Goal: Task Accomplishment & Management: Use online tool/utility

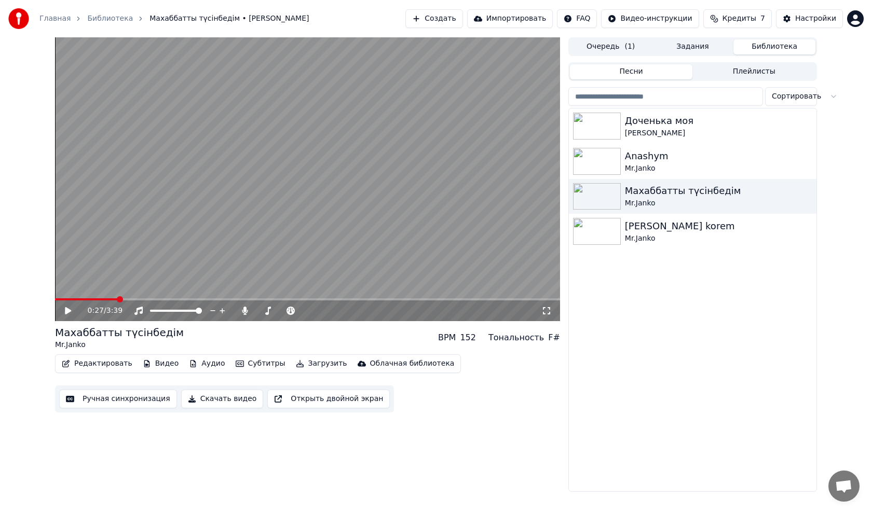
click at [126, 273] on video at bounding box center [307, 179] width 505 height 284
click at [586, 162] on img at bounding box center [597, 161] width 48 height 27
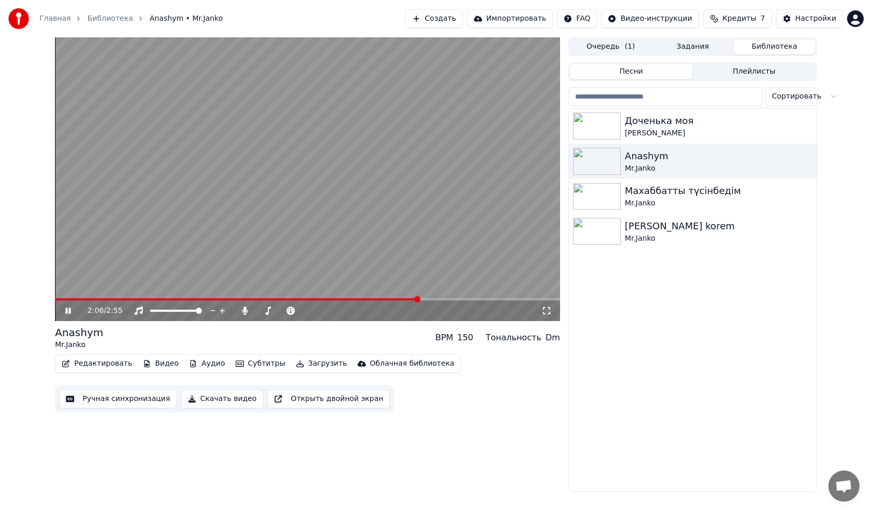
click at [547, 308] on icon at bounding box center [546, 311] width 10 height 8
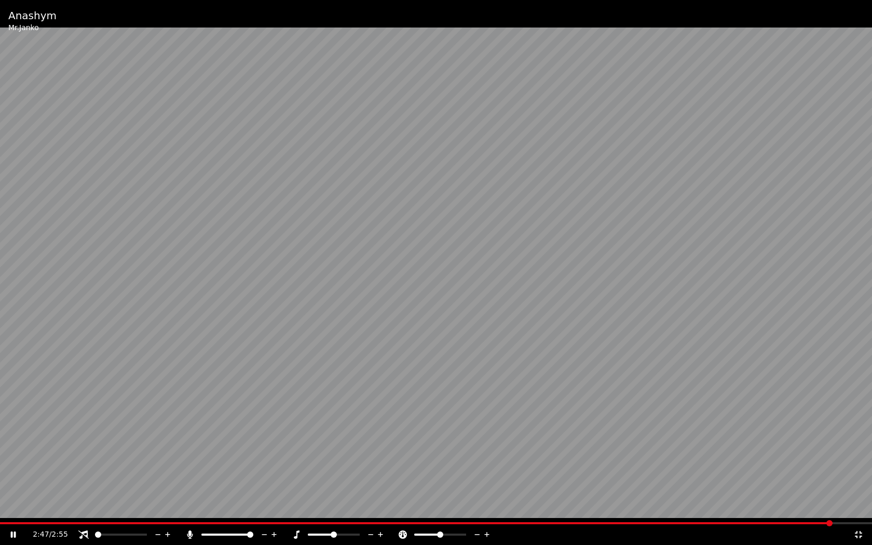
click at [11, 512] on span at bounding box center [416, 523] width 833 height 2
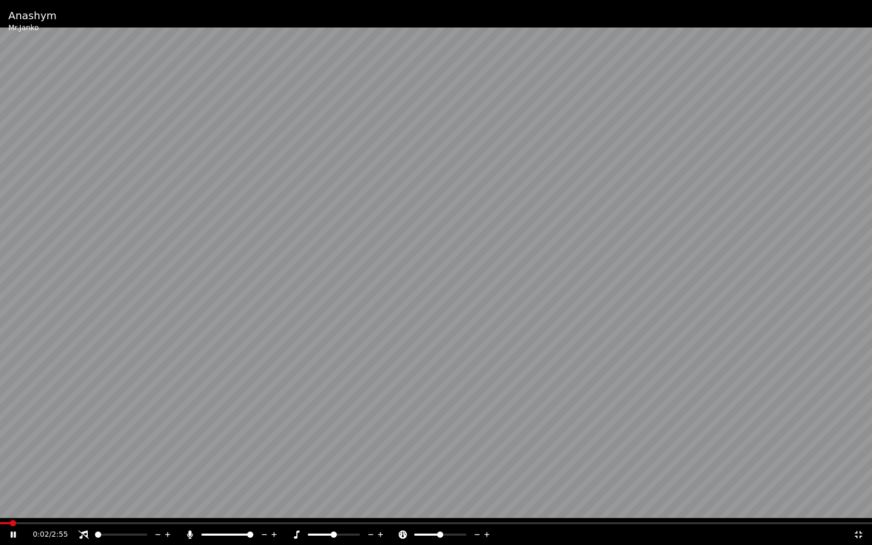
click at [39, 512] on span at bounding box center [436, 523] width 872 height 2
click at [61, 512] on span at bounding box center [436, 523] width 872 height 2
click at [862, 512] on icon at bounding box center [858, 535] width 10 height 8
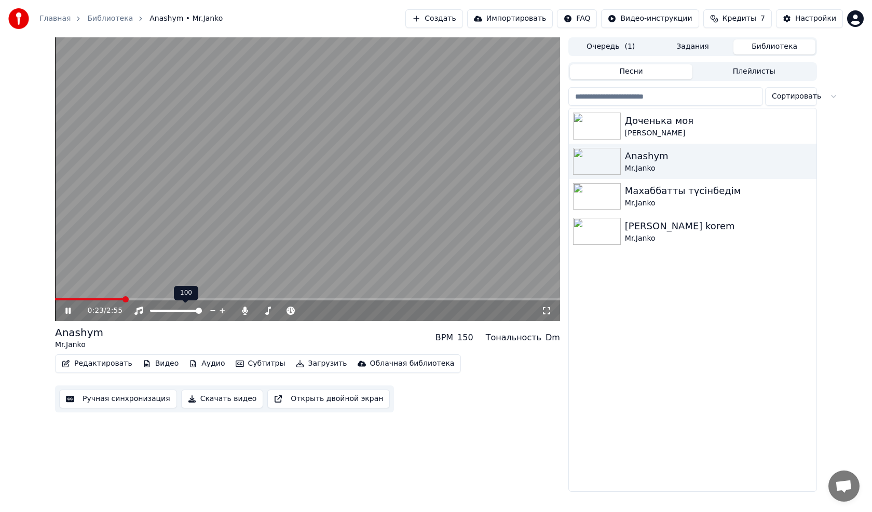
click at [202, 309] on span at bounding box center [199, 311] width 6 height 6
click at [269, 310] on span at bounding box center [270, 311] width 6 height 6
click at [548, 312] on icon at bounding box center [546, 311] width 10 height 8
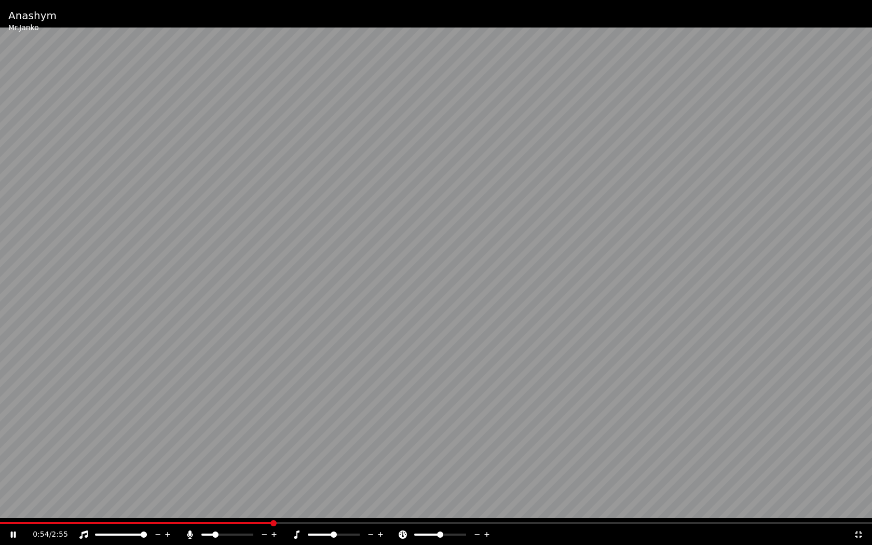
click at [863, 512] on icon at bounding box center [858, 535] width 10 height 8
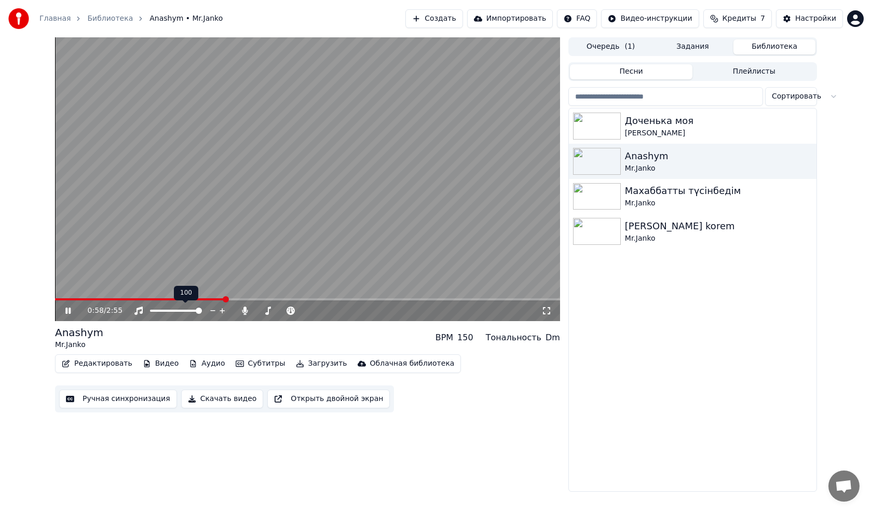
click at [202, 309] on span at bounding box center [199, 311] width 6 height 6
click at [308, 310] on span at bounding box center [282, 311] width 52 height 2
click at [322, 139] on video at bounding box center [307, 179] width 505 height 284
click at [211, 399] on button "Скачать видео" at bounding box center [222, 399] width 83 height 19
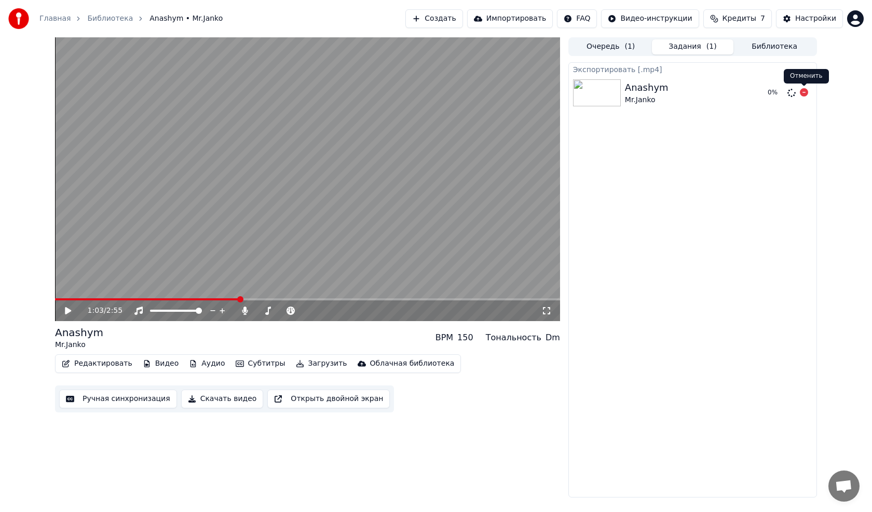
click at [805, 92] on icon at bounding box center [804, 92] width 8 height 8
click at [803, 94] on icon at bounding box center [804, 92] width 8 height 8
click at [804, 93] on icon at bounding box center [804, 92] width 8 height 8
click at [804, 92] on icon at bounding box center [804, 92] width 8 height 8
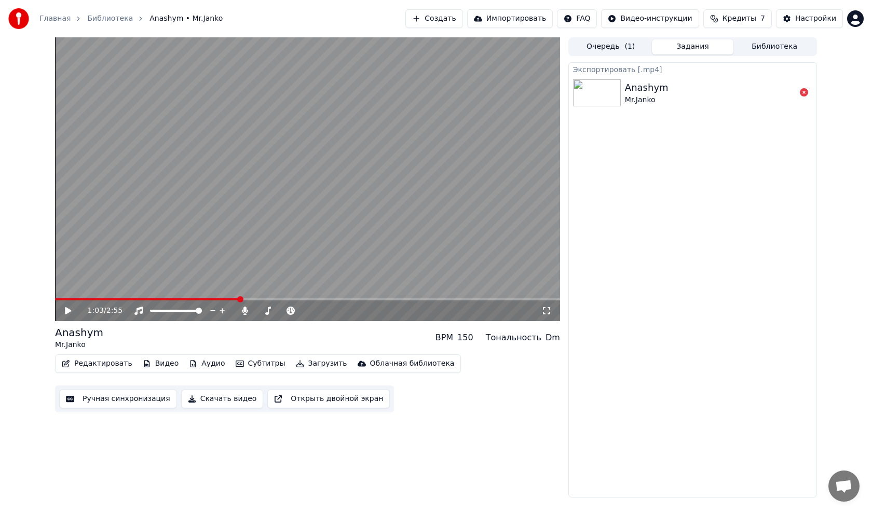
click at [804, 92] on icon at bounding box center [804, 92] width 8 height 8
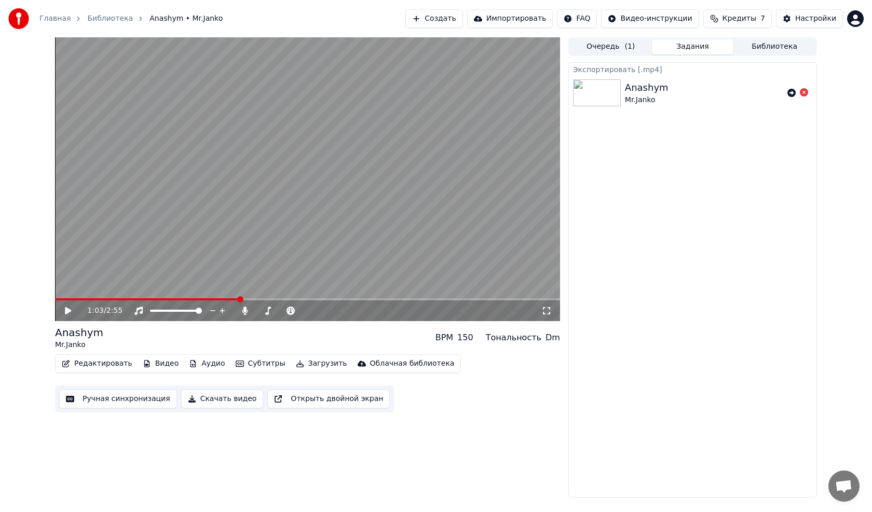
click at [103, 18] on link "Библиотека" at bounding box center [110, 18] width 46 height 10
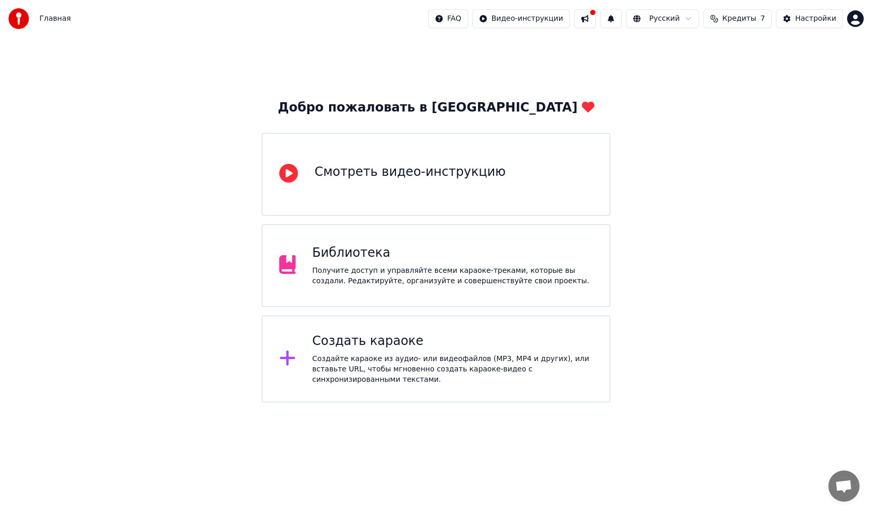
click at [362, 262] on div "Библиотека Получите доступ и управляйте всеми караоке-треками, которые вы созда…" at bounding box center [452, 266] width 281 height 42
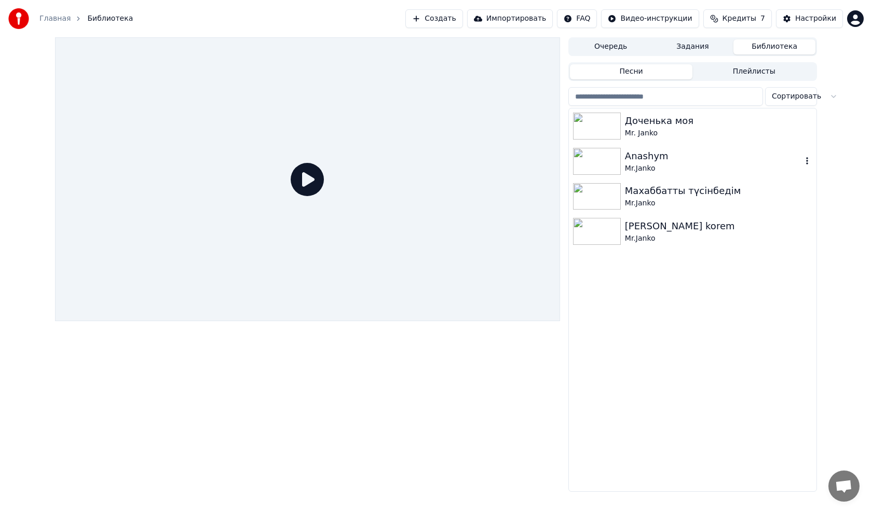
click at [642, 156] on div "Anashym" at bounding box center [713, 156] width 177 height 15
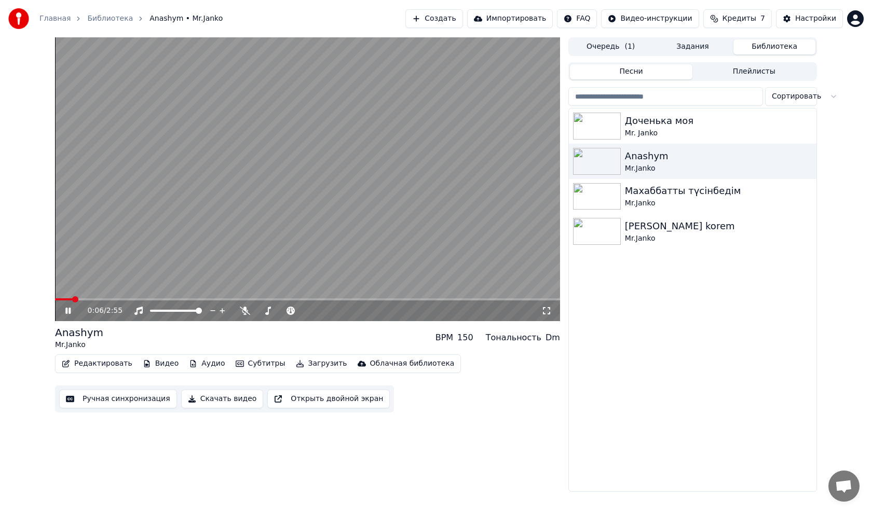
click at [63, 309] on div "0:06 / 2:55" at bounding box center [307, 311] width 497 height 10
click at [68, 313] on icon at bounding box center [75, 311] width 24 height 8
click at [90, 364] on button "Редактировать" at bounding box center [97, 364] width 79 height 15
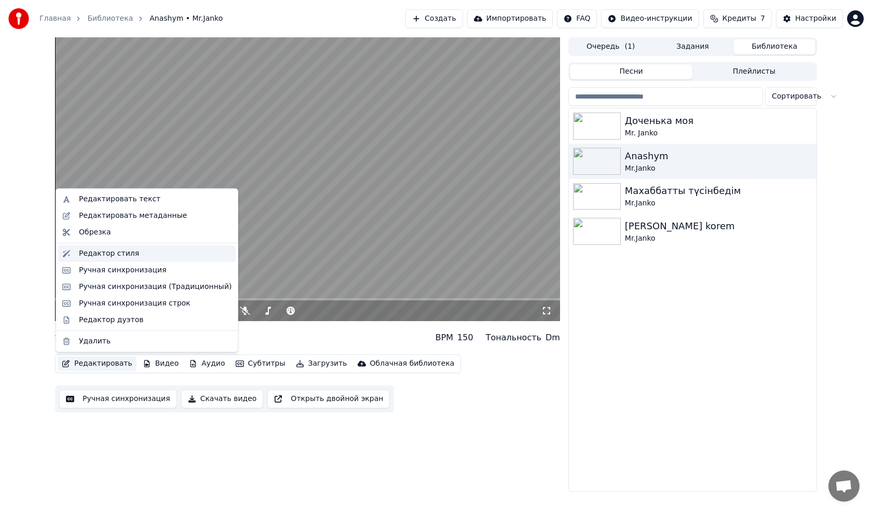
click at [107, 250] on div "Редактор стиля" at bounding box center [109, 254] width 60 height 10
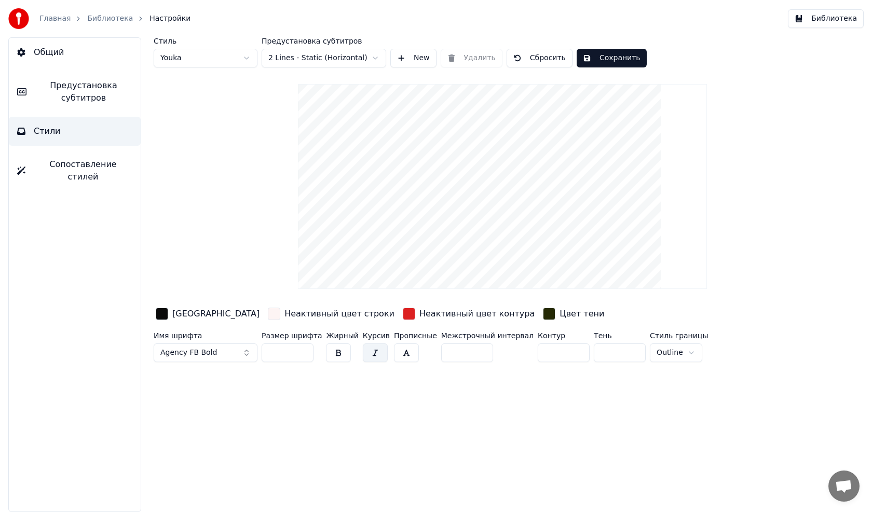
click at [83, 91] on span "Предустановка субтитров" at bounding box center [84, 91] width 98 height 25
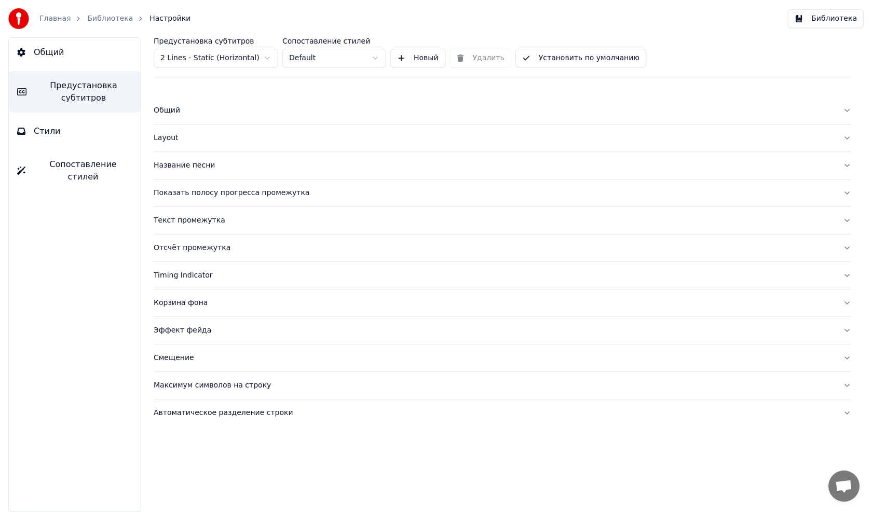
click at [180, 165] on div "Название песни" at bounding box center [494, 165] width 681 height 10
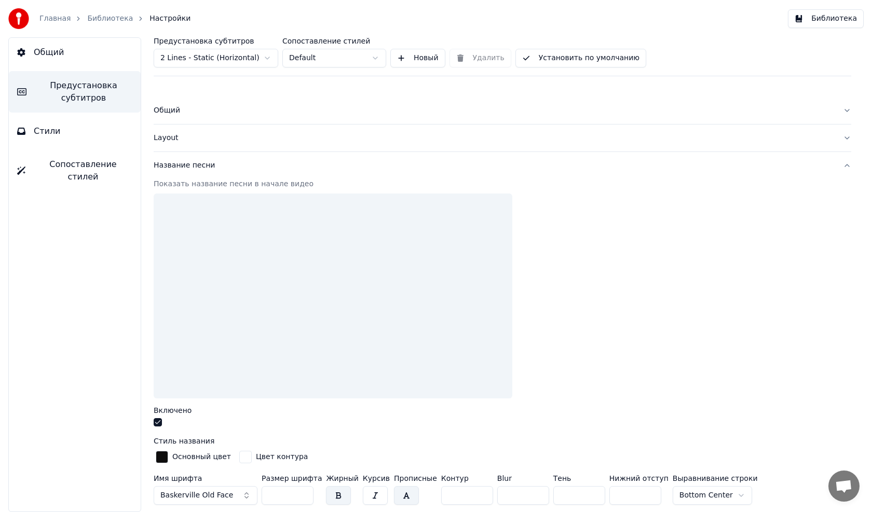
click at [303, 291] on div at bounding box center [333, 296] width 359 height 205
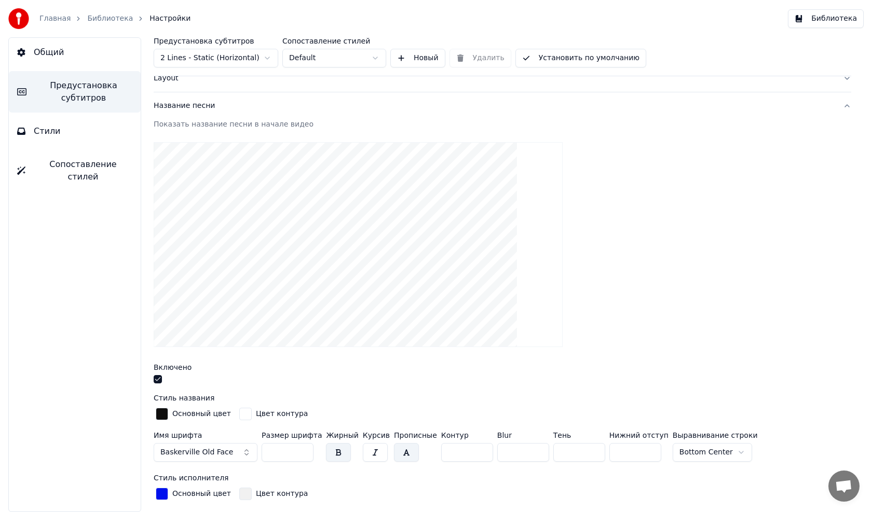
scroll to position [104, 0]
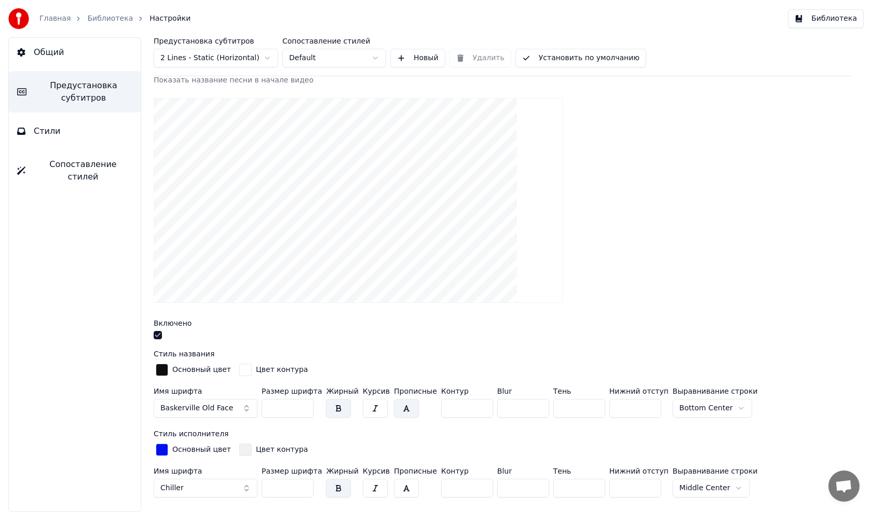
click at [683, 408] on html "Главная Библиотека Настройки Библиотека Общий Предустановка субтитров Стили Соп…" at bounding box center [436, 256] width 872 height 512
click at [676, 405] on html "Главная Библиотека Настройки Библиотека Общий Предустановка субтитров Стили Соп…" at bounding box center [436, 256] width 872 height 512
click at [675, 411] on html "Главная Библиотека Настройки Библиотека Общий Предустановка субтитров Стили Соп…" at bounding box center [436, 256] width 872 height 512
click at [672, 407] on html "Главная Библиотека Настройки Библиотека Общий Предустановка субтитров Стили Соп…" at bounding box center [436, 256] width 872 height 512
click at [681, 411] on html "Главная Библиотека Настройки Библиотека Общий Предустановка субтитров Стили Соп…" at bounding box center [436, 256] width 872 height 512
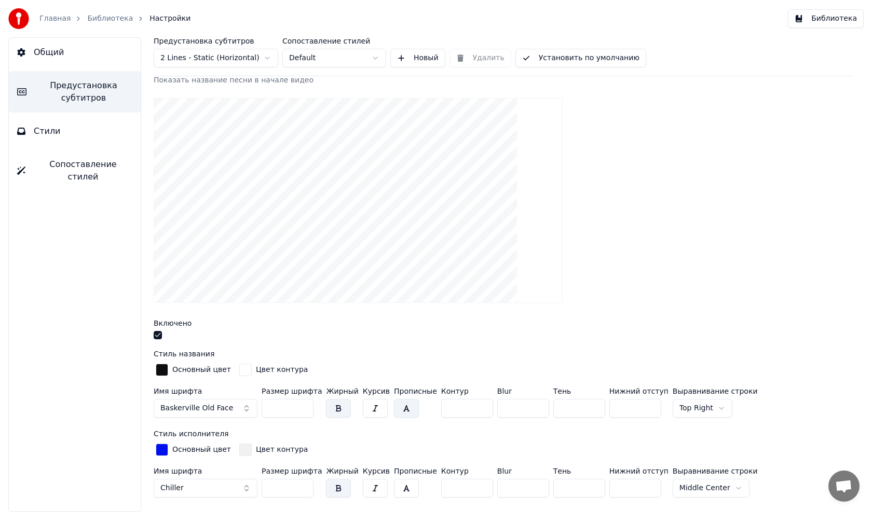
click at [679, 409] on html "Главная Библиотека Настройки Библиотека Общий Предустановка субтитров Стили Соп…" at bounding box center [436, 256] width 872 height 512
click at [679, 404] on html "Главная Библиотека Настройки Библиотека Общий Предустановка субтитров Стили Соп…" at bounding box center [436, 256] width 872 height 512
click at [684, 409] on html "Главная Библиотека Настройки Библиотека Общий Предустановка субтитров Стили Соп…" at bounding box center [436, 256] width 872 height 512
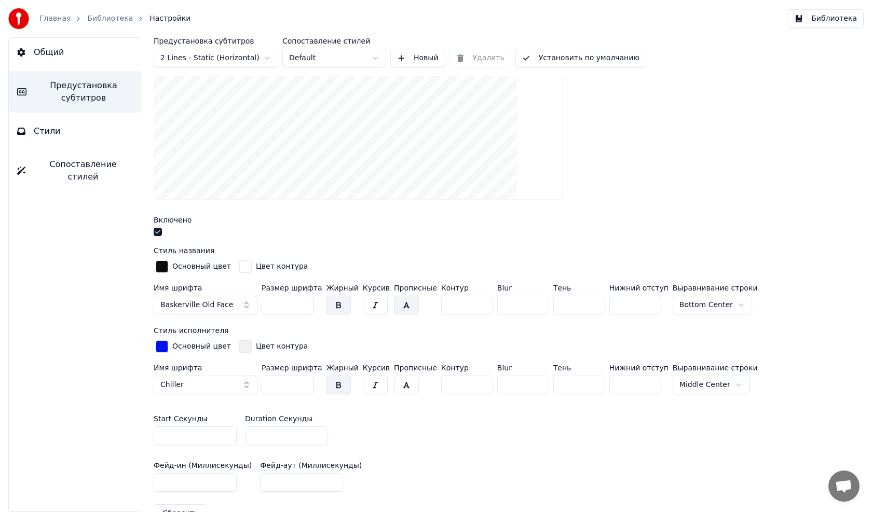
scroll to position [208, 0]
click at [675, 382] on html "Главная Библиотека Настройки Библиотека Общий Предустановка субтитров Стили Соп…" at bounding box center [436, 256] width 872 height 512
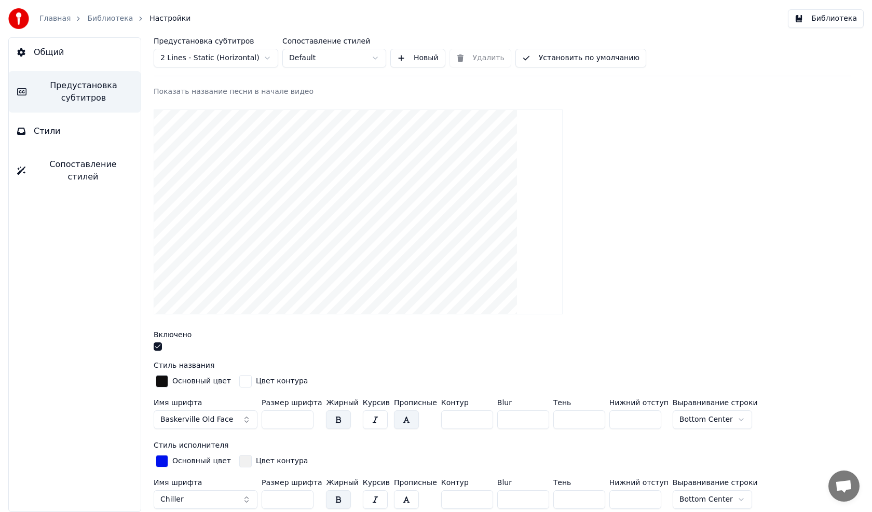
scroll to position [104, 0]
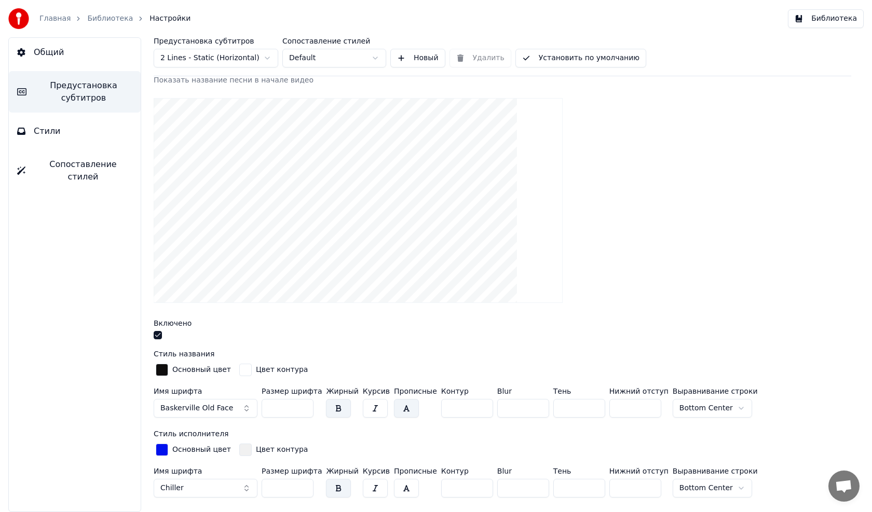
click at [690, 404] on html "Главная Библиотека Настройки Библиотека Общий Предустановка субтитров Стили Соп…" at bounding box center [436, 256] width 872 height 512
click at [695, 487] on html "Главная Библиотека Настройки Библиотека Общий Предустановка субтитров Стили Соп…" at bounding box center [436, 256] width 872 height 512
click at [685, 404] on html "Главная Библиотека Настройки Библиотека Общий Предустановка субтитров Стили Соп…" at bounding box center [436, 256] width 872 height 512
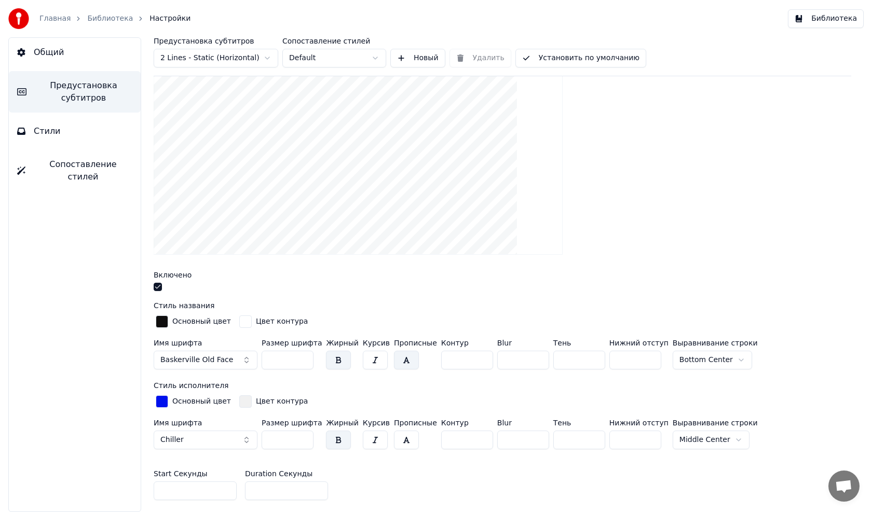
scroll to position [208, 0]
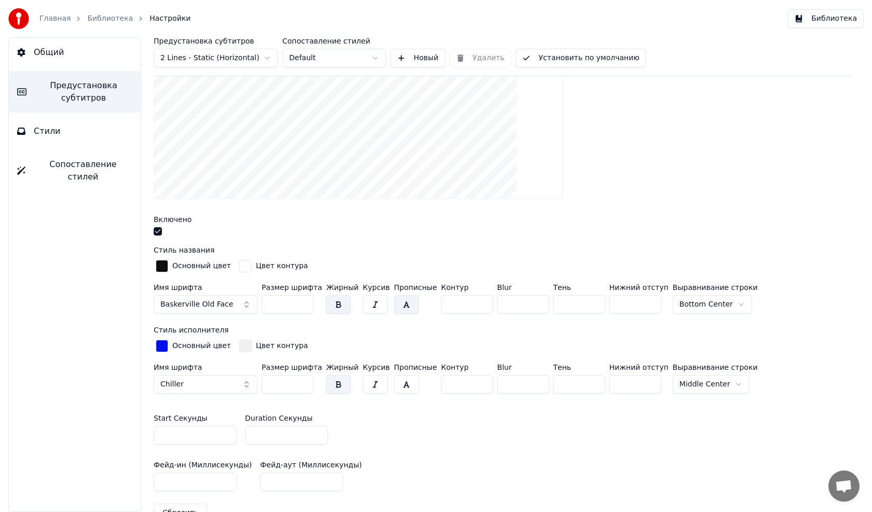
click at [679, 386] on html "Главная Библиотека Настройки Библиотека Общий Предустановка субтитров Стили Соп…" at bounding box center [436, 256] width 872 height 512
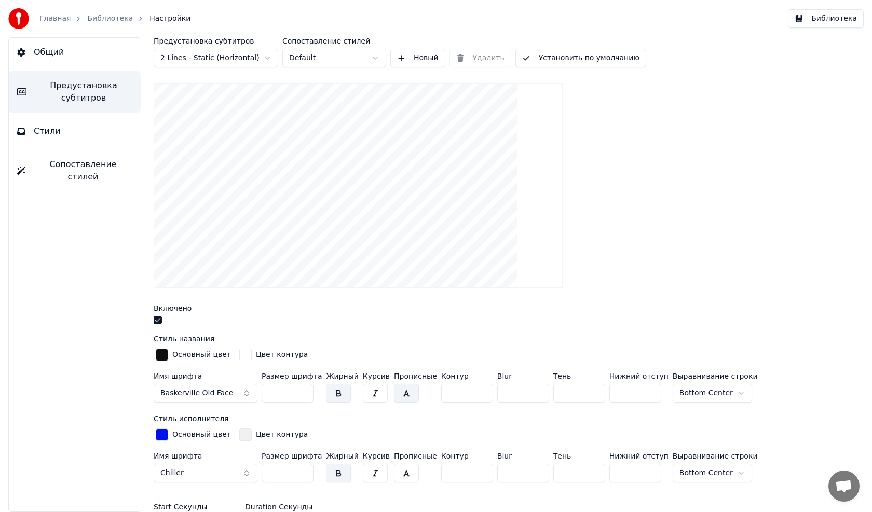
scroll to position [156, 0]
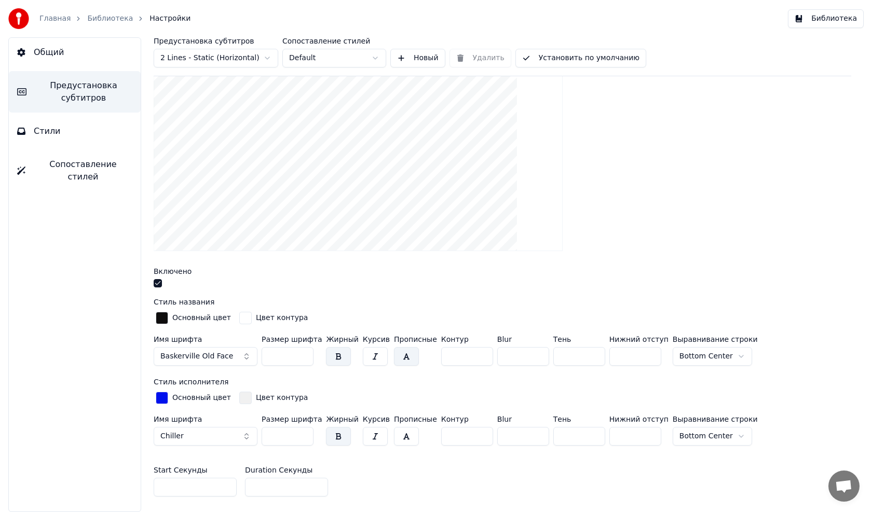
click at [686, 354] on html "Главная Библиотека Настройки Библиотека Общий Предустановка субтитров Стили Соп…" at bounding box center [436, 256] width 872 height 512
click at [683, 436] on html "Главная Библиотека Настройки Библиотека Общий Предустановка субтитров Стили Соп…" at bounding box center [436, 256] width 872 height 512
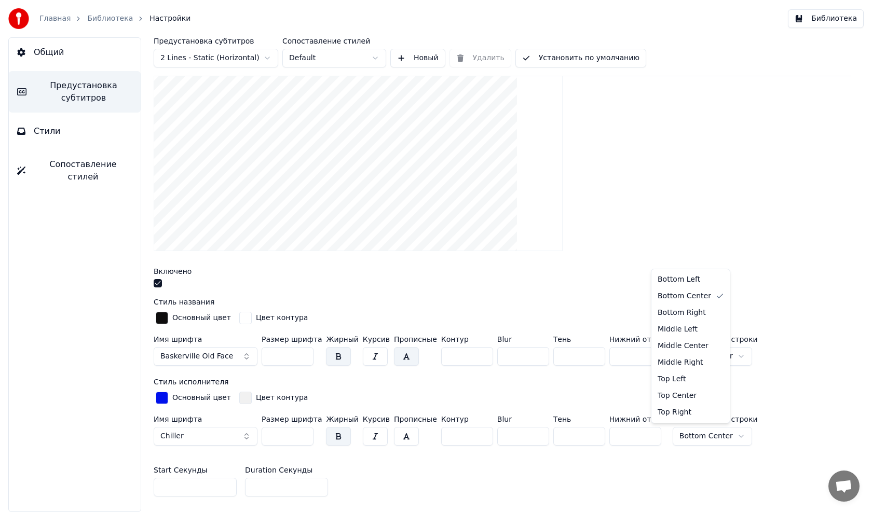
click at [683, 435] on html "Главная Библиотека Настройки Библиотека Общий Предустановка субтитров Стили Соп…" at bounding box center [436, 256] width 872 height 512
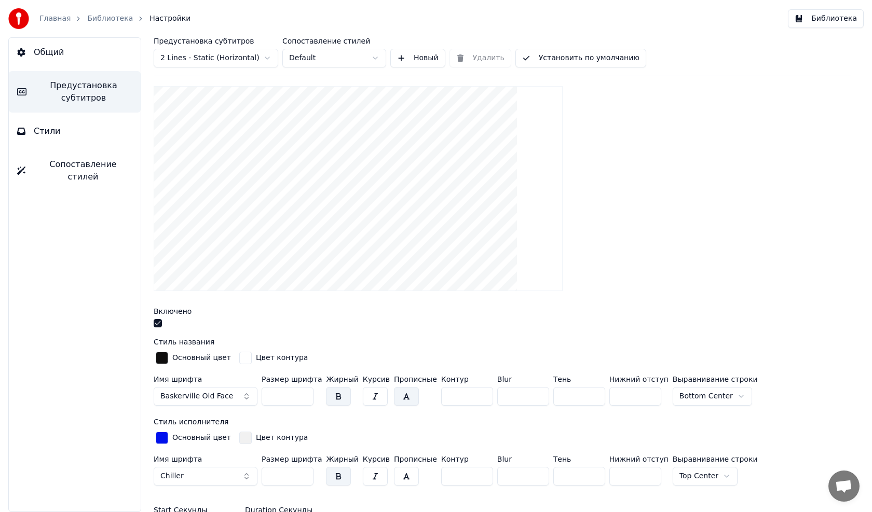
scroll to position [104, 0]
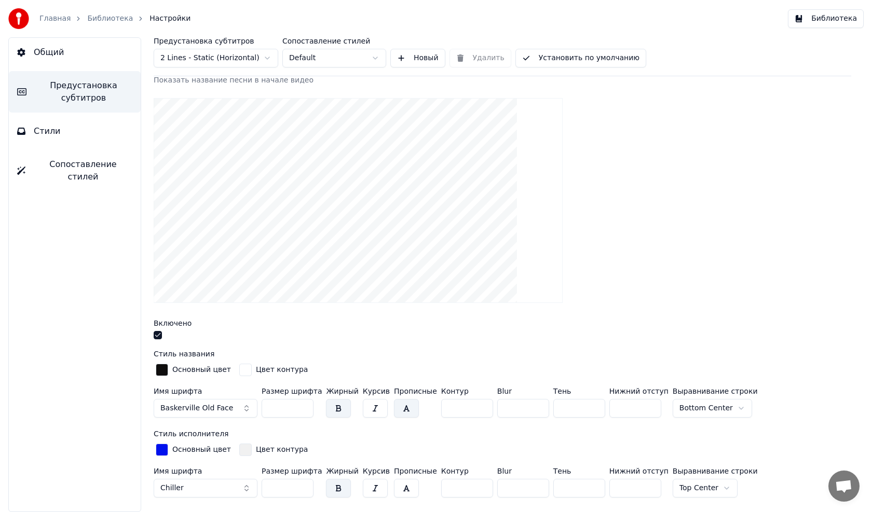
click at [682, 489] on html "Главная Библиотека Настройки Библиотека Общий Предустановка субтитров Стили Соп…" at bounding box center [436, 256] width 872 height 512
click at [676, 490] on html "Главная Библиотека Настройки Библиотека Общий Предустановка субтитров Стили Соп…" at bounding box center [436, 256] width 872 height 512
click at [202, 404] on span "Baskerville Old Face" at bounding box center [196, 408] width 73 height 10
click at [177, 488] on span "Chiller" at bounding box center [171, 488] width 23 height 10
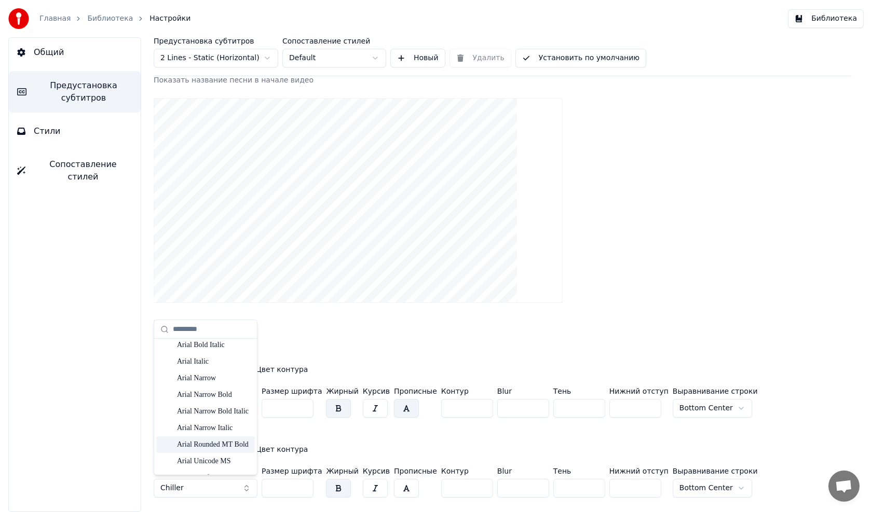
scroll to position [0, 0]
click at [203, 412] on div "Arial Black" at bounding box center [214, 416] width 74 height 10
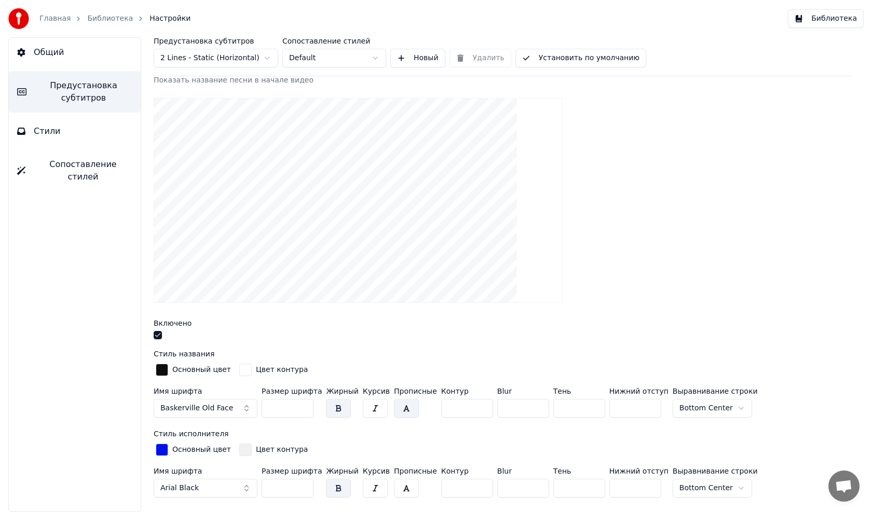
click at [183, 486] on span "Arial Black" at bounding box center [179, 488] width 38 height 10
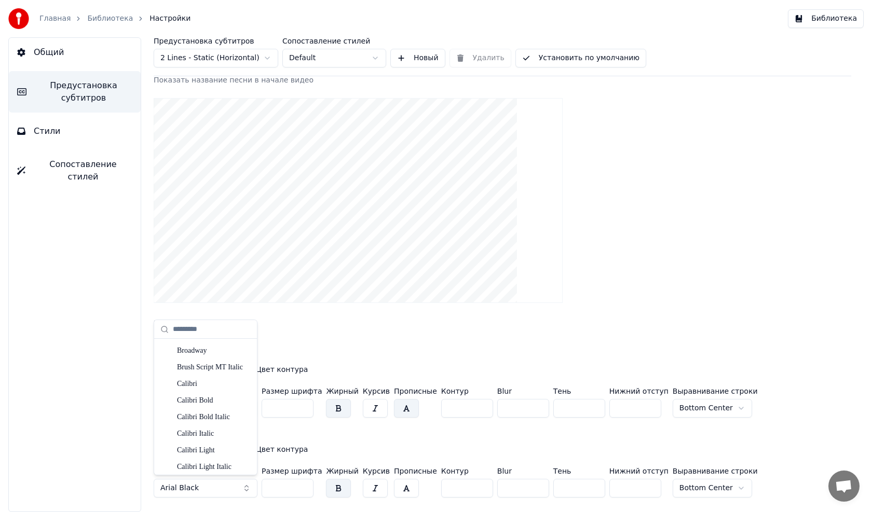
scroll to position [727, 0]
click at [195, 369] on div "Bradley Hand ITC" at bounding box center [214, 369] width 74 height 10
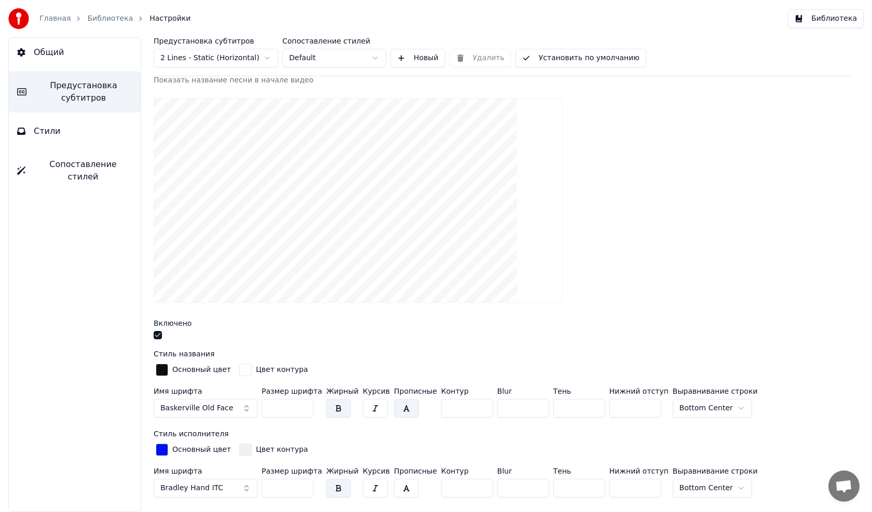
click at [202, 484] on span "Bradley Hand ITC" at bounding box center [191, 488] width 63 height 10
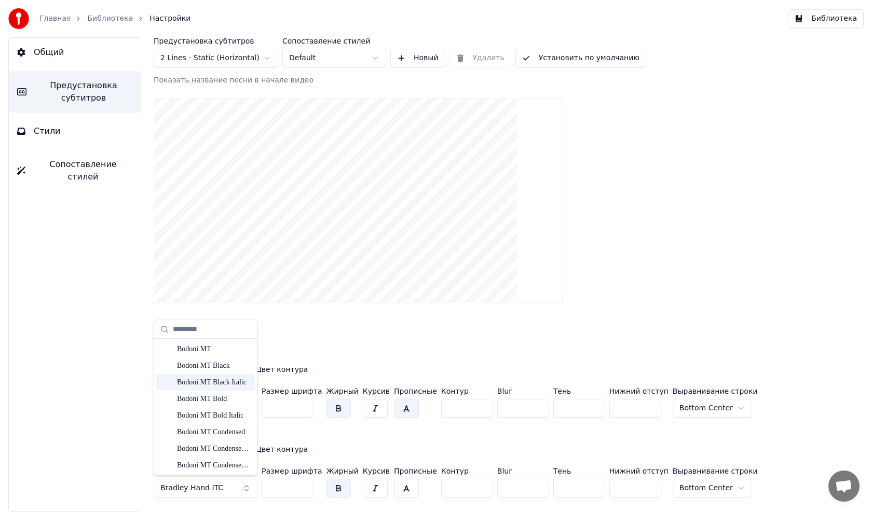
scroll to position [363, 0]
click at [195, 384] on div "Blackadder ITC" at bounding box center [214, 384] width 74 height 10
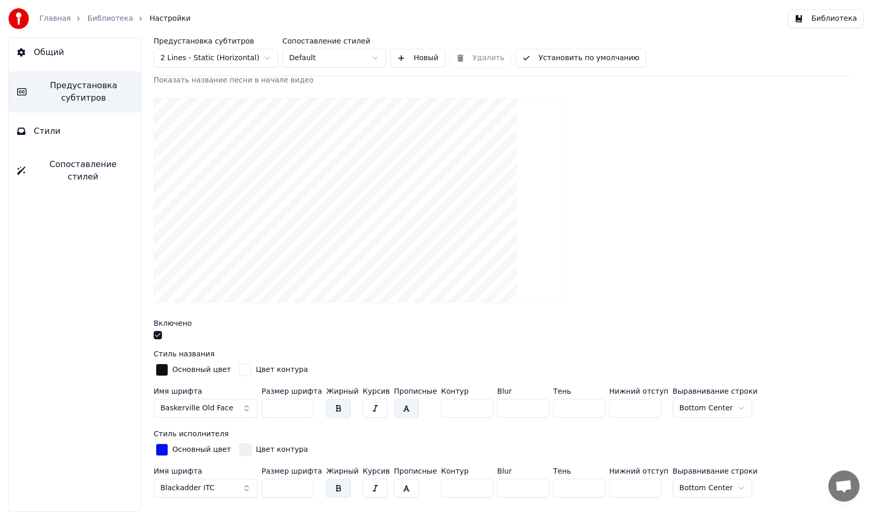
click at [163, 448] on div "button" at bounding box center [162, 450] width 12 height 12
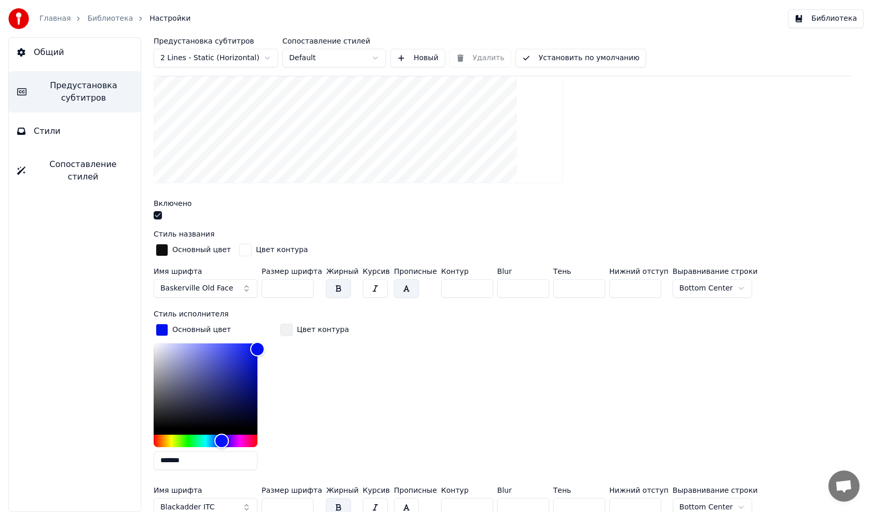
scroll to position [260, 0]
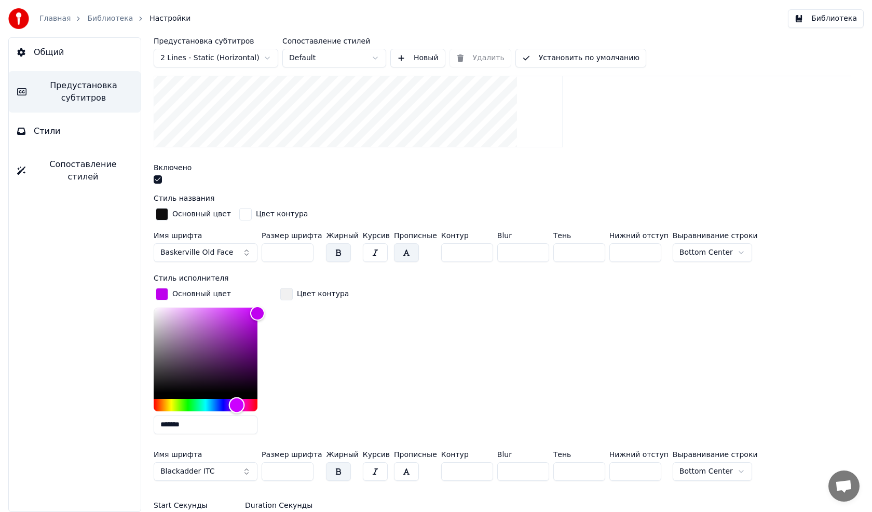
drag, startPoint x: 223, startPoint y: 405, endPoint x: 237, endPoint y: 406, distance: 14.1
click at [237, 406] on div "Hue" at bounding box center [237, 405] width 16 height 16
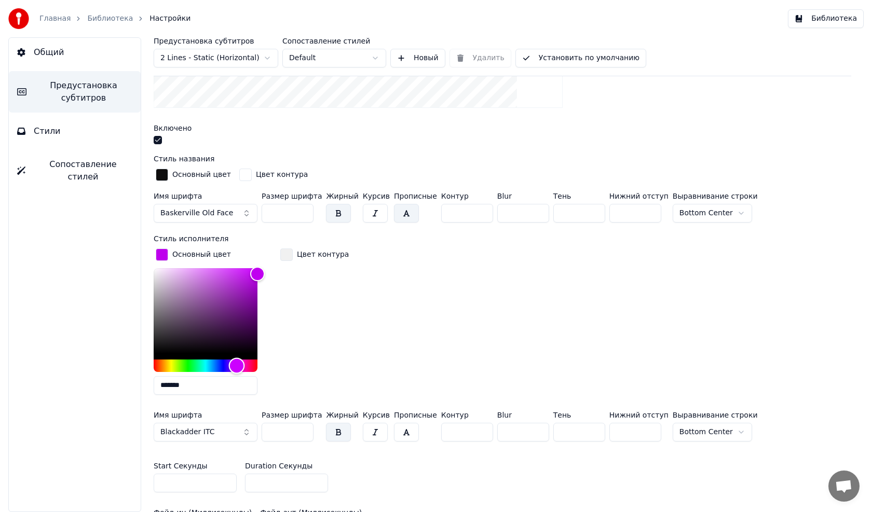
scroll to position [311, 0]
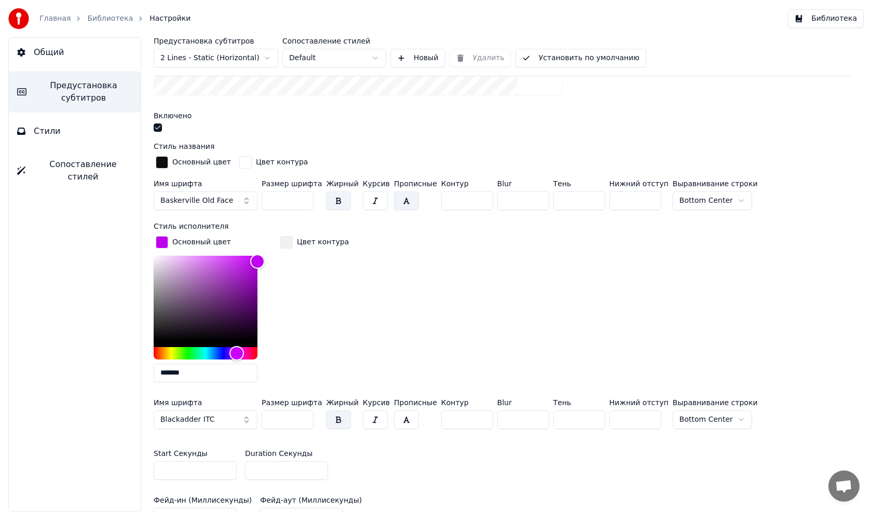
click at [369, 419] on button "button" at bounding box center [375, 420] width 25 height 19
click at [204, 419] on span "Blackadder ITC" at bounding box center [187, 420] width 54 height 10
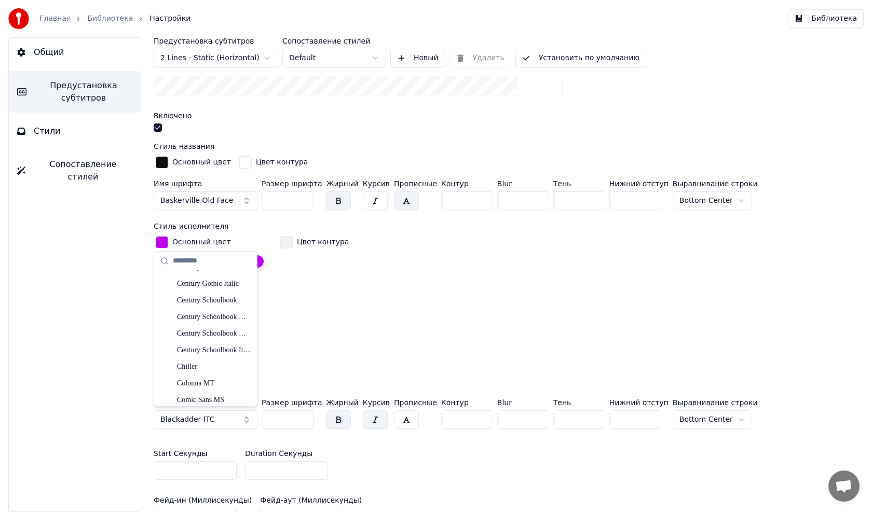
scroll to position [1298, 0]
click at [180, 376] on div "Chiller" at bounding box center [214, 378] width 74 height 10
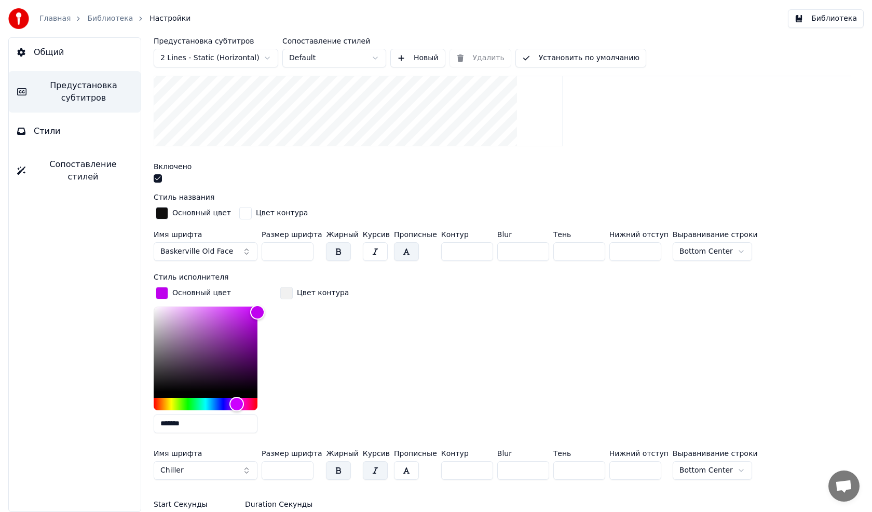
scroll to position [311, 0]
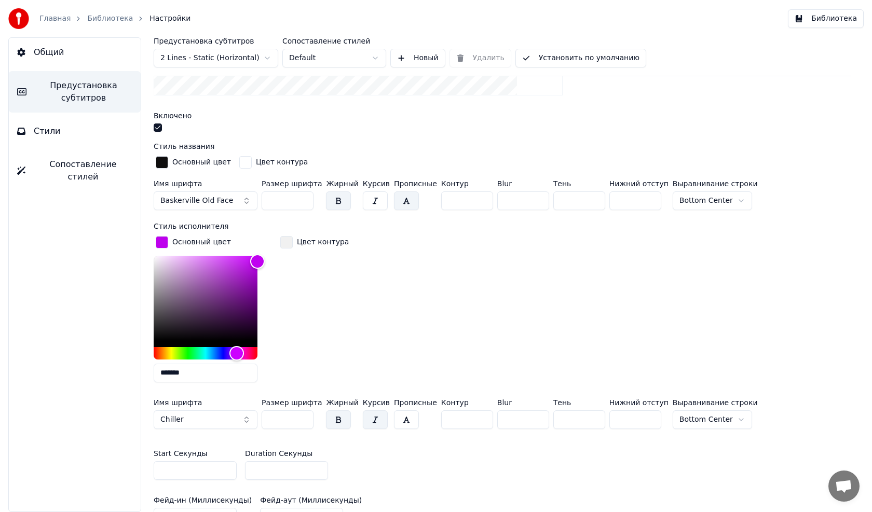
click at [194, 414] on button "Chiller" at bounding box center [206, 420] width 104 height 19
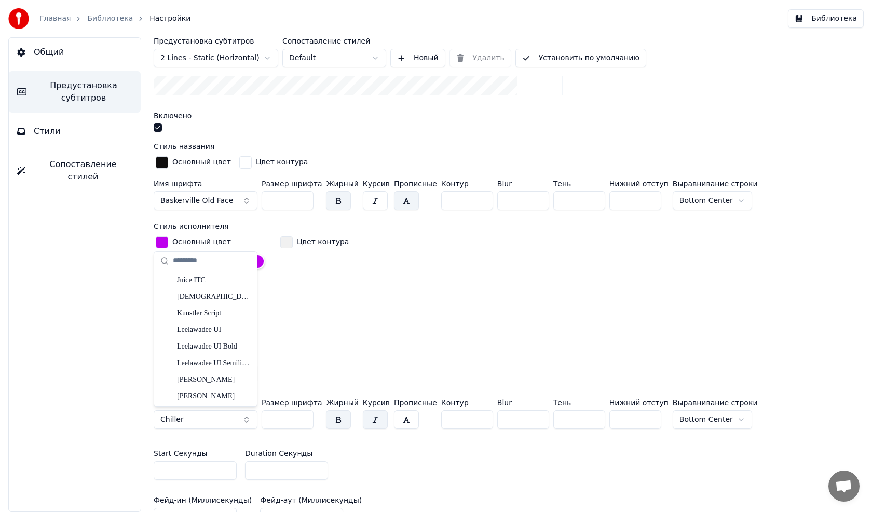
scroll to position [2855, 0]
click at [205, 330] on div "Kunstler Script" at bounding box center [214, 331] width 74 height 10
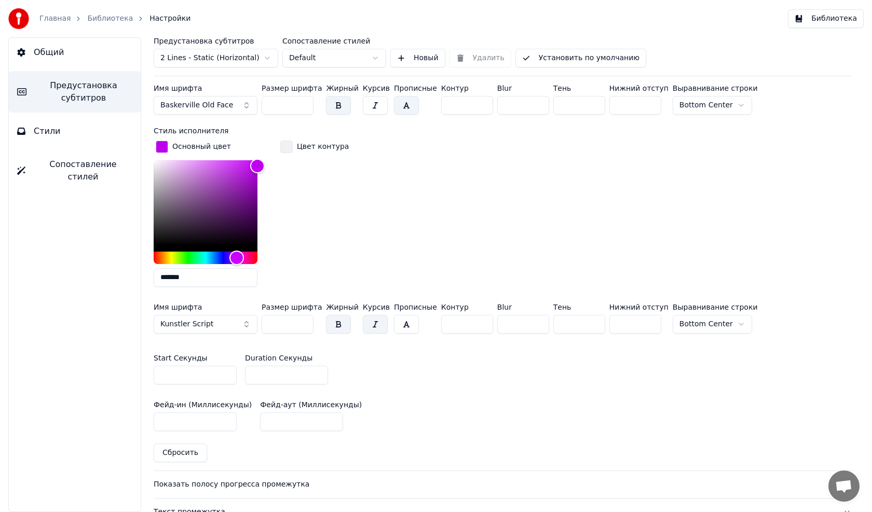
scroll to position [415, 0]
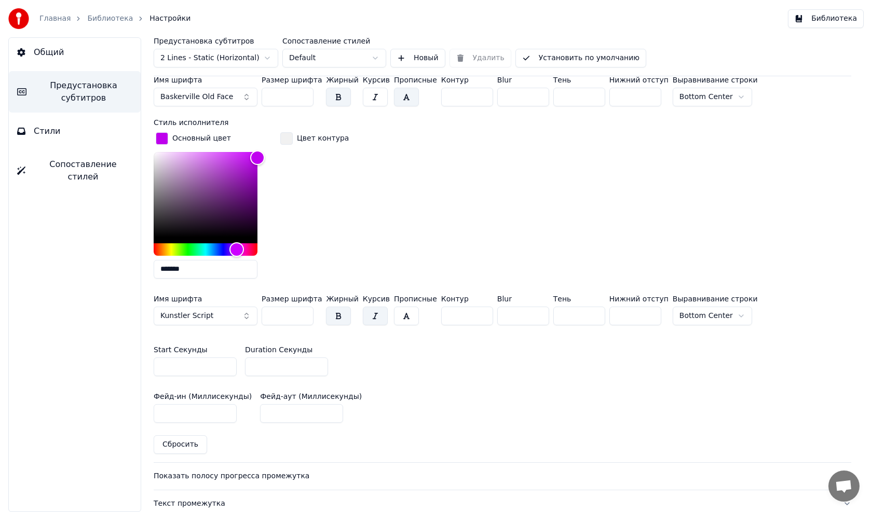
click at [206, 312] on span "Kunstler Script" at bounding box center [186, 316] width 53 height 10
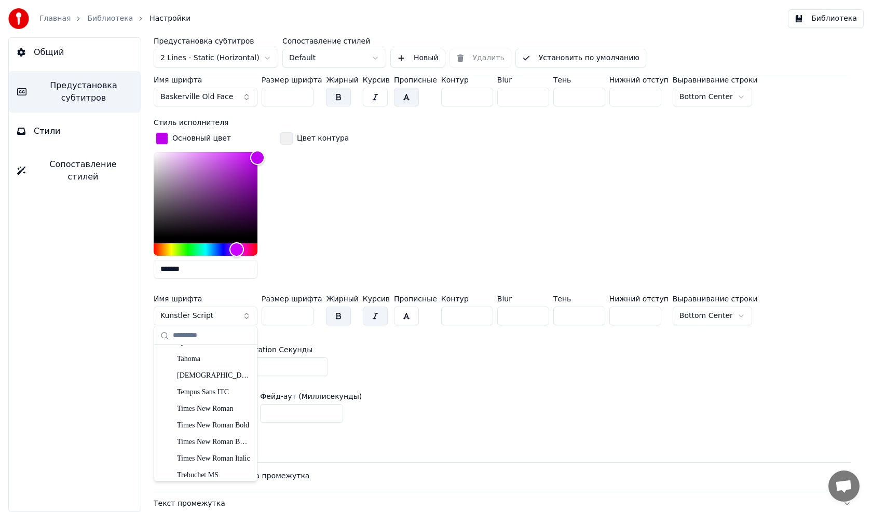
scroll to position [5590, 0]
click at [195, 392] on div "Symbol" at bounding box center [214, 394] width 74 height 10
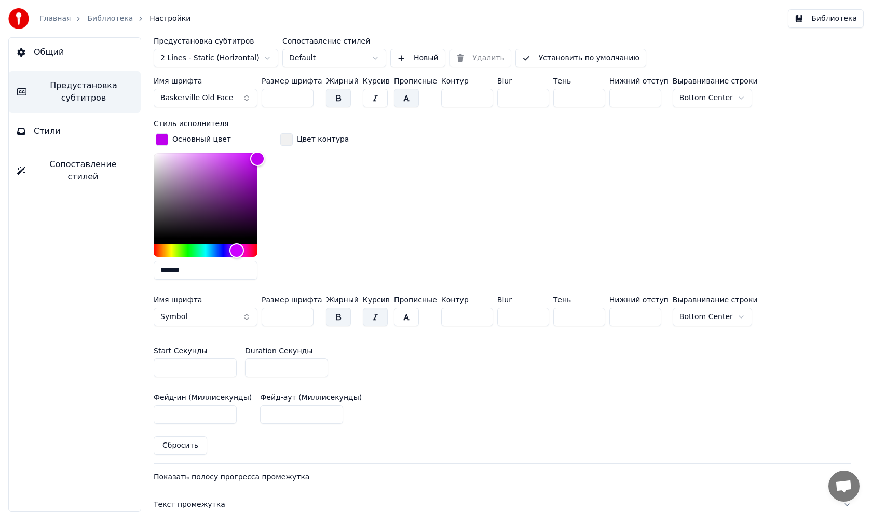
scroll to position [415, 0]
click at [224, 316] on button "Symbol" at bounding box center [206, 316] width 104 height 19
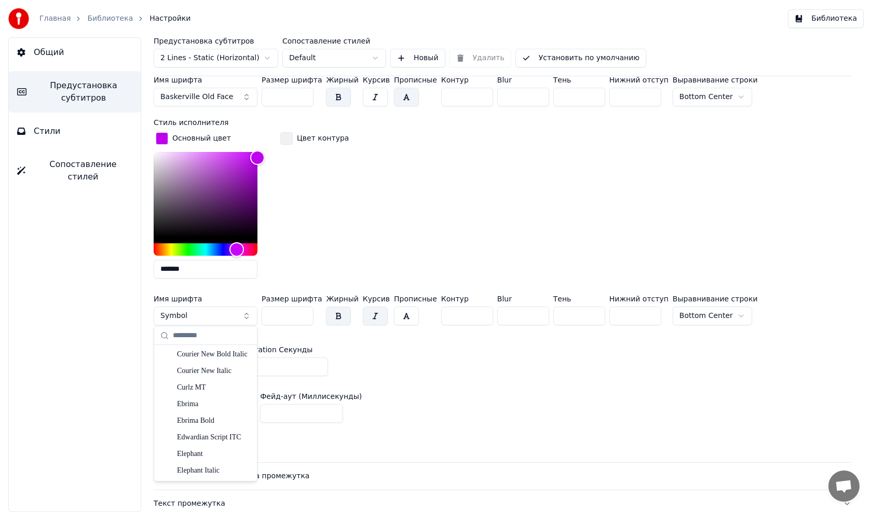
scroll to position [1817, 0]
click at [208, 433] on div "Edwardian Script ITC" at bounding box center [214, 431] width 74 height 10
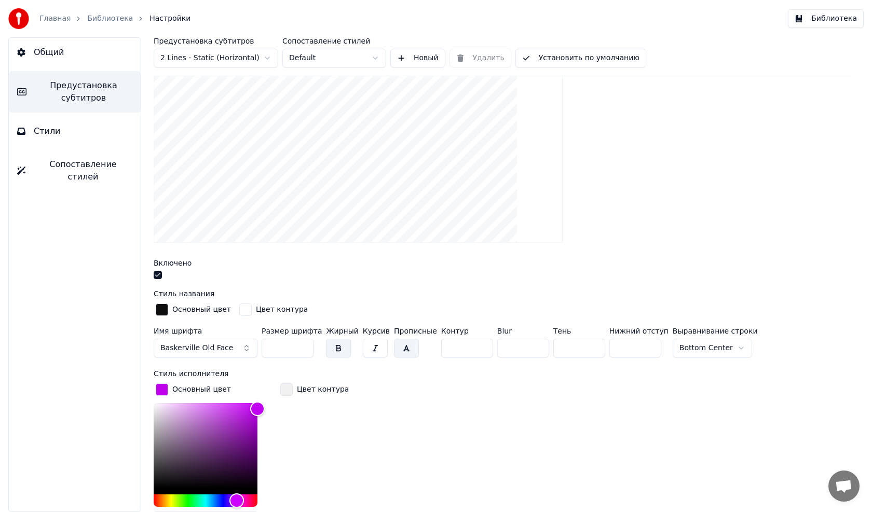
scroll to position [156, 0]
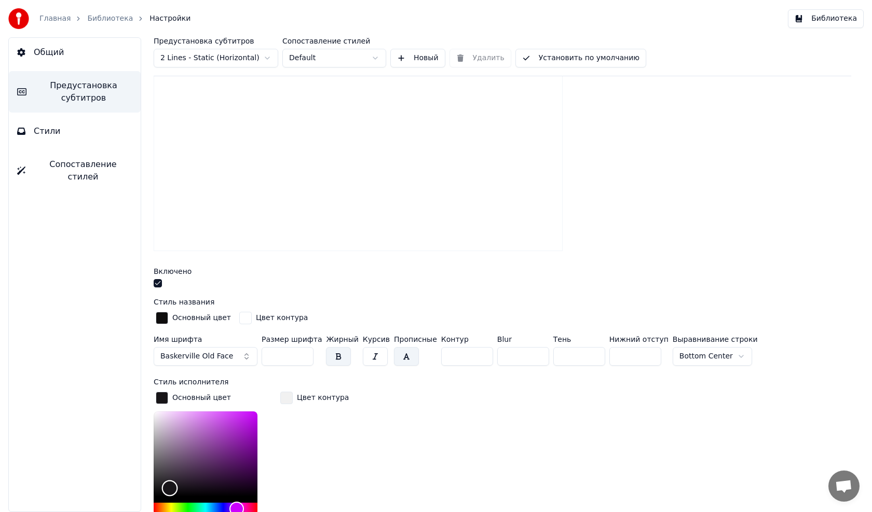
type input "*******"
drag, startPoint x: 246, startPoint y: 422, endPoint x: 170, endPoint y: 487, distance: 100.4
click at [170, 487] on div "Color" at bounding box center [170, 489] width 16 height 16
click at [34, 129] on span "Стили" at bounding box center [47, 131] width 27 height 12
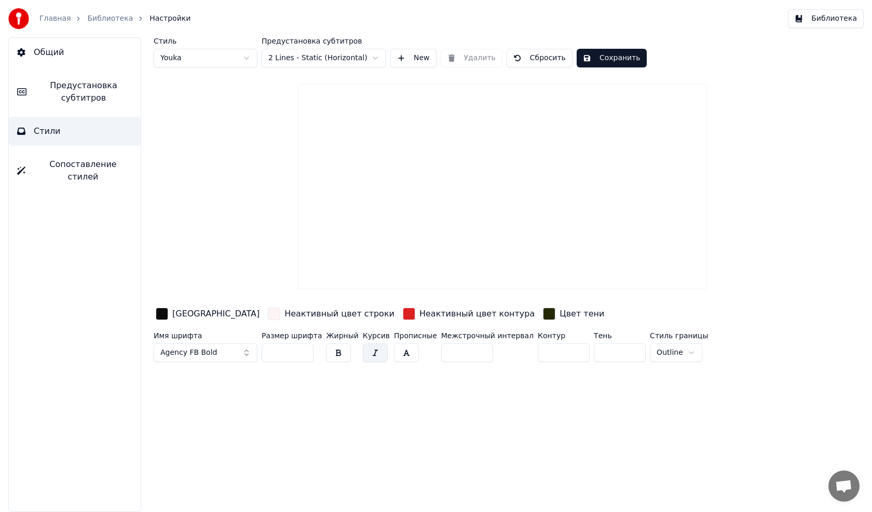
scroll to position [0, 0]
click at [589, 53] on button "Сохранить" at bounding box center [612, 58] width 70 height 19
click at [98, 12] on div "Главная Библиотека Настройки" at bounding box center [99, 18] width 182 height 21
click at [98, 15] on link "Библиотека" at bounding box center [110, 18] width 46 height 10
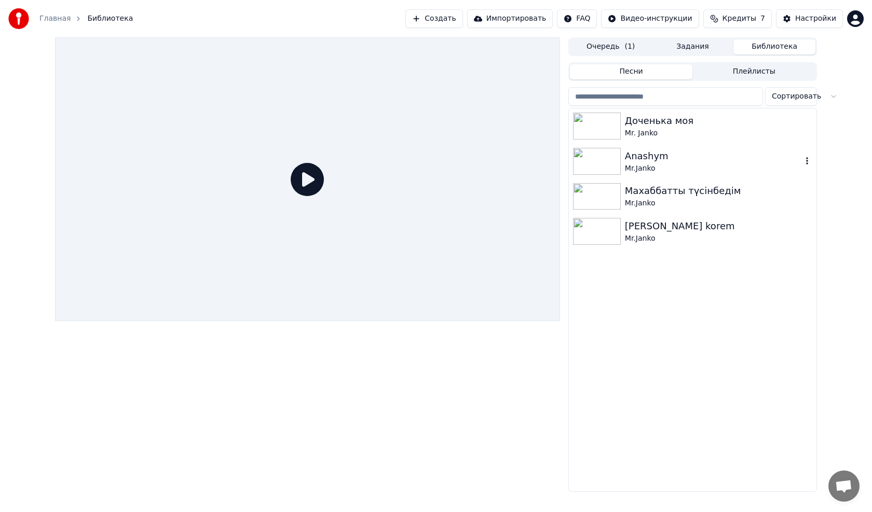
click at [595, 159] on img at bounding box center [597, 161] width 48 height 27
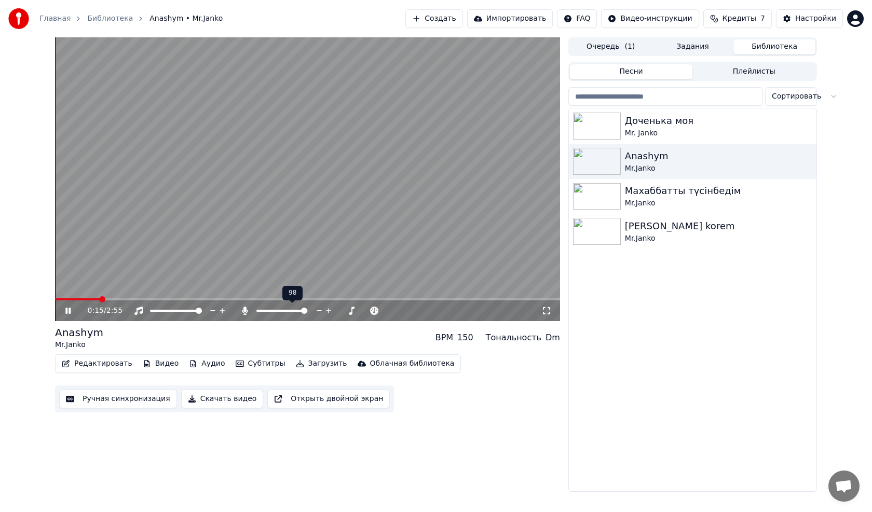
click at [307, 310] on span at bounding box center [304, 311] width 6 height 6
click at [62, 298] on span at bounding box center [59, 299] width 9 height 2
click at [607, 122] on img at bounding box center [597, 126] width 48 height 27
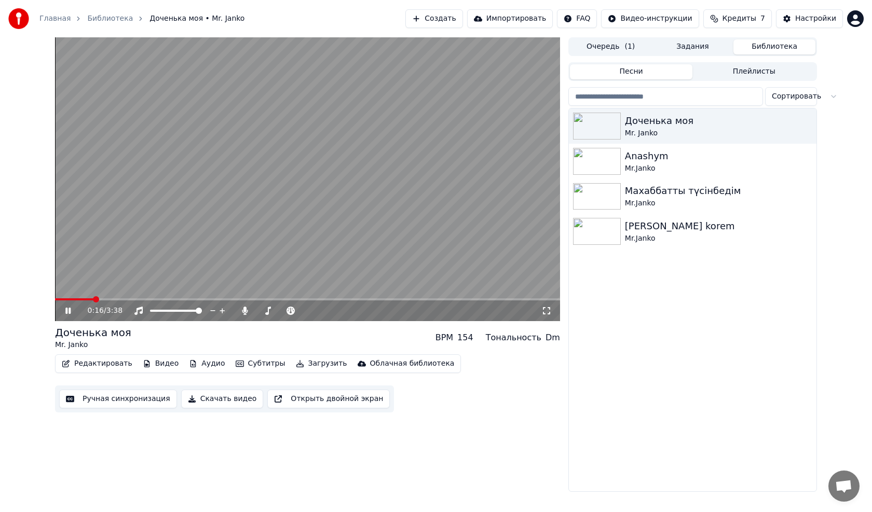
click at [66, 309] on icon at bounding box center [67, 311] width 5 height 6
click at [85, 363] on button "Редактировать" at bounding box center [97, 364] width 79 height 15
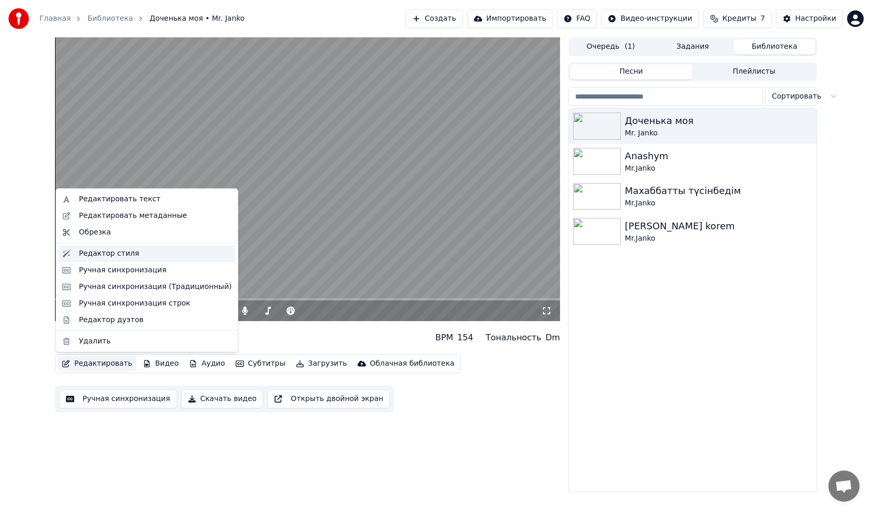
click at [123, 256] on div "Редактор стиля" at bounding box center [109, 254] width 60 height 10
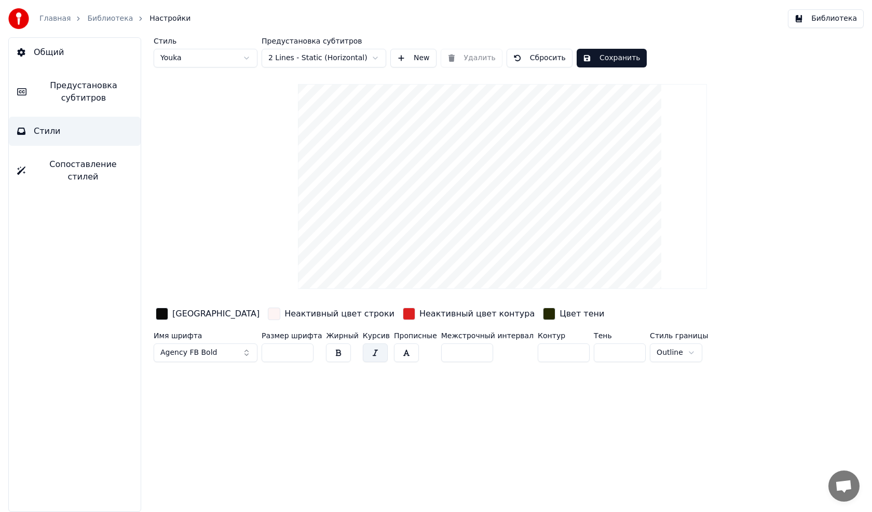
click at [86, 83] on span "Предустановка субтитров" at bounding box center [84, 91] width 98 height 25
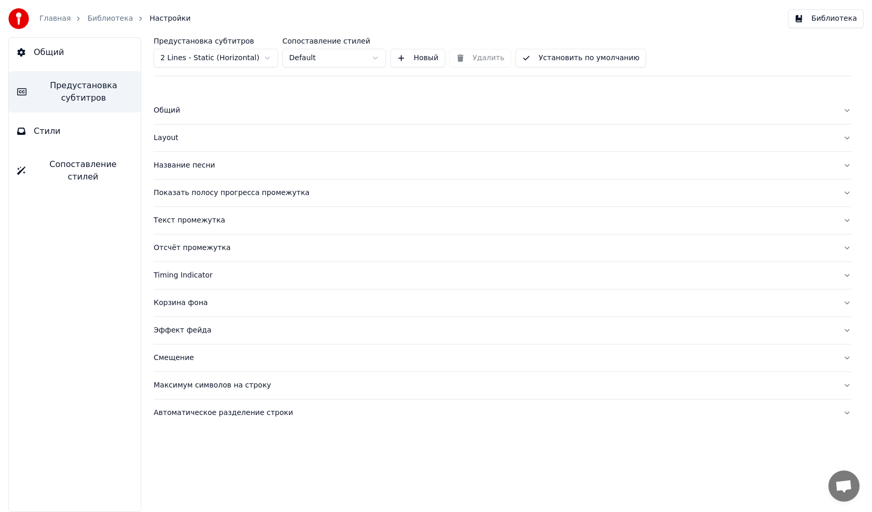
click at [188, 220] on div "Текст промежутка" at bounding box center [494, 220] width 681 height 10
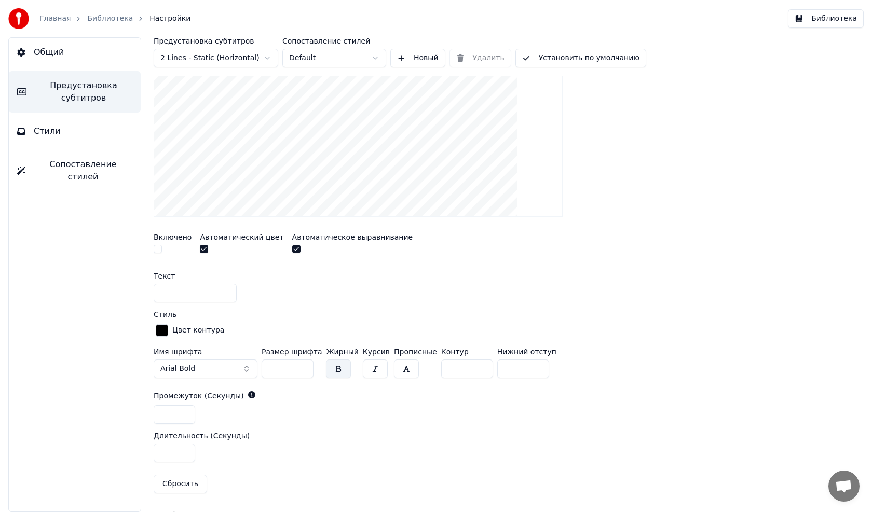
scroll to position [227, 0]
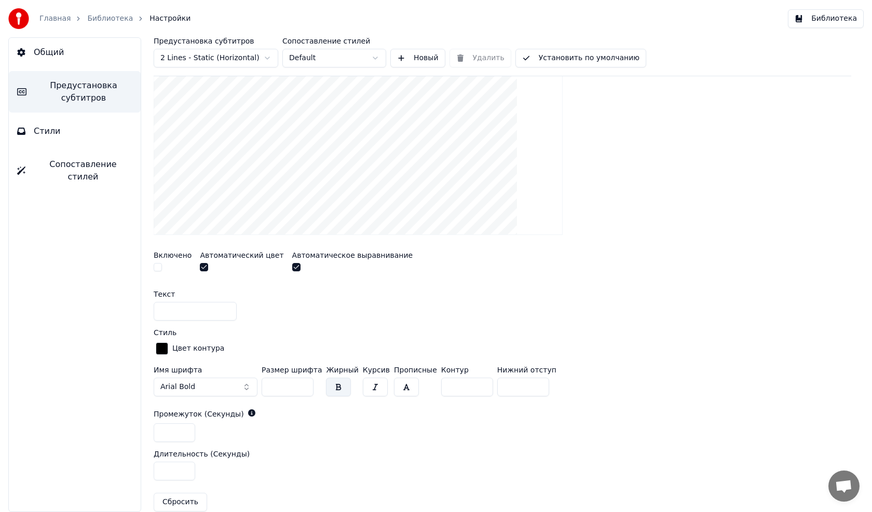
click at [367, 386] on button "button" at bounding box center [375, 387] width 25 height 19
click at [365, 386] on button "button" at bounding box center [375, 387] width 25 height 19
click at [200, 266] on button "button" at bounding box center [204, 267] width 8 height 8
click at [292, 265] on button "button" at bounding box center [296, 267] width 8 height 8
click at [367, 385] on button "button" at bounding box center [375, 387] width 25 height 19
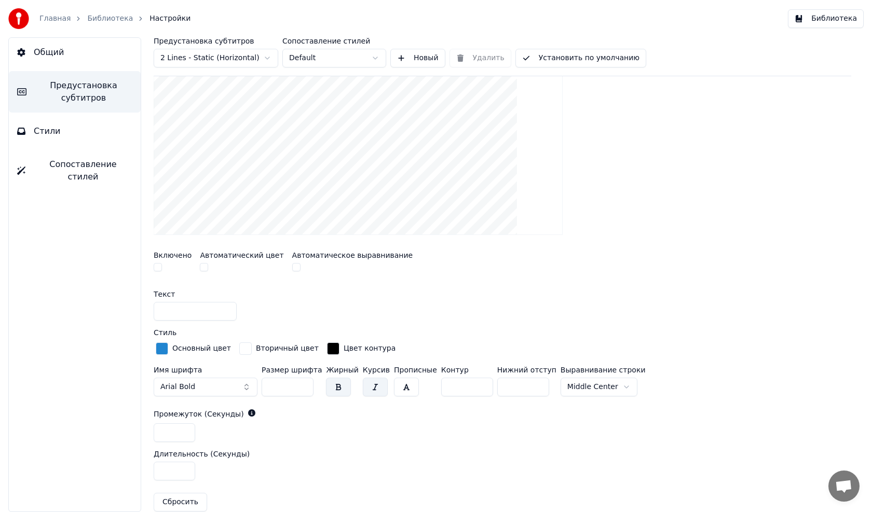
click at [200, 268] on button "button" at bounding box center [204, 267] width 8 height 8
click at [292, 267] on button "button" at bounding box center [296, 267] width 8 height 8
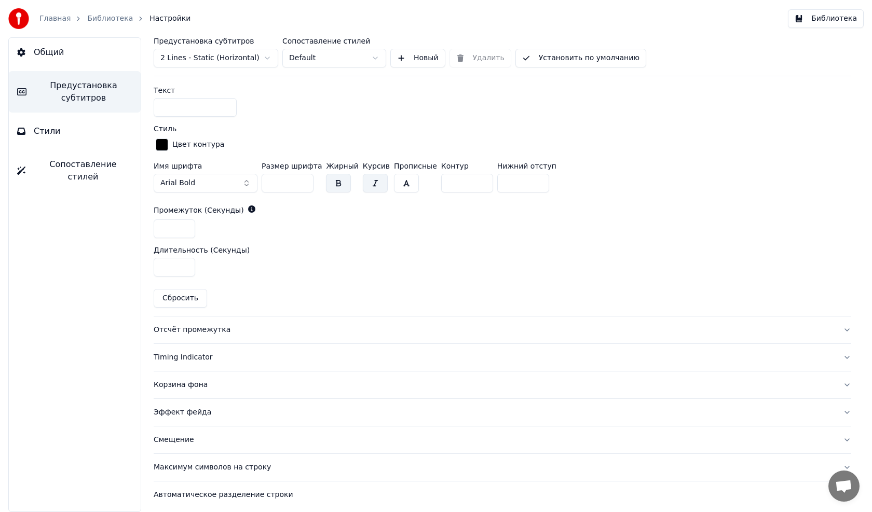
scroll to position [434, 0]
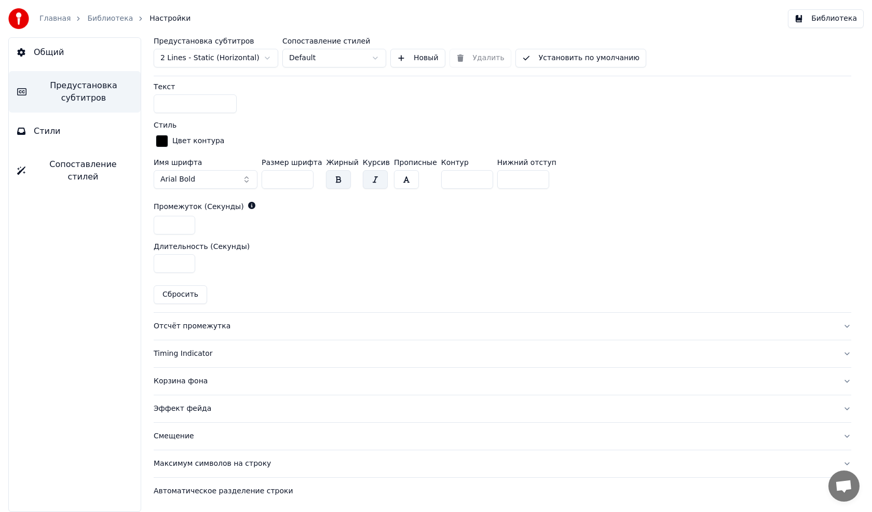
click at [195, 465] on div "Максимум символов на строку" at bounding box center [494, 464] width 681 height 10
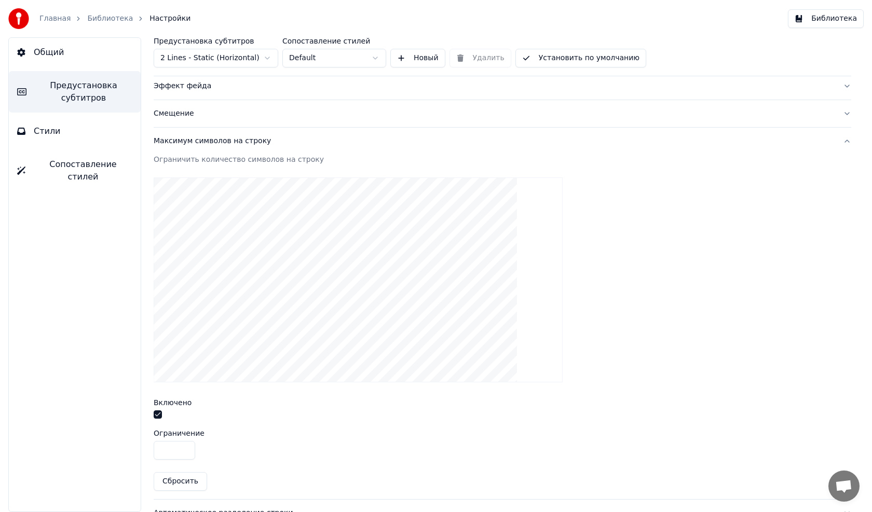
scroll to position [267, 0]
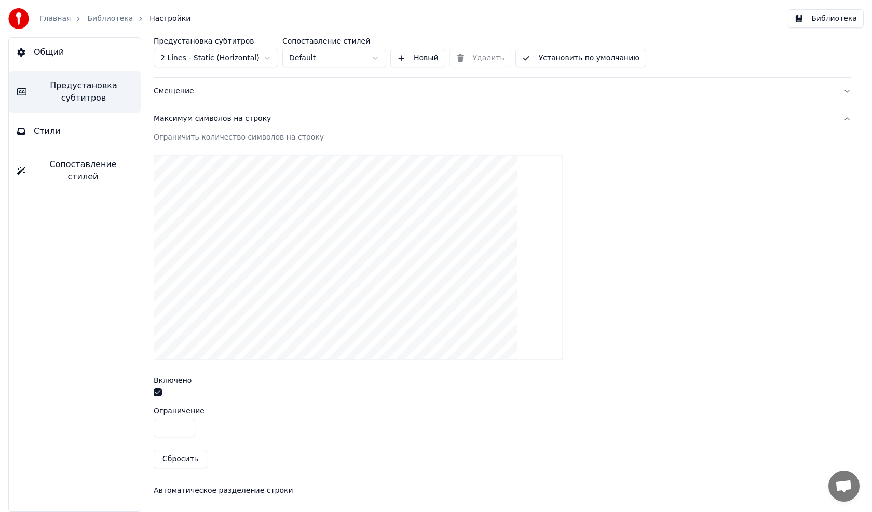
click at [57, 126] on button "Стили" at bounding box center [75, 131] width 132 height 29
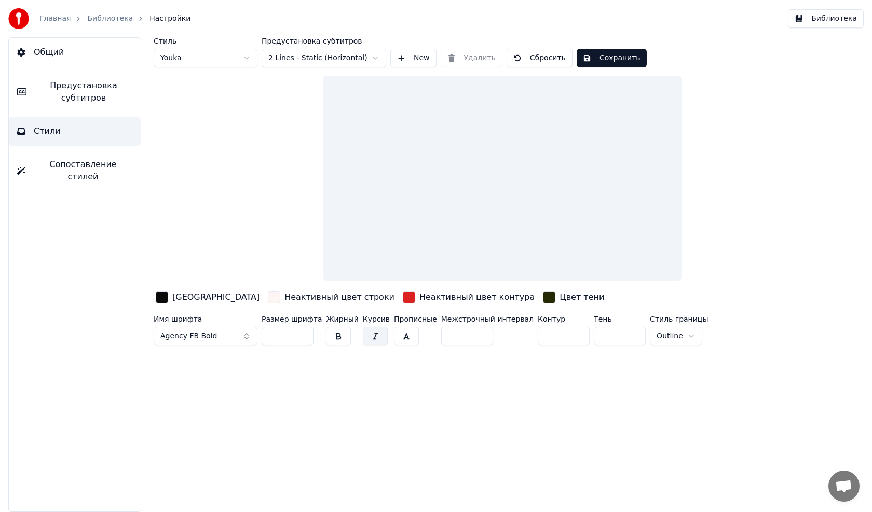
scroll to position [0, 0]
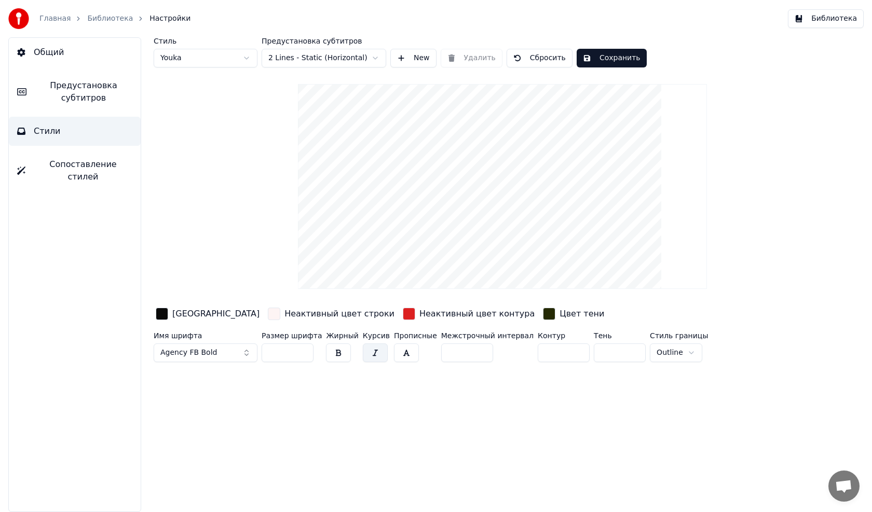
click at [650, 352] on html "Главная Библиотека Настройки Библиотека Общий Предустановка субтитров Стили Соп…" at bounding box center [436, 256] width 872 height 512
click at [649, 352] on html "Главная Библиотека Настройки Библиотека Общий Предустановка субтитров Стили Соп…" at bounding box center [436, 256] width 872 height 512
click at [363, 351] on button "button" at bounding box center [375, 353] width 25 height 19
click at [363, 352] on button "button" at bounding box center [375, 353] width 25 height 19
click at [403, 311] on div "button" at bounding box center [409, 314] width 12 height 12
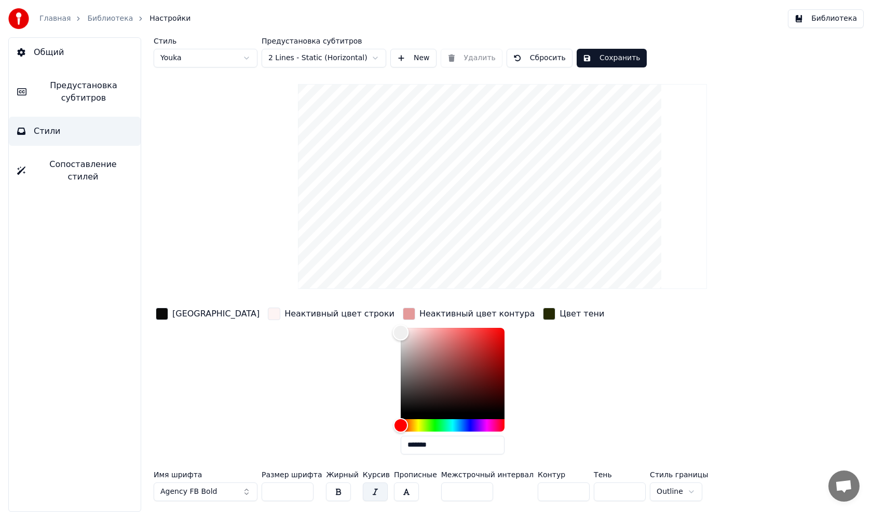
drag, startPoint x: 429, startPoint y: 337, endPoint x: 339, endPoint y: 331, distance: 89.5
click at [339, 331] on div "Цвет заливки Неактивный цвет строки Неактивный цвет контура ******* Цвет тени" at bounding box center [459, 384] width 610 height 157
type input "*******"
drag, startPoint x: 354, startPoint y: 333, endPoint x: 377, endPoint y: 336, distance: 23.5
click at [420, 336] on div "Color" at bounding box center [428, 337] width 16 height 16
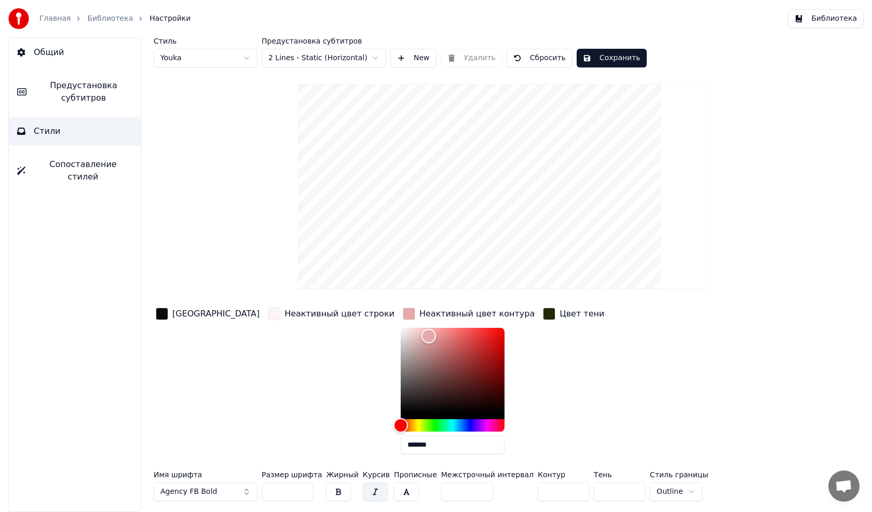
click at [543, 310] on div "button" at bounding box center [549, 314] width 12 height 12
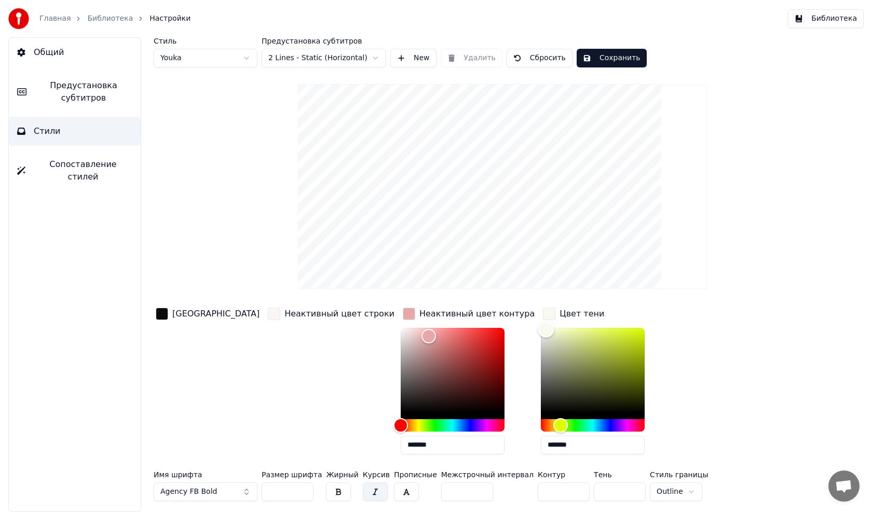
drag, startPoint x: 563, startPoint y: 398, endPoint x: 479, endPoint y: 329, distance: 108.9
click at [538, 329] on div "Color" at bounding box center [546, 330] width 16 height 16
drag, startPoint x: 481, startPoint y: 333, endPoint x: 576, endPoint y: 332, distance: 95.5
click at [636, 332] on div "Color" at bounding box center [644, 332] width 16 height 16
type input "*******"
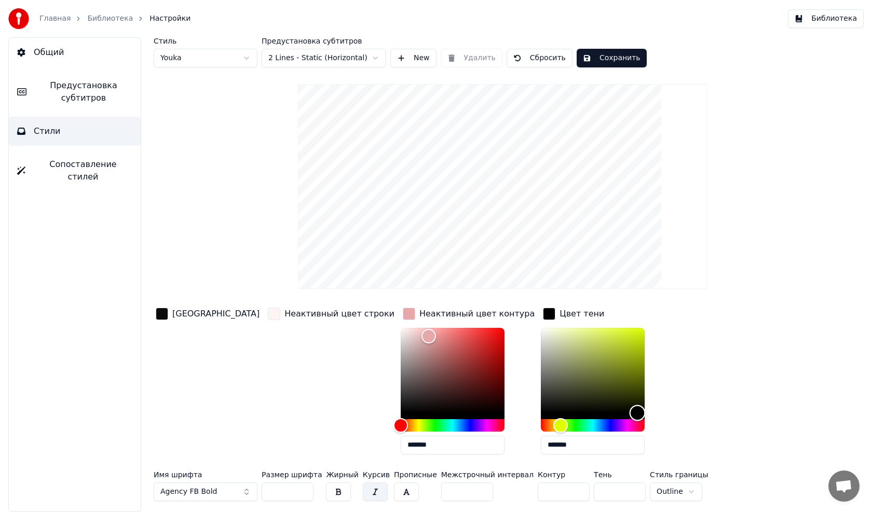
drag, startPoint x: 576, startPoint y: 332, endPoint x: 570, endPoint y: 421, distance: 89.5
click at [570, 421] on div at bounding box center [593, 380] width 104 height 104
click at [167, 318] on div "button" at bounding box center [162, 314] width 12 height 12
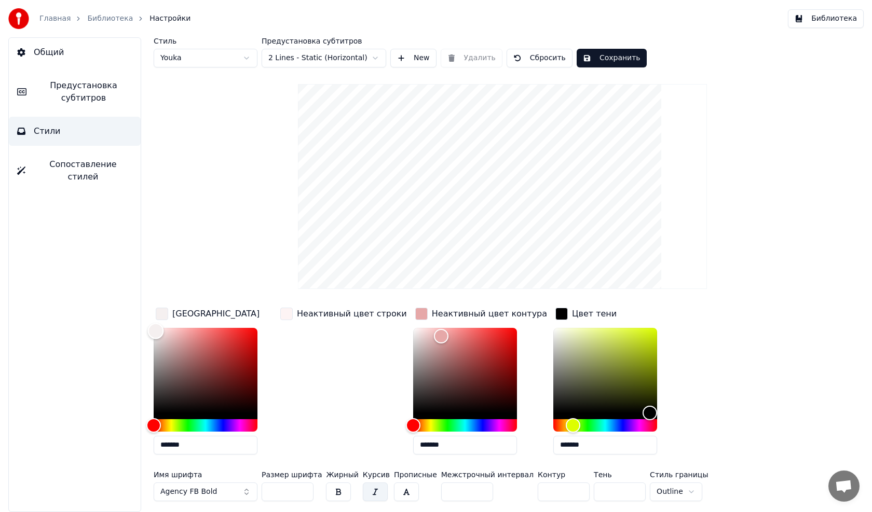
type input "*******"
drag, startPoint x: 153, startPoint y: 406, endPoint x: 156, endPoint y: 331, distance: 75.3
click at [156, 331] on div "Color" at bounding box center [156, 331] width 16 height 16
type input "*******"
drag, startPoint x: 425, startPoint y: 333, endPoint x: 401, endPoint y: 416, distance: 85.8
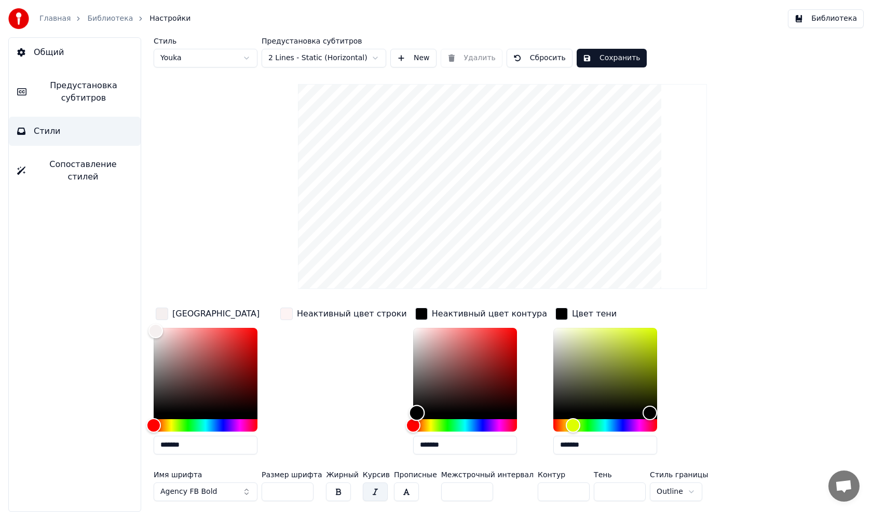
click at [409, 416] on div "Color" at bounding box center [417, 413] width 16 height 16
drag, startPoint x: 161, startPoint y: 332, endPoint x: 156, endPoint y: 368, distance: 36.6
click at [156, 368] on div "Color" at bounding box center [156, 369] width 16 height 16
drag, startPoint x: 156, startPoint y: 401, endPoint x: 154, endPoint y: 419, distance: 18.4
click at [154, 419] on div "Color" at bounding box center [154, 413] width 16 height 16
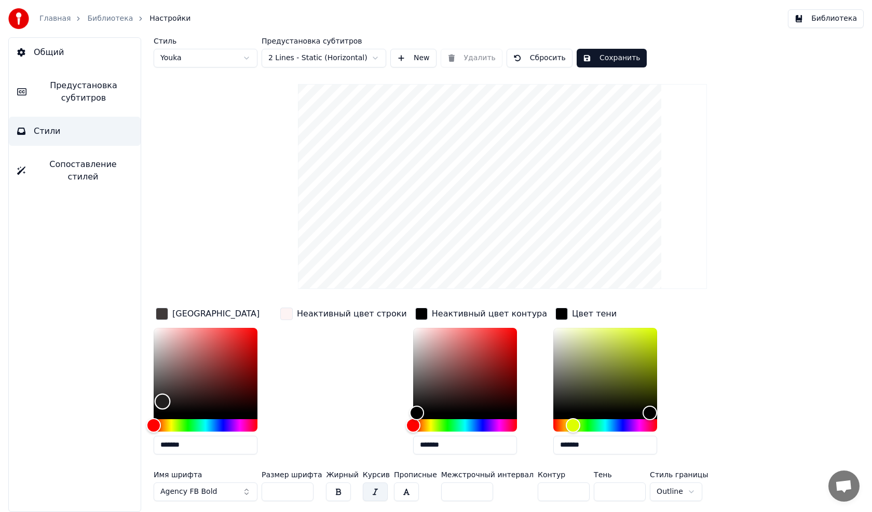
type input "*******"
drag, startPoint x: 157, startPoint y: 411, endPoint x: 414, endPoint y: 440, distance: 258.0
click at [160, 418] on div "Color" at bounding box center [161, 413] width 16 height 16
drag, startPoint x: 401, startPoint y: 411, endPoint x: 400, endPoint y: 327, distance: 84.6
click at [409, 327] on div "Color" at bounding box center [417, 328] width 16 height 16
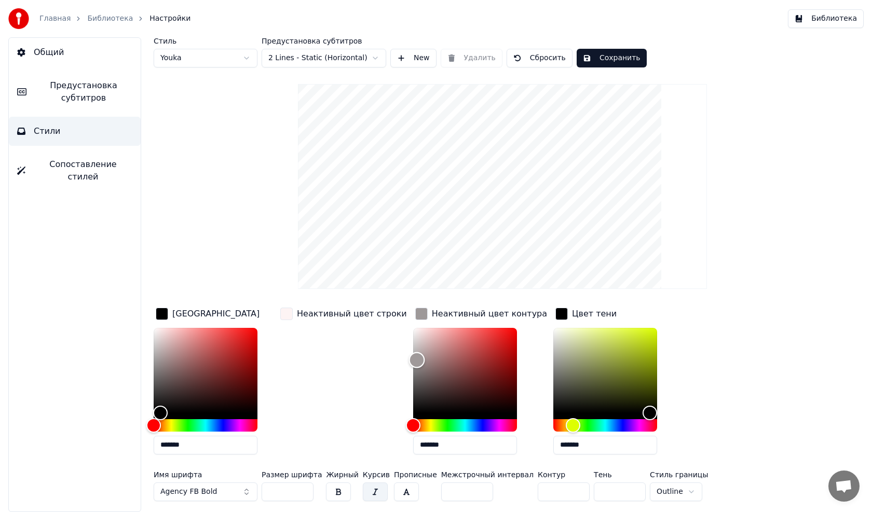
drag, startPoint x: 402, startPoint y: 333, endPoint x: 401, endPoint y: 360, distance: 26.5
click at [409, 360] on div "Color" at bounding box center [417, 360] width 16 height 16
type input "*******"
drag, startPoint x: 401, startPoint y: 360, endPoint x: 401, endPoint y: 384, distance: 24.4
click at [409, 384] on div "Color" at bounding box center [417, 385] width 16 height 16
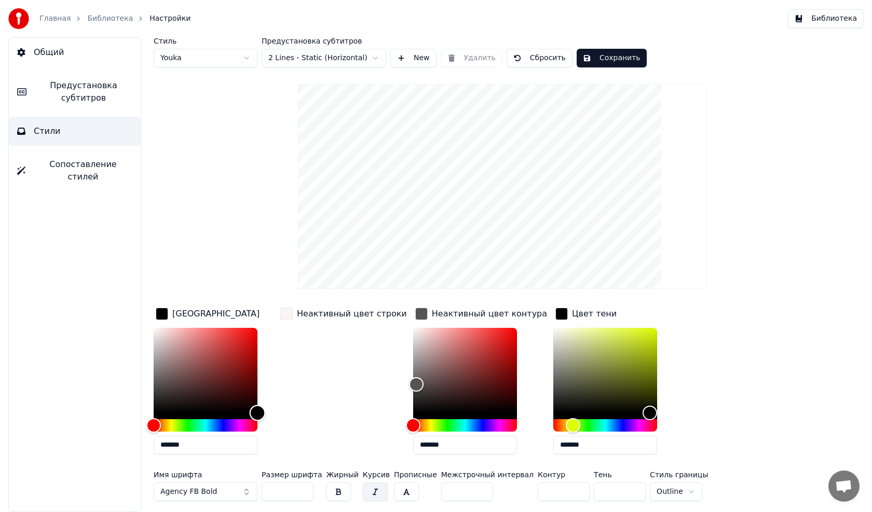
drag, startPoint x: 154, startPoint y: 414, endPoint x: 260, endPoint y: 420, distance: 105.6
click at [260, 420] on div "*******" at bounding box center [214, 393] width 120 height 131
drag, startPoint x: 259, startPoint y: 413, endPoint x: 250, endPoint y: 336, distance: 77.3
click at [250, 336] on div "Color" at bounding box center [250, 337] width 16 height 16
type input "*******"
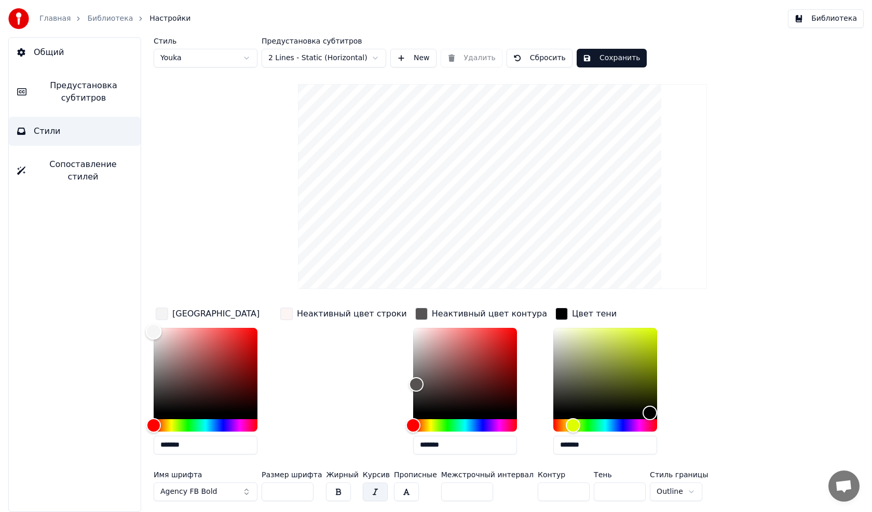
drag, startPoint x: 250, startPoint y: 336, endPoint x: 152, endPoint y: 331, distance: 98.8
click at [152, 331] on div "Color" at bounding box center [154, 332] width 16 height 16
drag, startPoint x: 403, startPoint y: 383, endPoint x: 485, endPoint y: 336, distance: 94.4
click at [493, 336] on div "Color" at bounding box center [501, 337] width 16 height 16
drag, startPoint x: 487, startPoint y: 336, endPoint x: 493, endPoint y: 336, distance: 6.2
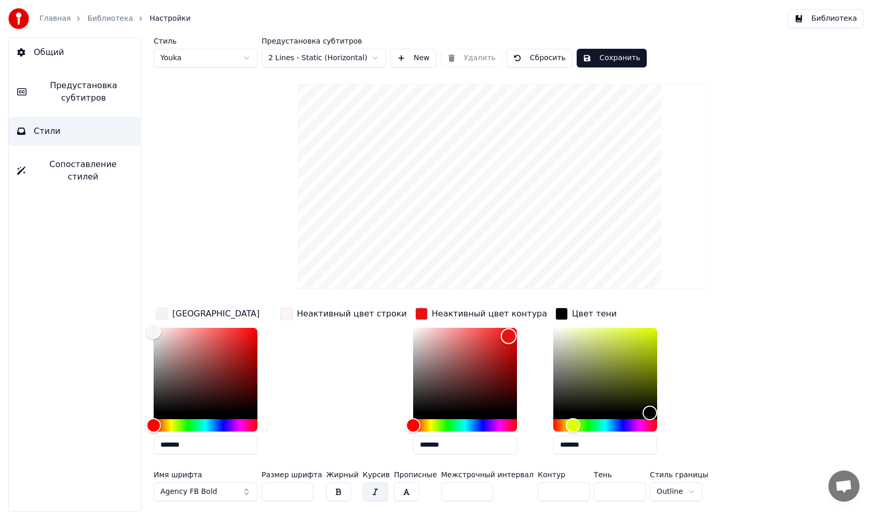
click at [501, 336] on div "Color" at bounding box center [509, 337] width 16 height 16
drag, startPoint x: 493, startPoint y: 336, endPoint x: 492, endPoint y: 417, distance: 81.0
click at [499, 417] on div "Color" at bounding box center [507, 413] width 16 height 16
drag, startPoint x: 492, startPoint y: 417, endPoint x: 403, endPoint y: 331, distance: 123.7
click at [411, 331] on div "Color" at bounding box center [419, 331] width 16 height 16
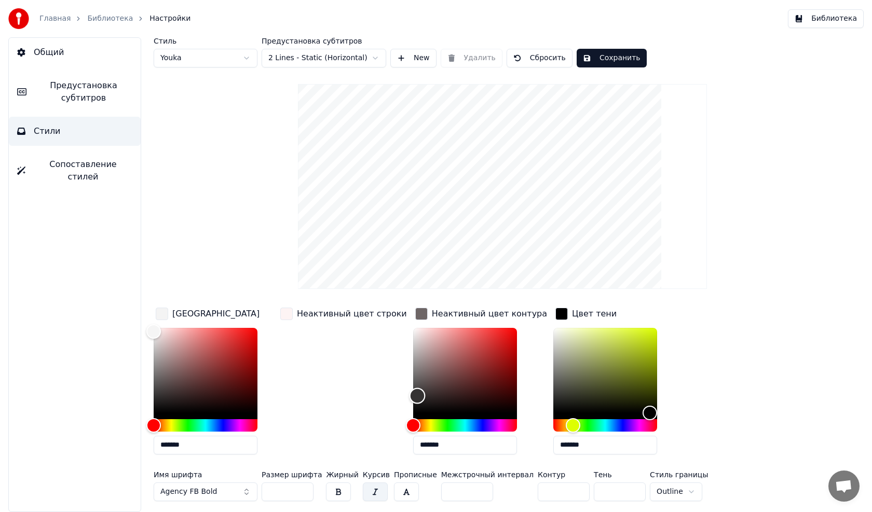
type input "*******"
drag, startPoint x: 403, startPoint y: 331, endPoint x: 400, endPoint y: 419, distance: 88.8
click at [407, 419] on div "Color" at bounding box center [415, 413] width 16 height 16
type input "*******"
drag, startPoint x: 155, startPoint y: 331, endPoint x: 155, endPoint y: 414, distance: 83.1
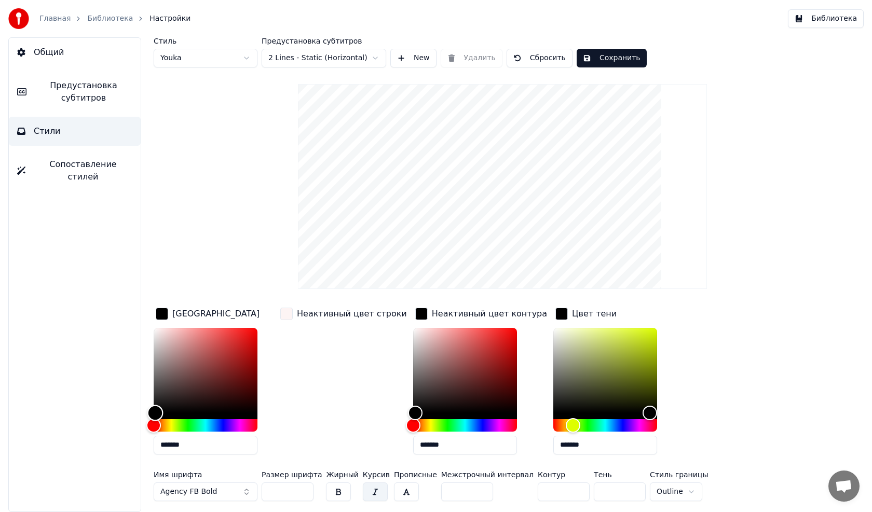
click at [155, 414] on div "Color" at bounding box center [155, 413] width 16 height 16
drag, startPoint x: 402, startPoint y: 412, endPoint x: 487, endPoint y: 338, distance: 112.3
click at [495, 338] on div "Color" at bounding box center [503, 339] width 16 height 16
drag, startPoint x: 487, startPoint y: 338, endPoint x: 437, endPoint y: 337, distance: 49.8
click at [445, 337] on div "Color" at bounding box center [453, 338] width 16 height 16
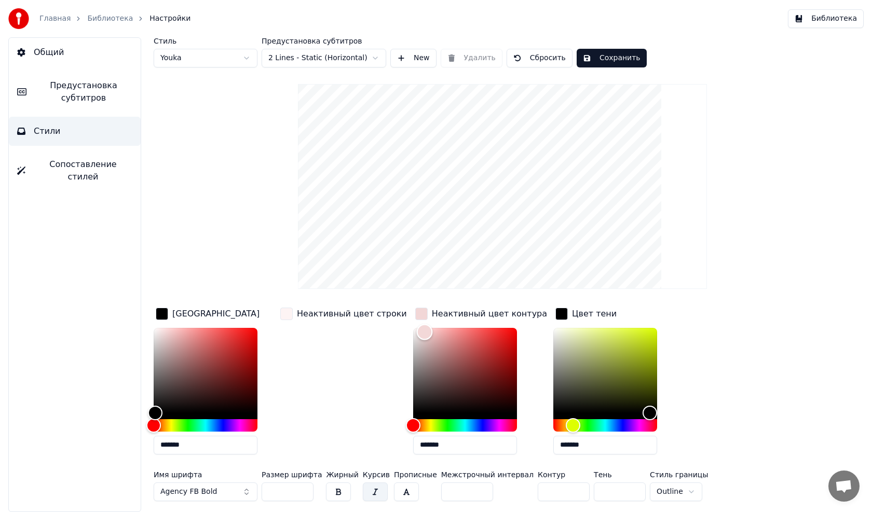
drag, startPoint x: 437, startPoint y: 337, endPoint x: 409, endPoint y: 332, distance: 28.6
click at [417, 332] on div "Color" at bounding box center [425, 332] width 16 height 16
drag, startPoint x: 409, startPoint y: 332, endPoint x: 404, endPoint y: 385, distance: 53.2
click at [412, 385] on div "Color" at bounding box center [420, 385] width 16 height 16
drag, startPoint x: 404, startPoint y: 385, endPoint x: 507, endPoint y: 336, distance: 113.6
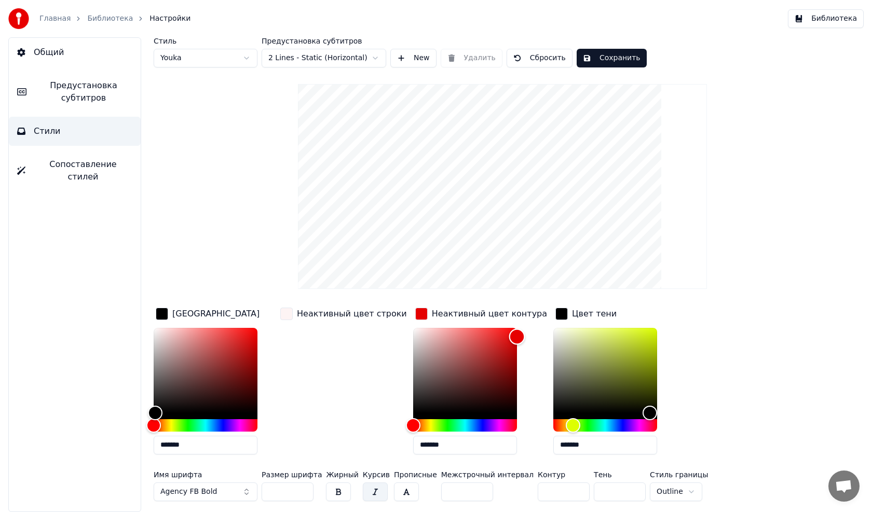
click at [509, 336] on div "Color" at bounding box center [517, 337] width 16 height 16
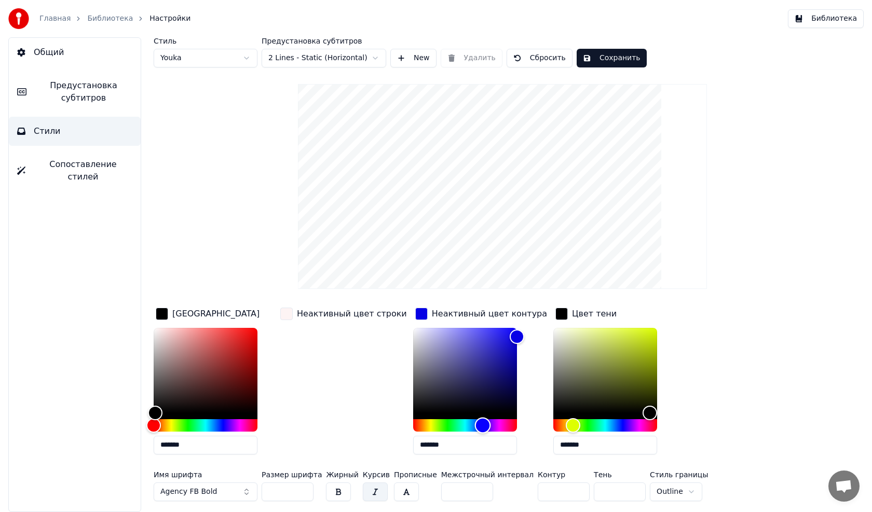
drag, startPoint x: 403, startPoint y: 424, endPoint x: 467, endPoint y: 422, distance: 64.4
click at [475, 422] on div "Hue" at bounding box center [483, 425] width 16 height 16
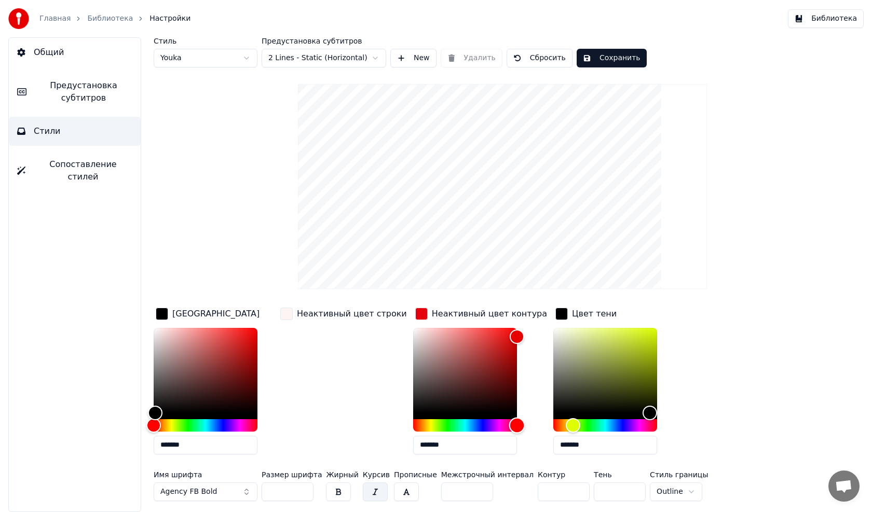
drag, startPoint x: 473, startPoint y: 429, endPoint x: 502, endPoint y: 426, distance: 28.7
click at [509, 426] on div "Hue" at bounding box center [517, 425] width 16 height 16
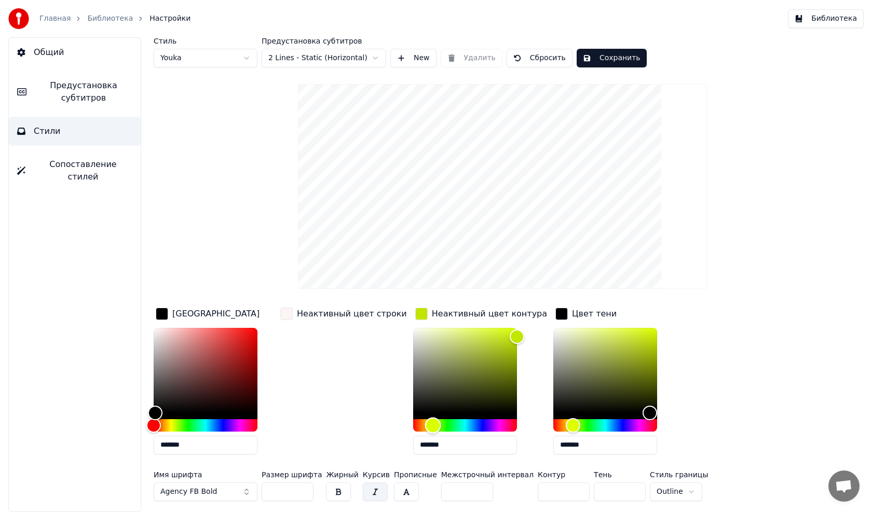
drag, startPoint x: 502, startPoint y: 426, endPoint x: 417, endPoint y: 426, distance: 84.6
click at [425, 426] on div "Hue" at bounding box center [433, 425] width 16 height 16
click at [430, 426] on div "Hue" at bounding box center [438, 425] width 16 height 16
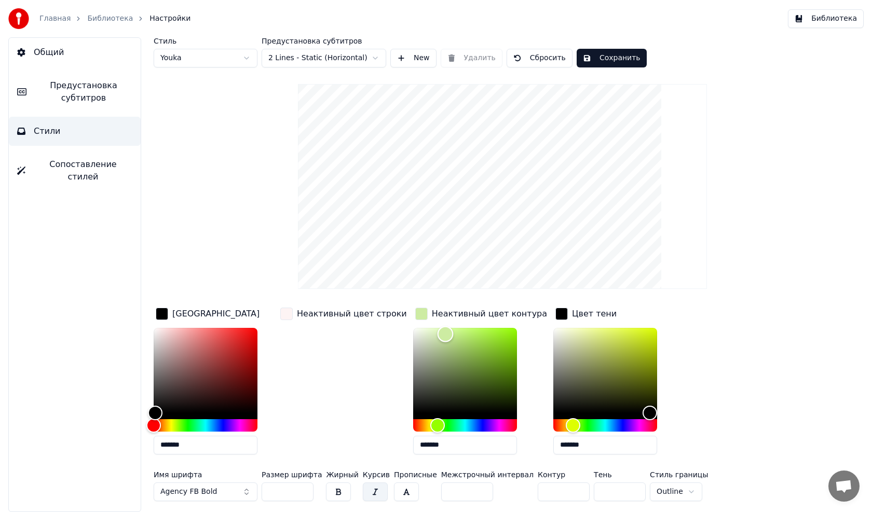
drag, startPoint x: 497, startPoint y: 333, endPoint x: 430, endPoint y: 334, distance: 67.5
click at [438, 334] on div "Color" at bounding box center [446, 335] width 16 height 16
drag, startPoint x: 430, startPoint y: 334, endPoint x: 512, endPoint y: 334, distance: 82.0
click at [512, 334] on div "*******" at bounding box center [481, 393] width 136 height 131
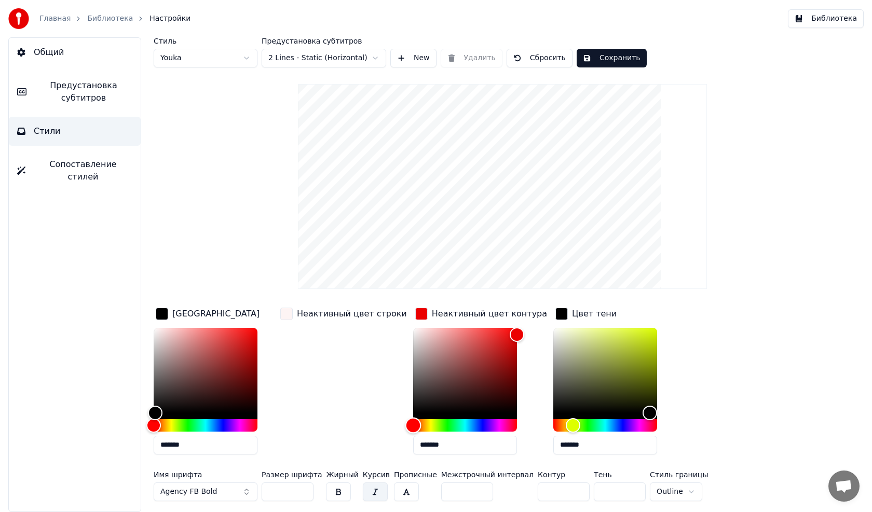
type input "*******"
drag, startPoint x: 418, startPoint y: 420, endPoint x: 377, endPoint y: 421, distance: 40.5
click at [377, 421] on div "Цвет заливки ******* Неактивный цвет строки Неактивный цвет контура ******* Цве…" at bounding box center [459, 384] width 610 height 157
click at [302, 488] on input "***" at bounding box center [288, 492] width 52 height 19
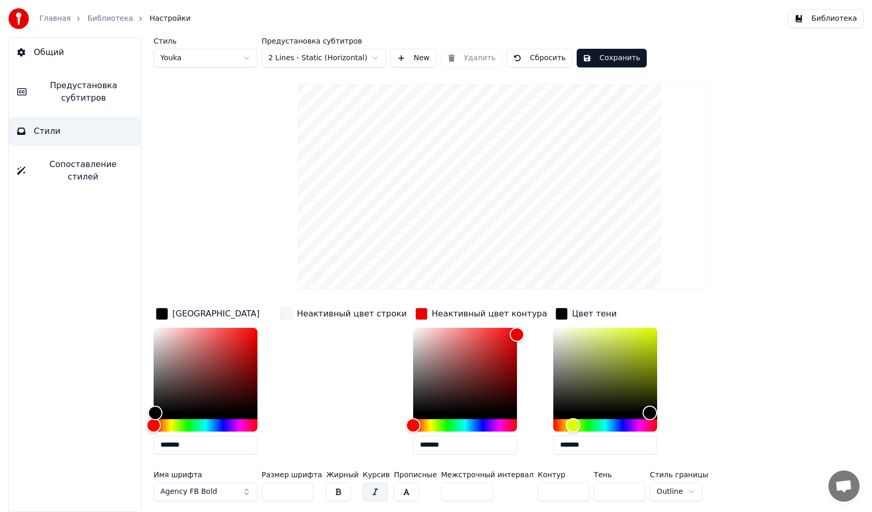
click at [302, 488] on input "***" at bounding box center [288, 492] width 52 height 19
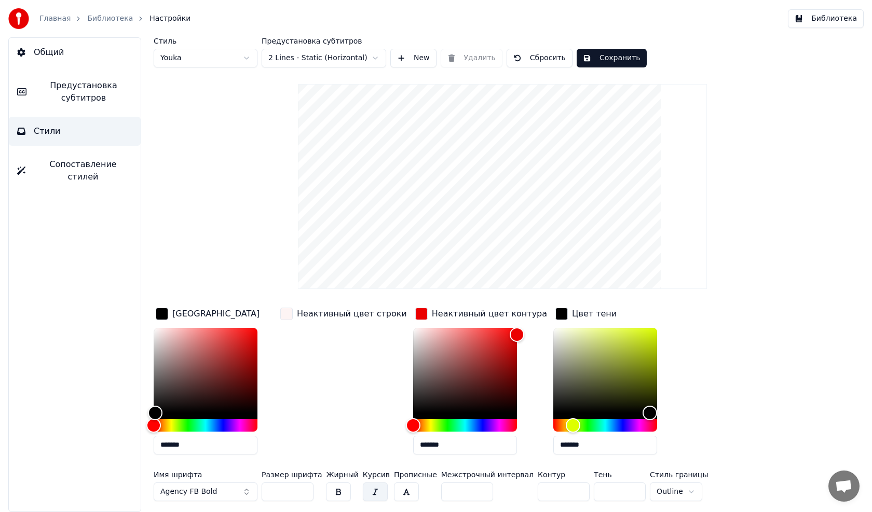
click at [302, 488] on input "***" at bounding box center [288, 492] width 52 height 19
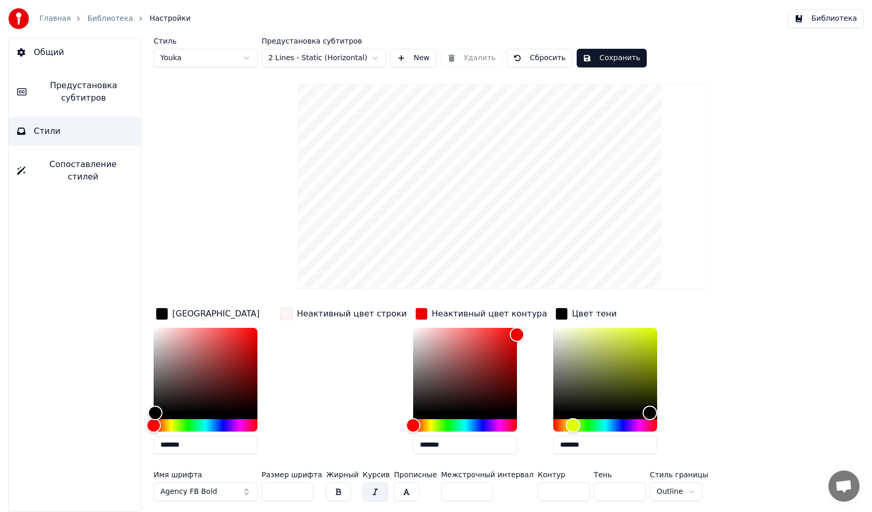
click at [302, 488] on input "***" at bounding box center [288, 492] width 52 height 19
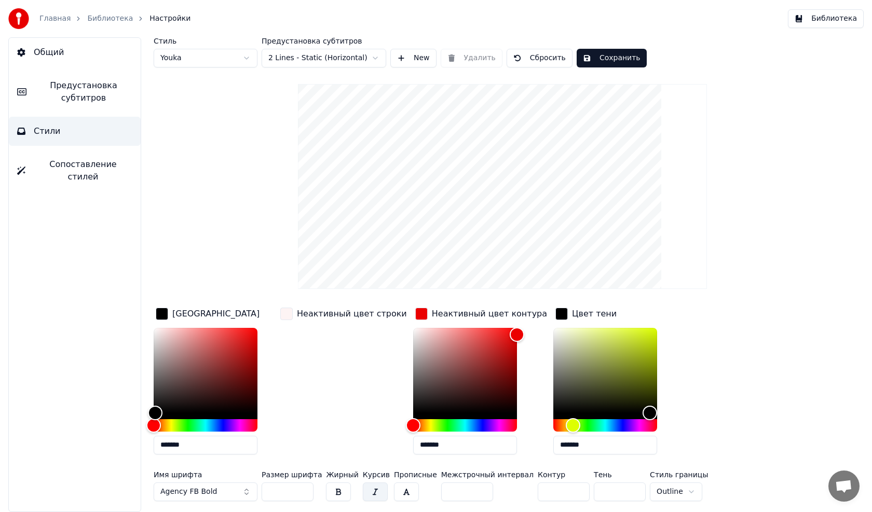
click at [302, 488] on input "***" at bounding box center [288, 492] width 52 height 19
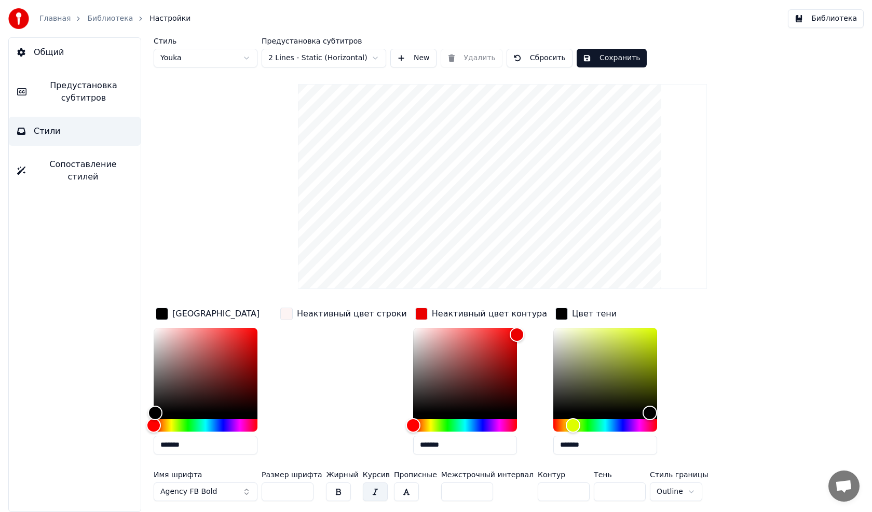
click at [302, 488] on input "***" at bounding box center [288, 492] width 52 height 19
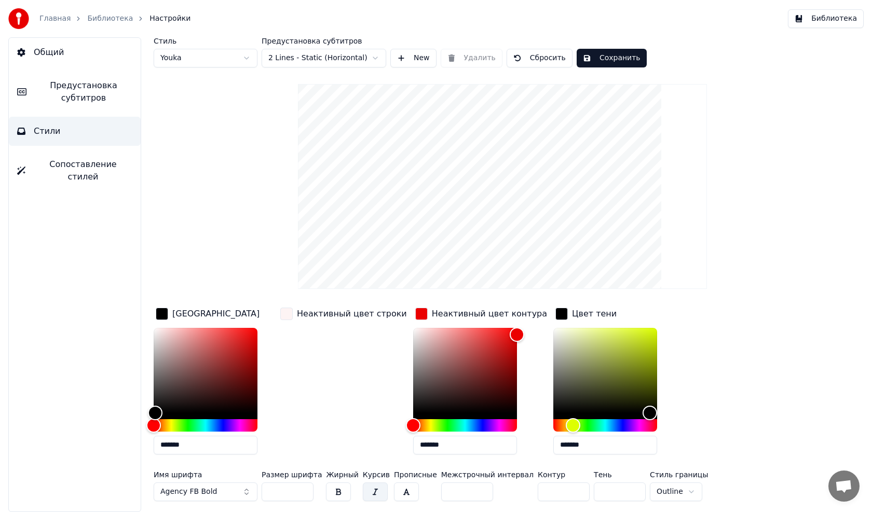
click at [302, 488] on input "***" at bounding box center [288, 492] width 52 height 19
type input "*"
type input "***"
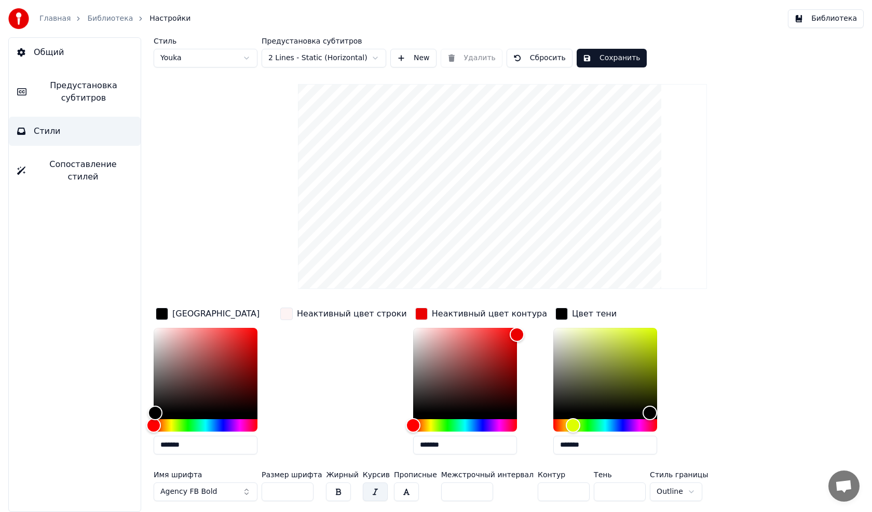
click at [594, 494] on input "**" at bounding box center [620, 492] width 52 height 19
type input "*"
type input "**"
click at [538, 494] on input "*" at bounding box center [564, 492] width 52 height 19
type input "*"
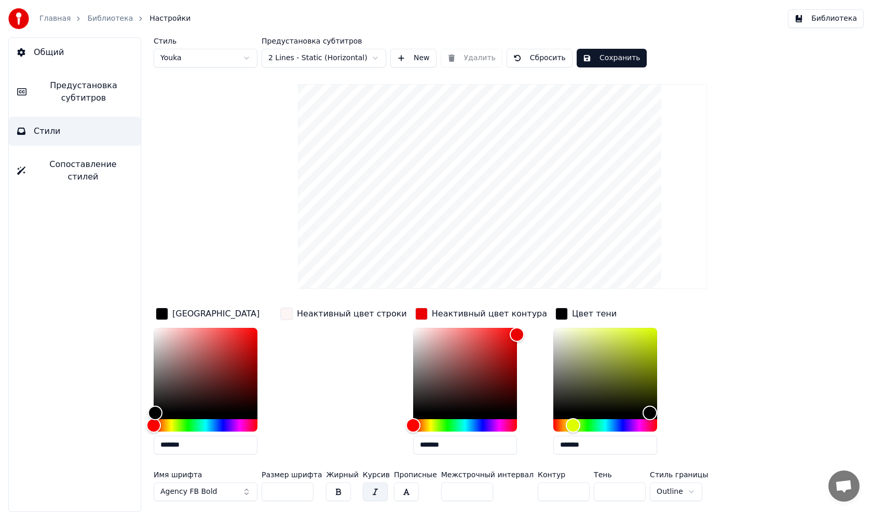
type input "**"
click at [646, 490] on html "Главная Библиотека Настройки Библиотека Общий Предустановка субтитров Стили Соп…" at bounding box center [436, 256] width 872 height 512
click at [80, 92] on span "Предустановка субтитров" at bounding box center [84, 91] width 98 height 25
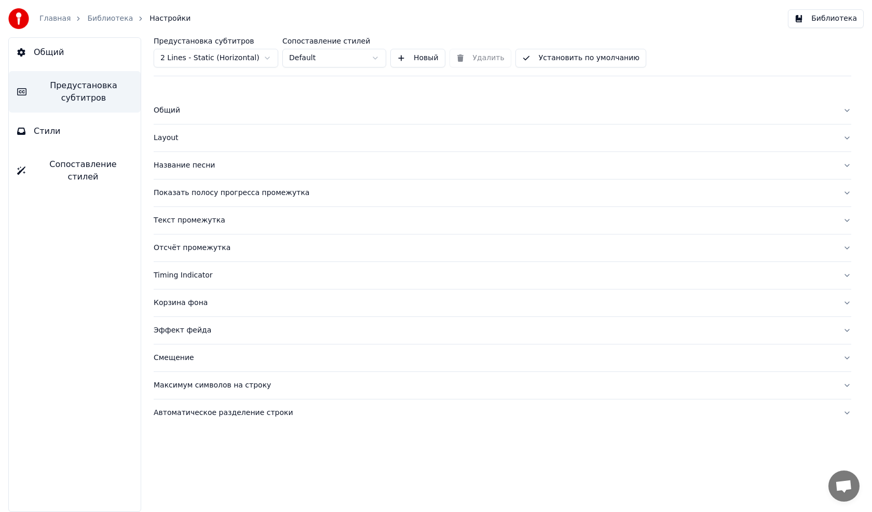
click at [188, 217] on div "Текст промежутка" at bounding box center [494, 220] width 681 height 10
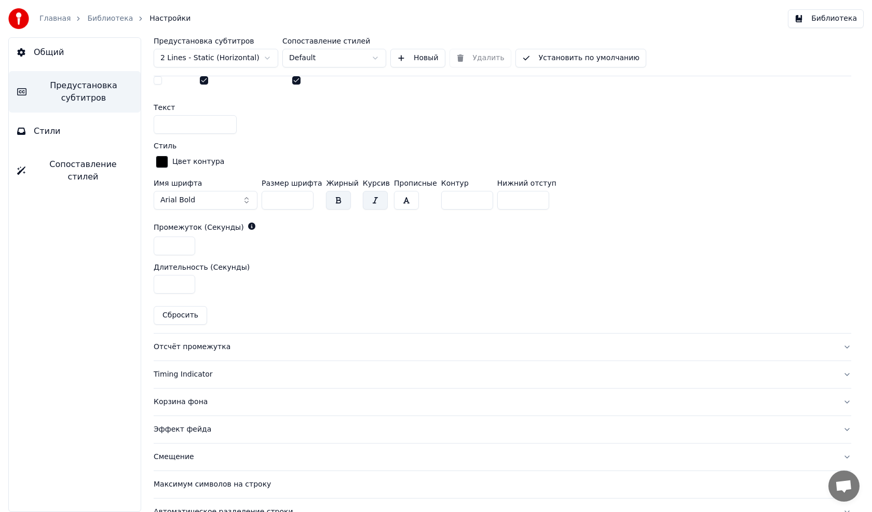
scroll to position [434, 0]
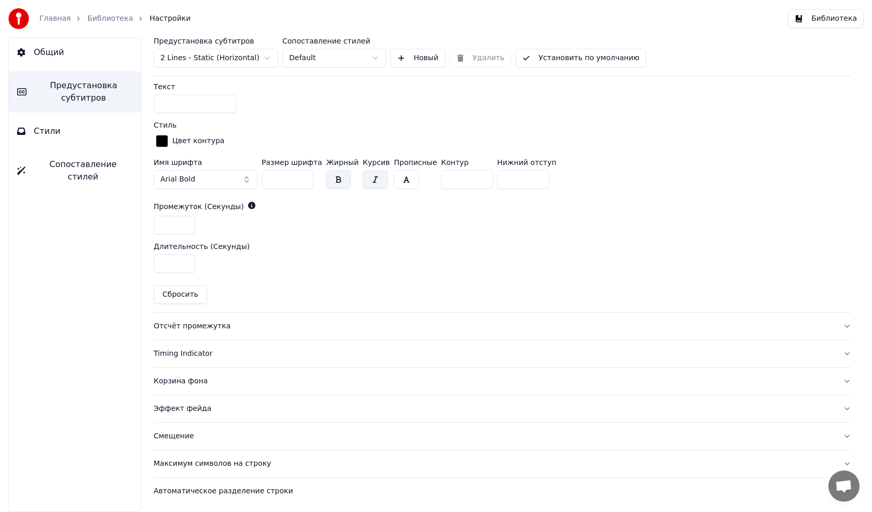
click at [67, 97] on span "Предустановка субтитров" at bounding box center [84, 91] width 98 height 25
click at [82, 93] on span "Предустановка субтитров" at bounding box center [84, 91] width 98 height 25
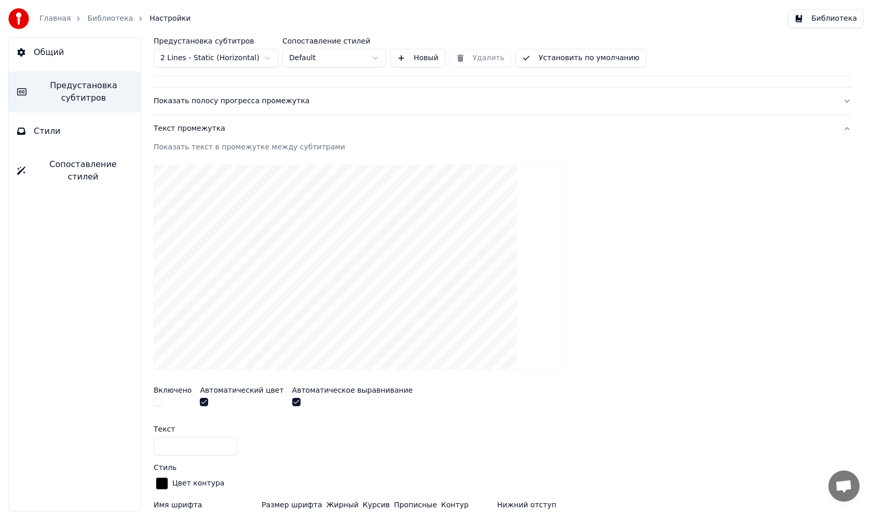
scroll to position [0, 0]
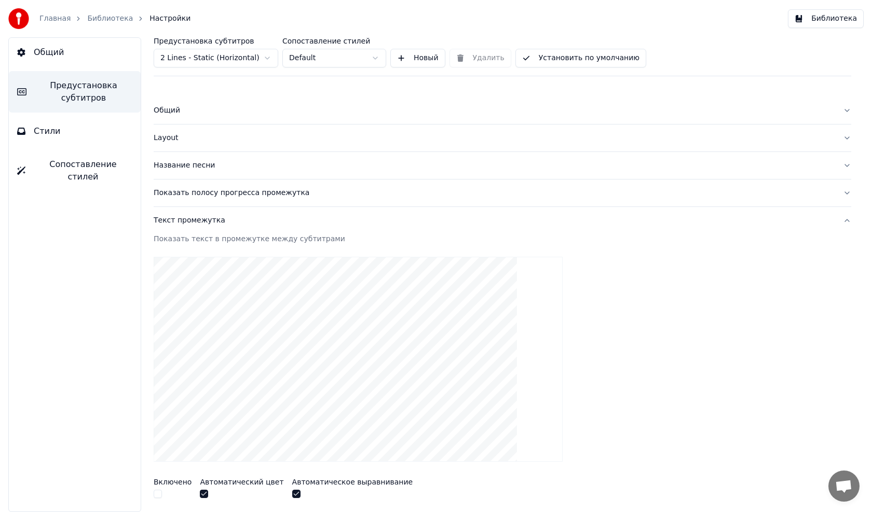
click at [166, 106] on div "Общий" at bounding box center [494, 110] width 681 height 10
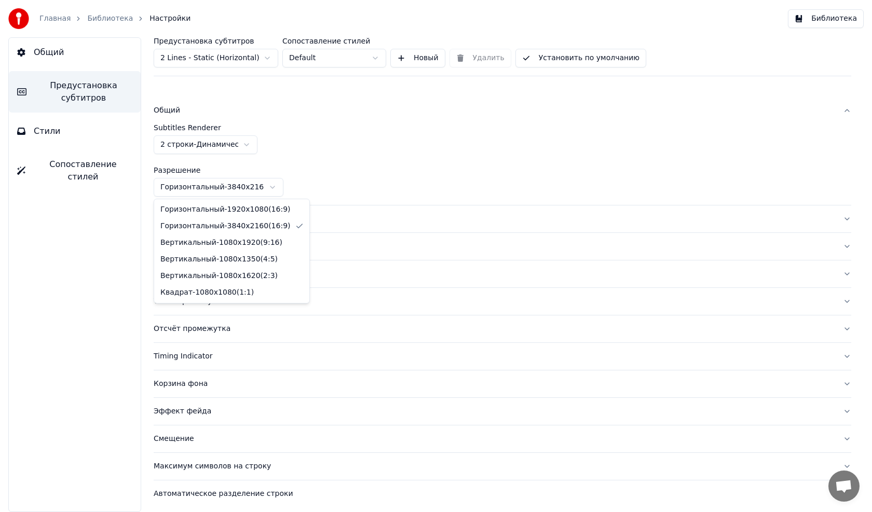
click at [239, 188] on html "Главная Библиотека Настройки Библиотека Общий Предустановка субтитров Стили Соп…" at bounding box center [436, 256] width 872 height 512
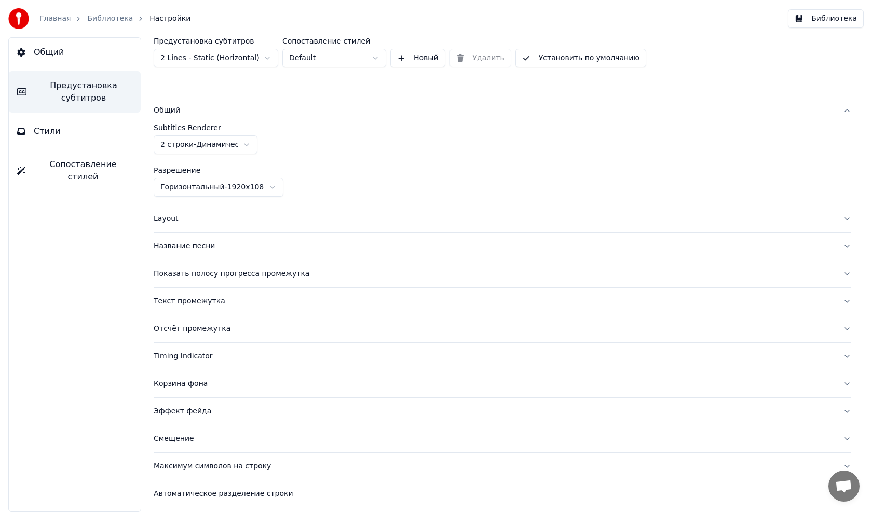
click at [186, 245] on div "Название песни" at bounding box center [494, 246] width 681 height 10
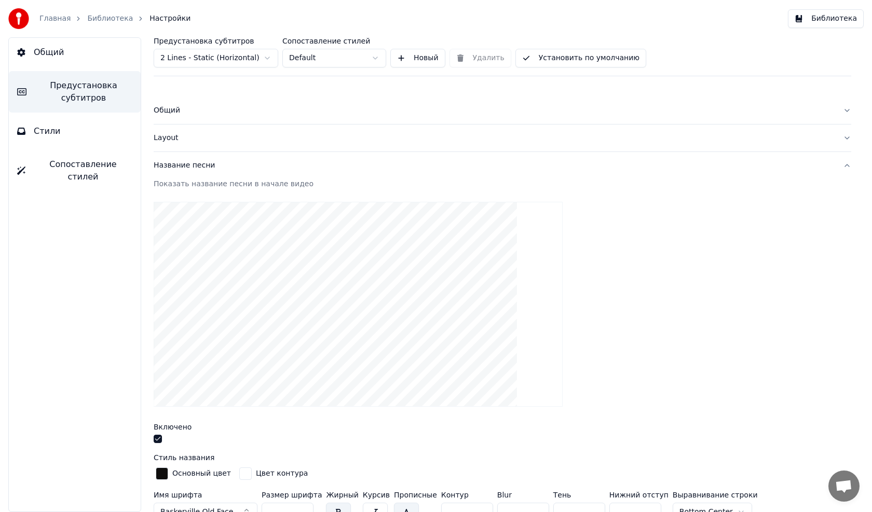
click at [80, 92] on span "Предустановка субтитров" at bounding box center [84, 91] width 98 height 25
click at [159, 112] on div "Общий" at bounding box center [494, 110] width 681 height 10
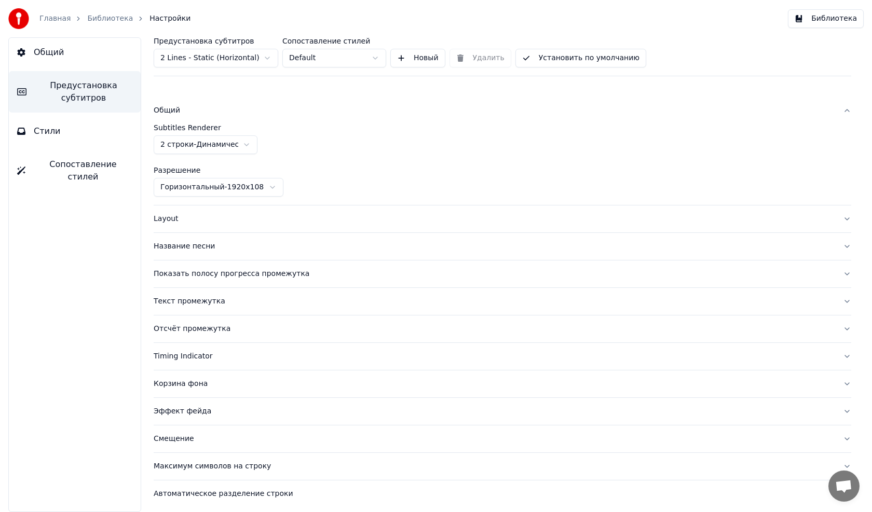
click at [196, 147] on html "Главная Библиотека Настройки Библиотека Общий Предустановка субтитров Стили Соп…" at bounding box center [436, 256] width 872 height 512
click at [209, 145] on html "Главная Библиотека Настройки Библиотека Общий Предустановка субтитров Стили Соп…" at bounding box center [436, 256] width 872 height 512
click at [220, 186] on html "Главная Библиотека Настройки Библиотека Общий Предустановка субтитров Стили Соп…" at bounding box center [436, 256] width 872 height 512
click at [172, 249] on div "Название песни" at bounding box center [494, 246] width 681 height 10
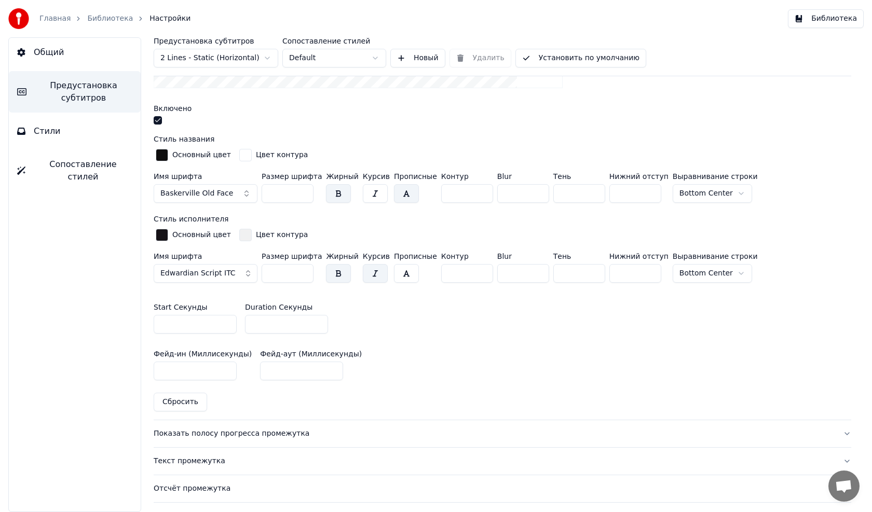
scroll to position [363, 0]
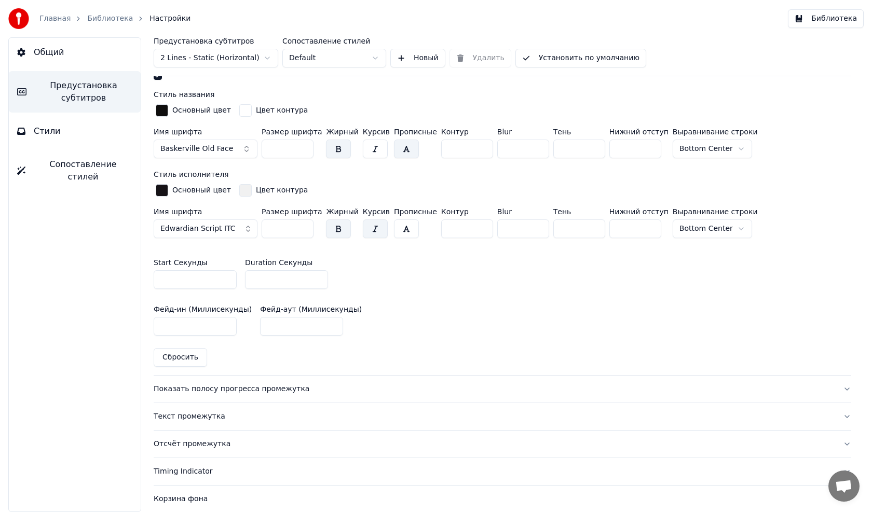
click at [186, 414] on div "Текст промежутка" at bounding box center [494, 417] width 681 height 10
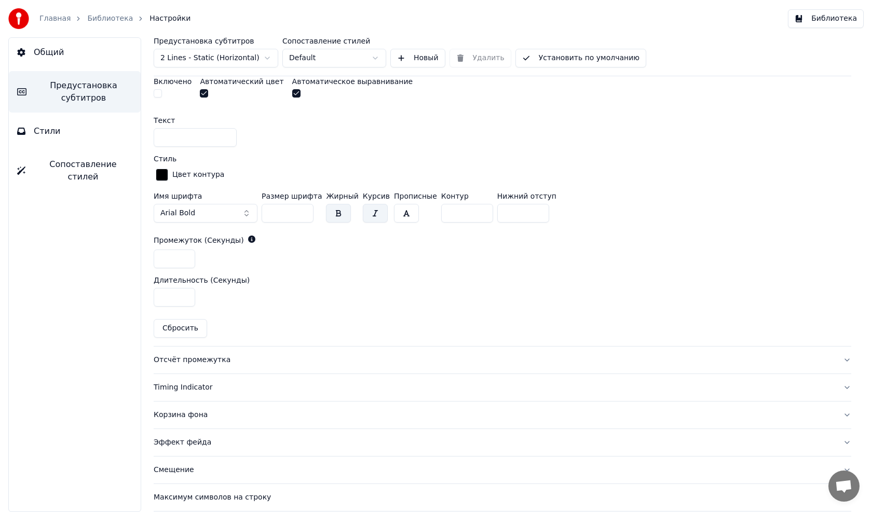
scroll to position [415, 0]
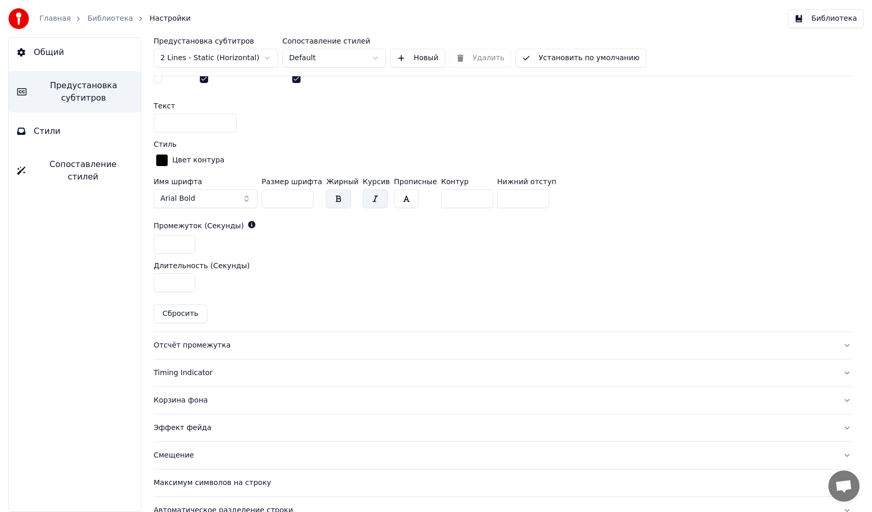
click at [56, 134] on span "Стили" at bounding box center [47, 131] width 27 height 12
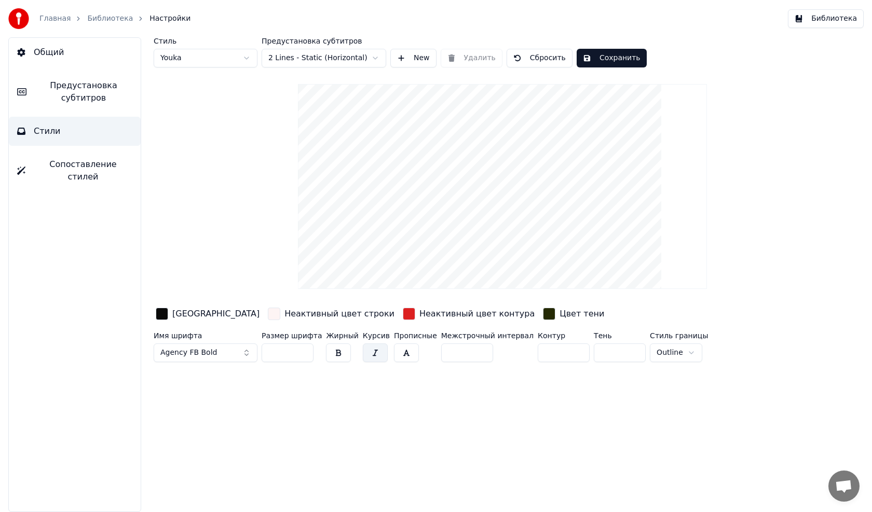
scroll to position [0, 0]
click at [285, 356] on input "***" at bounding box center [288, 353] width 52 height 19
type input "*"
type input "***"
click at [594, 353] on input "**" at bounding box center [620, 353] width 52 height 19
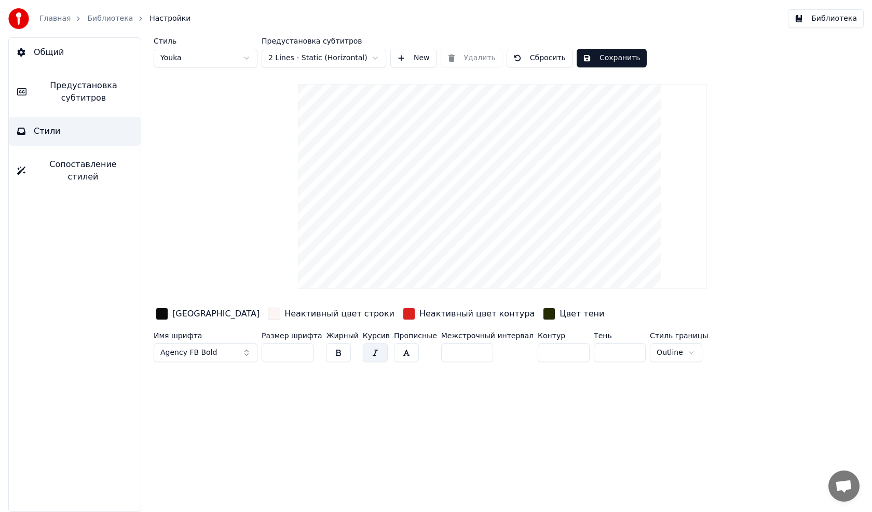
type input "*"
type input "**"
click at [538, 350] on input "*" at bounding box center [564, 353] width 52 height 19
type input "*"
type input "**"
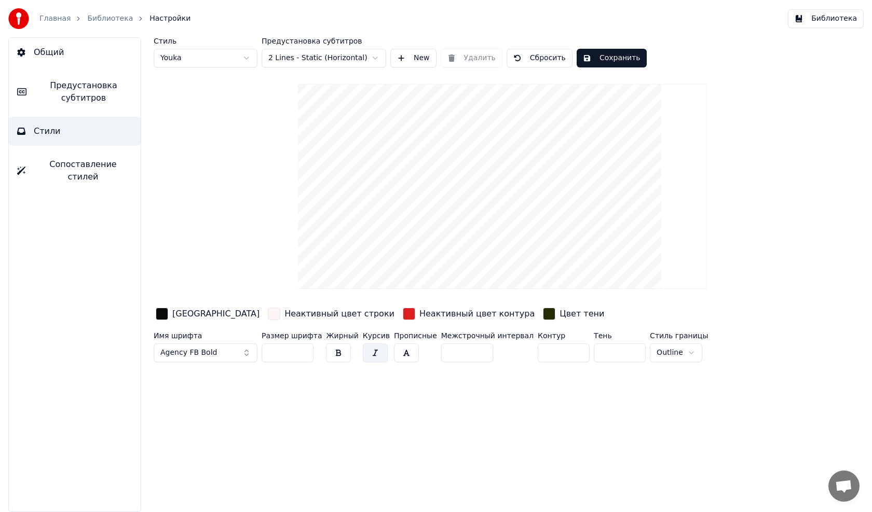
click at [594, 352] on input "**" at bounding box center [620, 353] width 52 height 19
type input "*"
type input "**"
click at [538, 350] on input "**" at bounding box center [564, 353] width 52 height 19
type input "**"
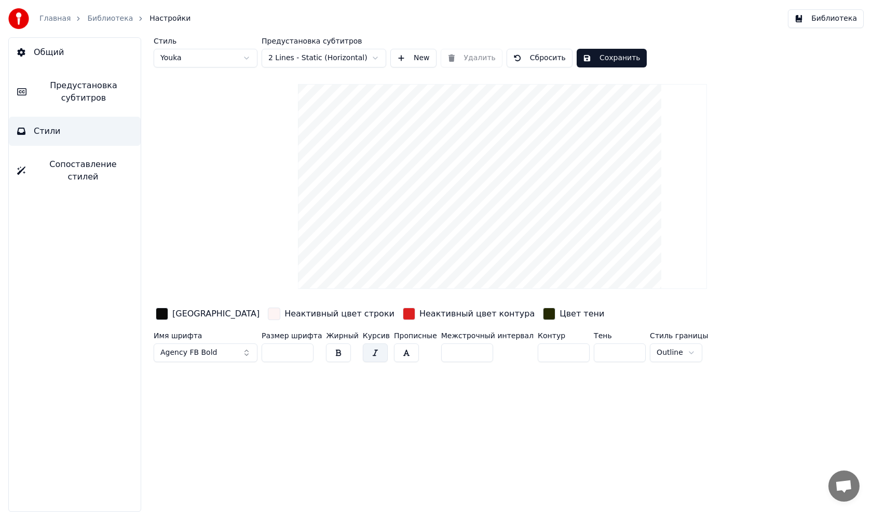
click at [284, 351] on input "***" at bounding box center [288, 353] width 52 height 19
type input "*"
type input "***"
click at [643, 352] on html "Главная Библиотека Настройки Библиотека Общий Предустановка субтитров Стили Соп…" at bounding box center [436, 256] width 872 height 512
click at [645, 349] on html "Главная Библиотека Настройки Библиотека Общий Предустановка субтитров Стили Соп…" at bounding box center [436, 256] width 872 height 512
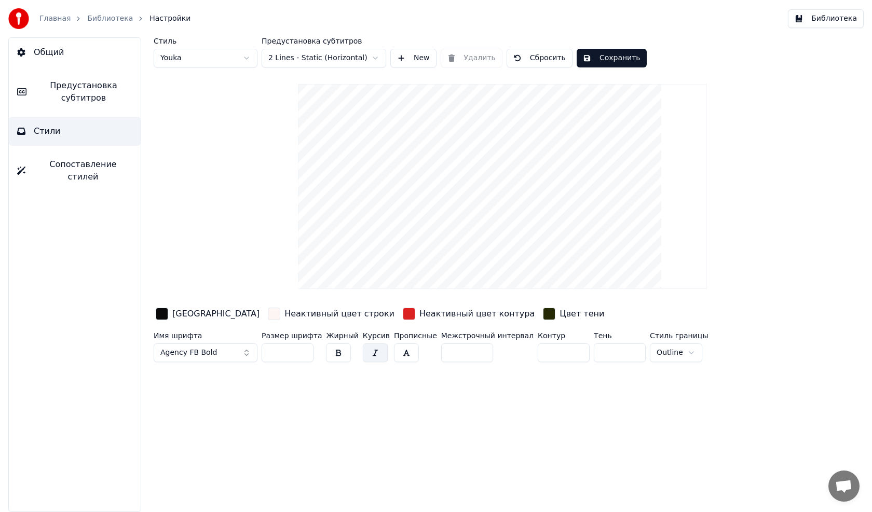
click at [68, 101] on span "Предустановка субтитров" at bounding box center [84, 91] width 98 height 25
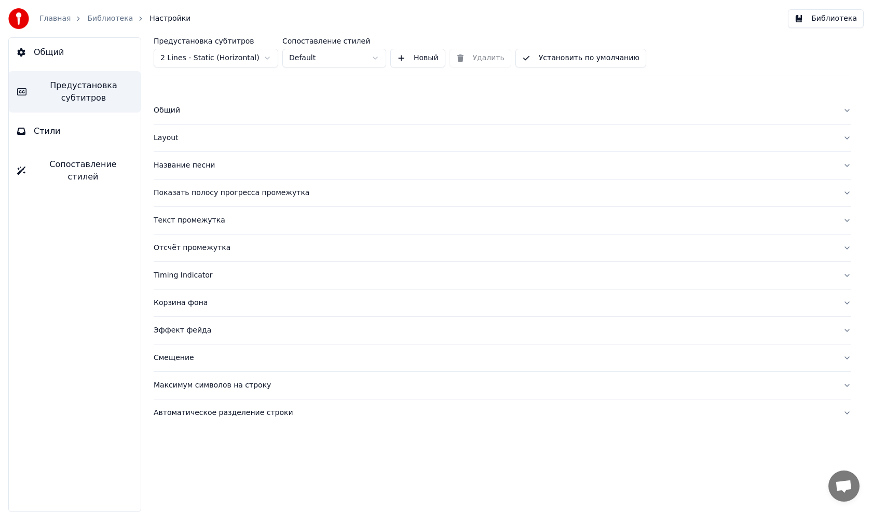
click at [188, 332] on div "Эффект фейда" at bounding box center [494, 330] width 681 height 10
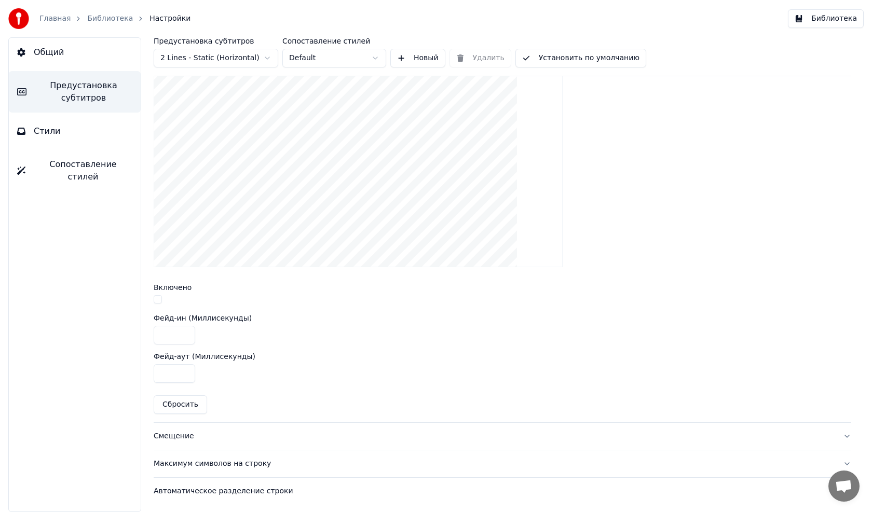
scroll to position [305, 0]
click at [201, 488] on div "Автоматическое разделение строки" at bounding box center [494, 491] width 681 height 10
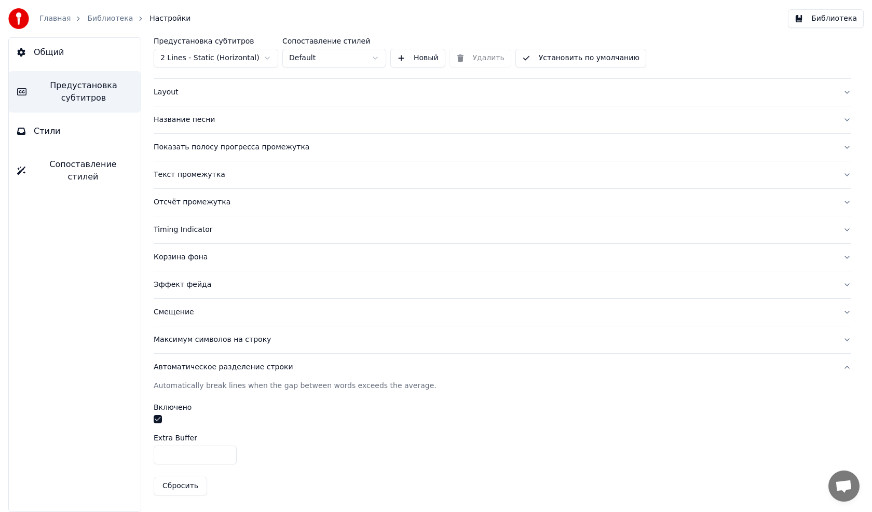
scroll to position [45, 0]
click at [177, 257] on div "Корзина фона" at bounding box center [494, 258] width 681 height 10
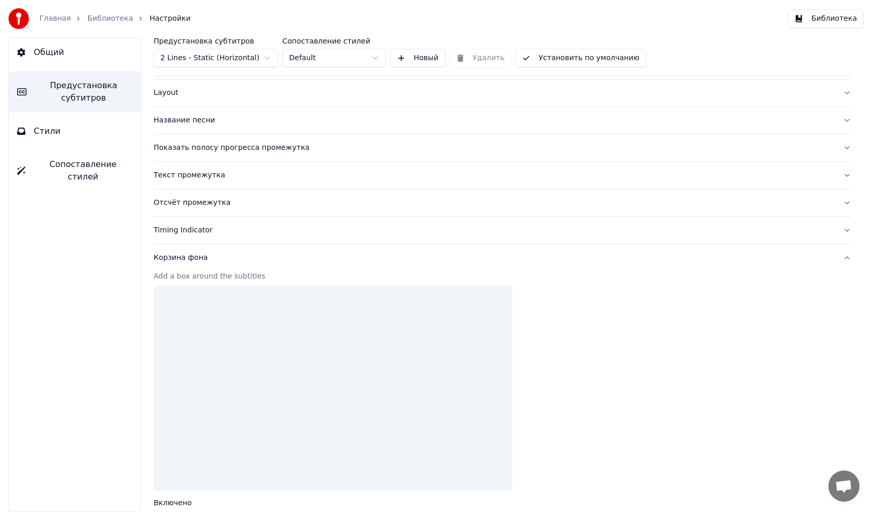
click at [183, 232] on div "Timing Indicator" at bounding box center [494, 230] width 681 height 10
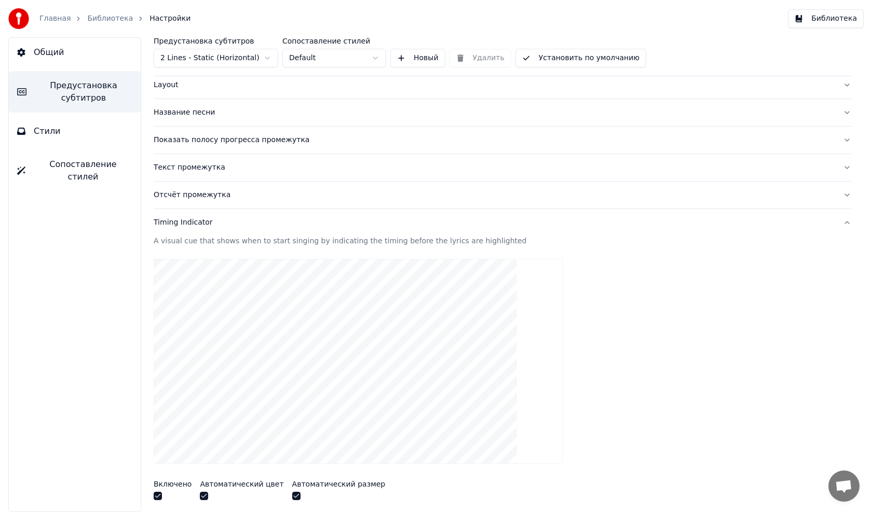
scroll to position [0, 0]
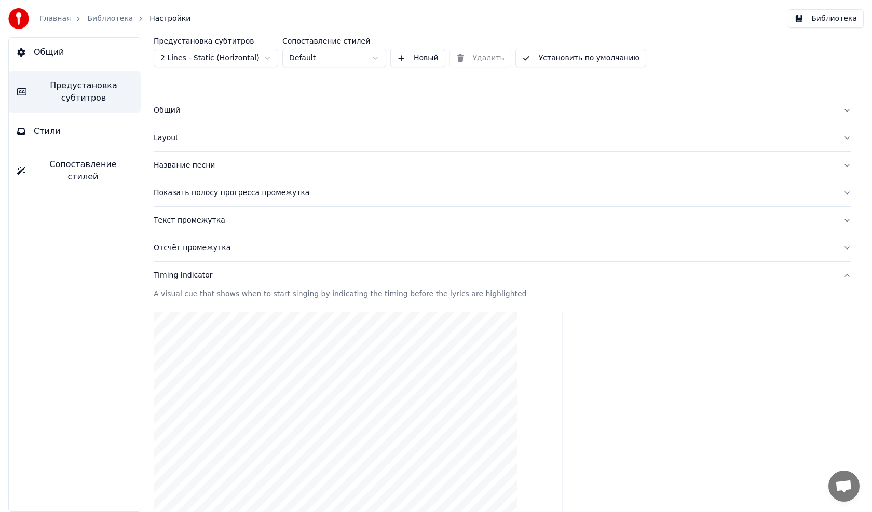
click at [181, 166] on div "Название песни" at bounding box center [494, 165] width 681 height 10
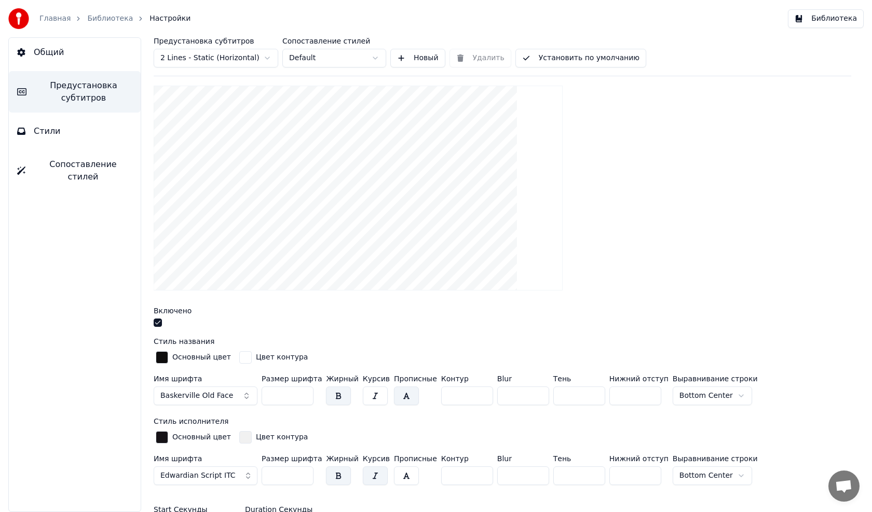
scroll to position [156, 0]
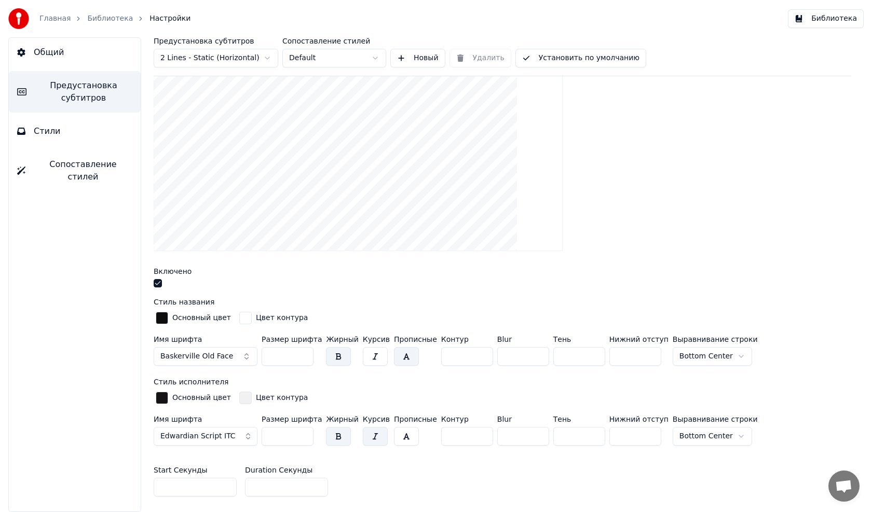
click at [678, 356] on html "Главная Библиотека Настройки Библиотека Общий Предустановка субтитров Стили Соп…" at bounding box center [436, 256] width 872 height 512
click at [687, 357] on html "Главная Библиотека Настройки Библиотека Общий Предустановка субтитров Стили Соп…" at bounding box center [436, 256] width 872 height 512
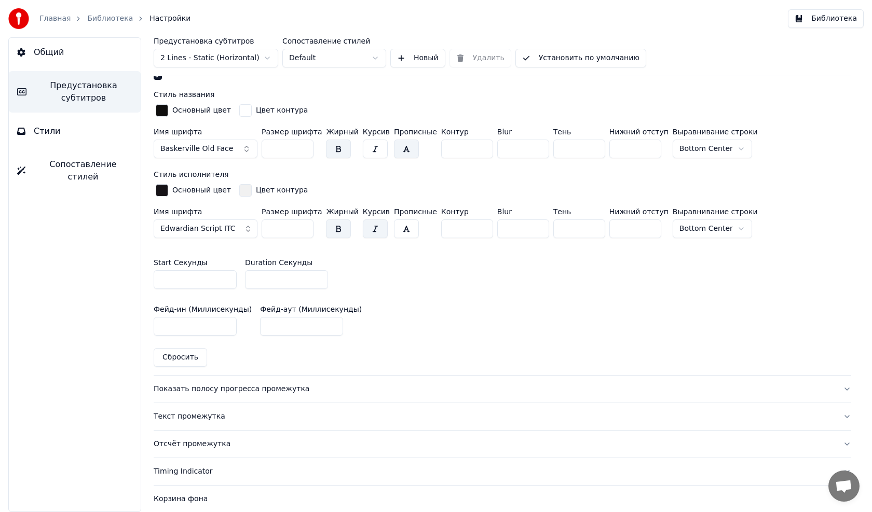
scroll to position [415, 0]
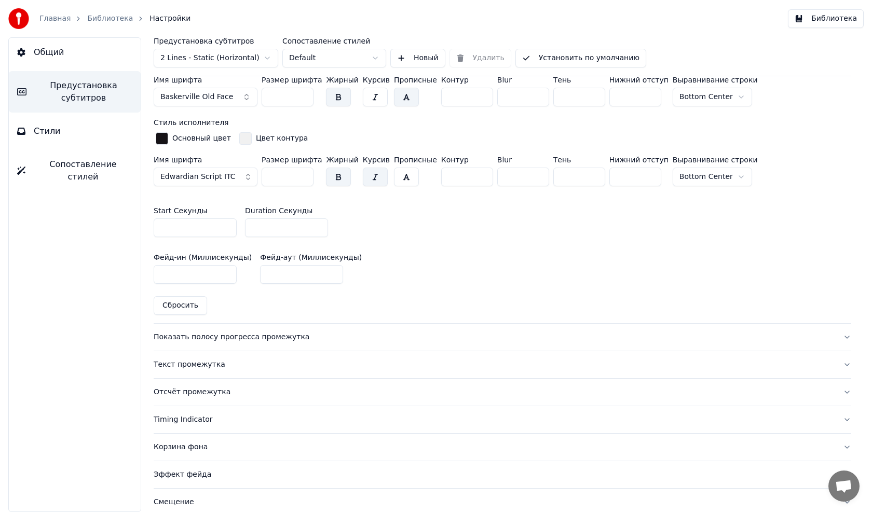
click at [240, 335] on div "Показать полосу прогресса промежутка" at bounding box center [494, 337] width 681 height 10
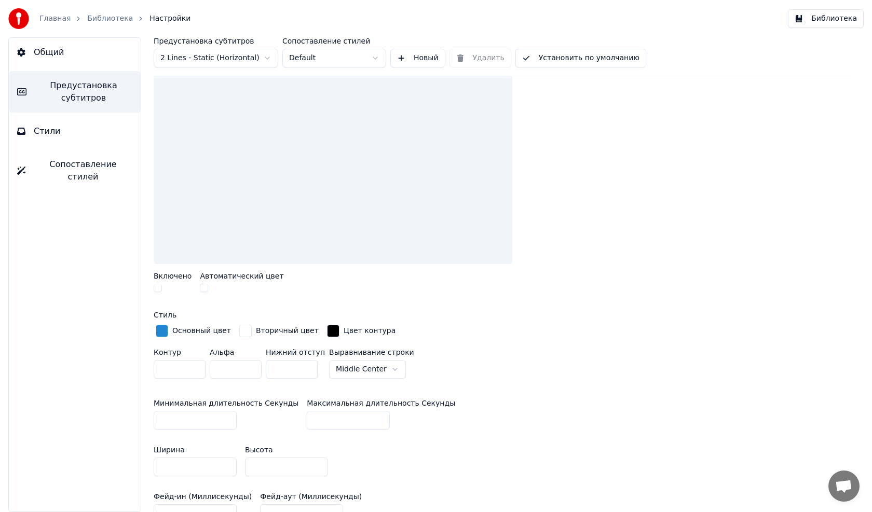
scroll to position [208, 0]
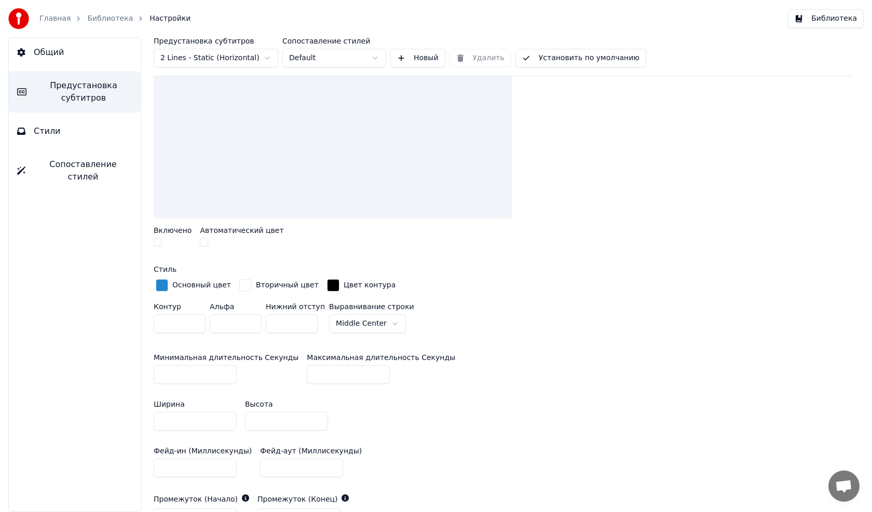
click at [343, 323] on html "Главная Библиотека Настройки Библиотека Общий Предустановка субтитров Стили Соп…" at bounding box center [436, 256] width 872 height 512
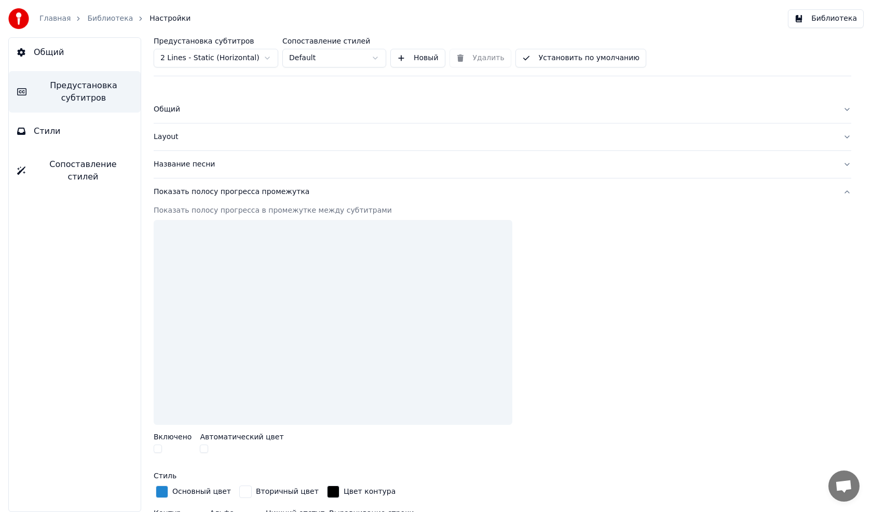
scroll to position [0, 0]
click at [312, 301] on div at bounding box center [333, 323] width 359 height 205
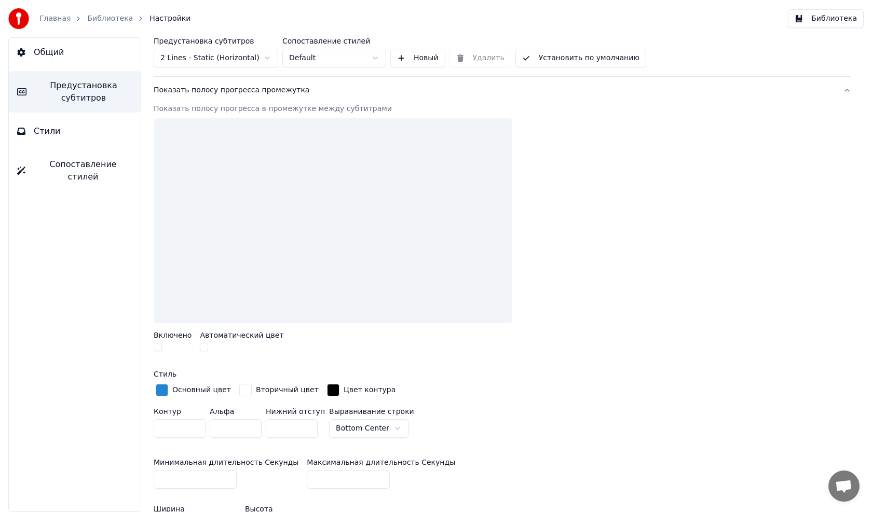
scroll to position [104, 0]
click at [354, 423] on html "Главная Библиотека Настройки Библиотека Общий Предустановка субтитров Стили Соп…" at bounding box center [436, 256] width 872 height 512
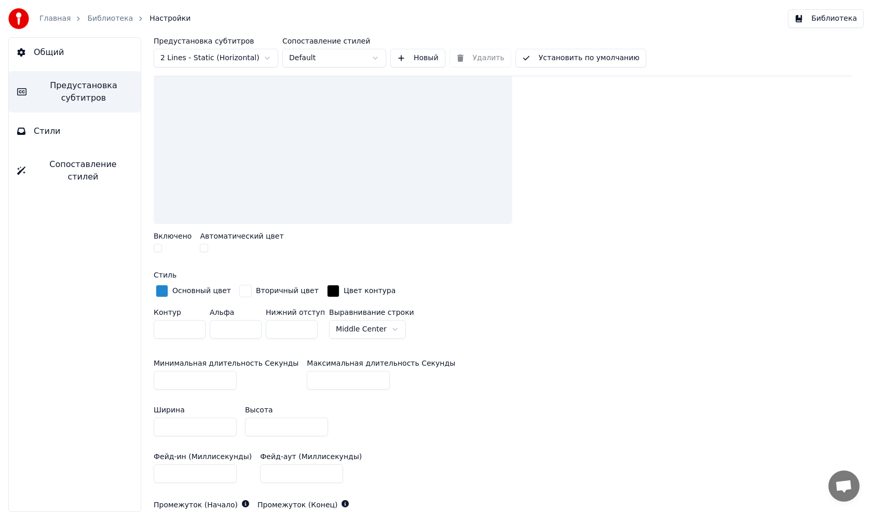
scroll to position [208, 0]
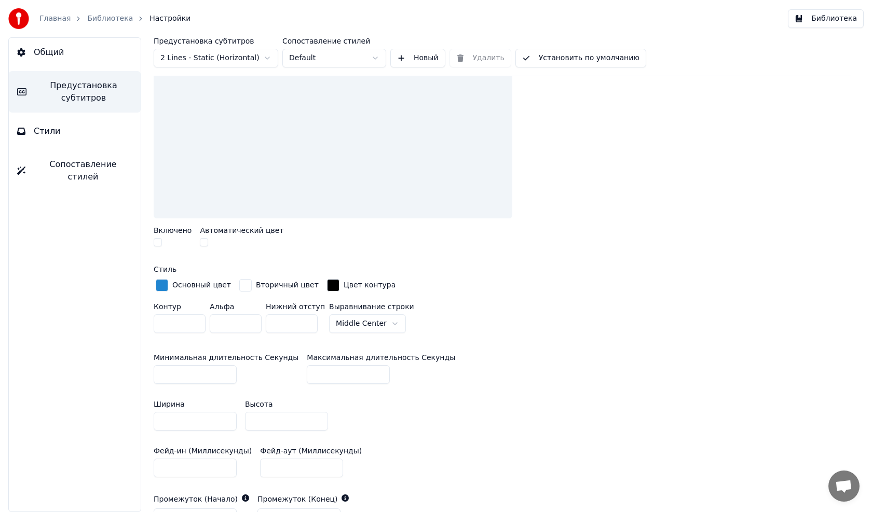
click at [348, 321] on html "Главная Библиотека Настройки Библиотека Общий Предустановка субтитров Стили Соп…" at bounding box center [436, 256] width 872 height 512
click at [52, 128] on span "Стили" at bounding box center [47, 131] width 27 height 12
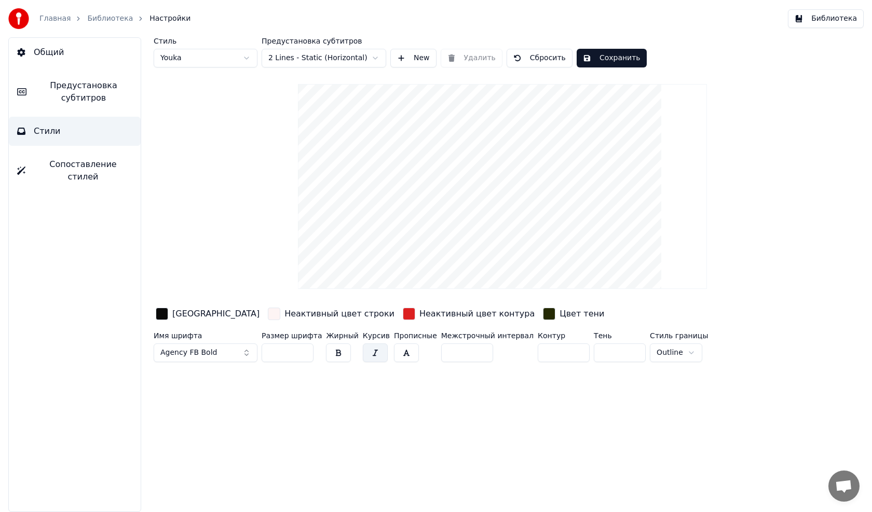
click at [85, 89] on span "Предустановка субтитров" at bounding box center [84, 91] width 98 height 25
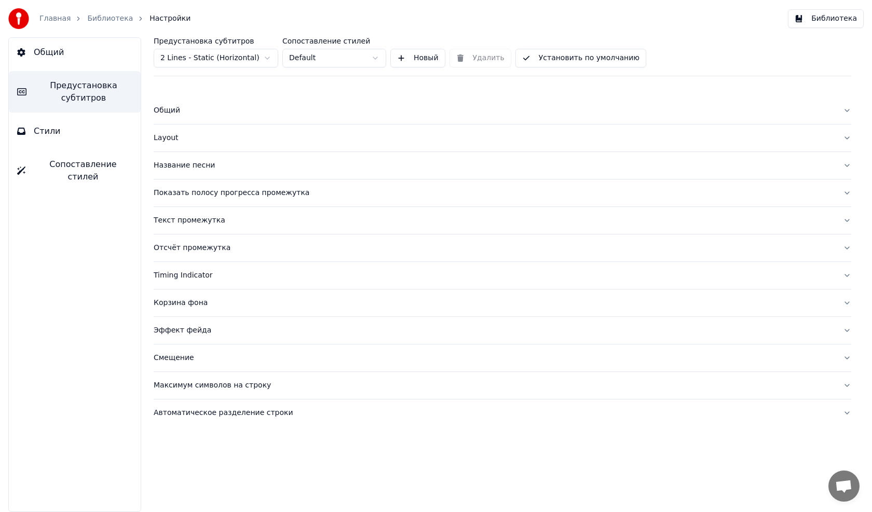
click at [198, 191] on div "Показать полосу прогресса промежутка" at bounding box center [494, 193] width 681 height 10
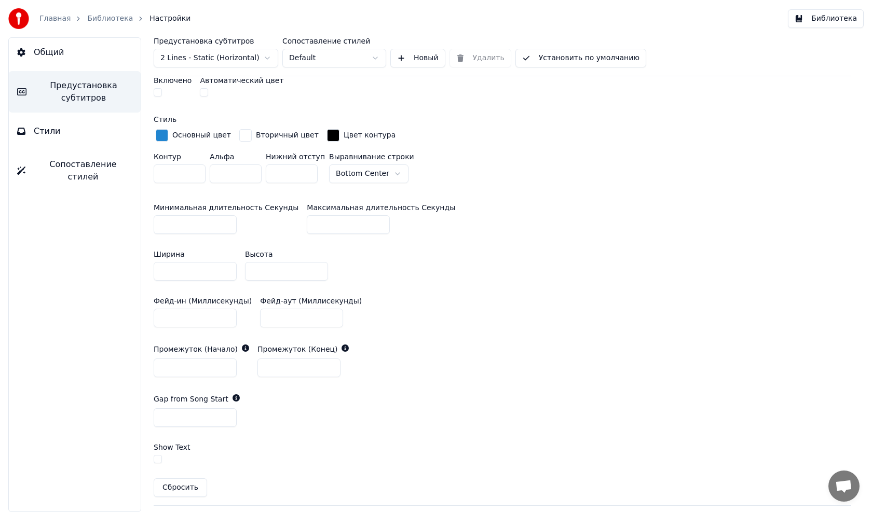
scroll to position [156, 0]
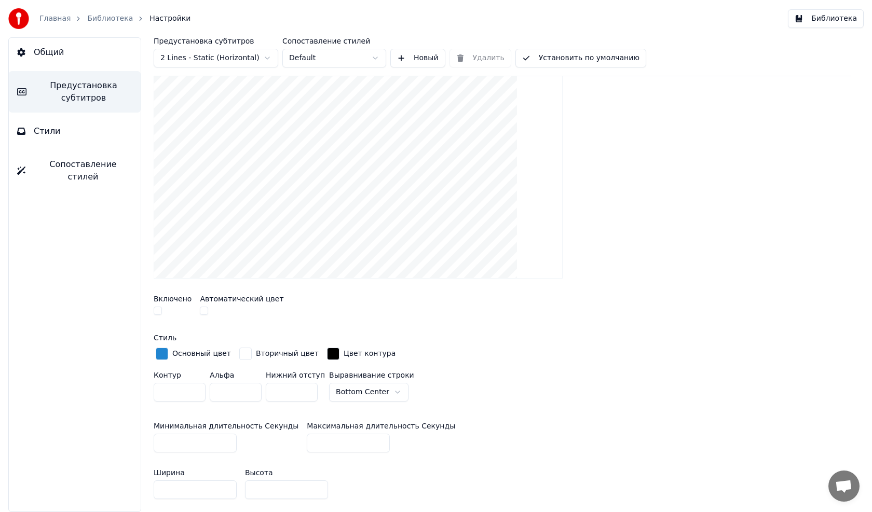
click at [367, 391] on html "Главная Библиотека Настройки Библиотека Общий Предустановка субтитров Стили Соп…" at bounding box center [436, 256] width 872 height 512
click at [53, 129] on span "Стили" at bounding box center [47, 131] width 27 height 12
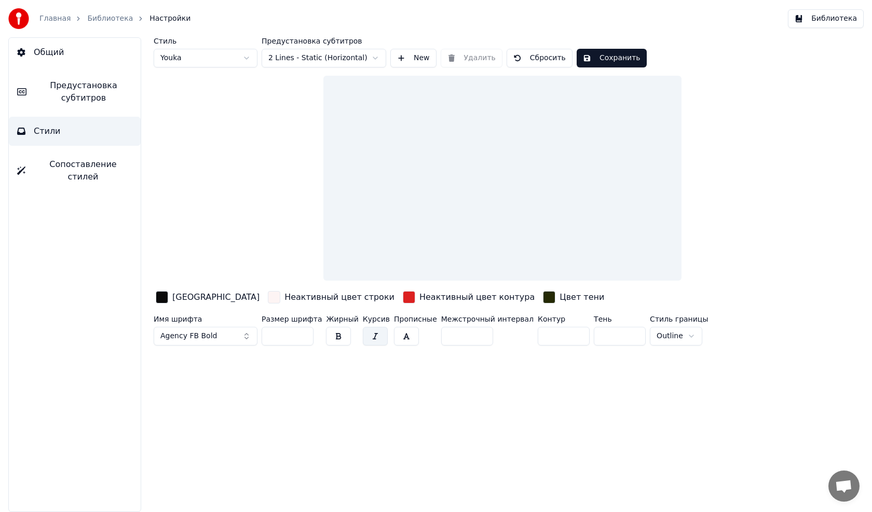
scroll to position [0, 0]
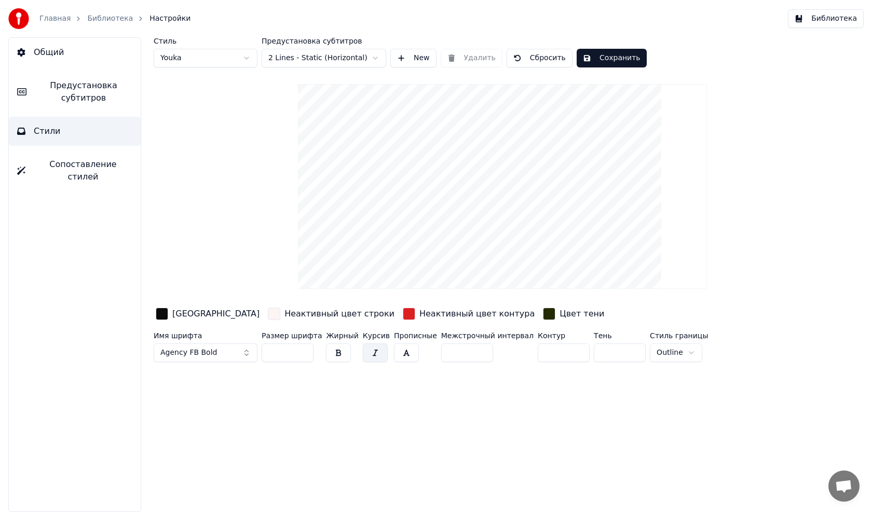
click at [590, 52] on button "Сохранить" at bounding box center [612, 58] width 70 height 19
click at [590, 51] on button "Готово" at bounding box center [605, 58] width 56 height 19
click at [97, 20] on link "Библиотека" at bounding box center [110, 18] width 46 height 10
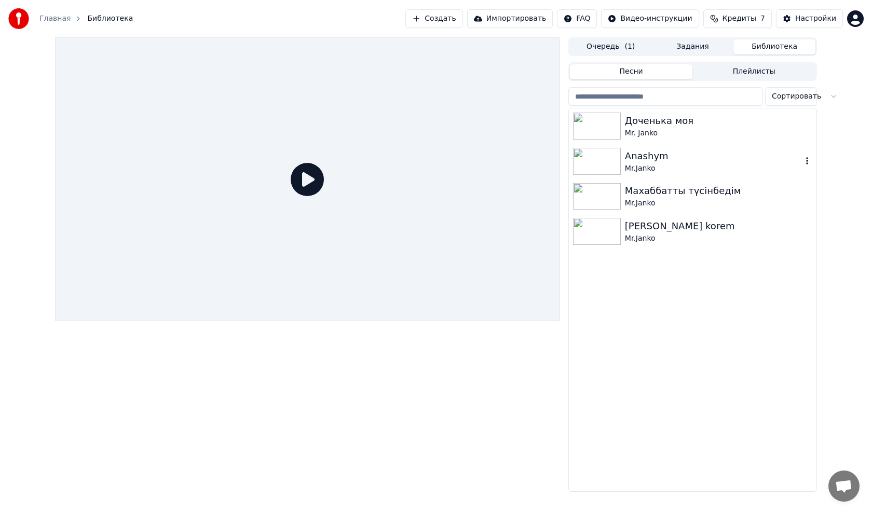
click at [607, 159] on img at bounding box center [597, 161] width 48 height 27
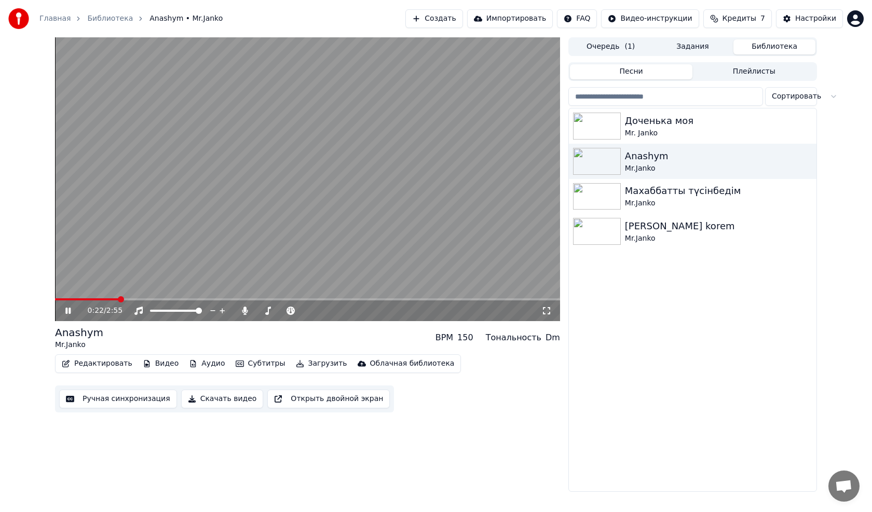
click at [118, 300] on span at bounding box center [307, 299] width 505 height 2
click at [69, 307] on icon at bounding box center [75, 311] width 24 height 8
click at [86, 364] on button "Редактировать" at bounding box center [97, 364] width 79 height 15
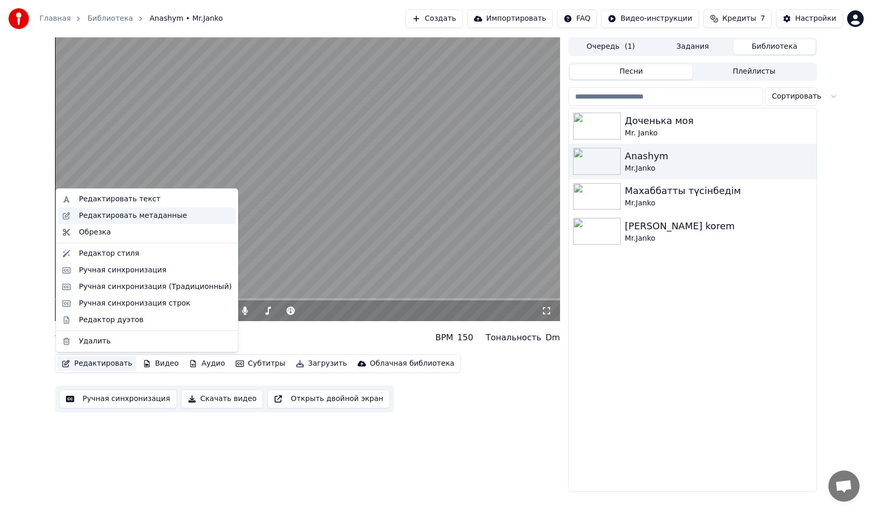
click at [125, 215] on div "Редактировать метаданные" at bounding box center [133, 216] width 108 height 10
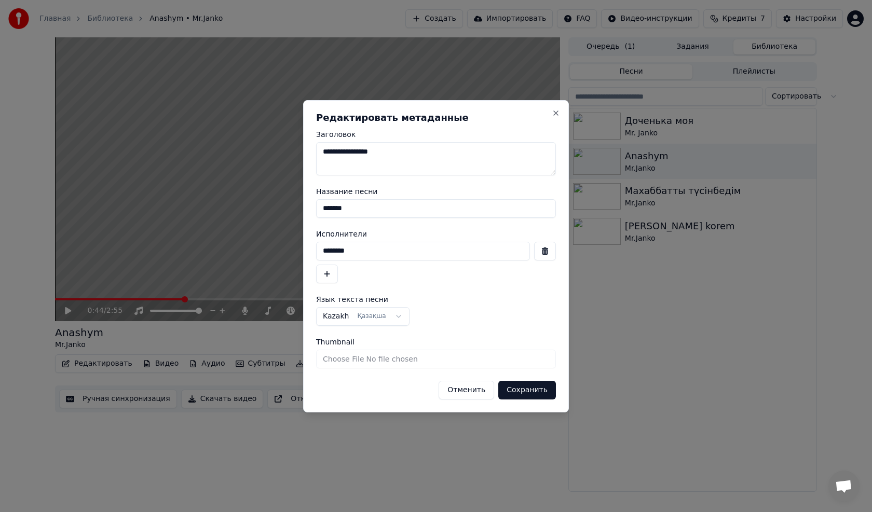
click at [518, 392] on button "Сохранить" at bounding box center [527, 390] width 58 height 19
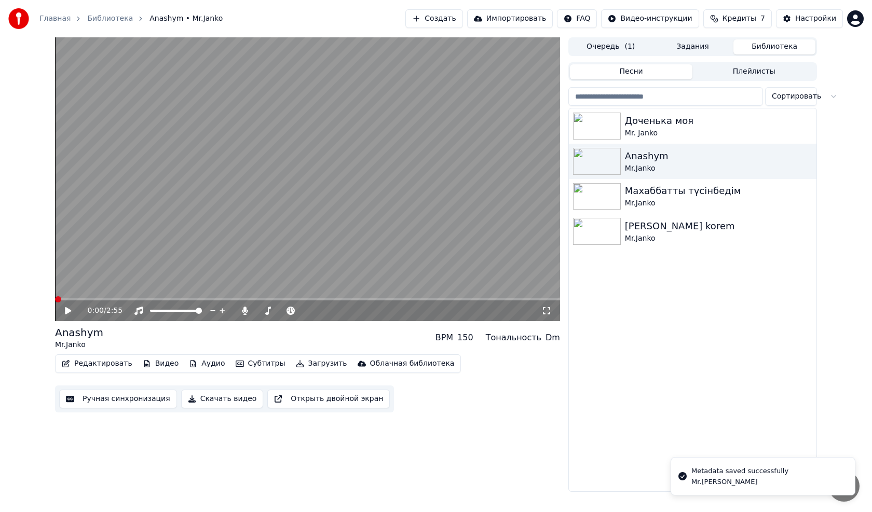
click at [88, 359] on button "Редактировать" at bounding box center [97, 364] width 79 height 15
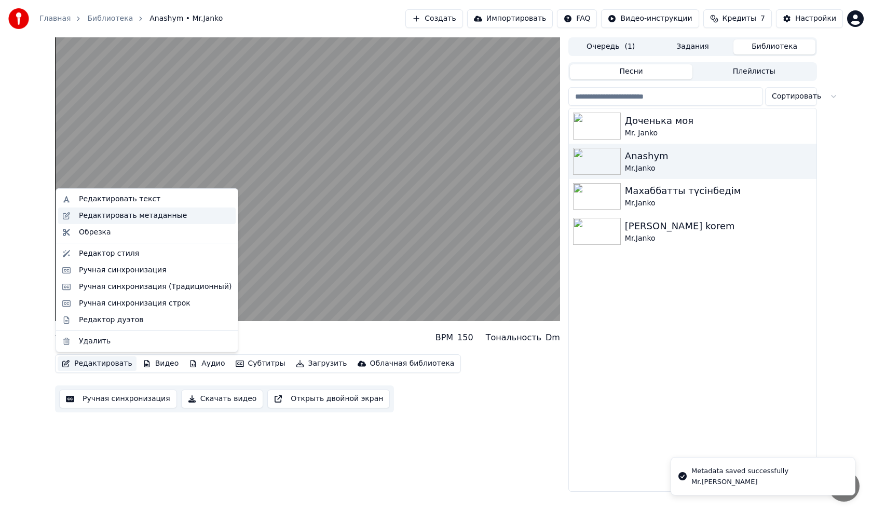
click at [119, 213] on div "Редактировать метаданные" at bounding box center [133, 216] width 108 height 10
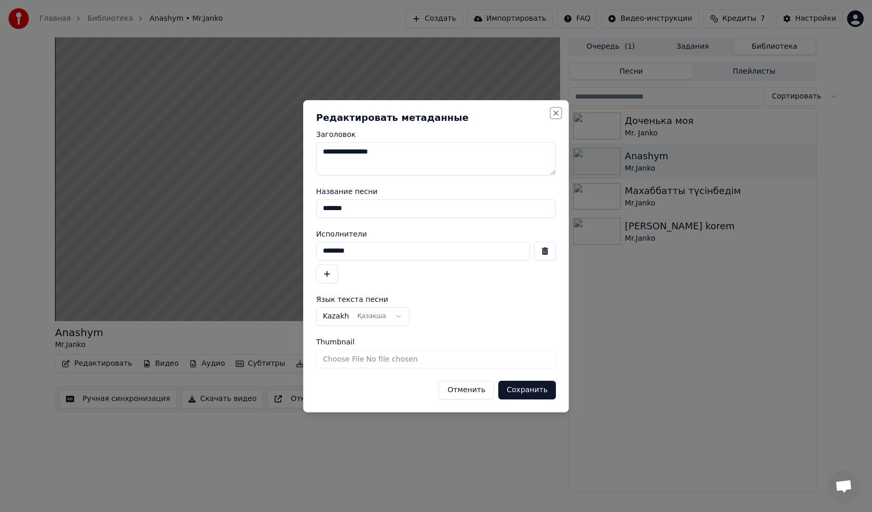
click at [555, 113] on button "Close" at bounding box center [556, 113] width 8 height 8
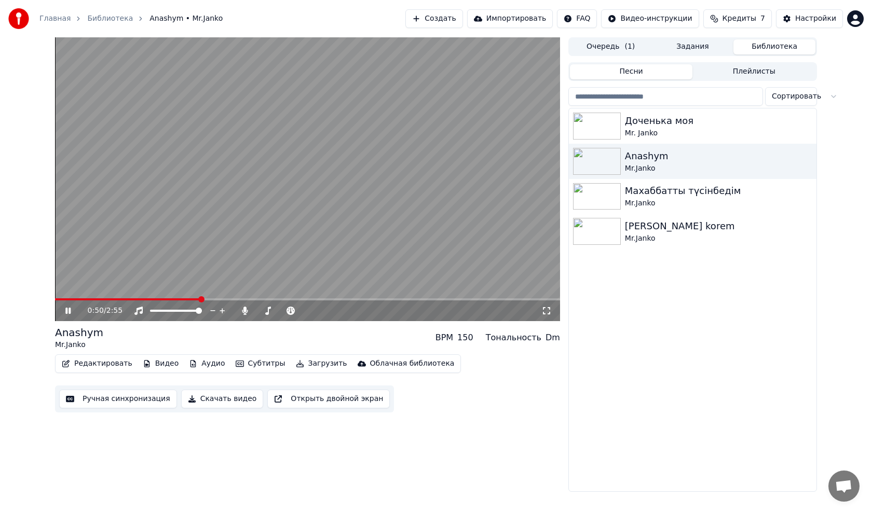
click at [111, 364] on button "Редактировать" at bounding box center [97, 364] width 79 height 15
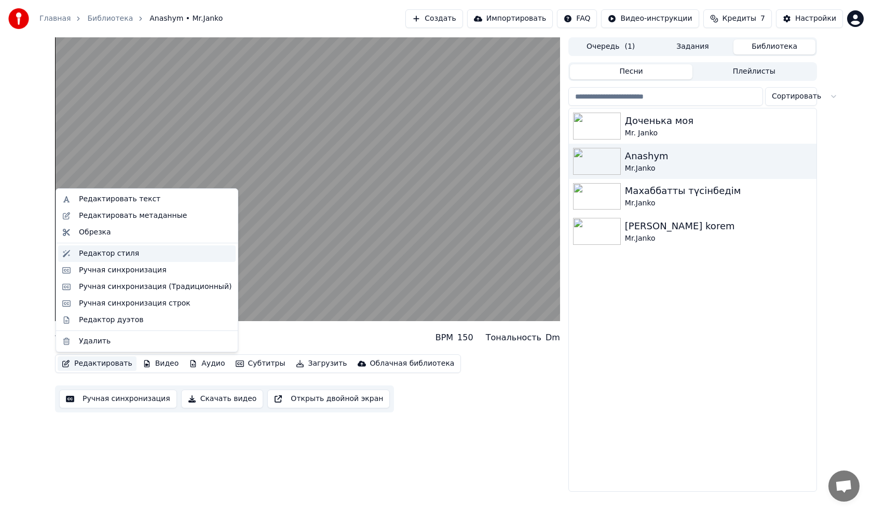
click at [111, 255] on div "Редактор стиля" at bounding box center [109, 254] width 60 height 10
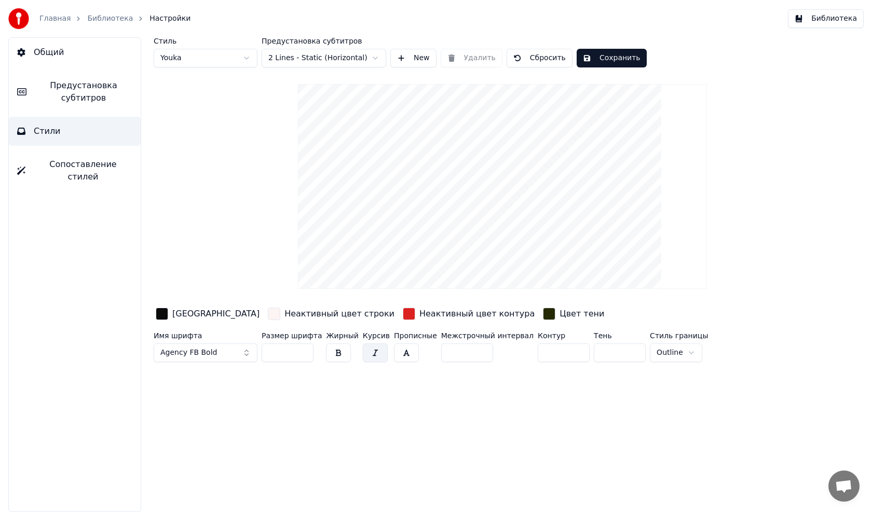
click at [284, 355] on input "***" at bounding box center [288, 353] width 52 height 19
type input "*"
click at [306, 351] on input "***" at bounding box center [288, 353] width 52 height 19
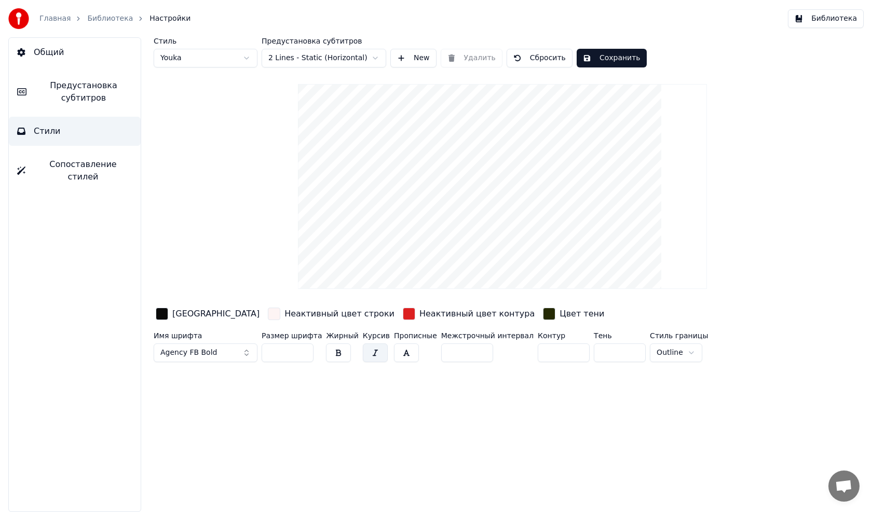
click at [306, 351] on input "***" at bounding box center [288, 353] width 52 height 19
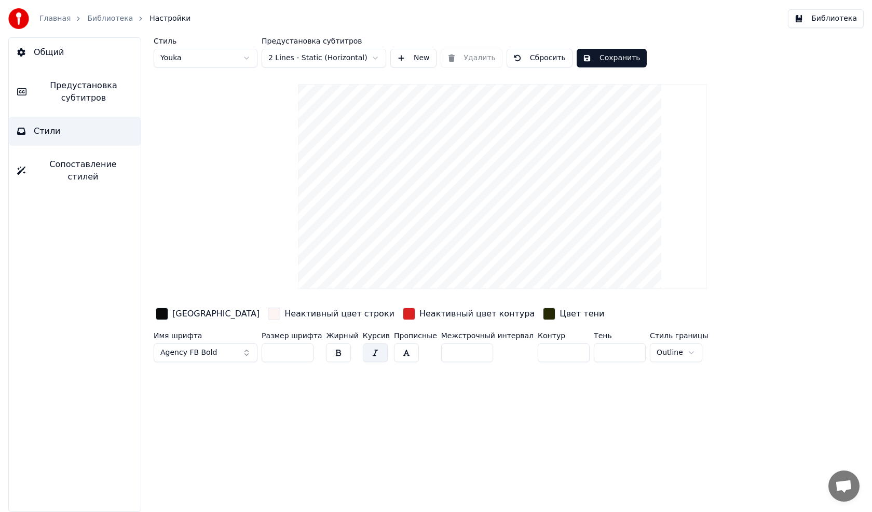
click at [306, 351] on input "***" at bounding box center [288, 353] width 52 height 19
type input "*"
click at [581, 59] on button "Сохранить" at bounding box center [612, 58] width 70 height 19
click at [373, 61] on html "Главная Библиотека Настройки Библиотека Общий Предустановка субтитров Стили Соп…" at bounding box center [436, 256] width 872 height 512
click at [371, 59] on html "Главная Библиотека Настройки Библиотека Общий Предустановка субтитров Стили Соп…" at bounding box center [436, 256] width 872 height 512
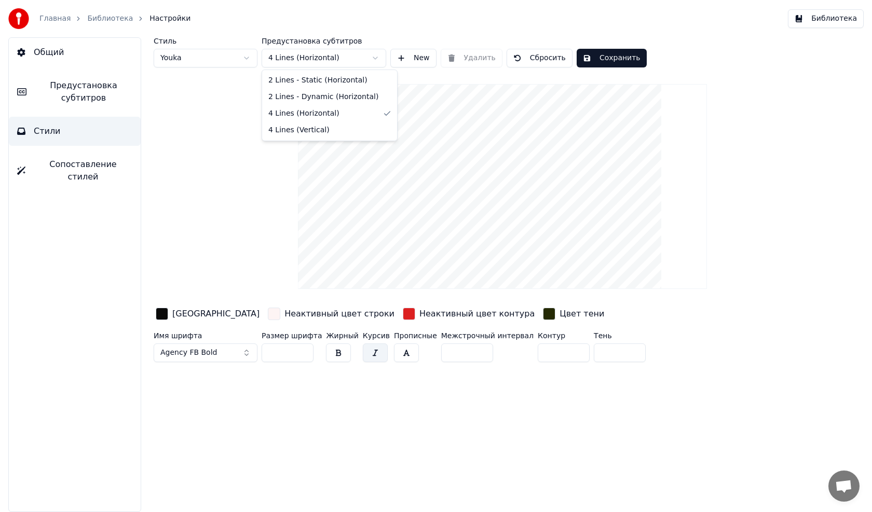
click at [364, 59] on html "Главная Библиотека Настройки Библиотека Общий Предустановка субтитров Стили Соп…" at bounding box center [436, 256] width 872 height 512
click at [347, 60] on html "Главная Библиотека Настройки Библиотека Общий Предустановка субтитров Стили Соп…" at bounding box center [436, 256] width 872 height 512
click at [402, 63] on button "New" at bounding box center [413, 58] width 46 height 19
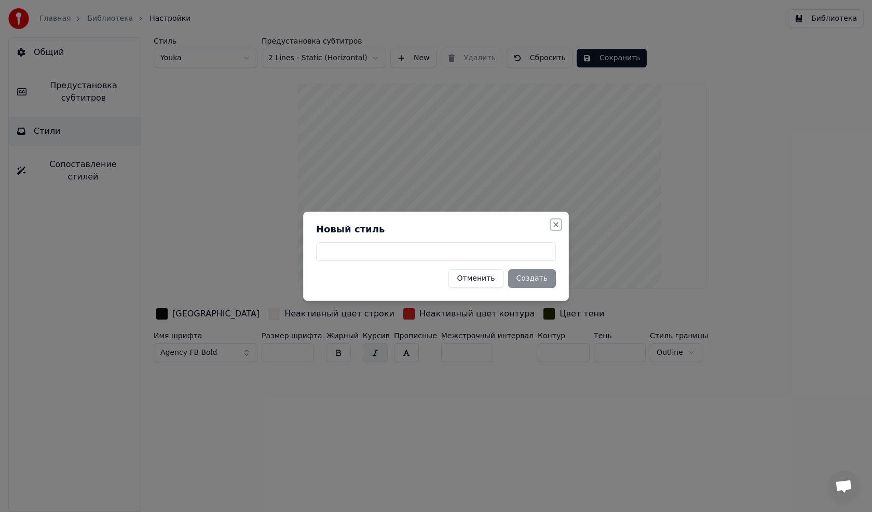
click at [555, 223] on button "Close" at bounding box center [556, 225] width 8 height 8
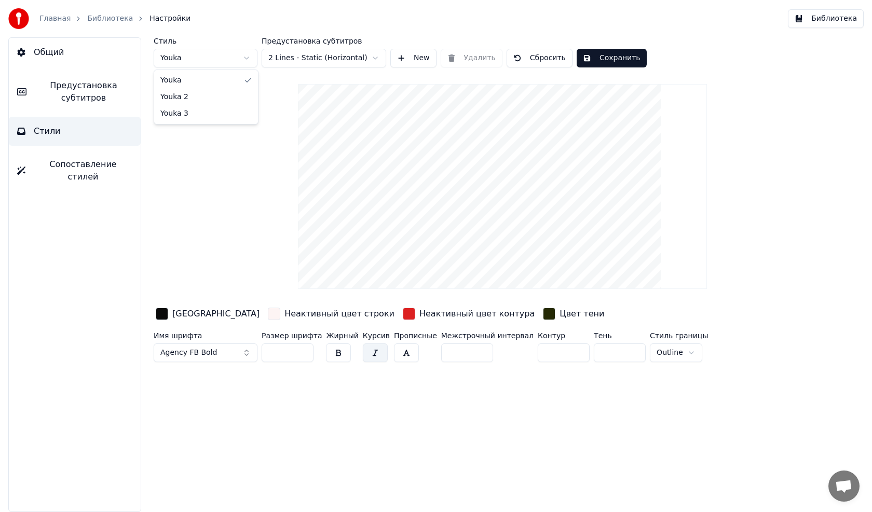
click at [217, 56] on html "Главная Библиотека Настройки Библиотека Общий Предустановка субтитров Стили Соп…" at bounding box center [436, 256] width 872 height 512
type input "**"
type input "*"
click at [222, 61] on html "Главная Библиотека Настройки Библиотека Общий Предустановка субтитров Стили Соп…" at bounding box center [436, 256] width 872 height 512
click at [237, 63] on html "Главная Библиотека Настройки Библиотека Общий Предустановка субтитров Стили Соп…" at bounding box center [436, 256] width 872 height 512
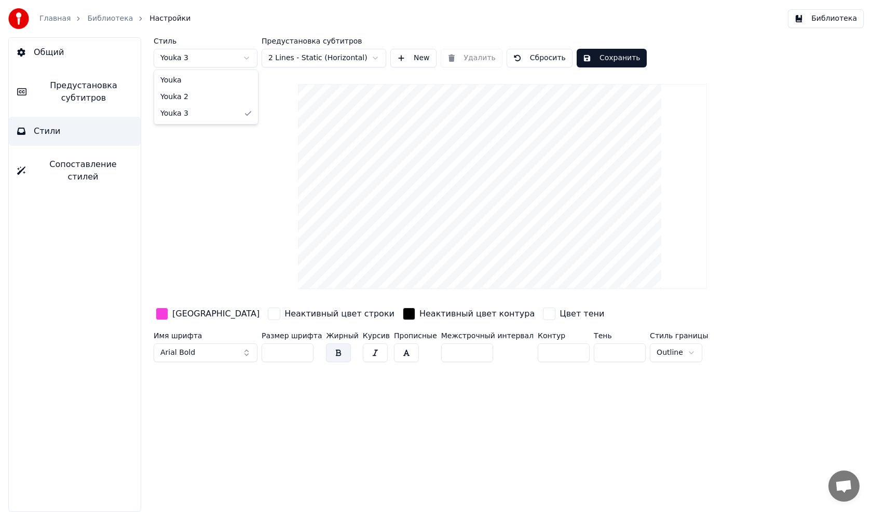
type input "***"
type input "**"
click at [67, 98] on span "Предустановка субтитров" at bounding box center [84, 91] width 98 height 25
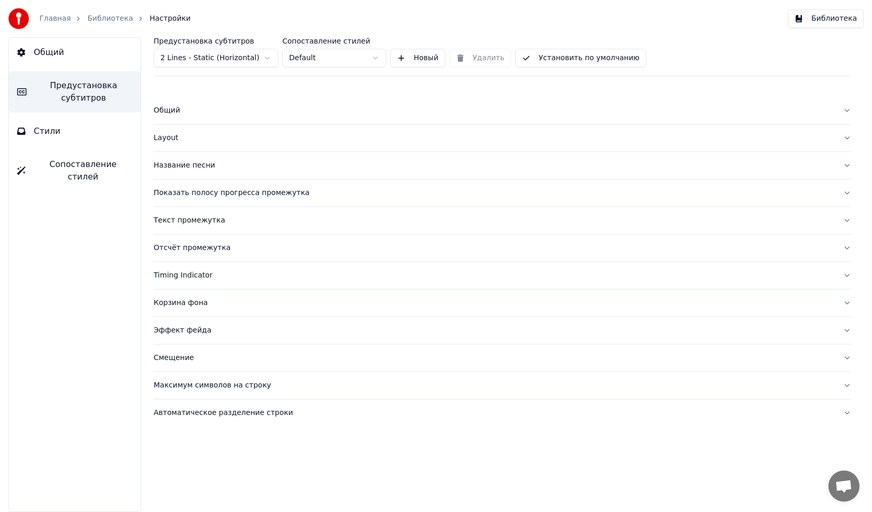
click at [199, 276] on div "Timing Indicator" at bounding box center [494, 275] width 681 height 10
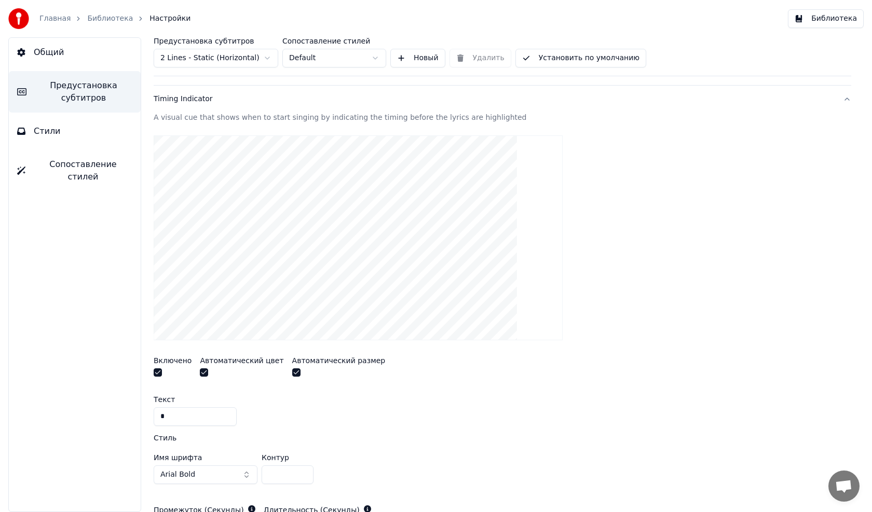
scroll to position [104, 0]
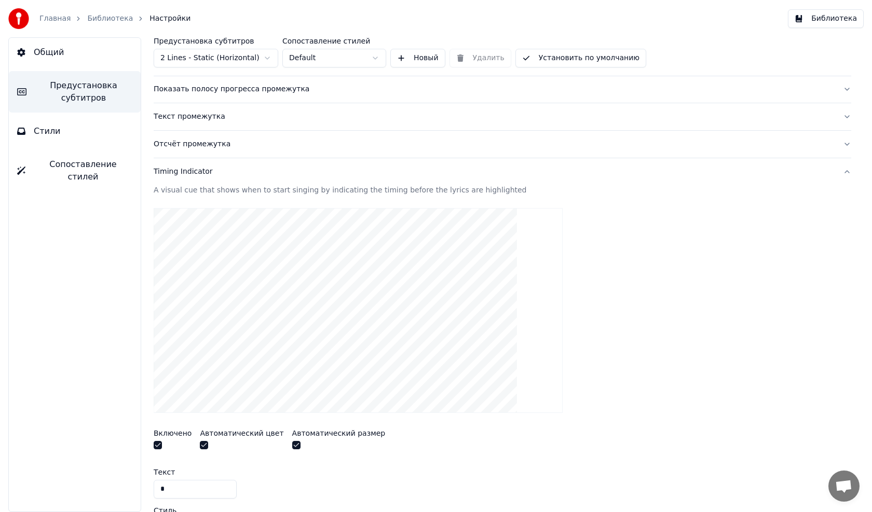
click at [181, 170] on div "Timing Indicator" at bounding box center [494, 172] width 681 height 10
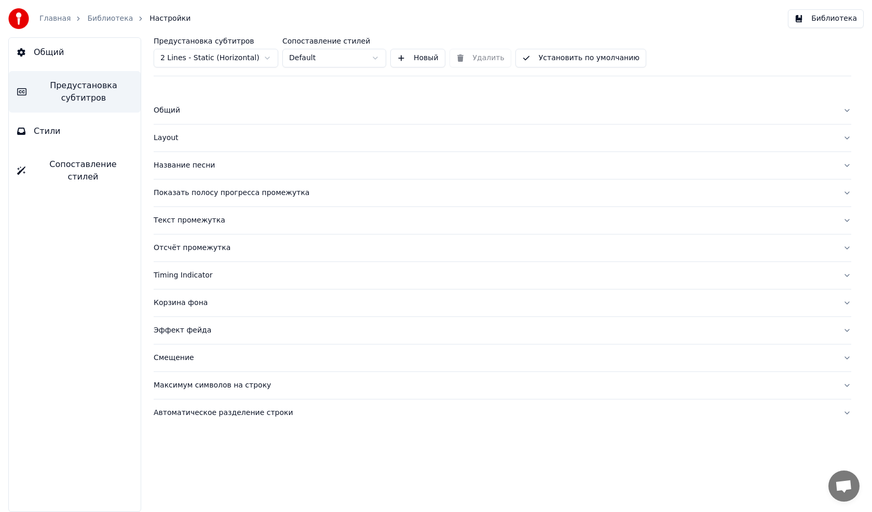
click at [177, 301] on div "Корзина фона" at bounding box center [494, 303] width 681 height 10
click at [179, 301] on div "Корзина фона" at bounding box center [494, 303] width 681 height 10
click at [182, 333] on div "Эффект фейда" at bounding box center [494, 330] width 681 height 10
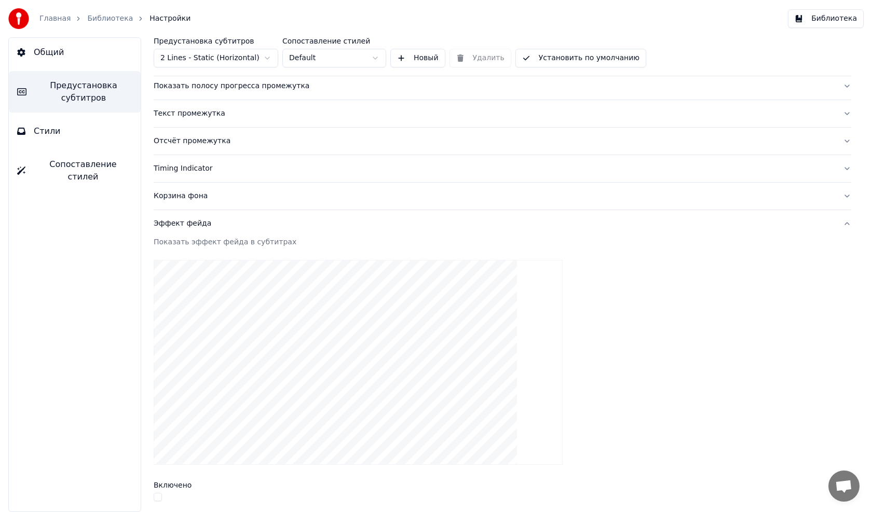
scroll to position [104, 0]
click at [180, 228] on div "Эффект фейда" at bounding box center [494, 227] width 681 height 10
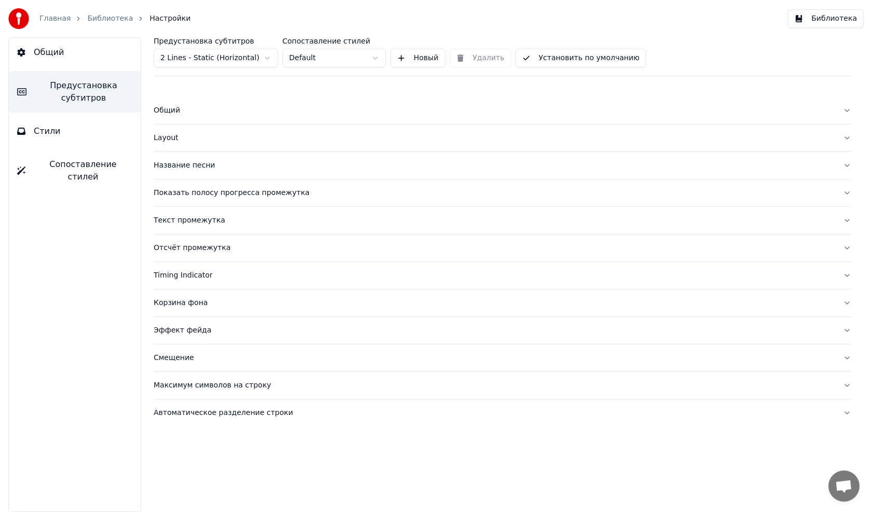
click at [180, 228] on button "Текст промежутка" at bounding box center [503, 220] width 698 height 27
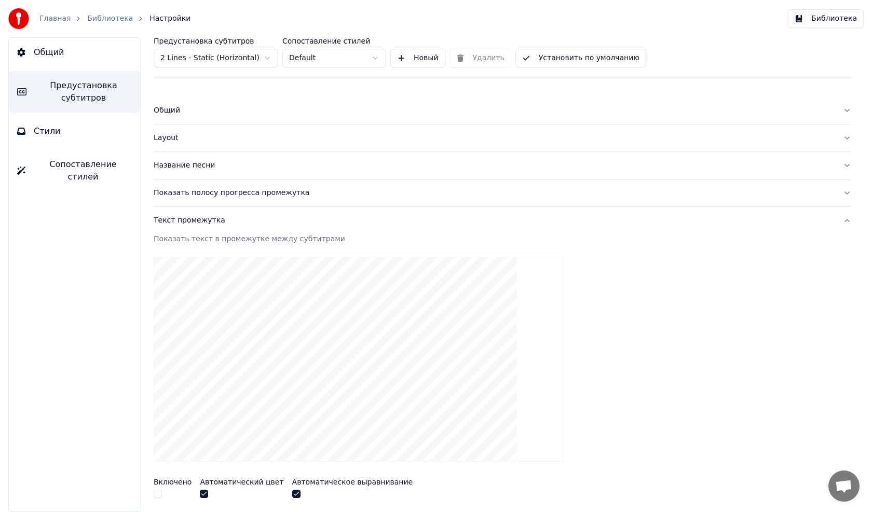
click at [180, 228] on button "Текст промежутка" at bounding box center [503, 220] width 698 height 27
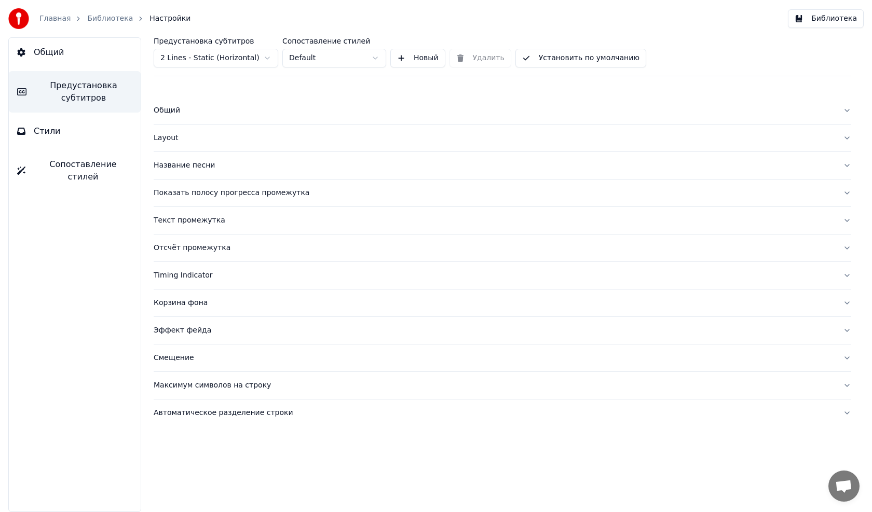
click at [186, 325] on div "Эффект фейда" at bounding box center [494, 330] width 681 height 10
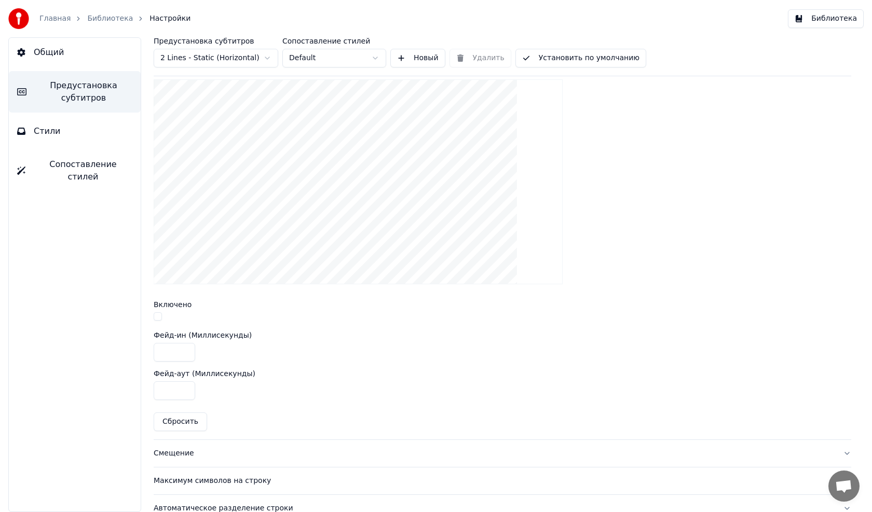
scroll to position [305, 0]
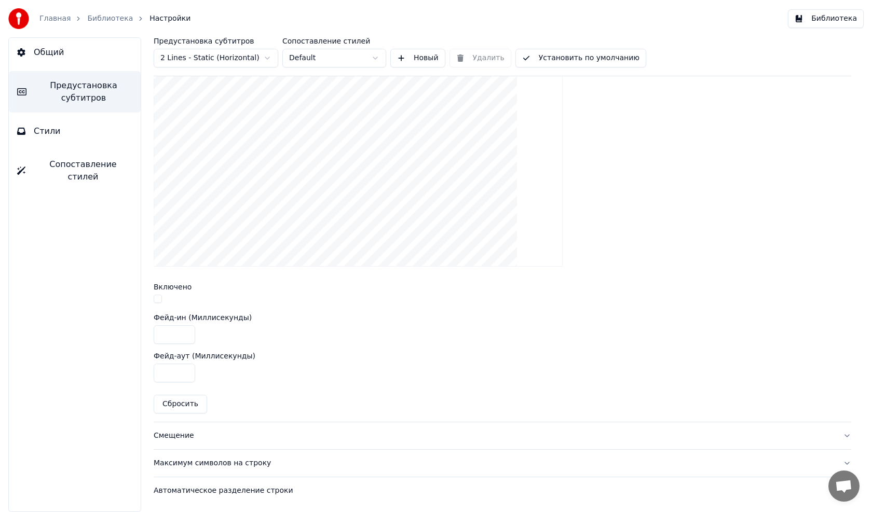
click at [160, 433] on div "Смещение" at bounding box center [494, 436] width 681 height 10
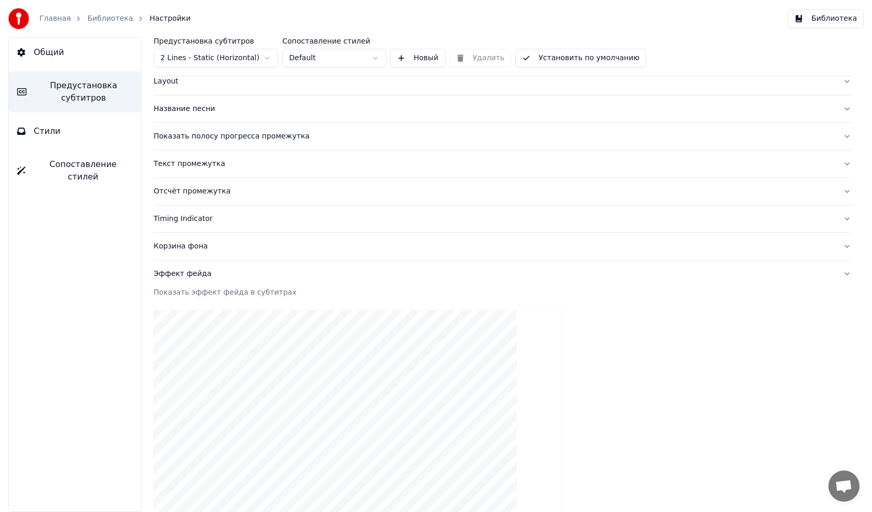
scroll to position [45, 0]
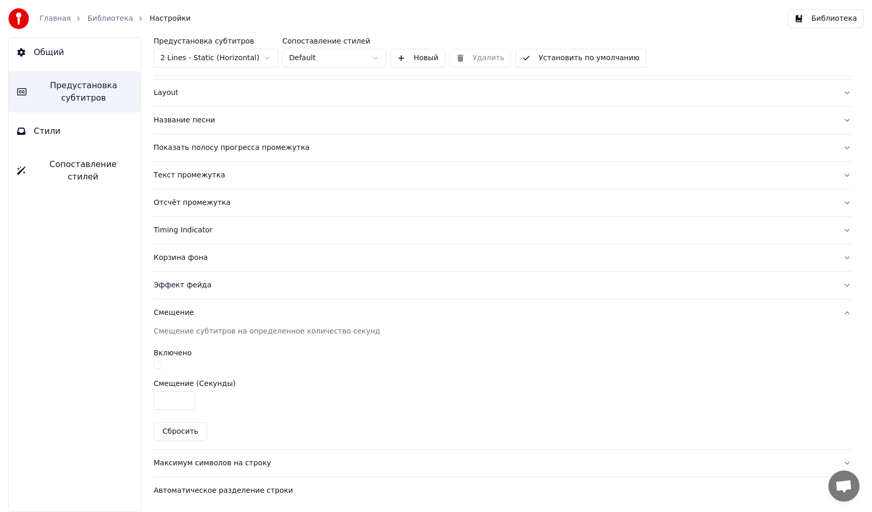
click at [198, 467] on div "Максимум символов на строку" at bounding box center [494, 463] width 681 height 10
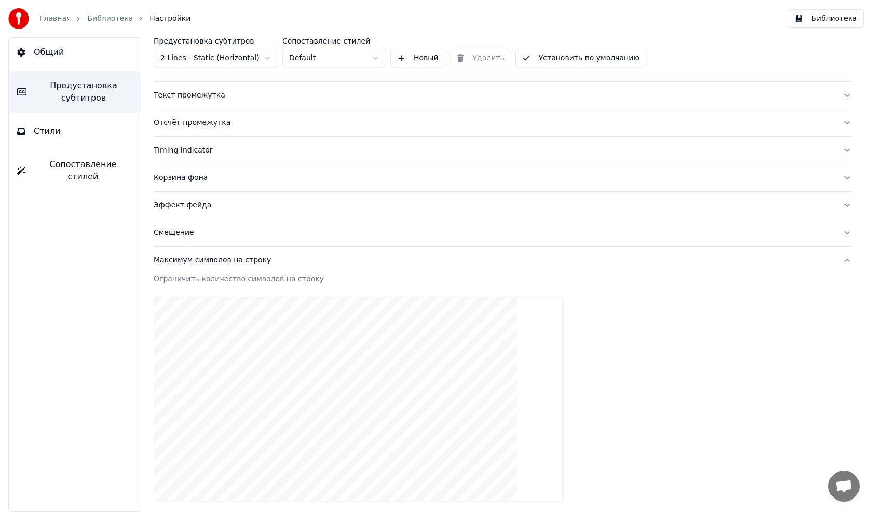
scroll to position [267, 0]
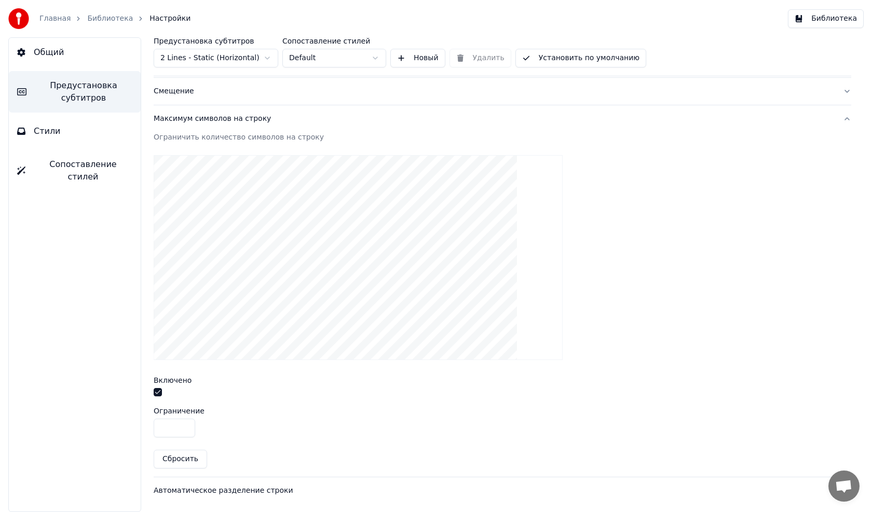
click at [203, 491] on div "Автоматическое разделение строки" at bounding box center [494, 491] width 681 height 10
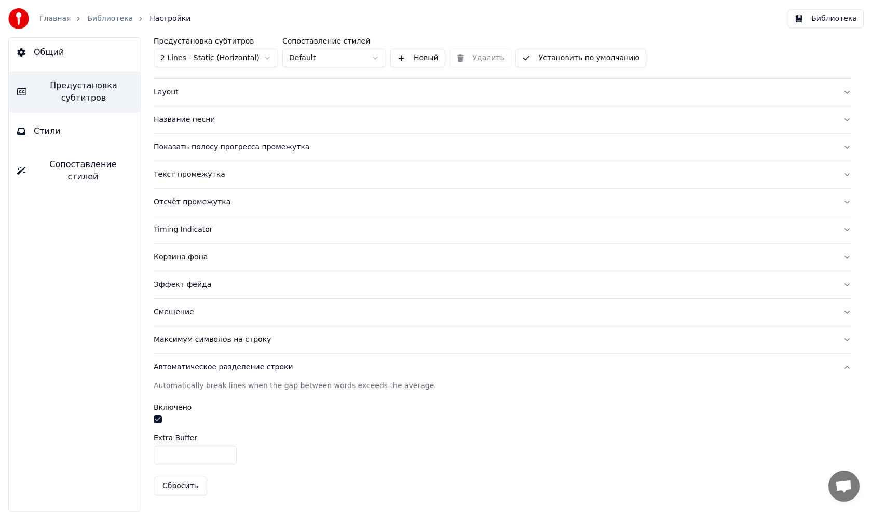
scroll to position [45, 0]
click at [105, 20] on link "Библиотека" at bounding box center [110, 18] width 46 height 10
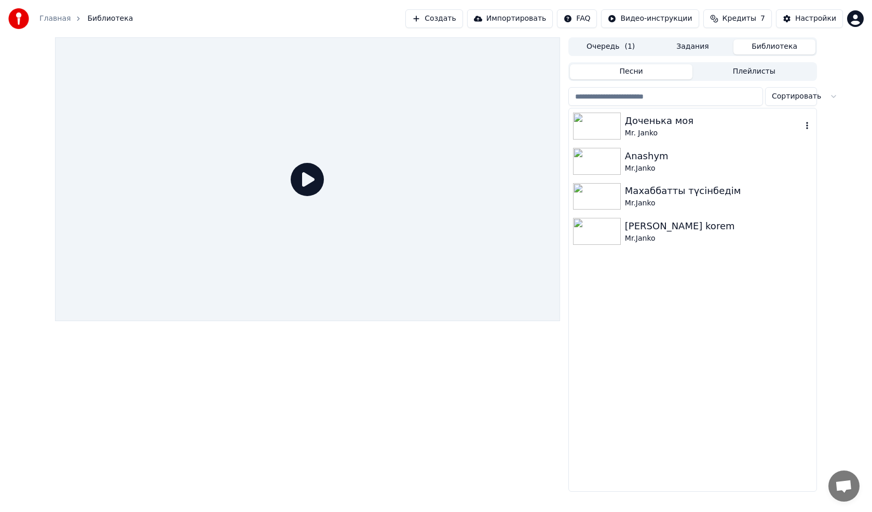
click at [590, 127] on img at bounding box center [597, 126] width 48 height 27
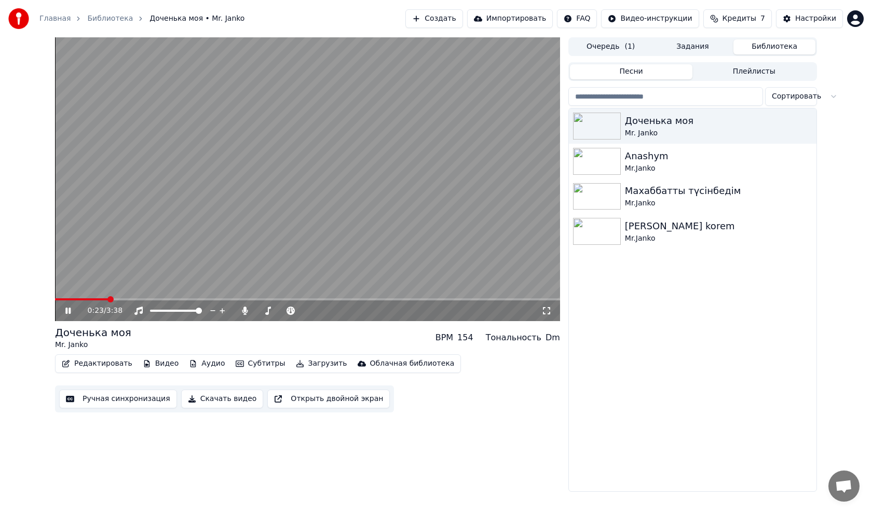
click at [107, 300] on span at bounding box center [307, 299] width 505 height 2
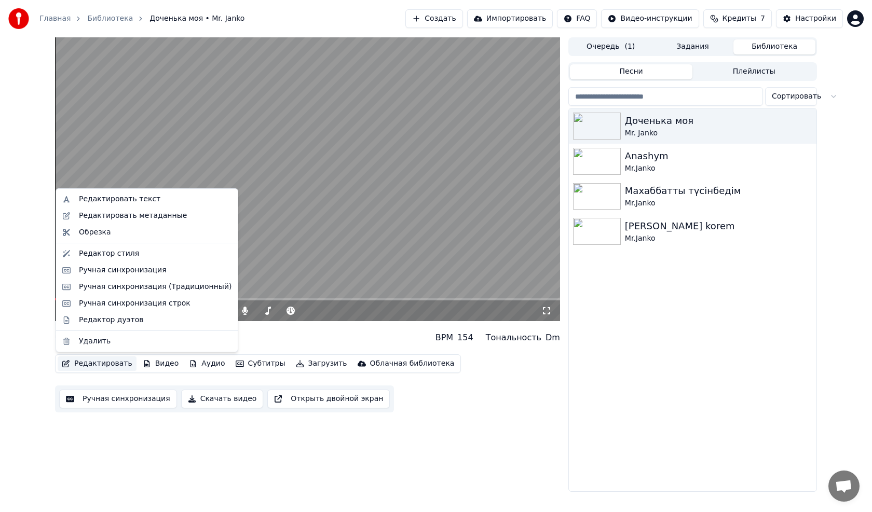
click at [91, 361] on button "Редактировать" at bounding box center [97, 364] width 79 height 15
click at [115, 252] on div "Редактор стиля" at bounding box center [109, 254] width 60 height 10
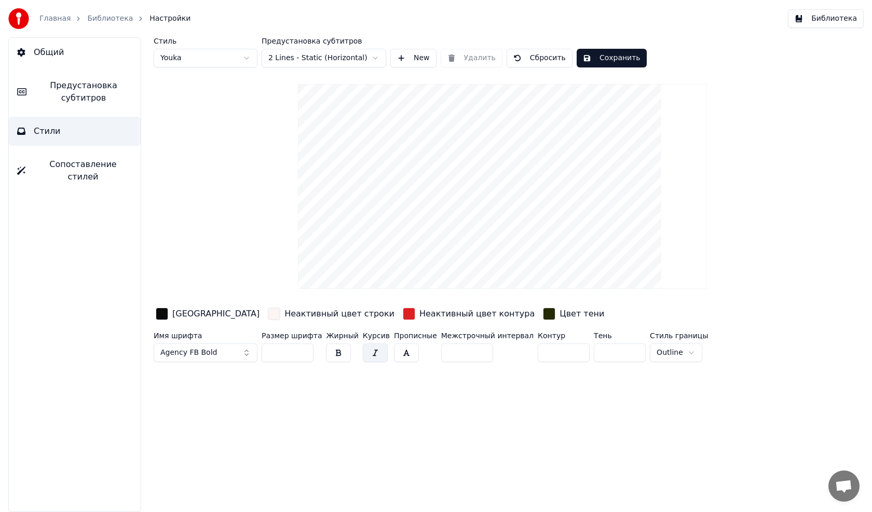
click at [289, 350] on input "***" at bounding box center [288, 353] width 52 height 19
type input "*"
type input "***"
click at [600, 53] on button "Сохранить" at bounding box center [612, 58] width 70 height 19
click at [110, 17] on link "Библиотека" at bounding box center [110, 18] width 46 height 10
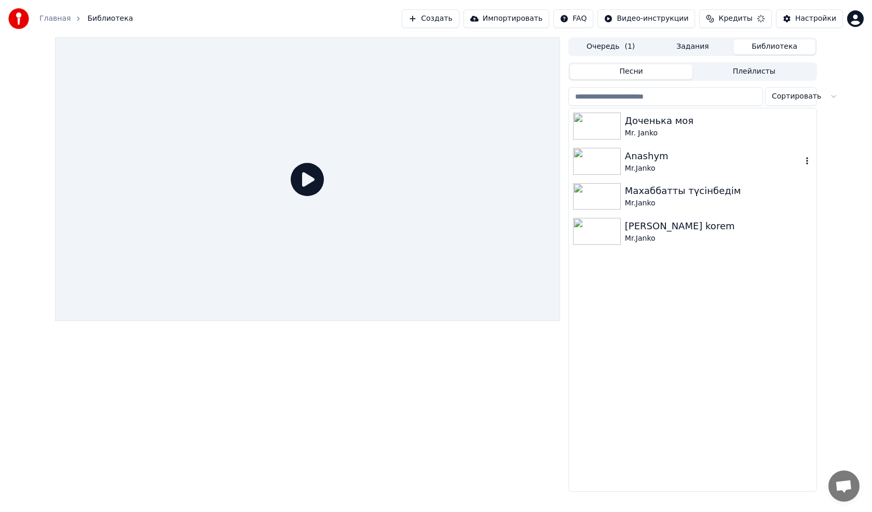
click at [589, 158] on img at bounding box center [597, 161] width 48 height 27
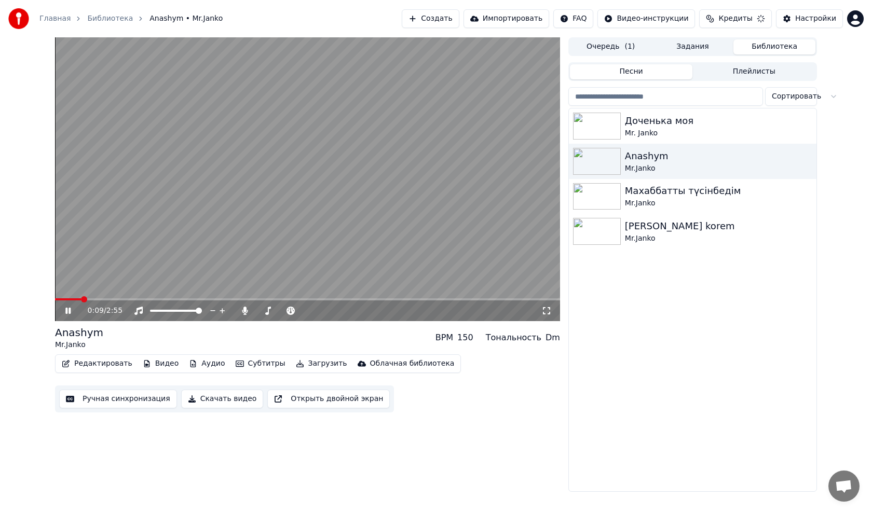
click at [159, 300] on span at bounding box center [307, 299] width 505 height 2
click at [243, 211] on video at bounding box center [307, 179] width 505 height 284
click at [84, 359] on button "Редактировать" at bounding box center [97, 364] width 79 height 15
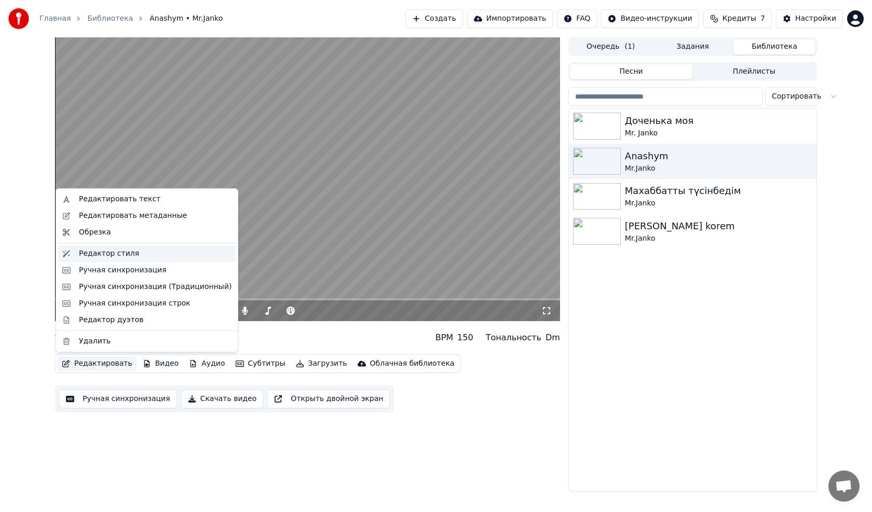
click at [117, 257] on div "Редактор стиля" at bounding box center [109, 254] width 60 height 10
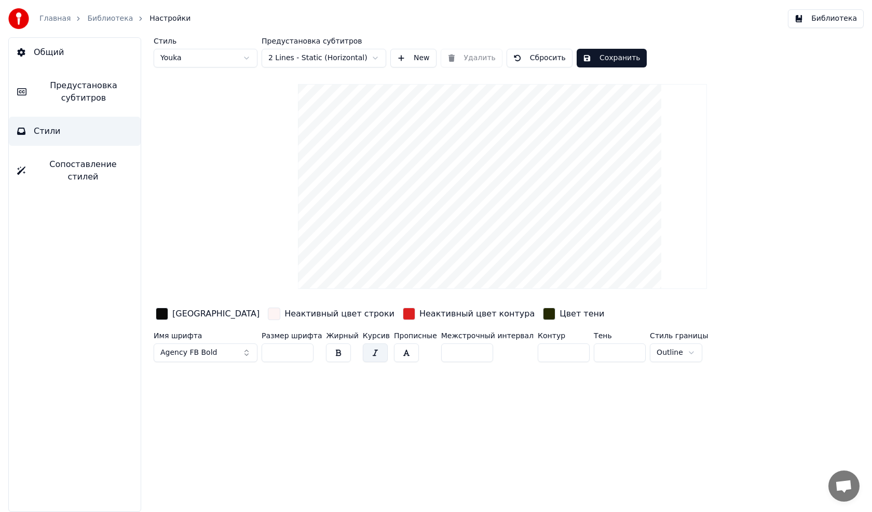
click at [59, 101] on span "Предустановка субтитров" at bounding box center [84, 91] width 98 height 25
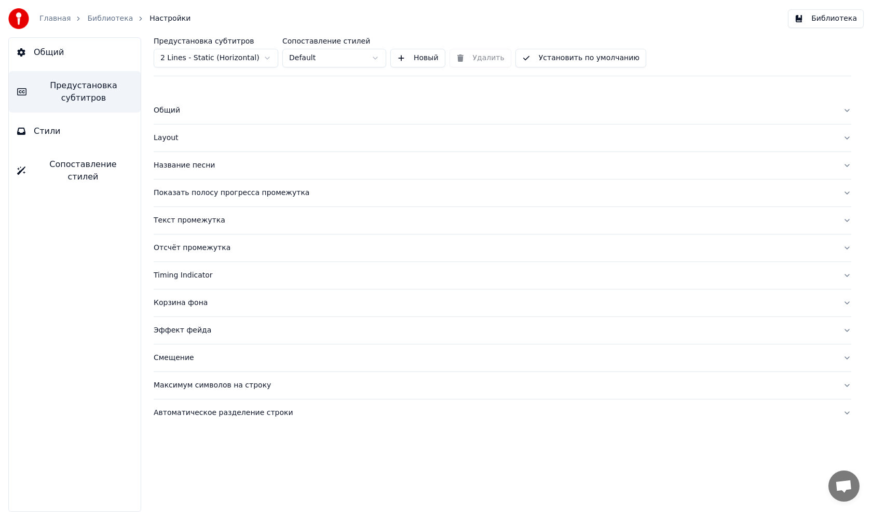
click at [176, 112] on div "Общий" at bounding box center [494, 110] width 681 height 10
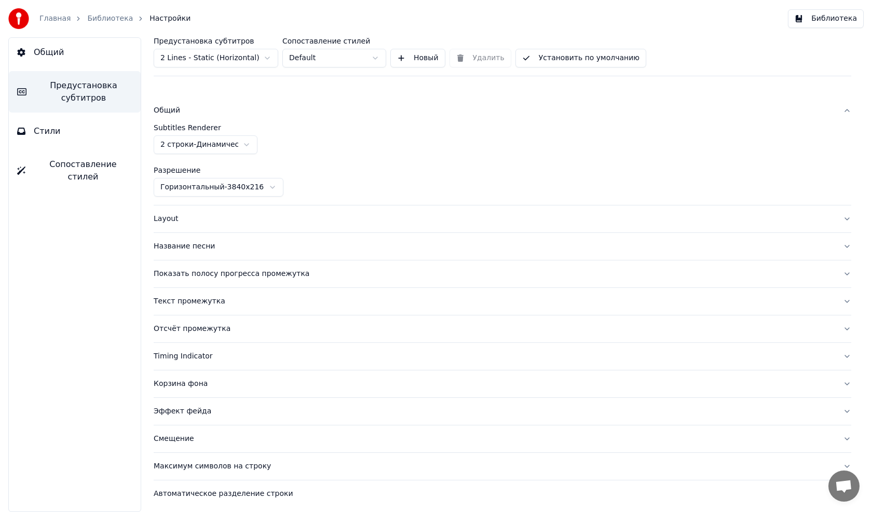
click at [245, 189] on html "Главная Библиотека Настройки Библиотека Общий Предустановка субтитров Стили Соп…" at bounding box center [436, 256] width 872 height 512
click at [41, 131] on span "Стили" at bounding box center [47, 131] width 27 height 12
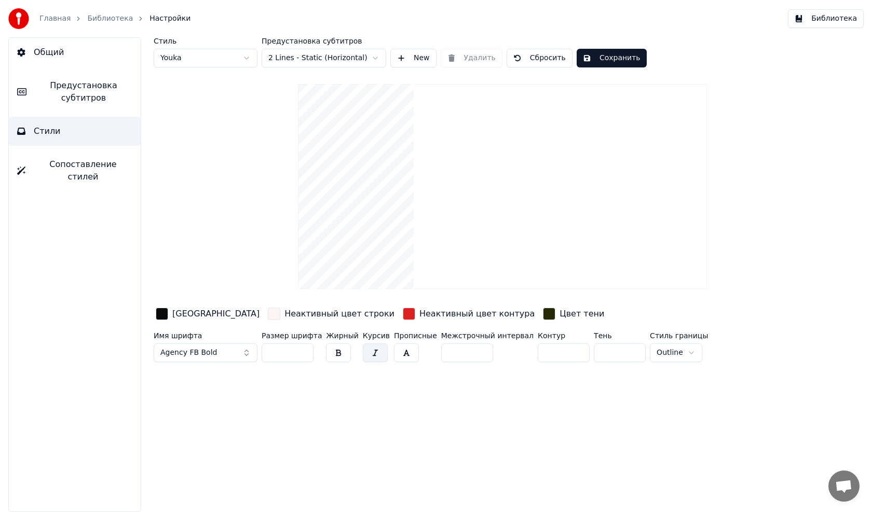
click at [71, 92] on span "Предустановка субтитров" at bounding box center [84, 91] width 98 height 25
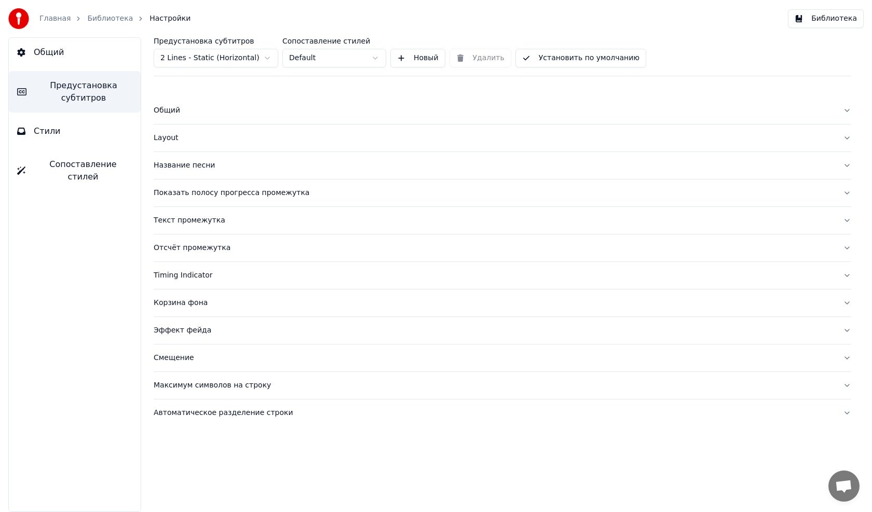
click at [169, 114] on div "Общий" at bounding box center [494, 110] width 681 height 10
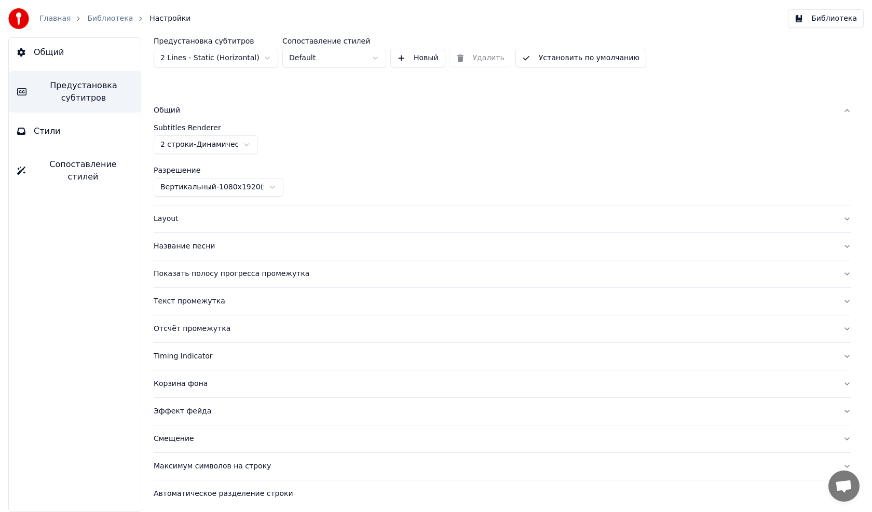
click at [223, 187] on html "Главная Библиотека Настройки Библиотека Общий Предустановка субтитров Стили Соп…" at bounding box center [436, 256] width 872 height 512
click at [59, 130] on button "Стили" at bounding box center [75, 131] width 132 height 29
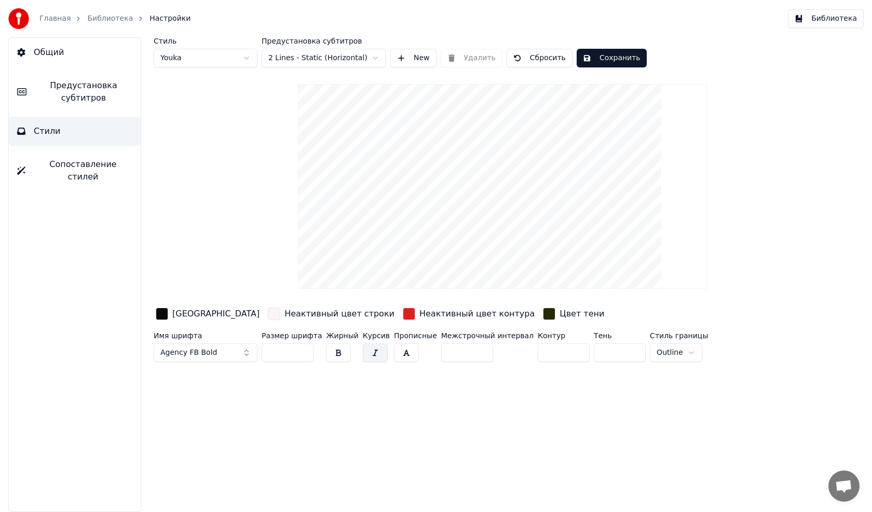
click at [288, 350] on input "***" at bounding box center [288, 353] width 52 height 19
type input "*"
type input "**"
click at [648, 355] on html "Главная Библиотека Настройки Библиотека Общий Предустановка субтитров Стили Соп…" at bounding box center [436, 256] width 872 height 512
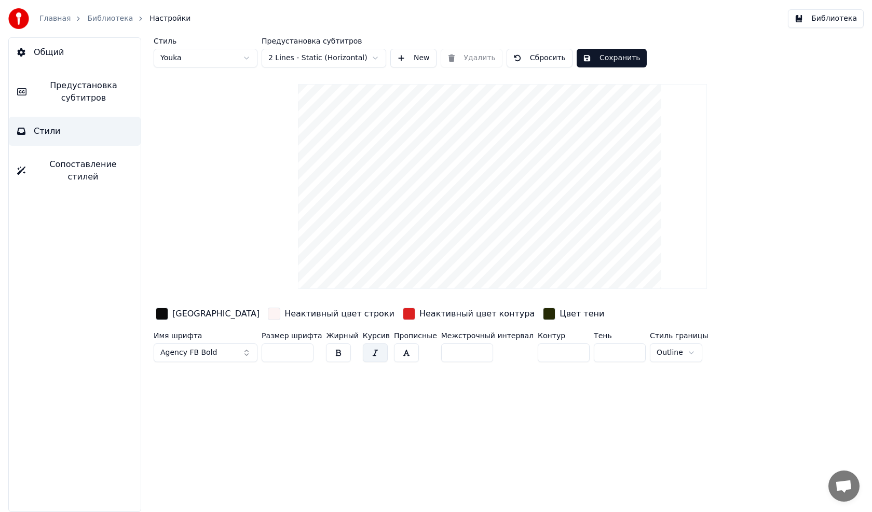
click at [651, 355] on html "Главная Библиотека Настройки Библиотека Общий Предустановка субтитров Стили Соп…" at bounding box center [436, 256] width 872 height 512
click at [60, 130] on button "Стили" at bounding box center [75, 131] width 132 height 29
click at [83, 94] on span "Предустановка субтитров" at bounding box center [84, 91] width 98 height 25
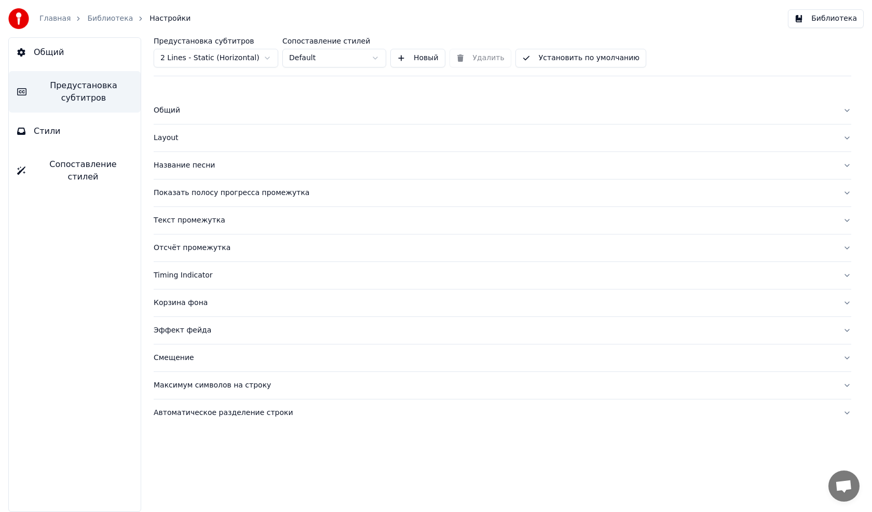
click at [190, 162] on div "Название песни" at bounding box center [494, 165] width 681 height 10
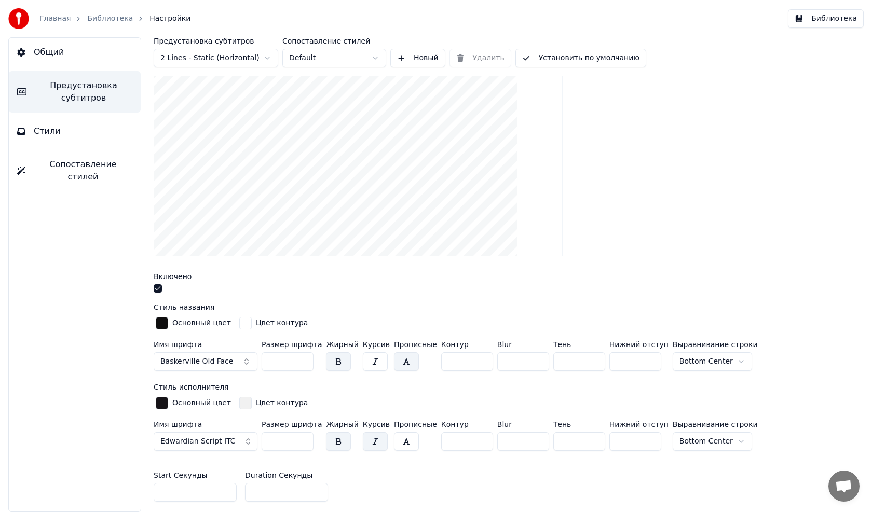
scroll to position [156, 0]
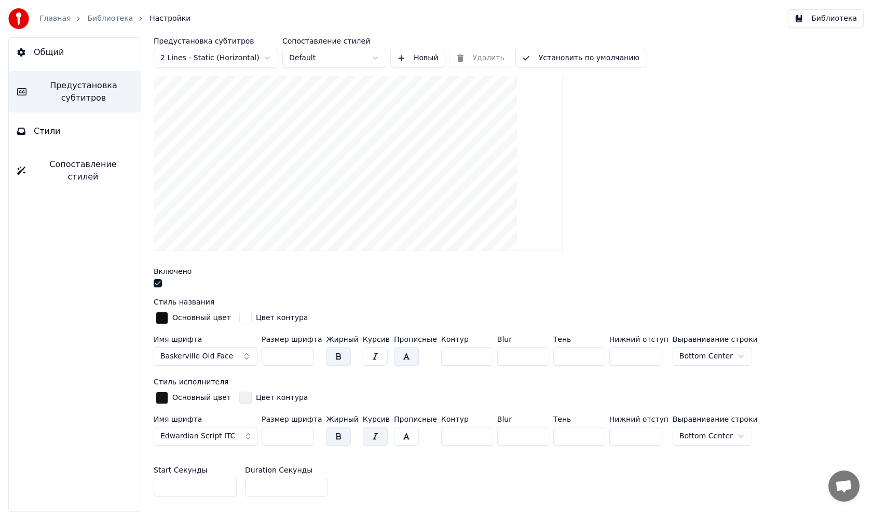
click at [284, 435] on input "***" at bounding box center [288, 436] width 52 height 19
type input "*"
type input "***"
click at [689, 359] on html "Главная Библиотека Настройки Библиотека Общий Предустановка субтитров Стили Соп…" at bounding box center [436, 256] width 872 height 512
click at [692, 355] on html "Главная Библиотека Настройки Библиотека Общий Предустановка субтитров Стили Соп…" at bounding box center [436, 256] width 872 height 512
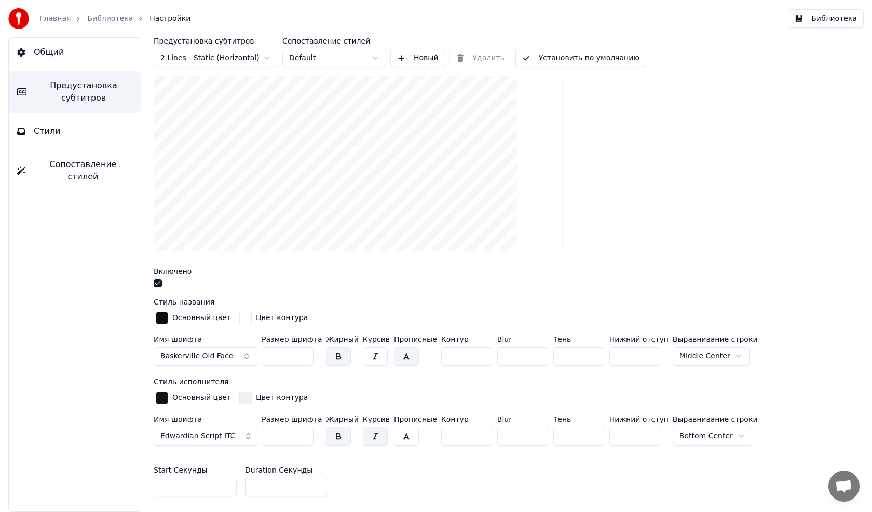
click at [689, 356] on html "Главная Библиотека Настройки Библиотека Общий Предустановка субтитров Стили Соп…" at bounding box center [436, 256] width 872 height 512
click at [674, 432] on html "Главная Библиотека Настройки Библиотека Общий Предустановка субтитров Стили Соп…" at bounding box center [436, 256] width 872 height 512
click at [71, 97] on html "Главная Библиотека Настройки Библиотека Общий Предустановка субтитров Стили Соп…" at bounding box center [436, 256] width 872 height 512
click at [372, 59] on html "Главная Библиотека Настройки Библиотека Общий Предустановка субтитров Стили Соп…" at bounding box center [436, 256] width 872 height 512
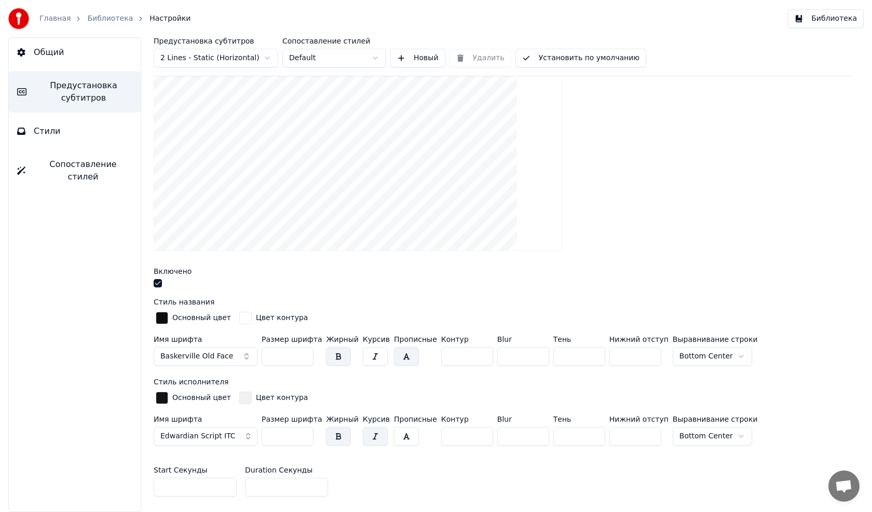
click at [43, 130] on span "Стили" at bounding box center [47, 131] width 27 height 12
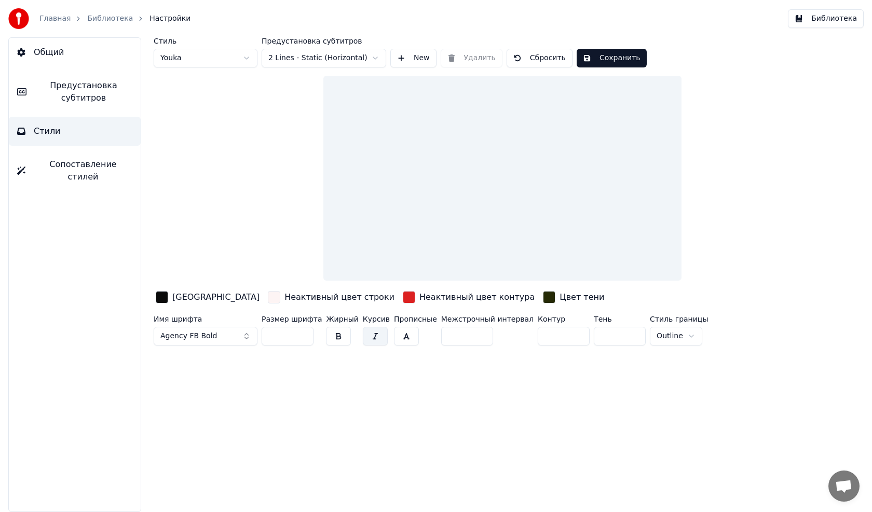
scroll to position [0, 0]
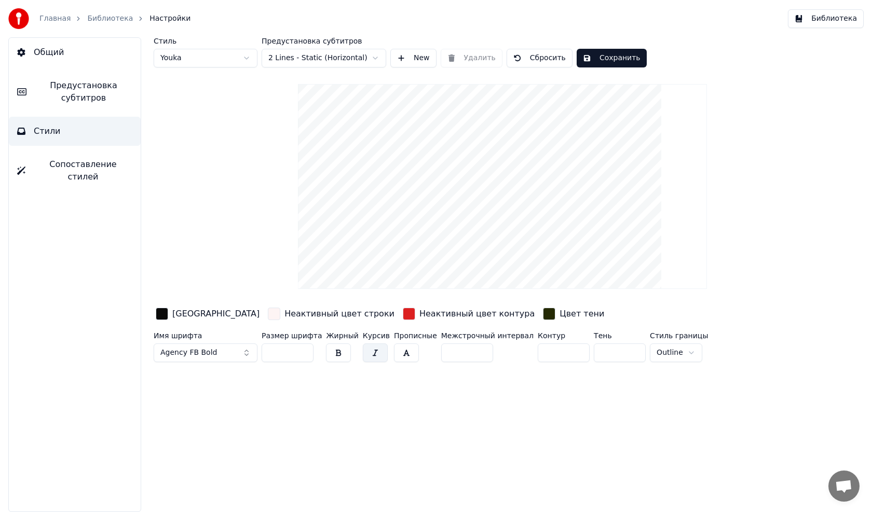
click at [281, 354] on input "***" at bounding box center [288, 353] width 52 height 19
type input "*"
type input "***"
click at [596, 59] on button "Сохранить" at bounding box center [612, 58] width 70 height 19
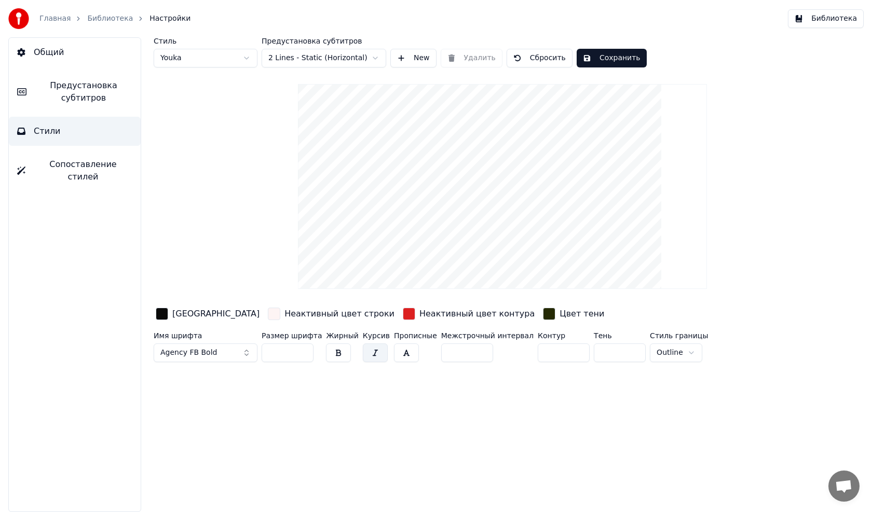
click at [68, 97] on span "Предустановка субтитров" at bounding box center [84, 91] width 98 height 25
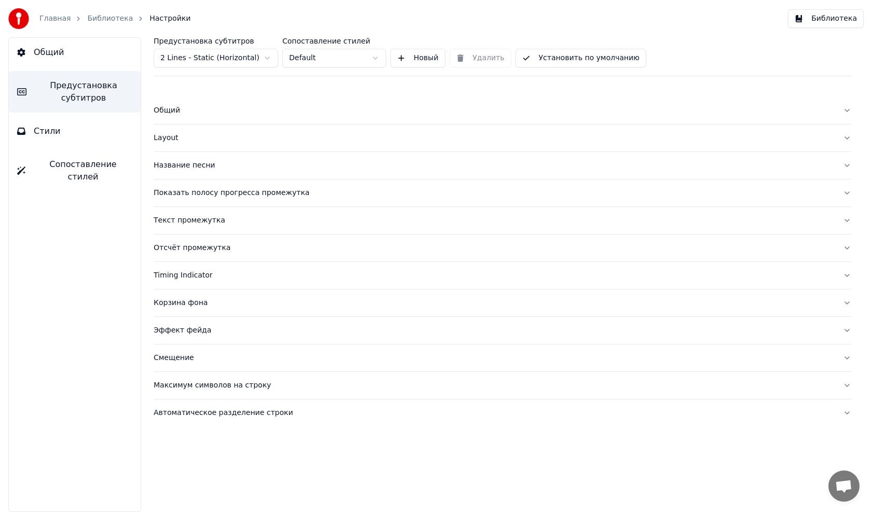
click at [189, 385] on div "Максимум символов на строку" at bounding box center [494, 385] width 681 height 10
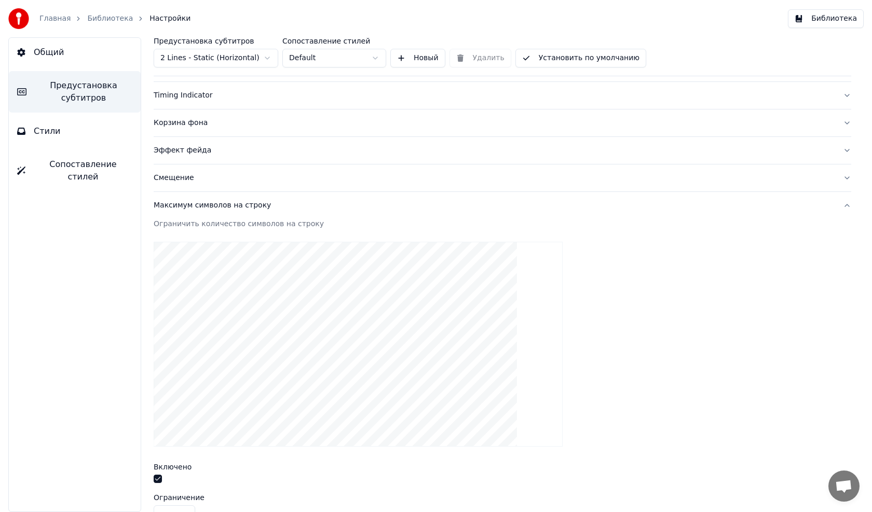
scroll to position [260, 0]
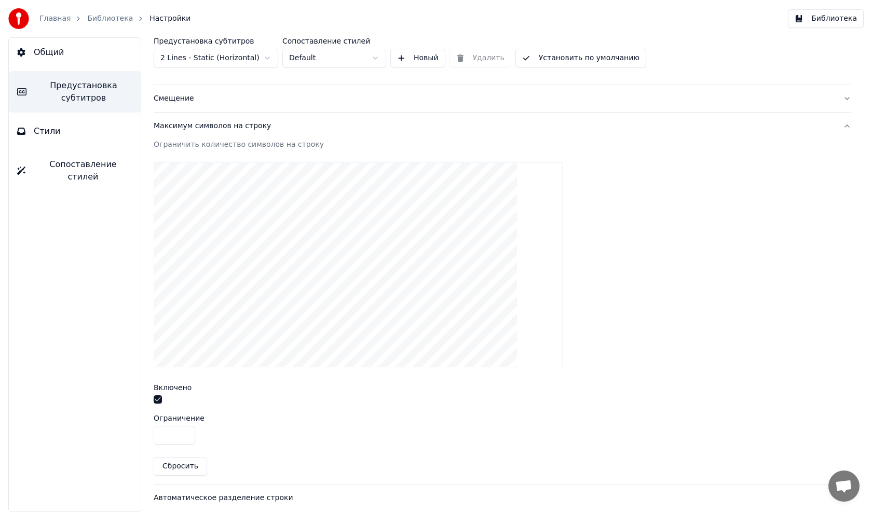
click at [195, 124] on div "Максимум символов на строку" at bounding box center [494, 126] width 681 height 10
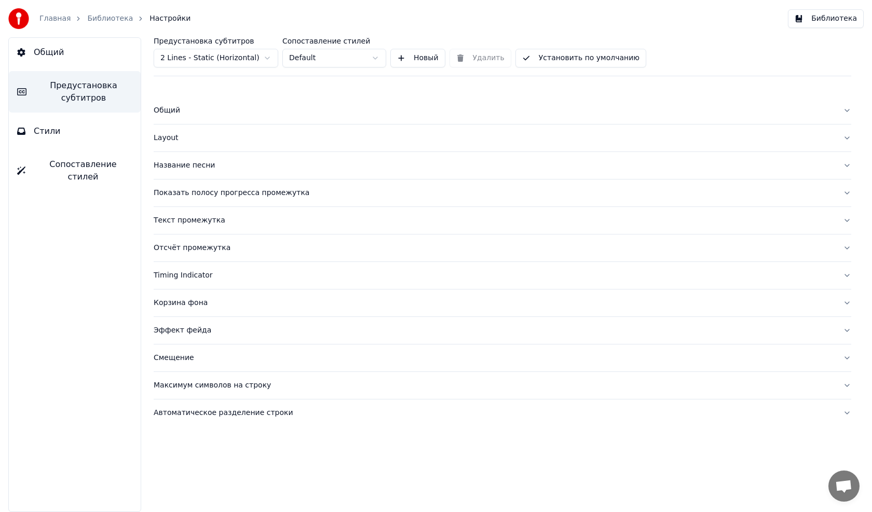
click at [180, 275] on div "Timing Indicator" at bounding box center [494, 275] width 681 height 10
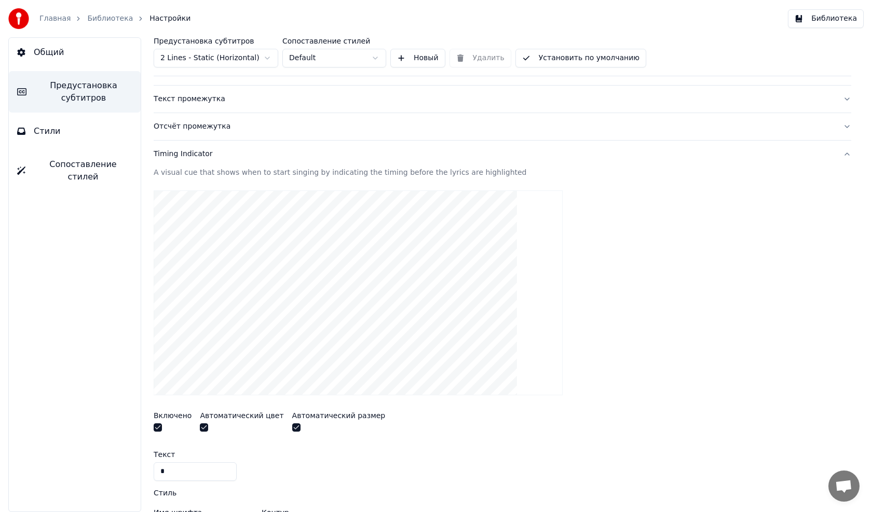
scroll to position [104, 0]
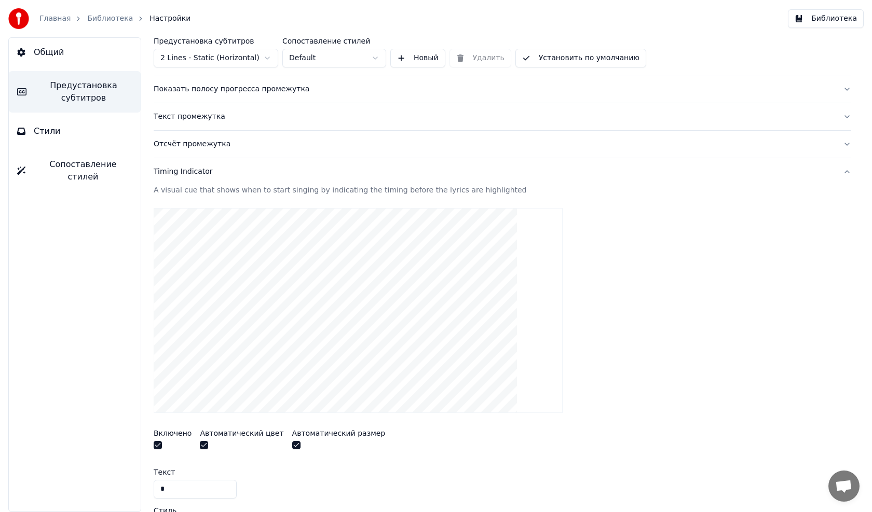
click at [182, 145] on div "Отсчёт промежутка" at bounding box center [494, 144] width 681 height 10
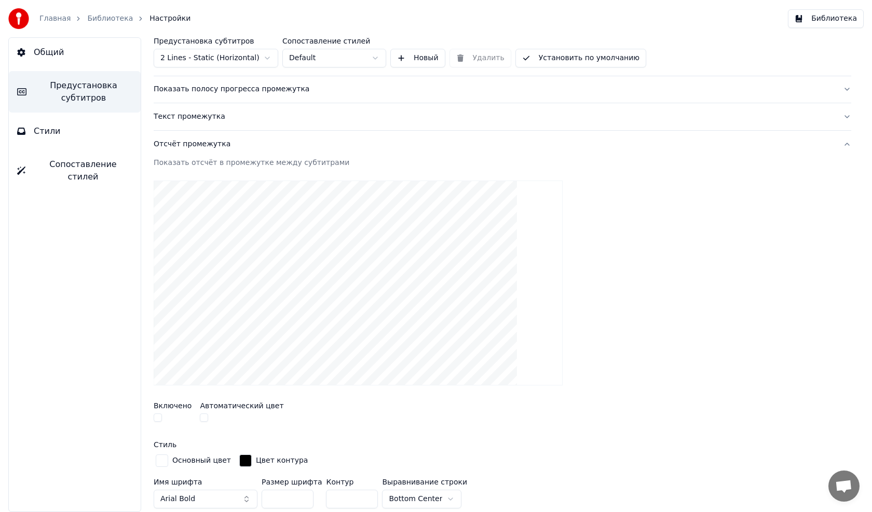
click at [174, 141] on div "Отсчёт промежутка" at bounding box center [494, 144] width 681 height 10
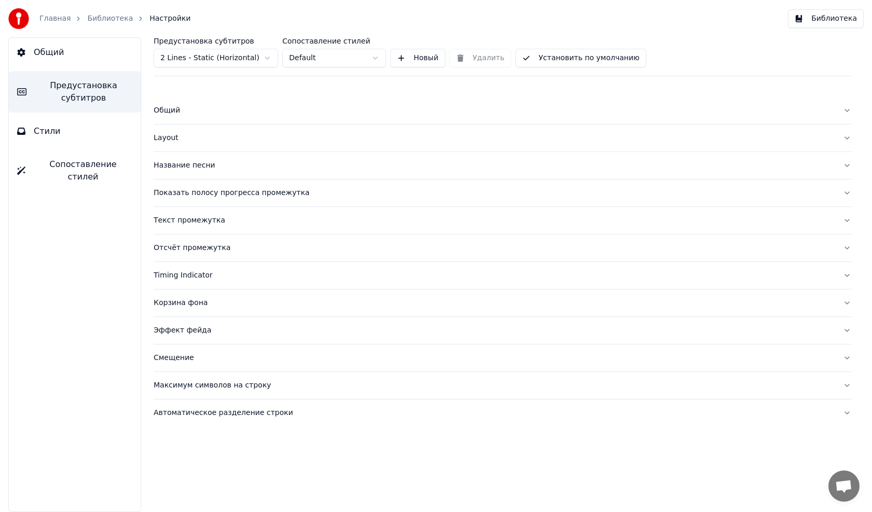
click at [182, 222] on div "Текст промежутка" at bounding box center [494, 220] width 681 height 10
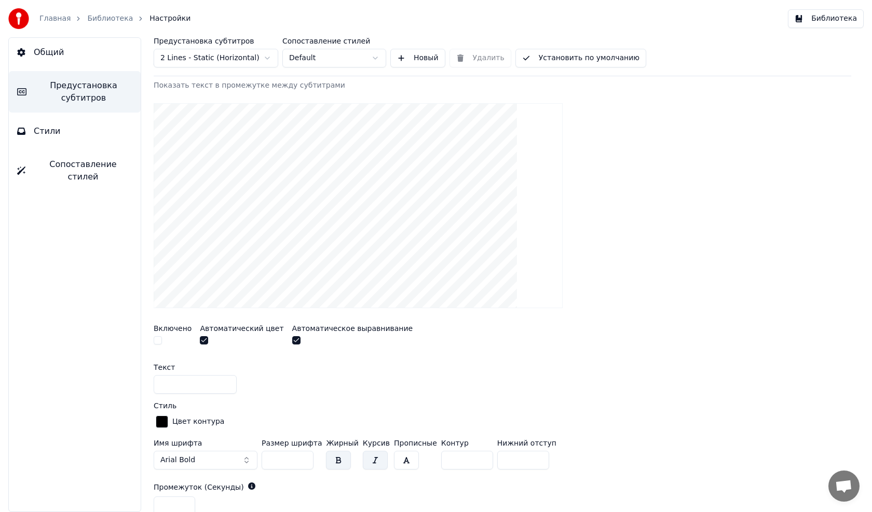
scroll to position [156, 0]
click at [524, 454] on input "*" at bounding box center [523, 458] width 52 height 19
click at [524, 453] on input "*" at bounding box center [523, 458] width 52 height 19
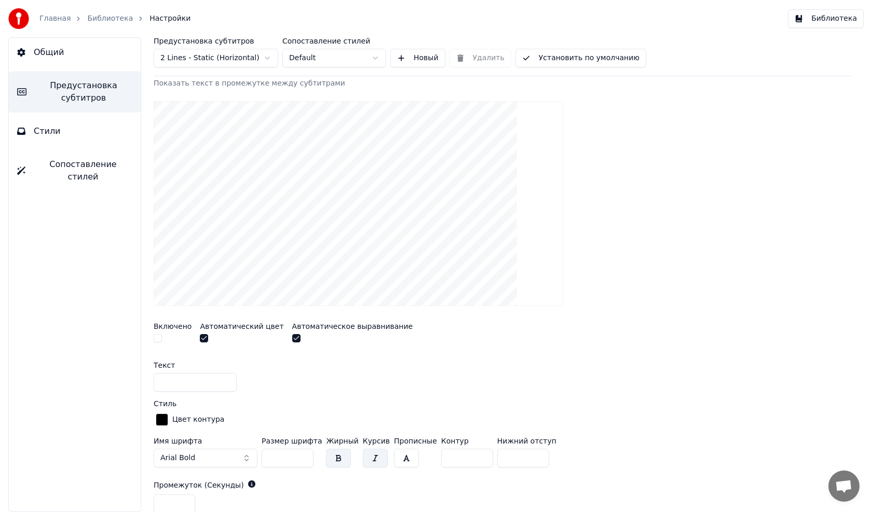
click at [524, 453] on input "*" at bounding box center [523, 458] width 52 height 19
click at [525, 453] on input "*" at bounding box center [523, 458] width 52 height 19
type input "*"
click at [525, 453] on input "*" at bounding box center [523, 458] width 52 height 19
click at [501, 458] on input "*" at bounding box center [523, 458] width 52 height 19
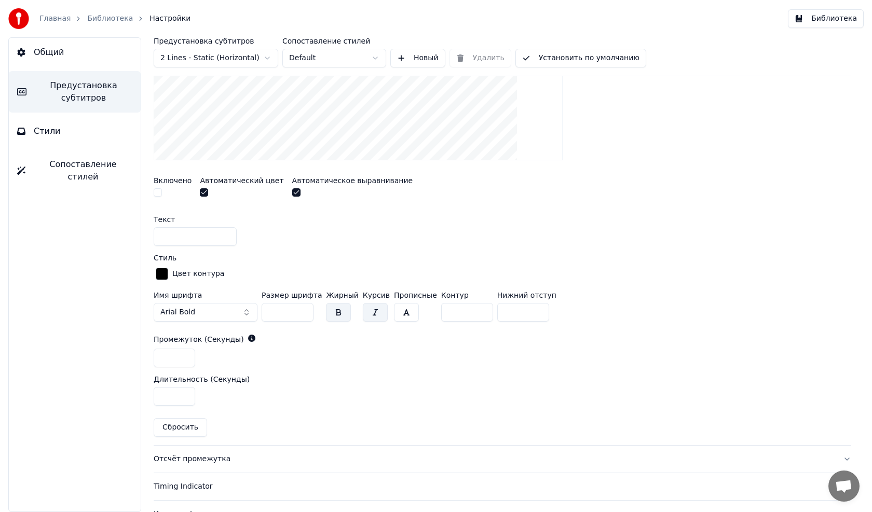
scroll to position [363, 0]
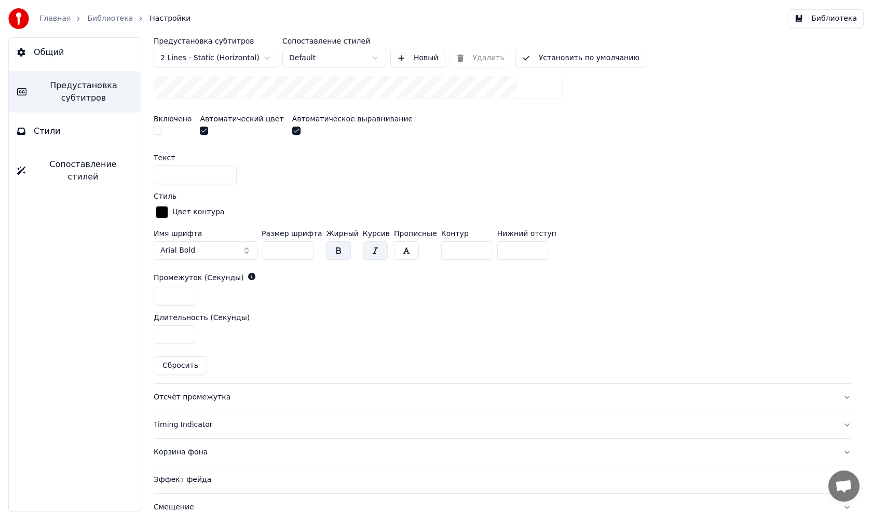
type input "*"
click at [364, 250] on button "button" at bounding box center [375, 250] width 25 height 19
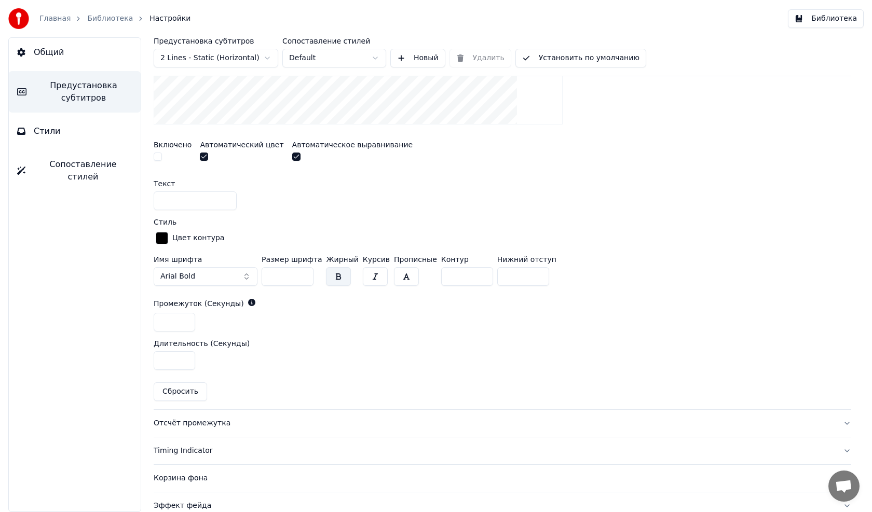
scroll to position [311, 0]
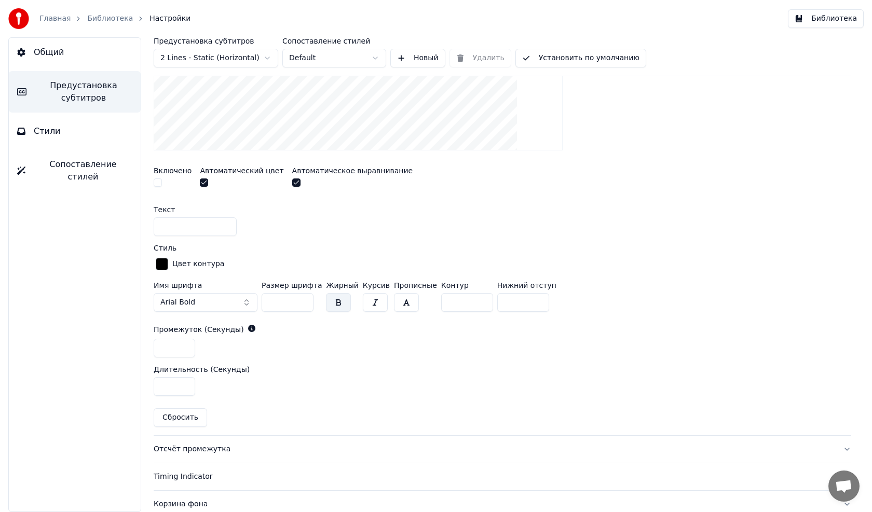
click at [394, 303] on button "button" at bounding box center [406, 302] width 25 height 19
click at [397, 283] on label "Прописные" at bounding box center [415, 285] width 43 height 7
click at [396, 298] on button "button" at bounding box center [406, 302] width 25 height 19
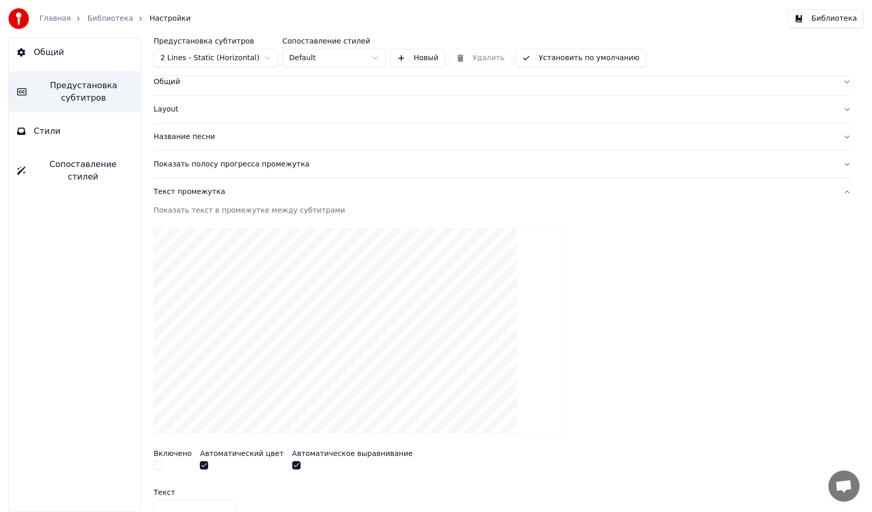
scroll to position [0, 0]
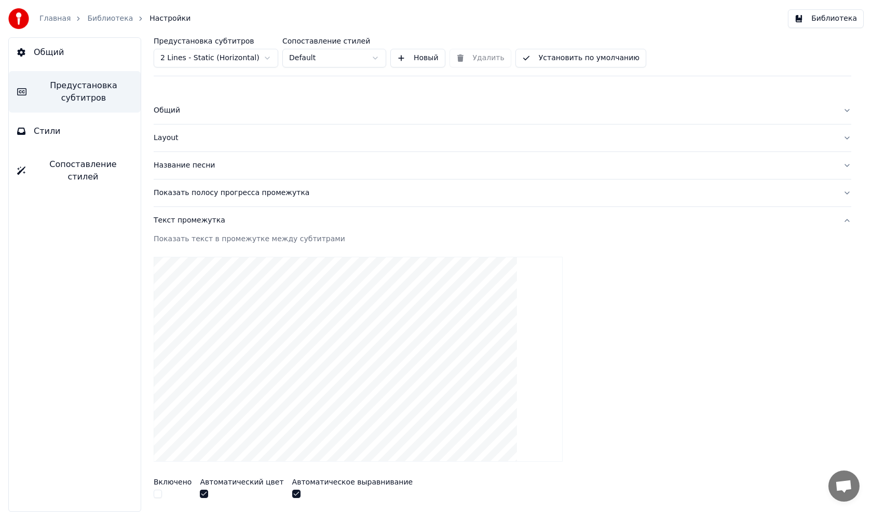
click at [182, 191] on div "Показать полосу прогресса промежутка" at bounding box center [494, 193] width 681 height 10
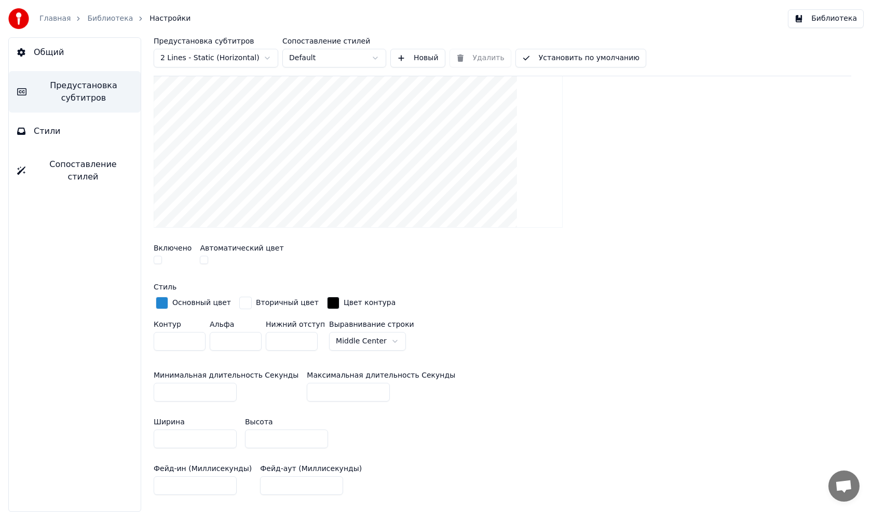
scroll to position [208, 0]
click at [364, 340] on html "Главная Библиотека Настройки Библиотека Общий Предустановка субтитров Стили Соп…" at bounding box center [436, 256] width 872 height 512
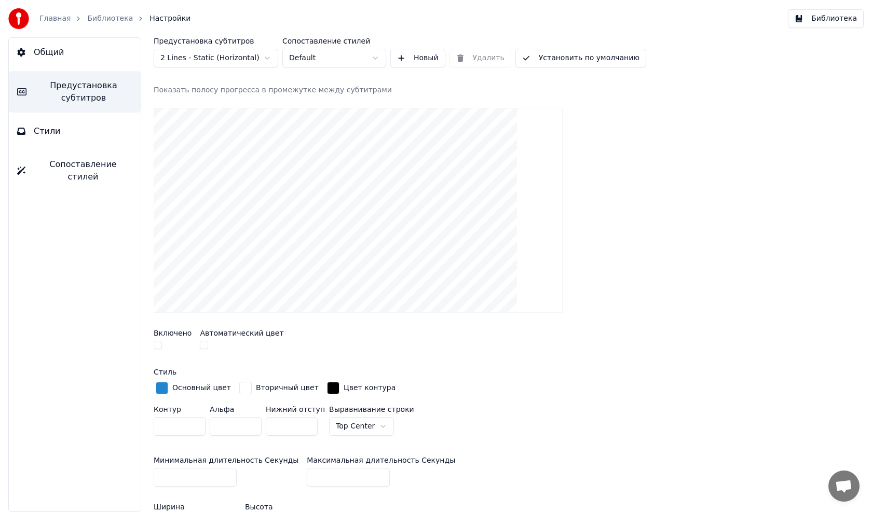
scroll to position [104, 0]
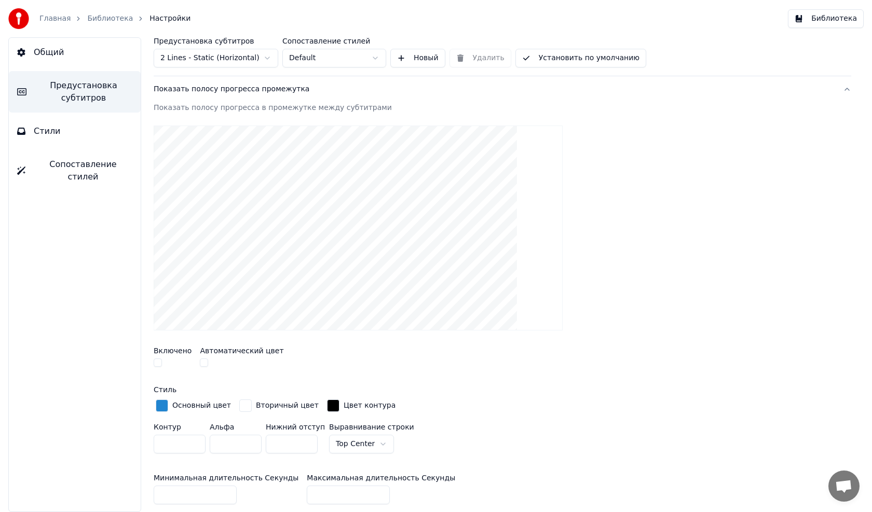
click at [70, 128] on button "Стили" at bounding box center [75, 131] width 132 height 29
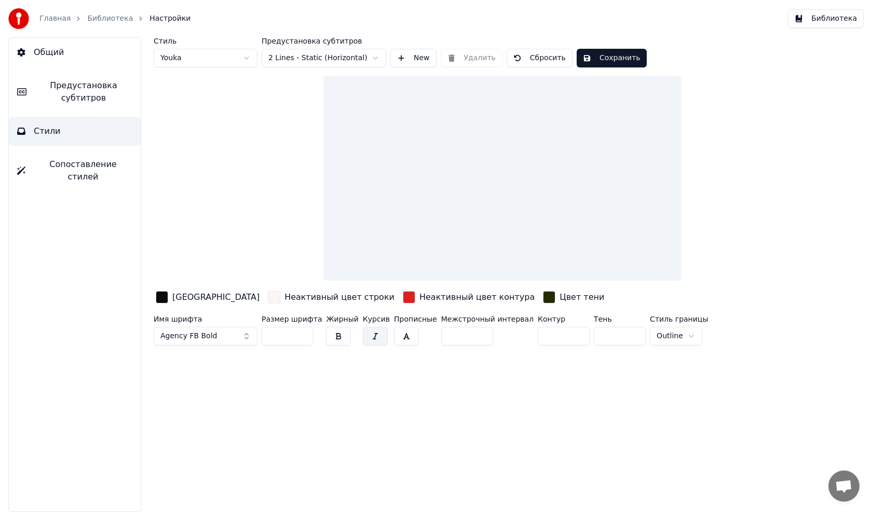
scroll to position [0, 0]
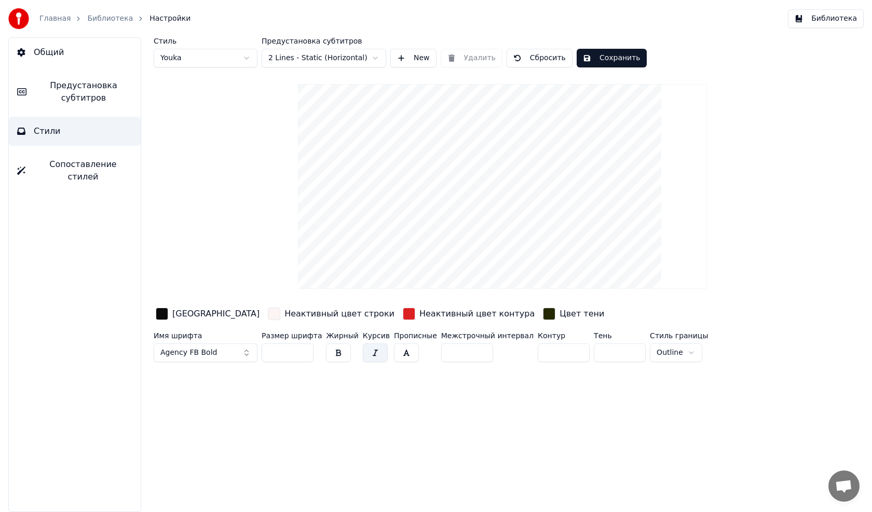
click at [594, 58] on button "Сохранить" at bounding box center [612, 58] width 70 height 19
click at [87, 93] on span "Предустановка субтитров" at bounding box center [84, 91] width 98 height 25
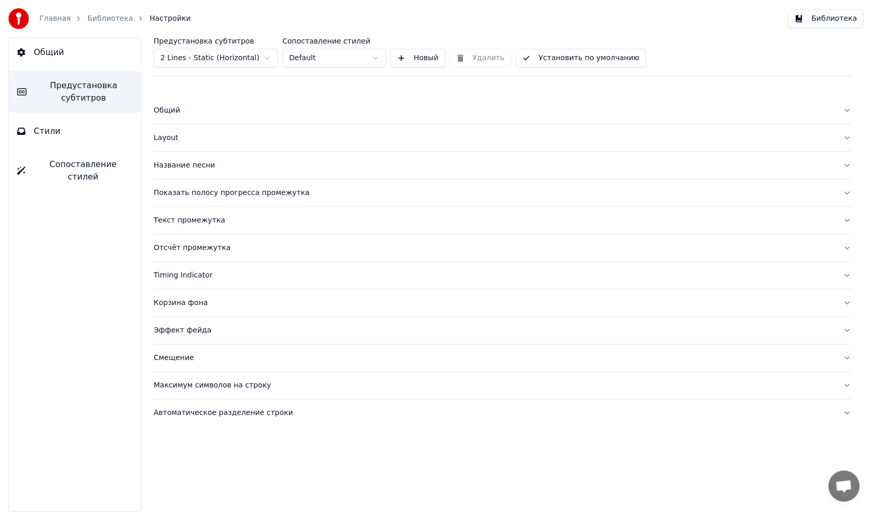
click at [193, 193] on div "Показать полосу прогресса промежутка" at bounding box center [494, 193] width 681 height 10
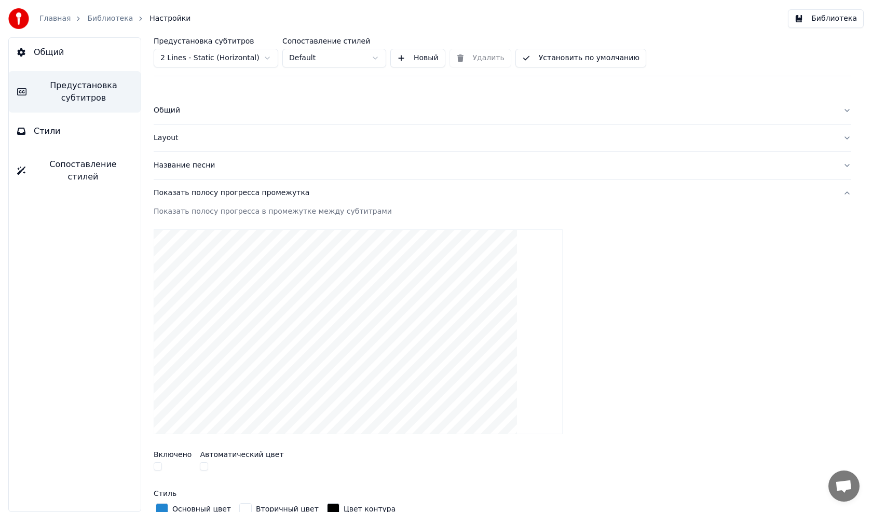
click at [168, 136] on div "Layout" at bounding box center [494, 138] width 681 height 10
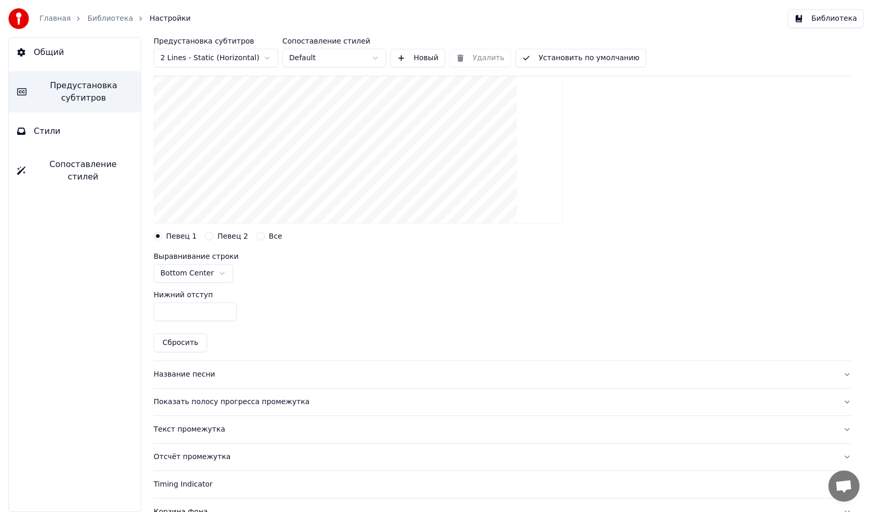
scroll to position [104, 0]
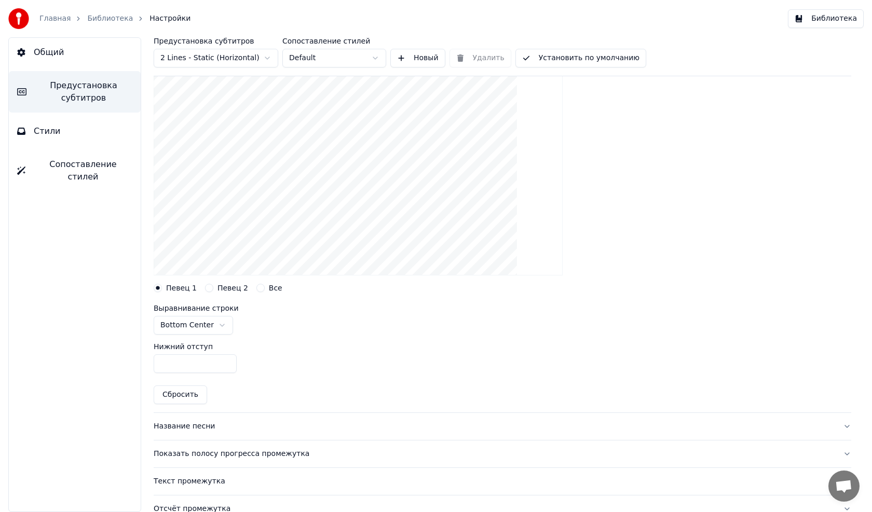
click at [209, 327] on html "Главная Библиотека Настройки Библиотека Общий Предустановка субтитров Стили Соп…" at bounding box center [436, 256] width 872 height 512
click at [177, 363] on input "***" at bounding box center [195, 364] width 83 height 19
click at [224, 362] on input "*" at bounding box center [195, 364] width 83 height 19
click at [224, 362] on input "**" at bounding box center [195, 364] width 83 height 19
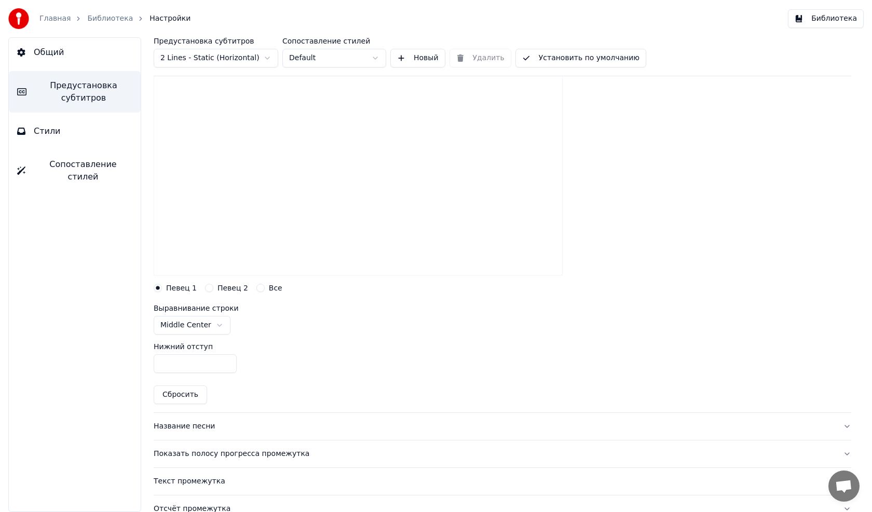
click at [224, 362] on input "**" at bounding box center [195, 364] width 83 height 19
click at [226, 360] on input "***" at bounding box center [195, 364] width 83 height 19
click at [227, 368] on input "***" at bounding box center [195, 364] width 83 height 19
click at [225, 360] on input "***" at bounding box center [195, 364] width 83 height 19
click at [225, 366] on input "***" at bounding box center [195, 364] width 83 height 19
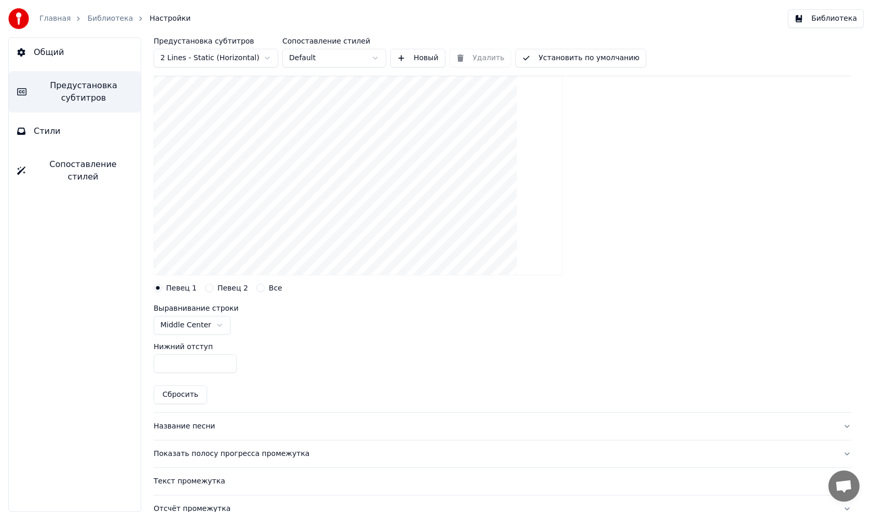
click at [228, 363] on input "***" at bounding box center [195, 364] width 83 height 19
type input "***"
click at [228, 366] on input "***" at bounding box center [195, 364] width 83 height 19
click at [40, 133] on span "Стили" at bounding box center [47, 131] width 27 height 12
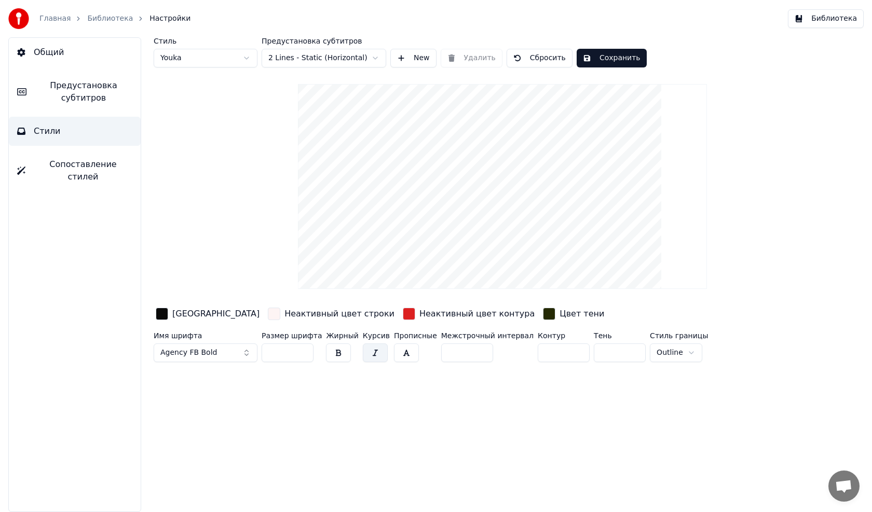
click at [615, 58] on button "Сохранить" at bounding box center [612, 58] width 70 height 19
click at [614, 59] on button "Сохранить" at bounding box center [612, 58] width 70 height 19
click at [93, 18] on link "Библиотека" at bounding box center [110, 18] width 46 height 10
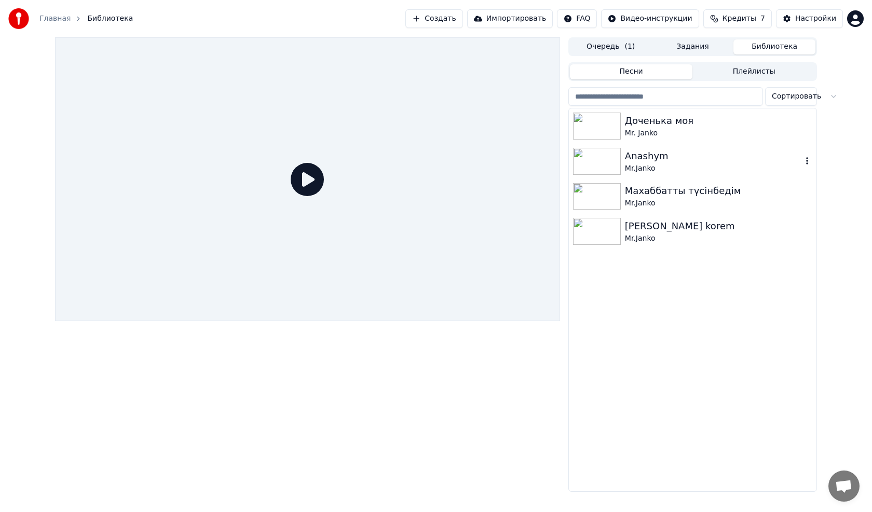
click at [620, 161] on img at bounding box center [597, 161] width 48 height 27
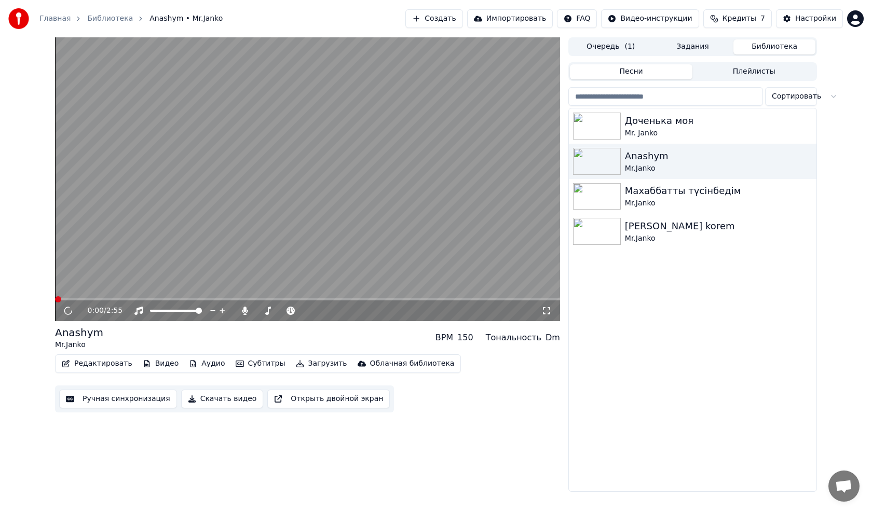
click at [87, 365] on button "Редактировать" at bounding box center [97, 364] width 79 height 15
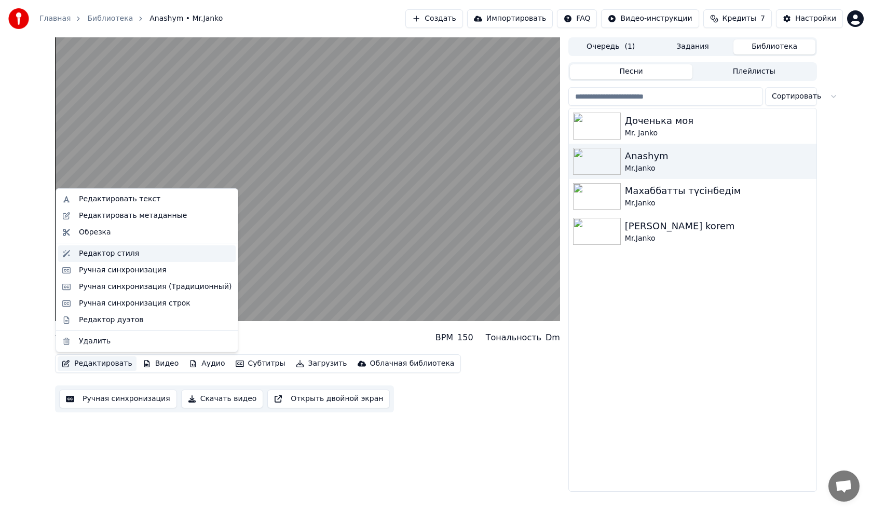
click at [110, 251] on div "Редактор стиля" at bounding box center [109, 254] width 60 height 10
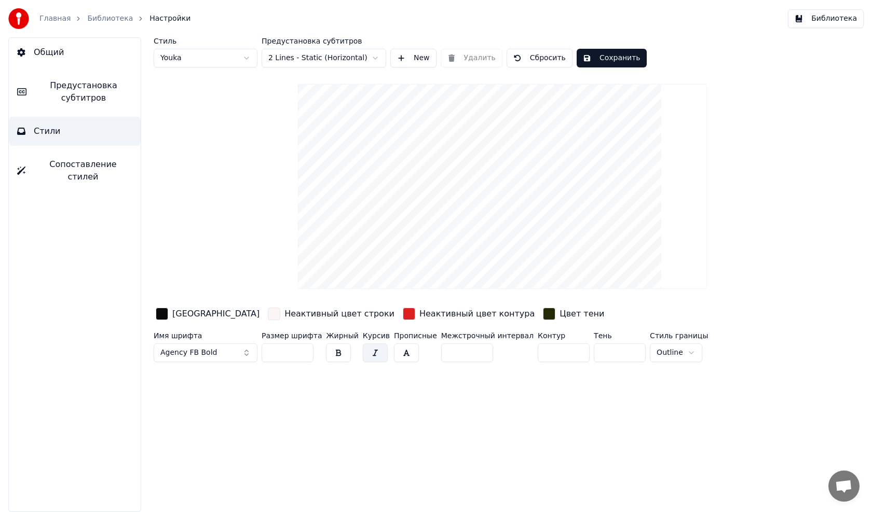
click at [49, 93] on span "Предустановка субтитров" at bounding box center [84, 91] width 98 height 25
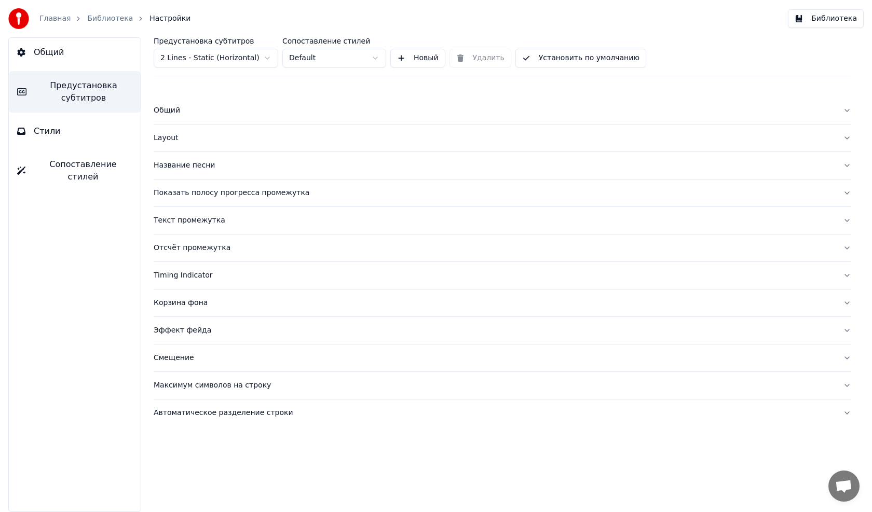
click at [173, 113] on div "Общий" at bounding box center [494, 110] width 681 height 10
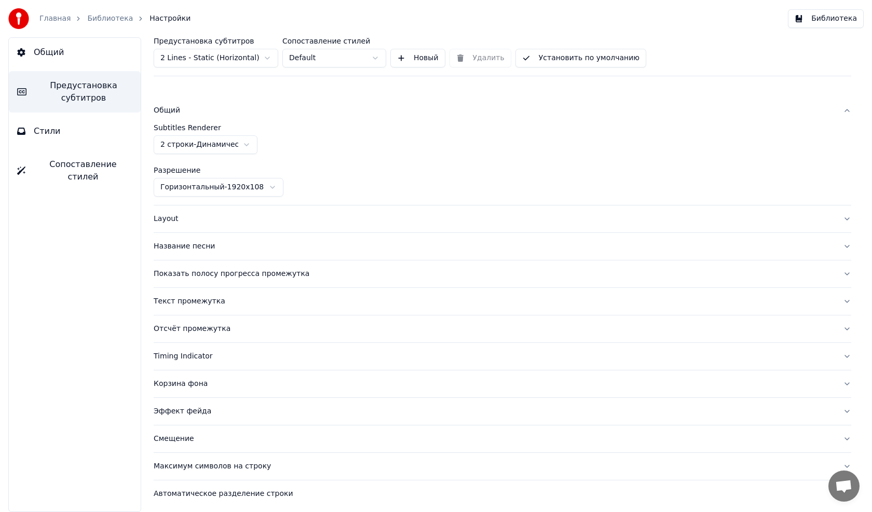
click at [258, 187] on html "Главная Библиотека Настройки Библиотека Общий Предустановка субтитров Стили Соп…" at bounding box center [436, 256] width 872 height 512
click at [173, 221] on div "Layout" at bounding box center [494, 219] width 681 height 10
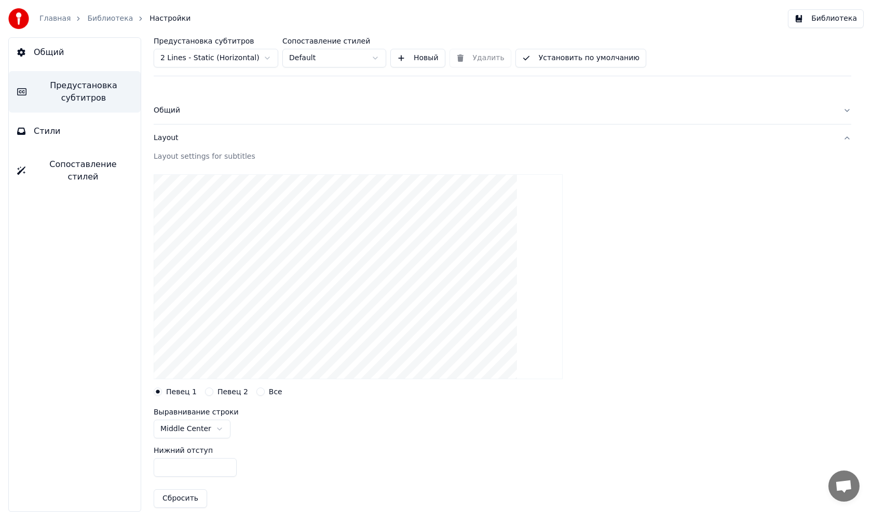
scroll to position [104, 0]
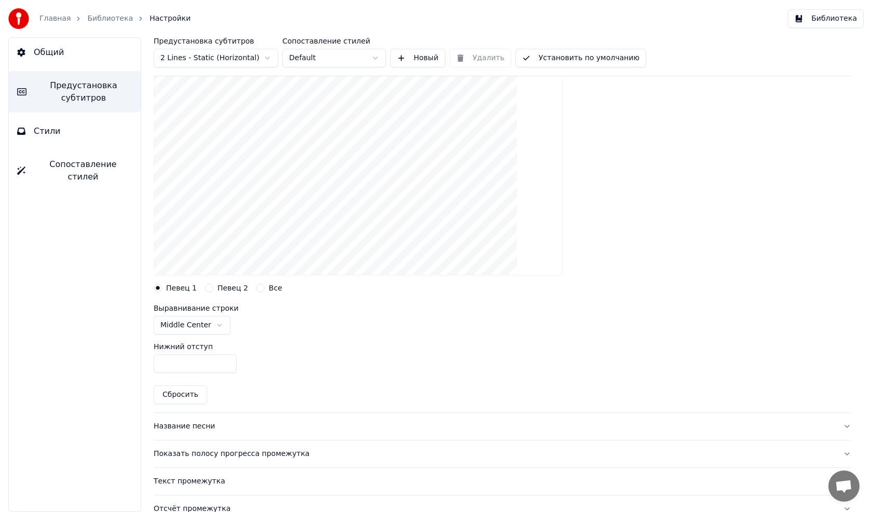
click at [53, 130] on span "Стили" at bounding box center [47, 131] width 27 height 12
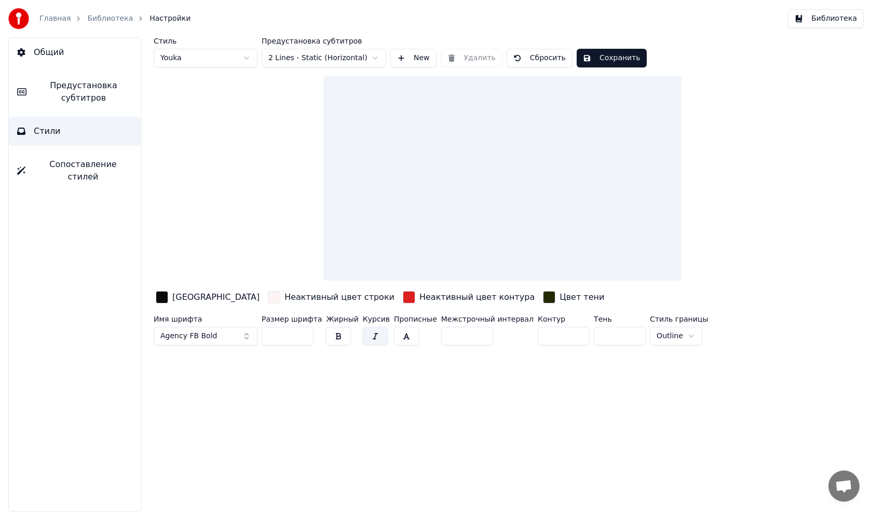
scroll to position [0, 0]
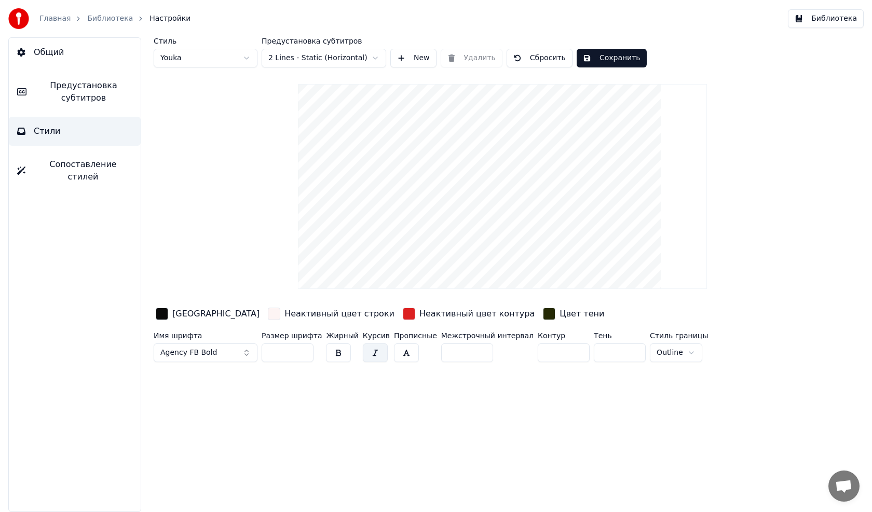
click at [279, 352] on input "***" at bounding box center [288, 353] width 52 height 19
type input "*"
type input "***"
click at [604, 60] on button "Сохранить" at bounding box center [612, 58] width 70 height 19
click at [57, 130] on button "Стили" at bounding box center [75, 131] width 132 height 29
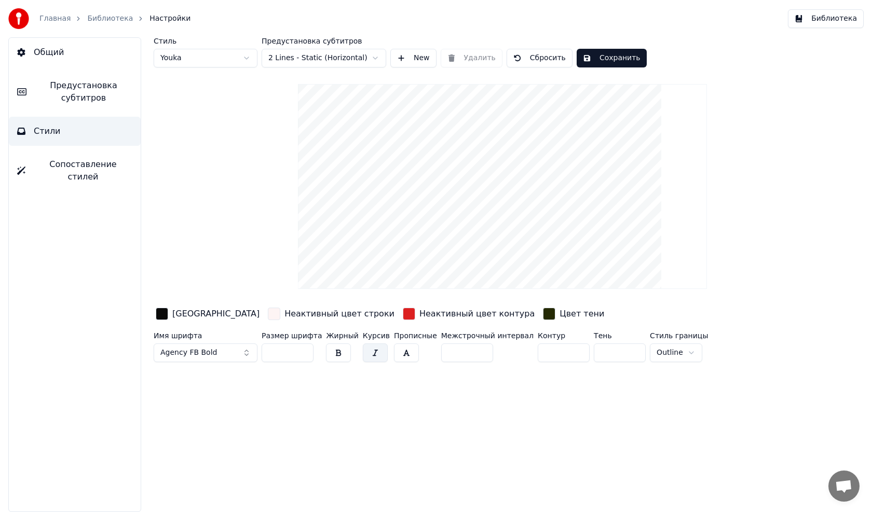
click at [73, 92] on span "Предустановка субтитров" at bounding box center [84, 91] width 98 height 25
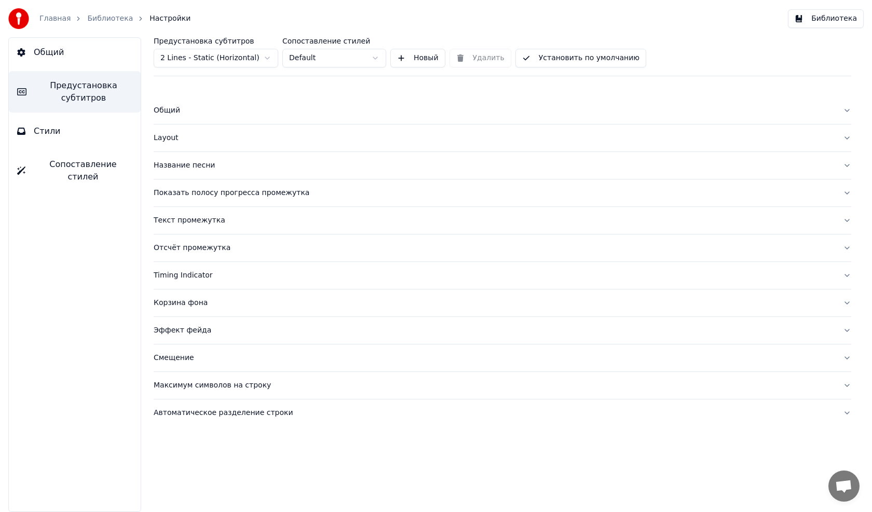
click at [199, 166] on div "Название песни" at bounding box center [494, 165] width 681 height 10
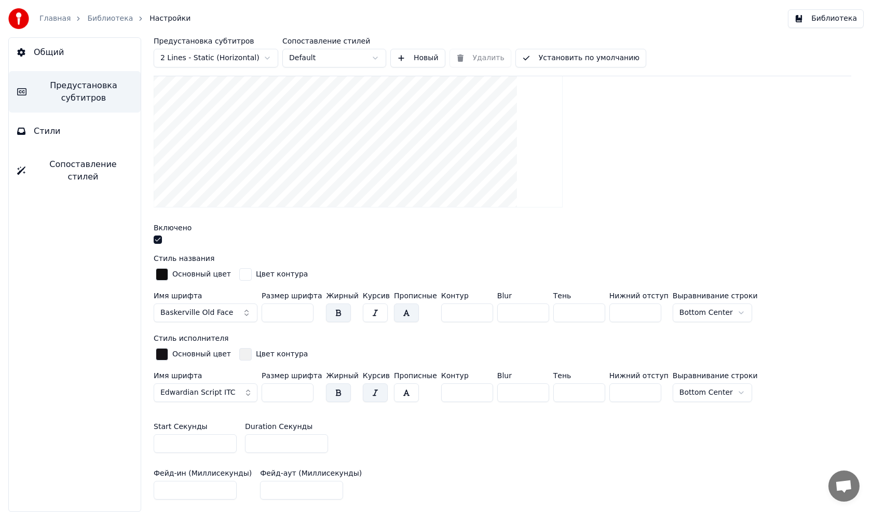
scroll to position [208, 0]
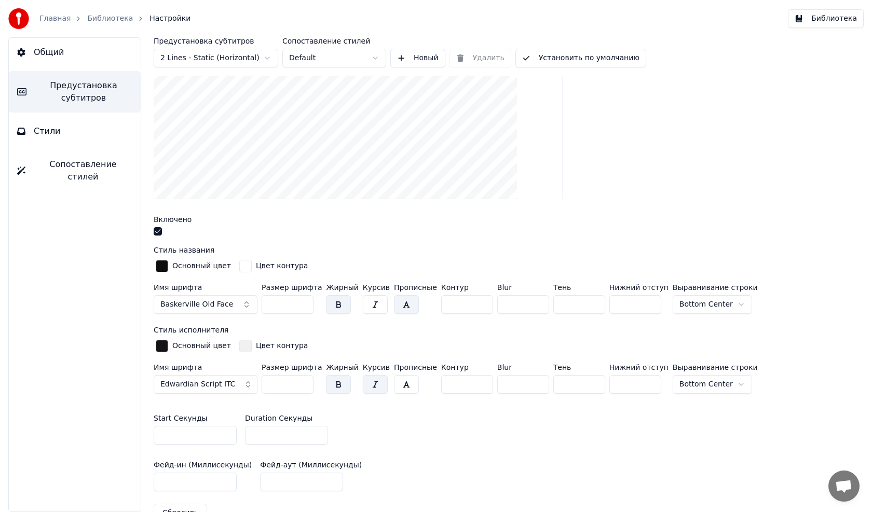
click at [283, 307] on input "***" at bounding box center [288, 304] width 52 height 19
type input "*"
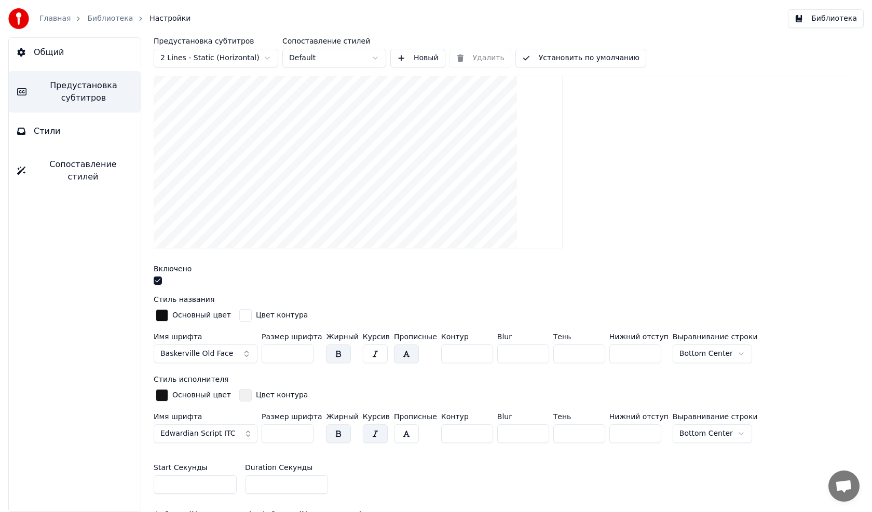
scroll to position [104, 0]
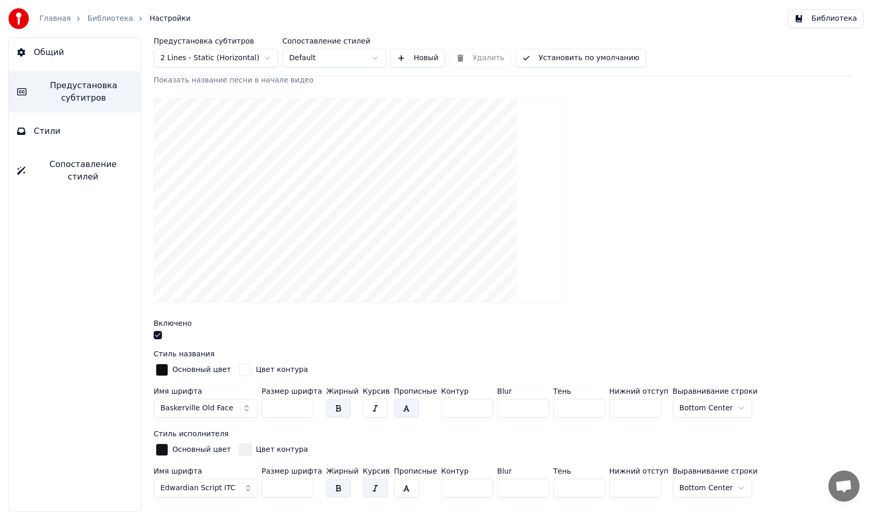
type input "*"
type input "***"
click at [284, 488] on input "***" at bounding box center [288, 488] width 52 height 19
type input "*"
type input "***"
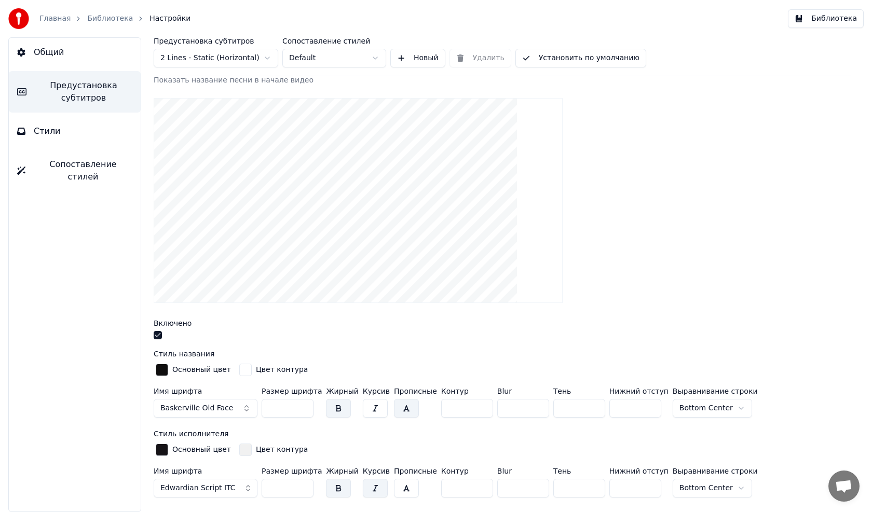
click at [56, 129] on span "Стили" at bounding box center [47, 131] width 27 height 12
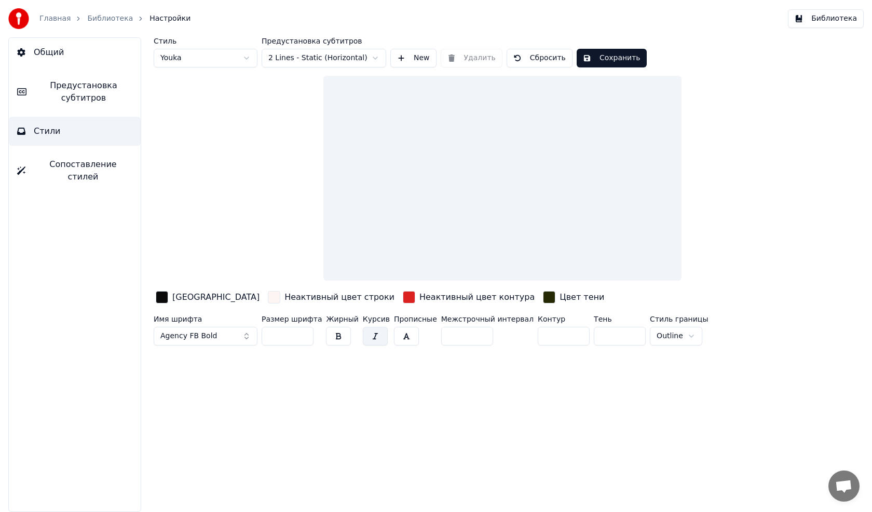
scroll to position [0, 0]
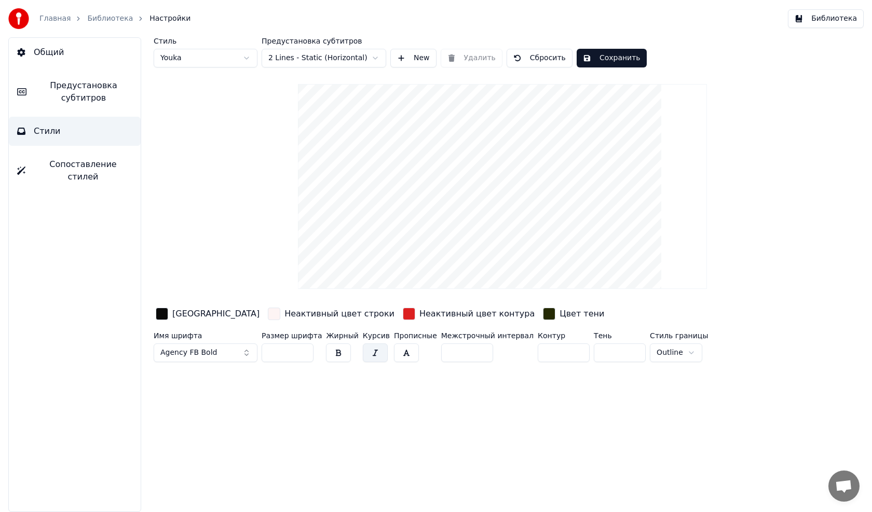
click at [599, 60] on button "Сохранить" at bounding box center [612, 58] width 70 height 19
click at [594, 55] on button "Готово" at bounding box center [605, 58] width 56 height 19
click at [98, 23] on link "Библиотека" at bounding box center [110, 18] width 46 height 10
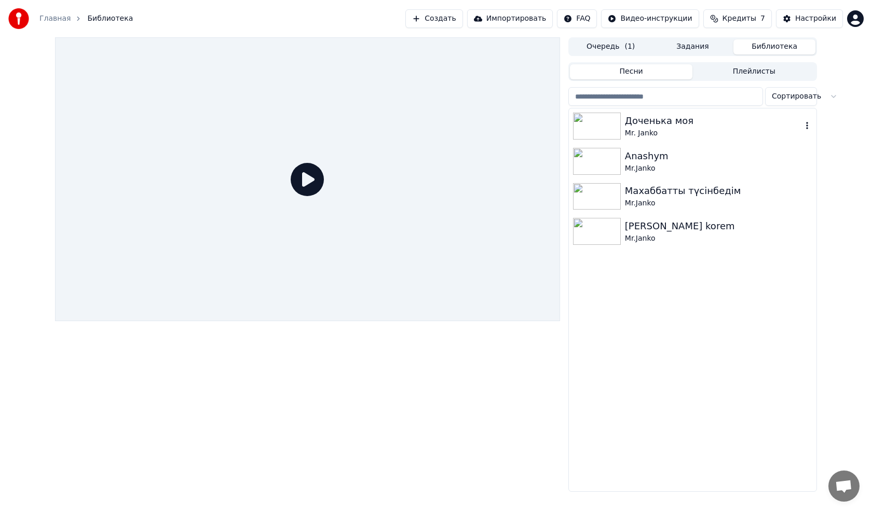
click at [599, 123] on img at bounding box center [597, 126] width 48 height 27
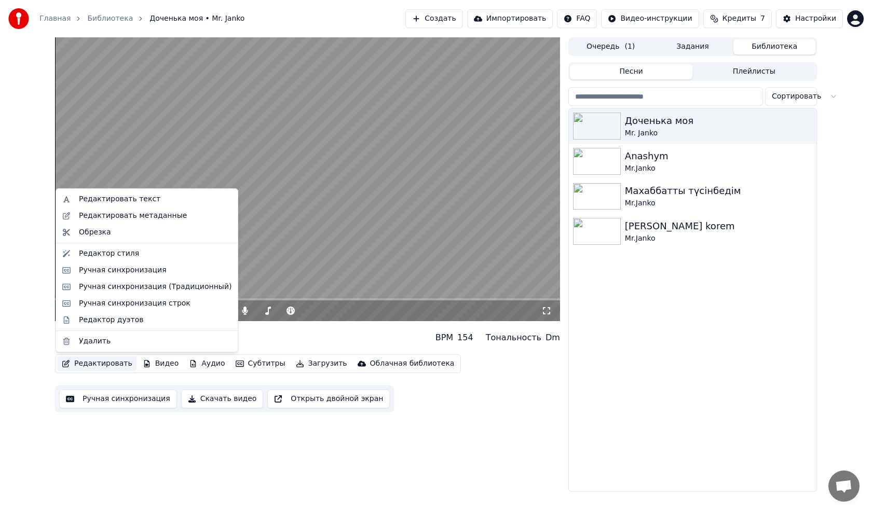
click at [101, 360] on button "Редактировать" at bounding box center [97, 364] width 79 height 15
click at [104, 254] on div "Редактор стиля" at bounding box center [109, 254] width 60 height 10
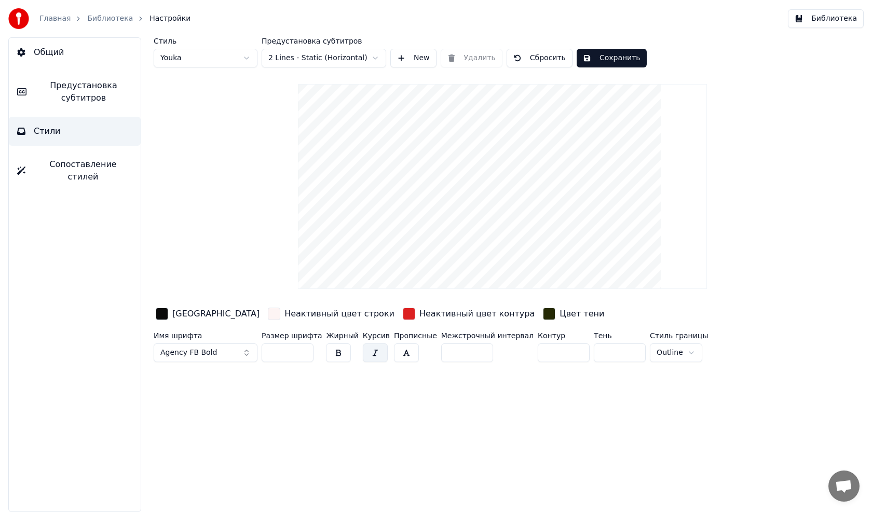
click at [83, 91] on span "Предустановка субтитров" at bounding box center [84, 91] width 98 height 25
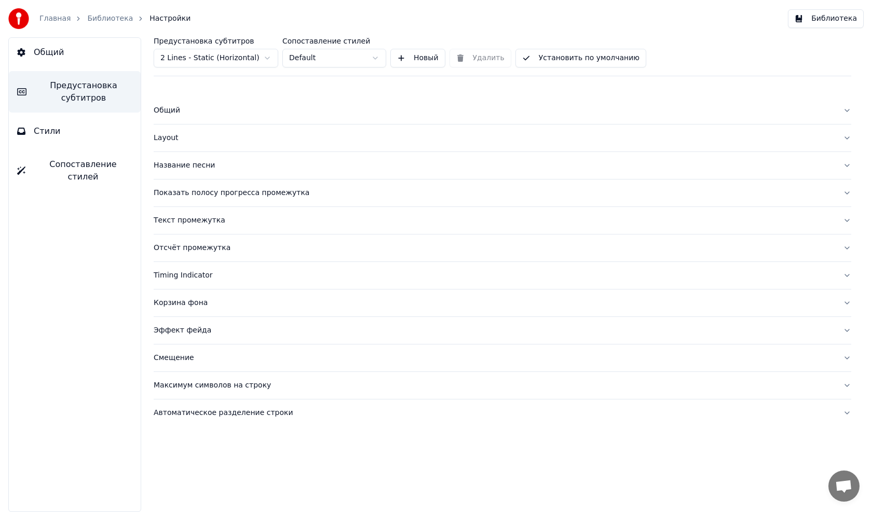
click at [169, 135] on div "Layout" at bounding box center [494, 138] width 681 height 10
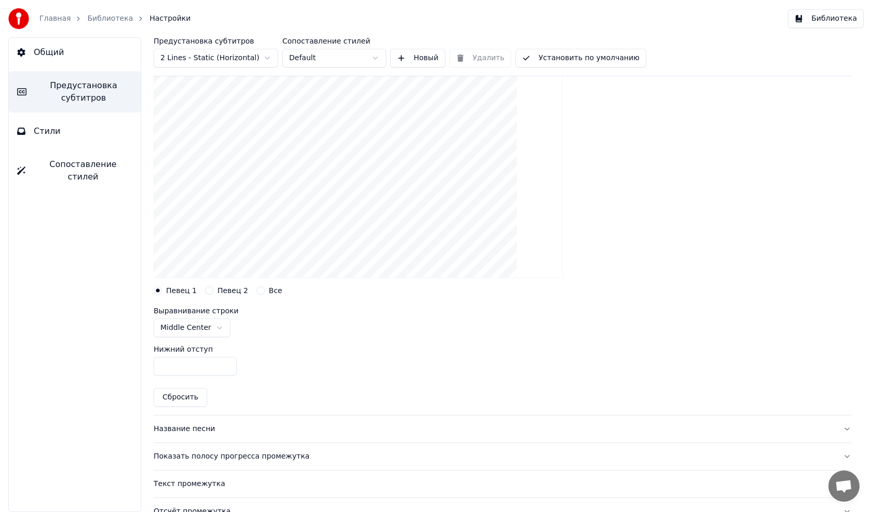
scroll to position [104, 0]
click at [175, 366] on input "***" at bounding box center [195, 364] width 83 height 19
type input "***"
click at [48, 139] on button "Стили" at bounding box center [75, 131] width 132 height 29
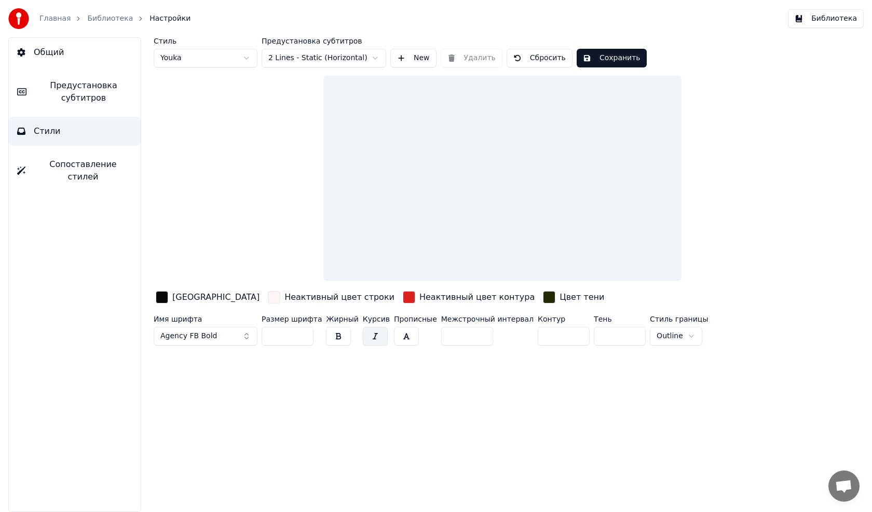
scroll to position [0, 0]
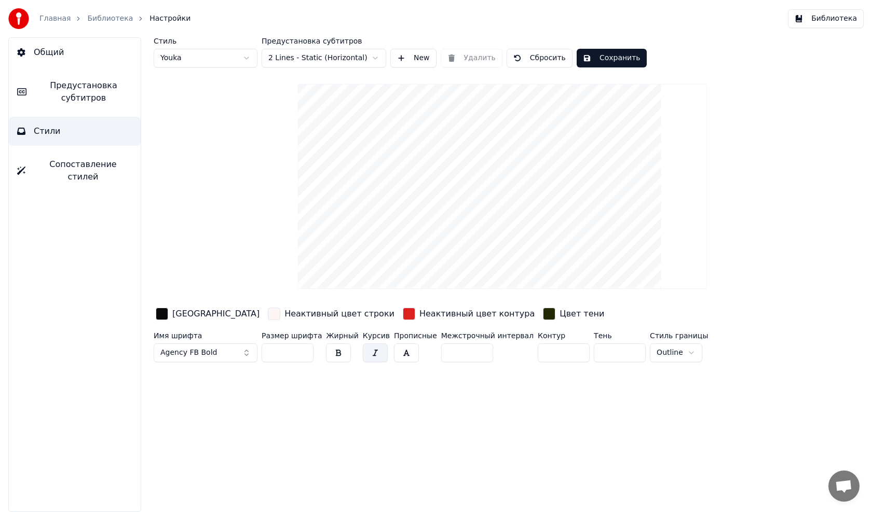
click at [624, 55] on button "Сохранить" at bounding box center [612, 58] width 70 height 19
click at [596, 58] on button "Готово" at bounding box center [605, 58] width 56 height 19
click at [110, 20] on link "Библиотека" at bounding box center [110, 18] width 46 height 10
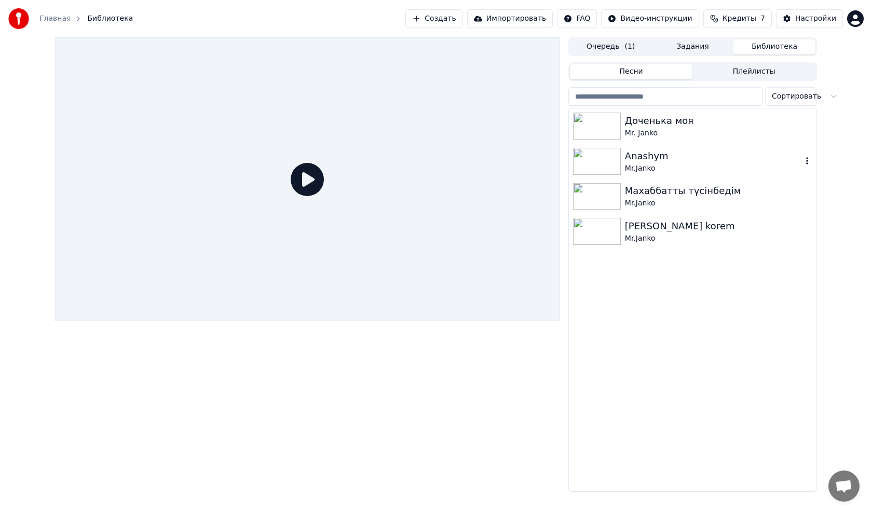
click at [607, 160] on img at bounding box center [597, 161] width 48 height 27
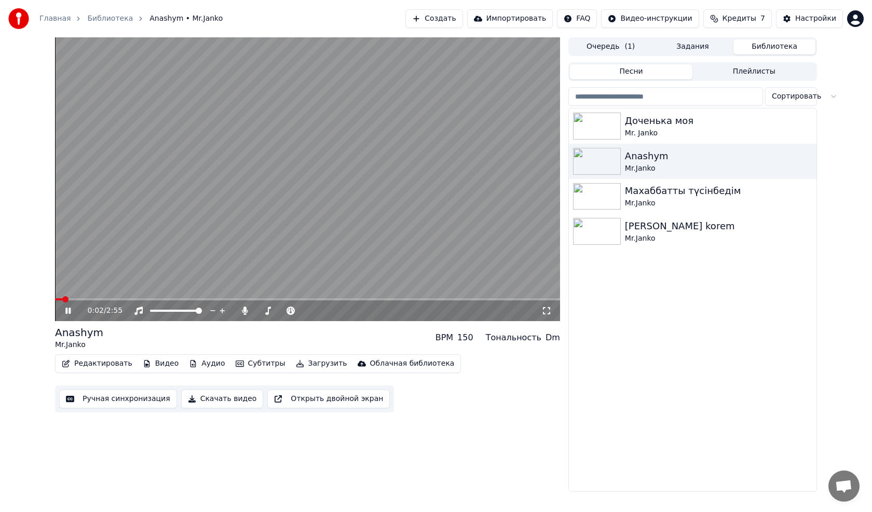
click at [124, 300] on span at bounding box center [307, 299] width 505 height 2
click at [198, 174] on video at bounding box center [307, 179] width 505 height 284
click at [105, 364] on button "Редактировать" at bounding box center [97, 364] width 79 height 15
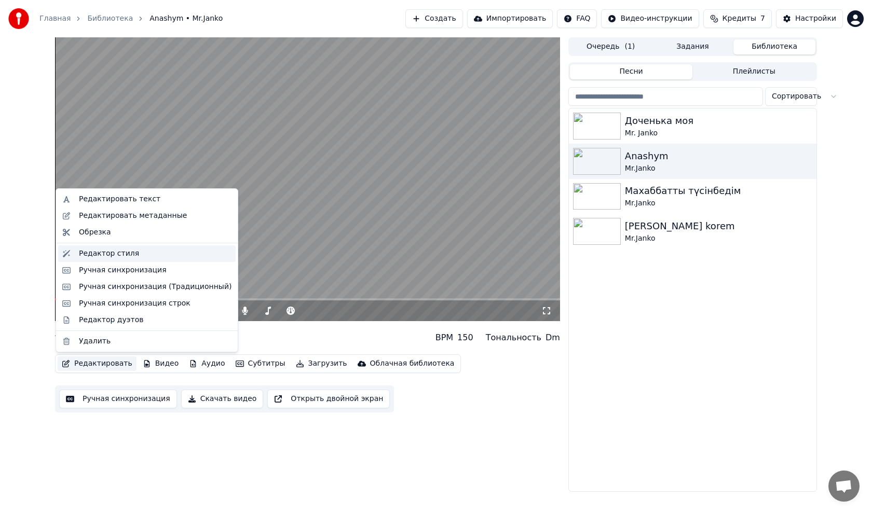
click at [107, 252] on div "Редактор стиля" at bounding box center [109, 254] width 60 height 10
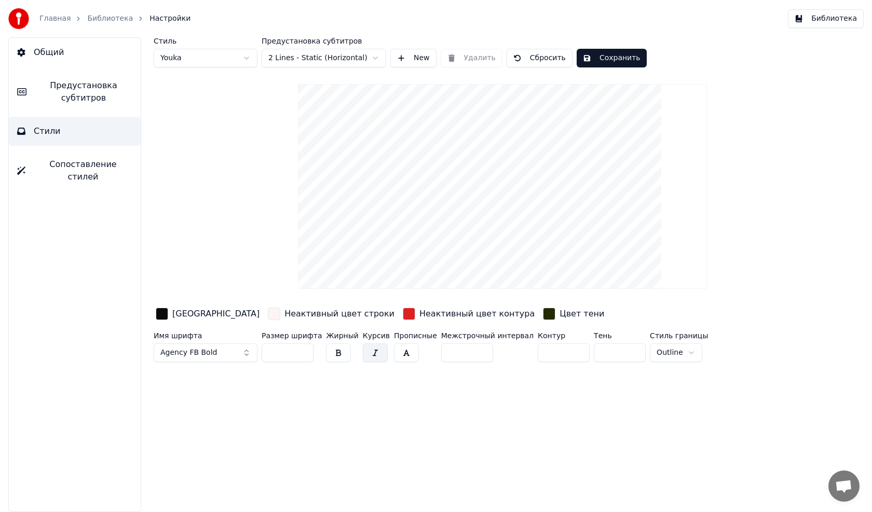
click at [97, 89] on span "Предустановка субтитров" at bounding box center [84, 91] width 98 height 25
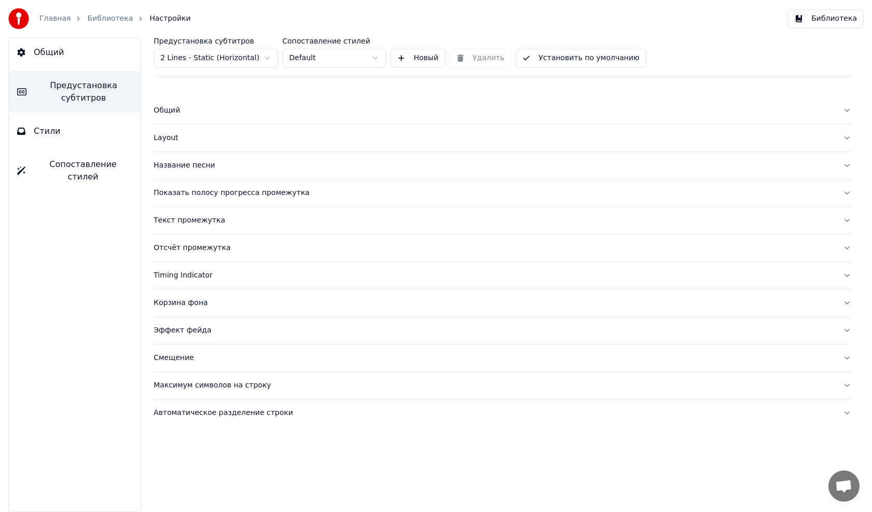
click at [162, 134] on div "Layout" at bounding box center [494, 138] width 681 height 10
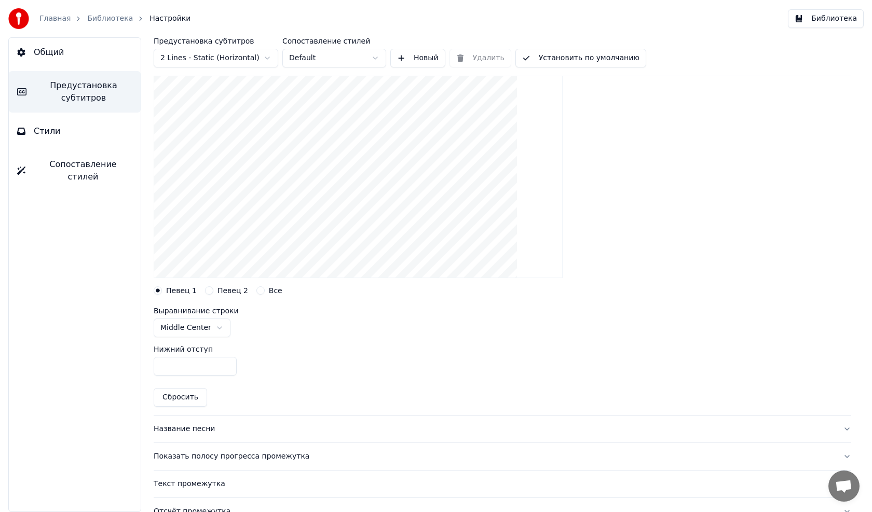
scroll to position [104, 0]
click at [41, 128] on span "Стили" at bounding box center [47, 131] width 27 height 12
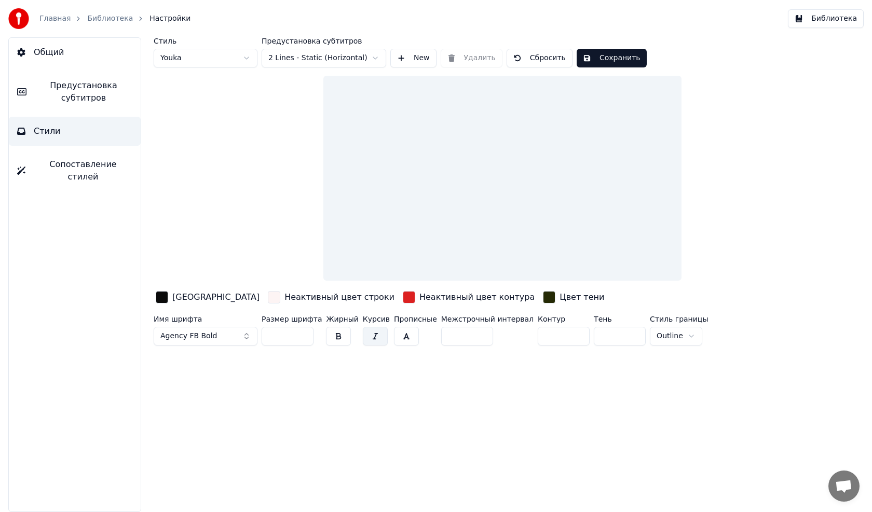
scroll to position [0, 0]
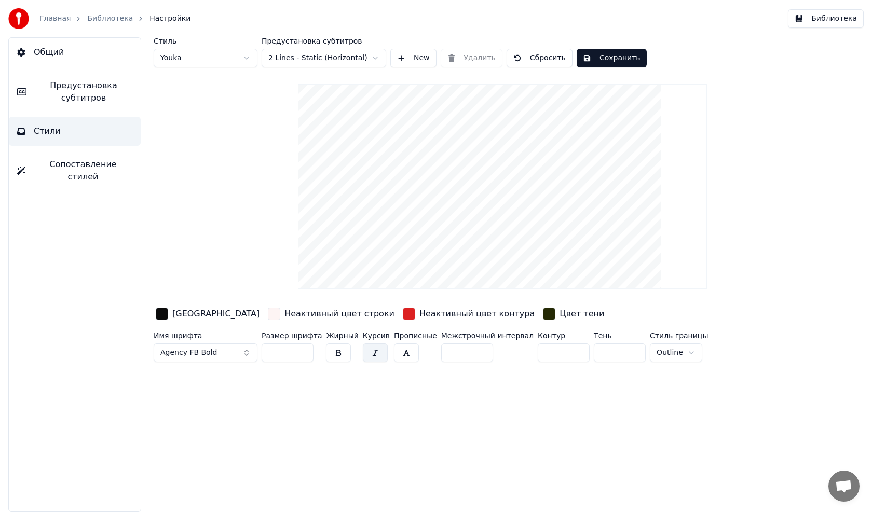
click at [287, 351] on input "***" at bounding box center [288, 353] width 52 height 19
type input "*"
type input "***"
click at [580, 58] on button "Сохранить" at bounding box center [612, 58] width 70 height 19
drag, startPoint x: 66, startPoint y: 99, endPoint x: 65, endPoint y: 93, distance: 5.2
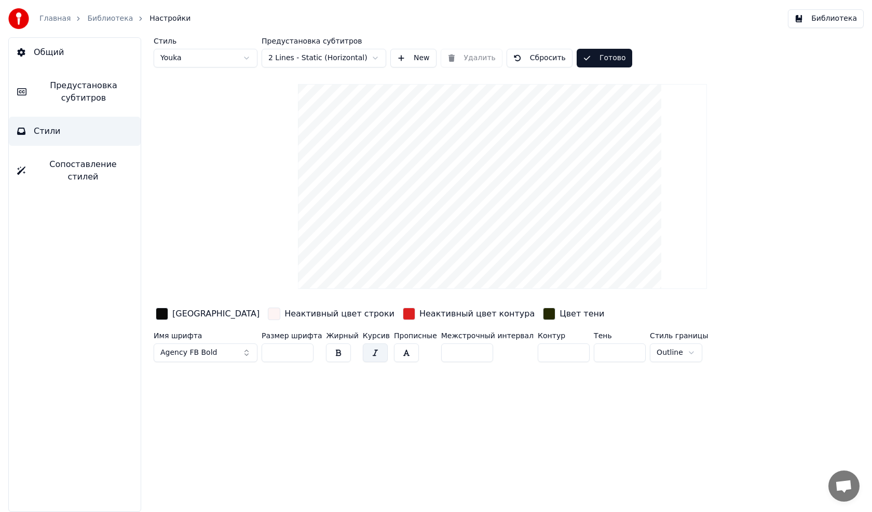
click at [65, 98] on span "Предустановка субтитров" at bounding box center [84, 91] width 98 height 25
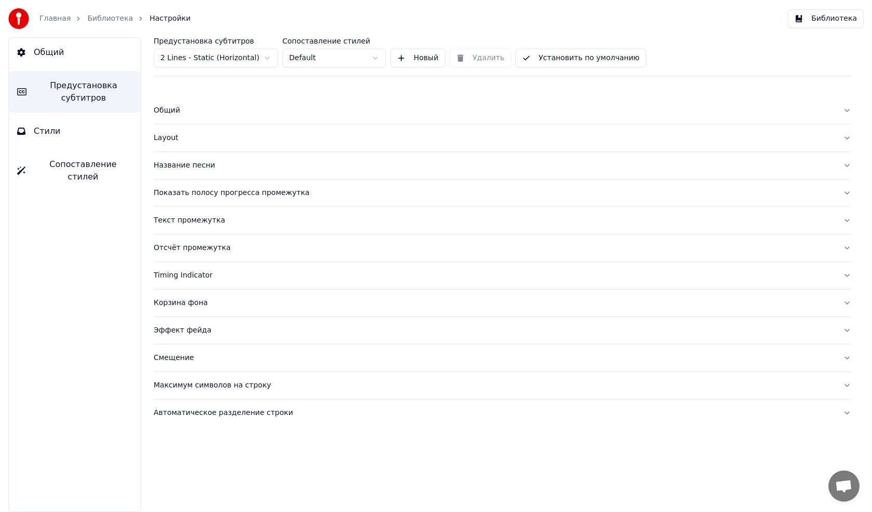
click at [172, 135] on div "Layout" at bounding box center [494, 138] width 681 height 10
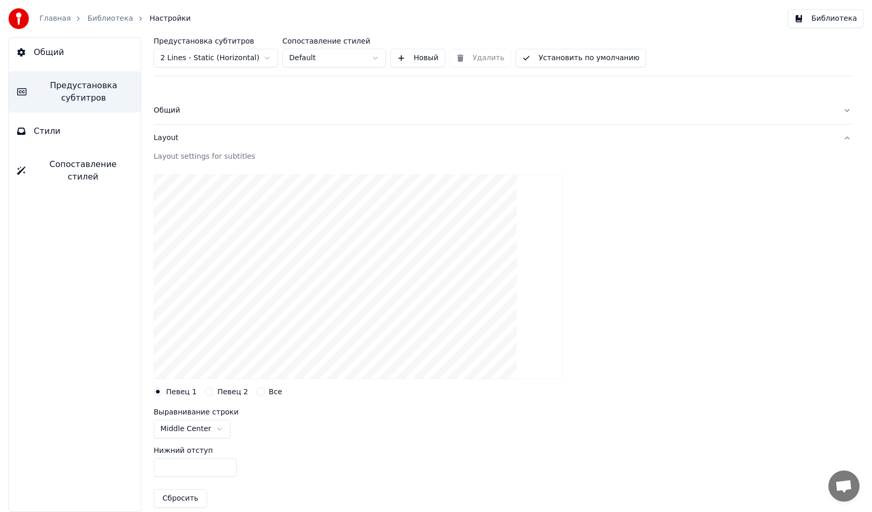
click at [173, 138] on div "Layout" at bounding box center [494, 138] width 681 height 10
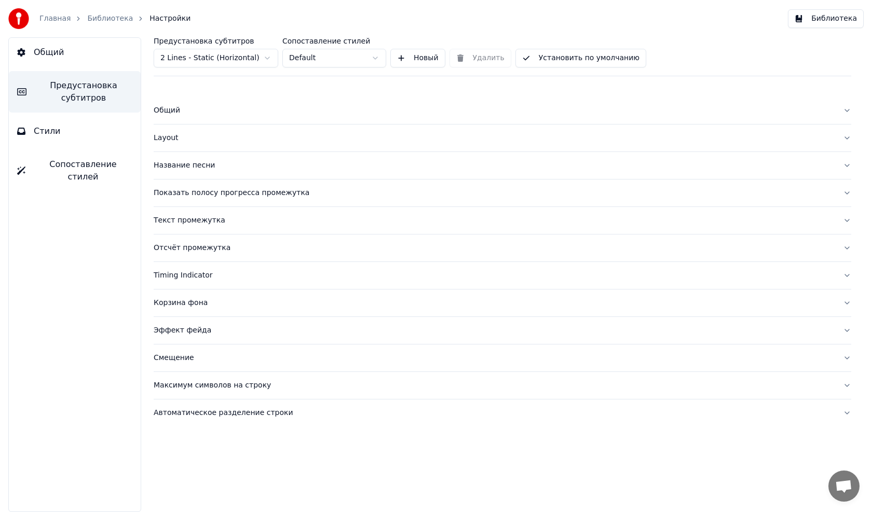
click at [170, 107] on div "Общий" at bounding box center [494, 110] width 681 height 10
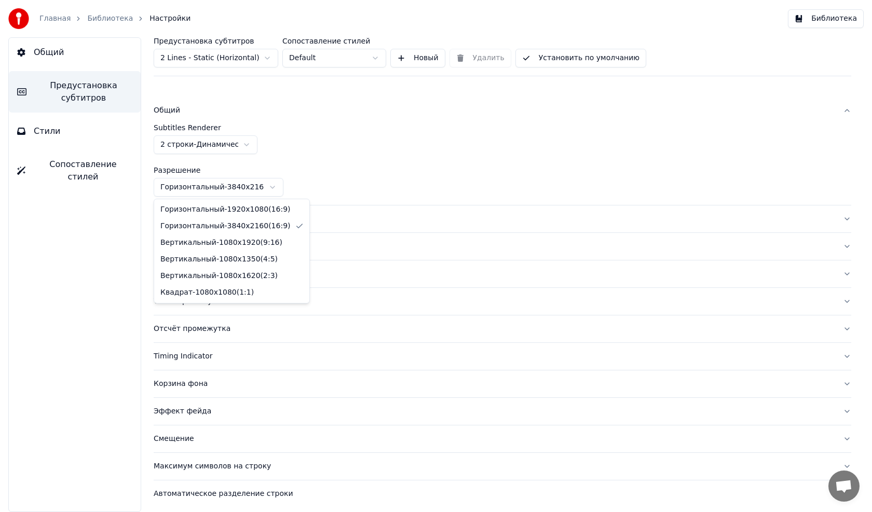
click at [261, 188] on html "Главная Библиотека Настройки Библиотека Общий Предустановка субтитров Стили Соп…" at bounding box center [436, 256] width 872 height 512
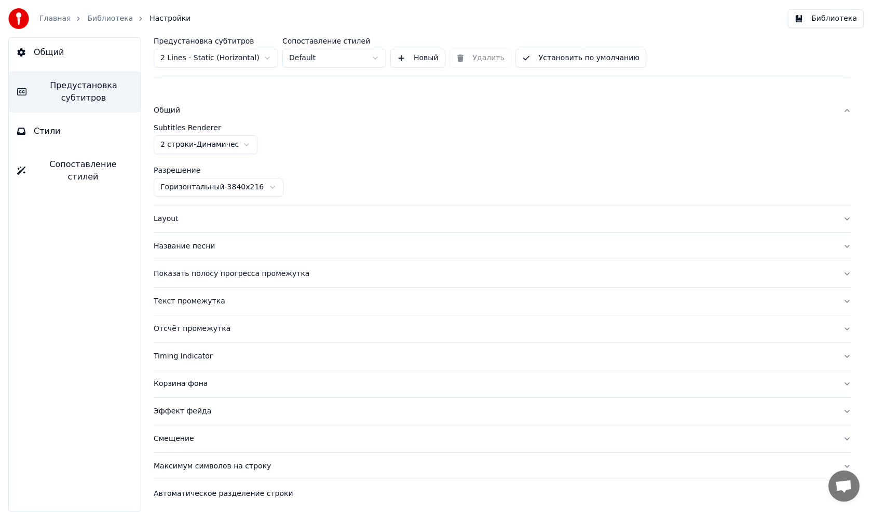
click at [97, 22] on html "Главная Библиотека Настройки Библиотека Общий Предустановка субтитров Стили Соп…" at bounding box center [436, 256] width 872 height 512
click at [99, 20] on link "Библиотека" at bounding box center [110, 18] width 46 height 10
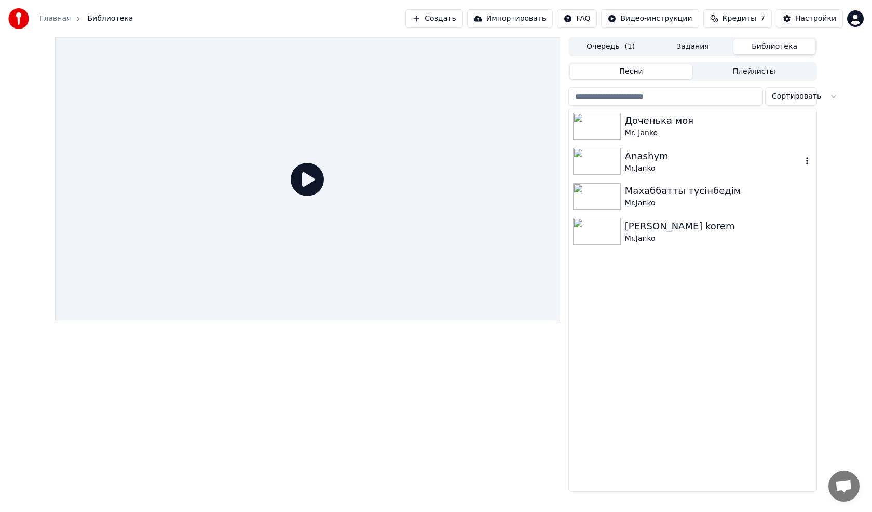
click at [595, 151] on img at bounding box center [597, 161] width 48 height 27
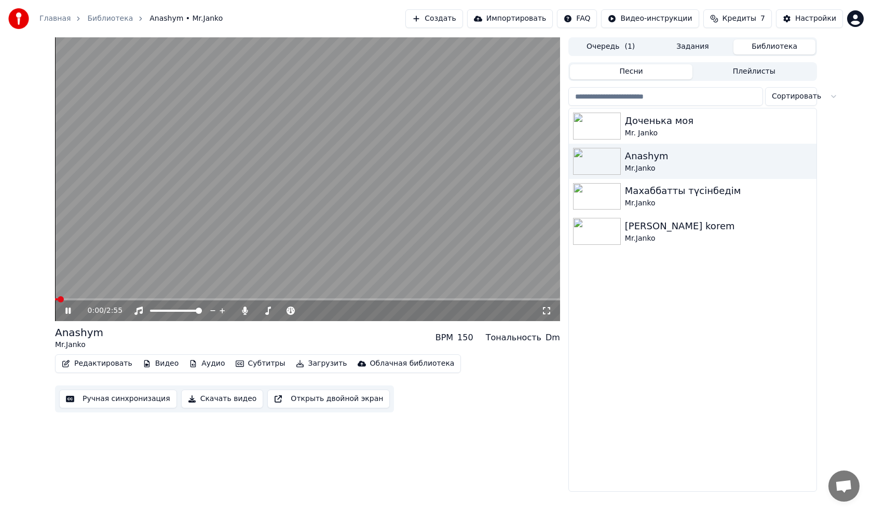
click at [106, 298] on span at bounding box center [307, 299] width 505 height 2
click at [361, 177] on video at bounding box center [307, 179] width 505 height 284
click at [592, 125] on img at bounding box center [597, 126] width 48 height 27
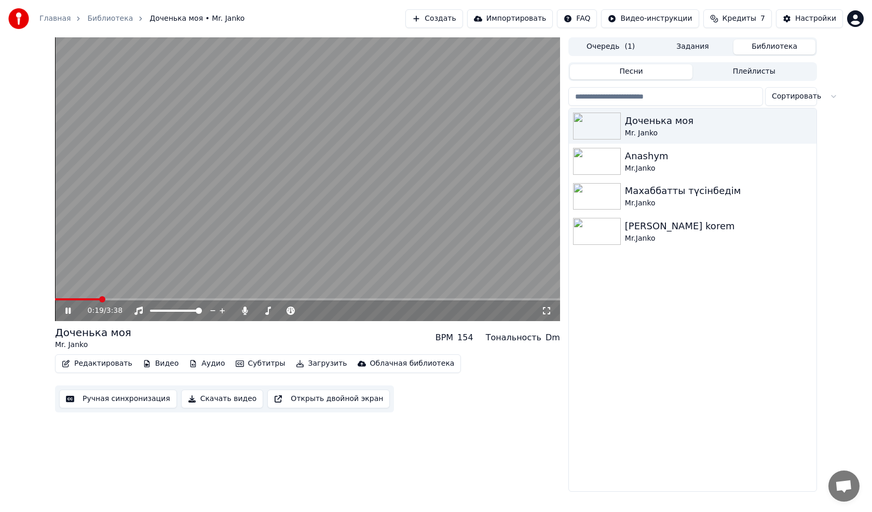
drag, startPoint x: 235, startPoint y: 189, endPoint x: 224, endPoint y: 188, distance: 10.4
click at [233, 188] on video at bounding box center [307, 179] width 505 height 284
click at [97, 365] on button "Редактировать" at bounding box center [97, 364] width 79 height 15
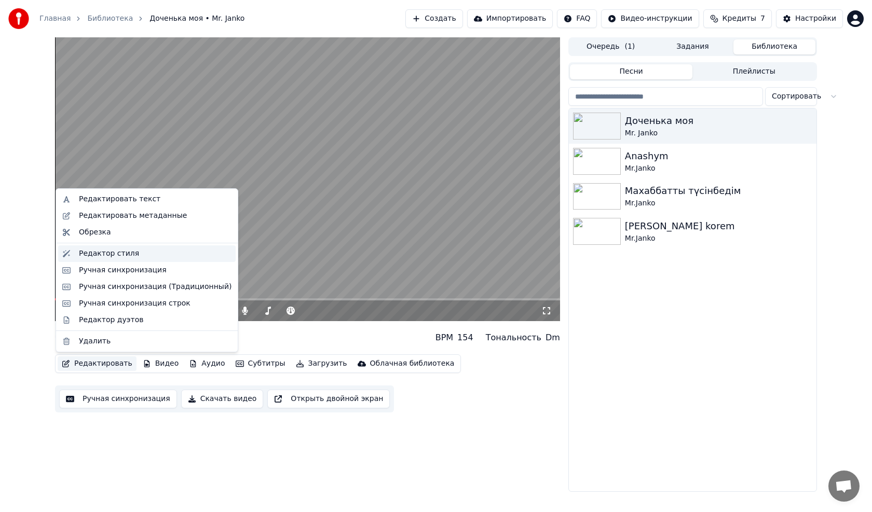
click at [96, 252] on div "Редактор стиля" at bounding box center [109, 254] width 60 height 10
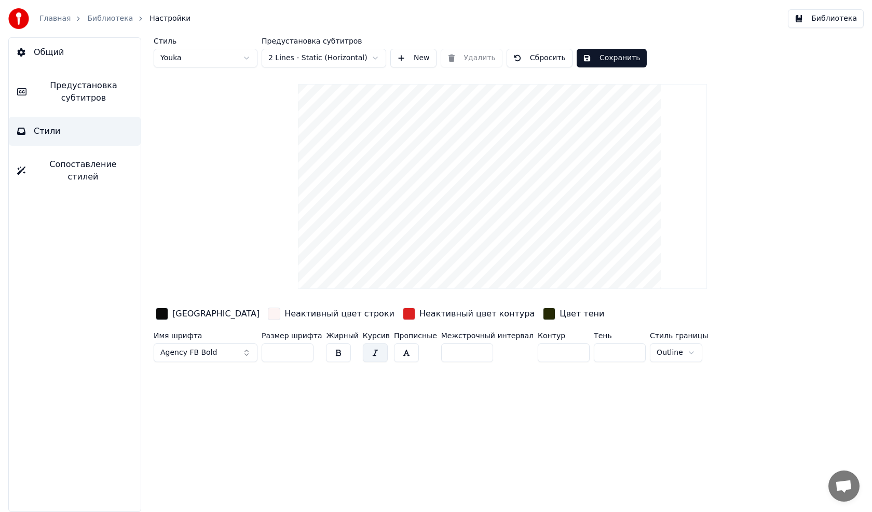
click at [78, 98] on span "Предустановка субтитров" at bounding box center [84, 91] width 98 height 25
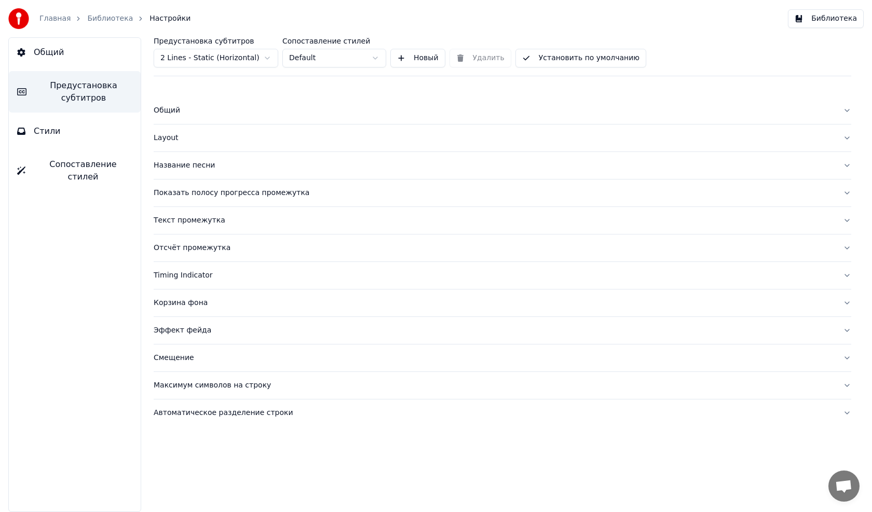
click at [185, 166] on div "Название песни" at bounding box center [494, 165] width 681 height 10
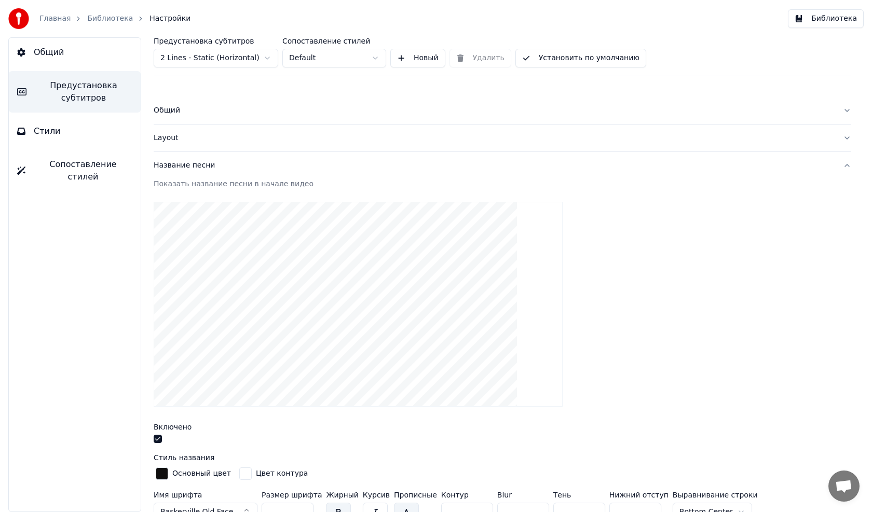
scroll to position [156, 0]
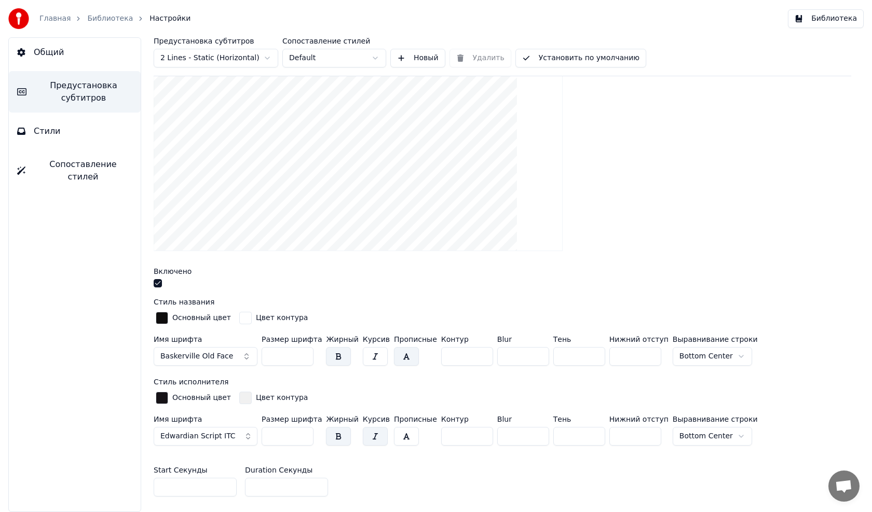
click at [164, 399] on div "button" at bounding box center [162, 398] width 12 height 12
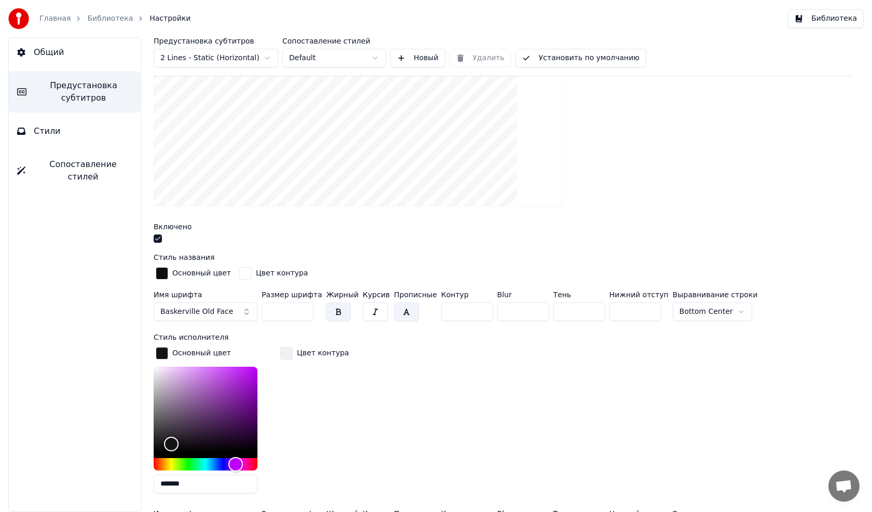
scroll to position [260, 0]
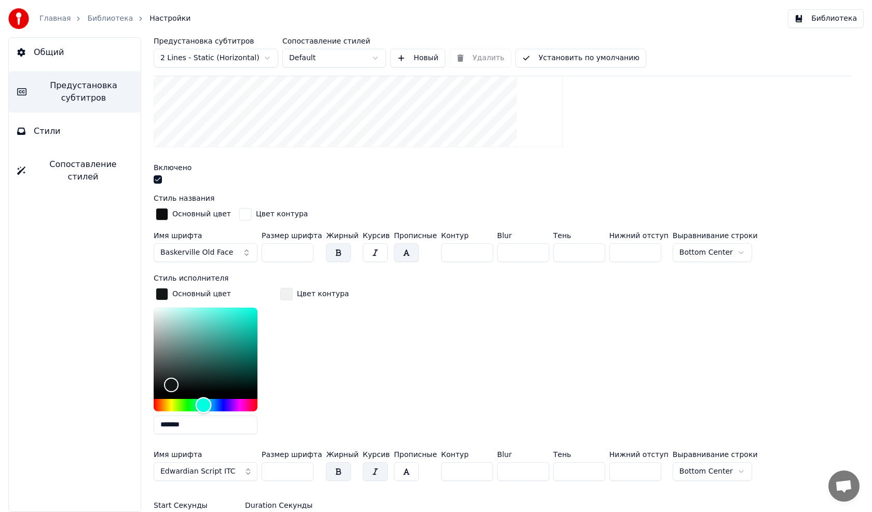
drag, startPoint x: 233, startPoint y: 405, endPoint x: 203, endPoint y: 407, distance: 29.6
click at [203, 407] on div "Hue" at bounding box center [204, 405] width 16 height 16
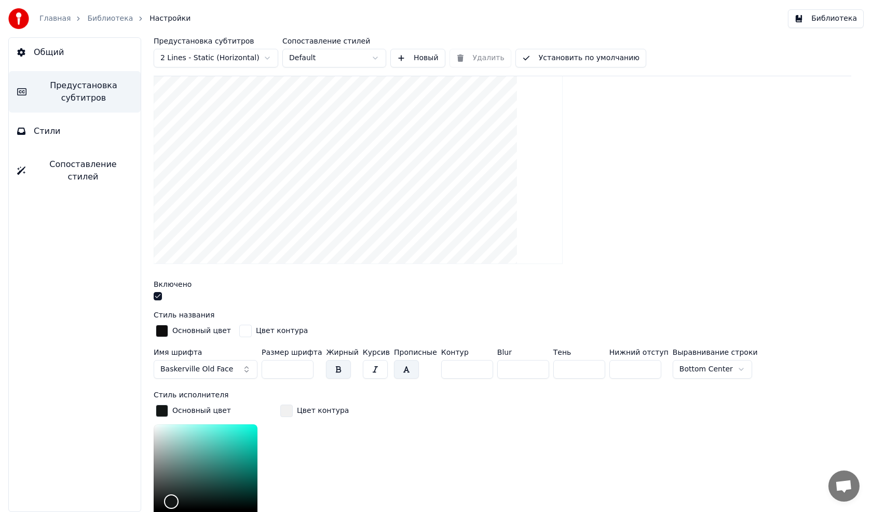
scroll to position [208, 0]
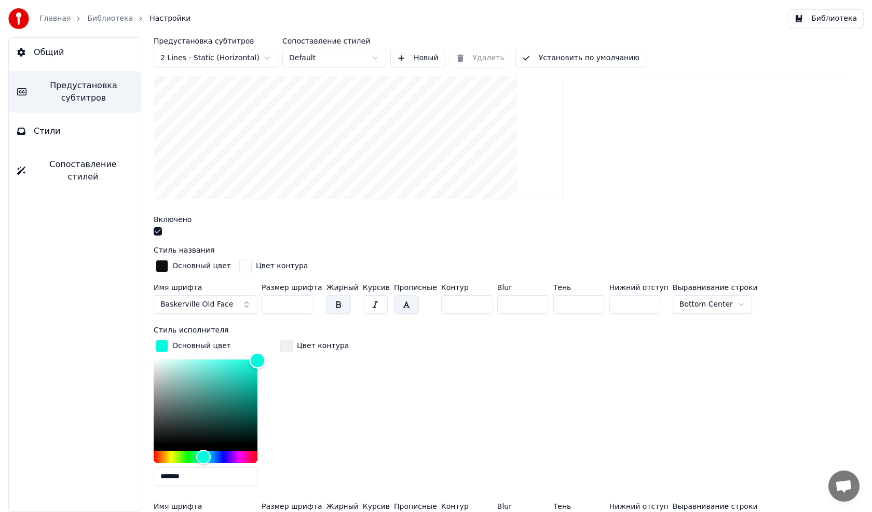
drag, startPoint x: 197, startPoint y: 402, endPoint x: 260, endPoint y: 359, distance: 75.9
click at [260, 359] on div "Color" at bounding box center [258, 361] width 16 height 16
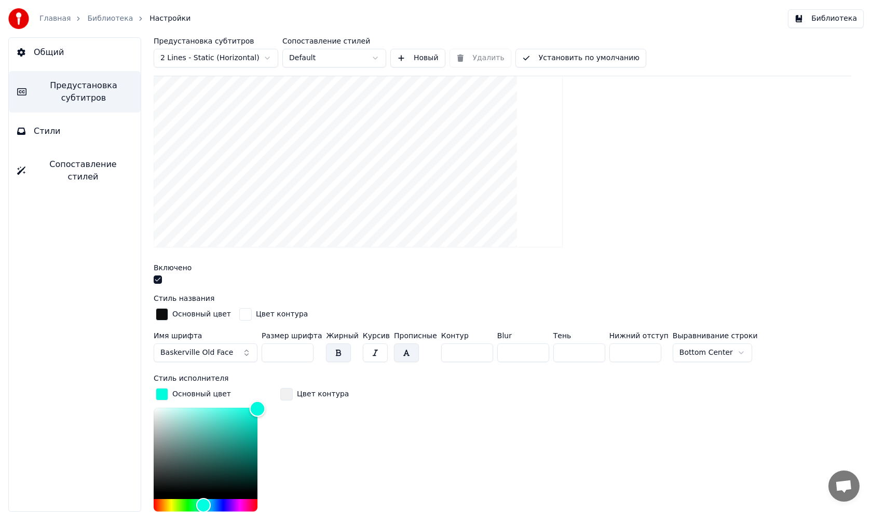
scroll to position [104, 0]
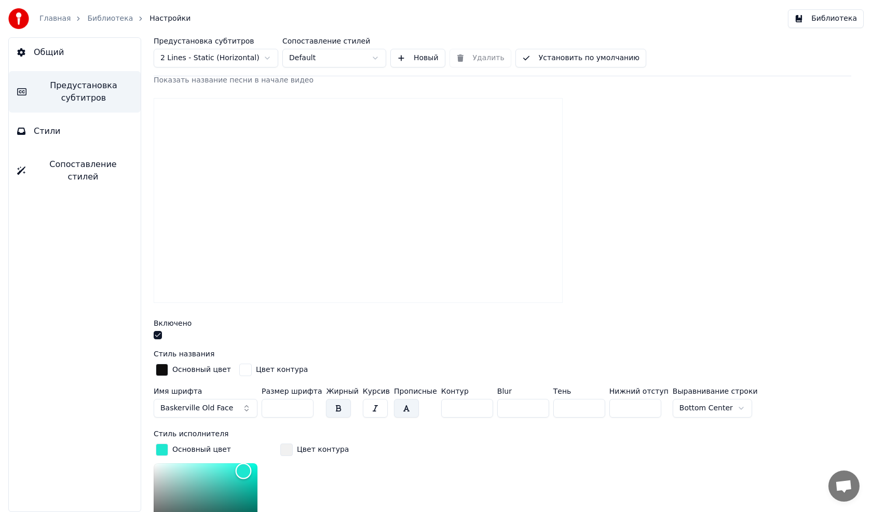
drag, startPoint x: 254, startPoint y: 464, endPoint x: 242, endPoint y: 471, distance: 13.3
click at [242, 471] on div "Color" at bounding box center [244, 472] width 16 height 16
type input "*******"
click at [50, 127] on span "Стили" at bounding box center [47, 131] width 27 height 12
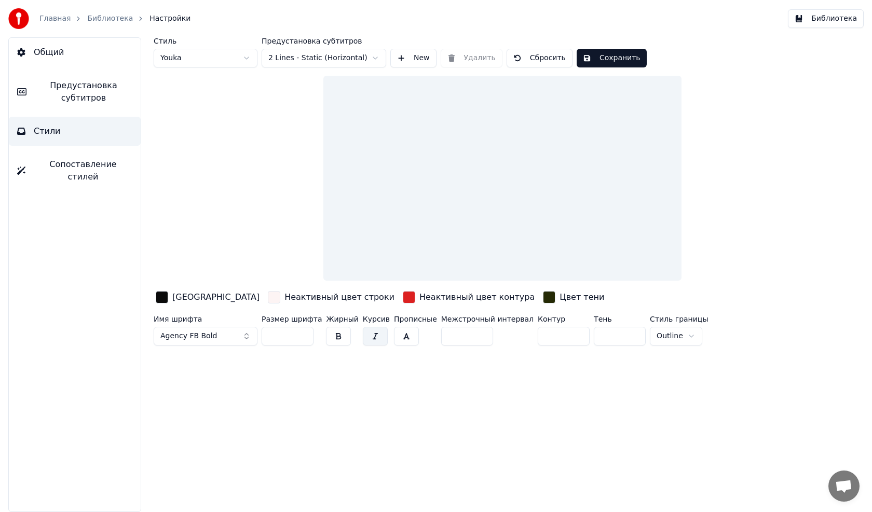
scroll to position [0, 0]
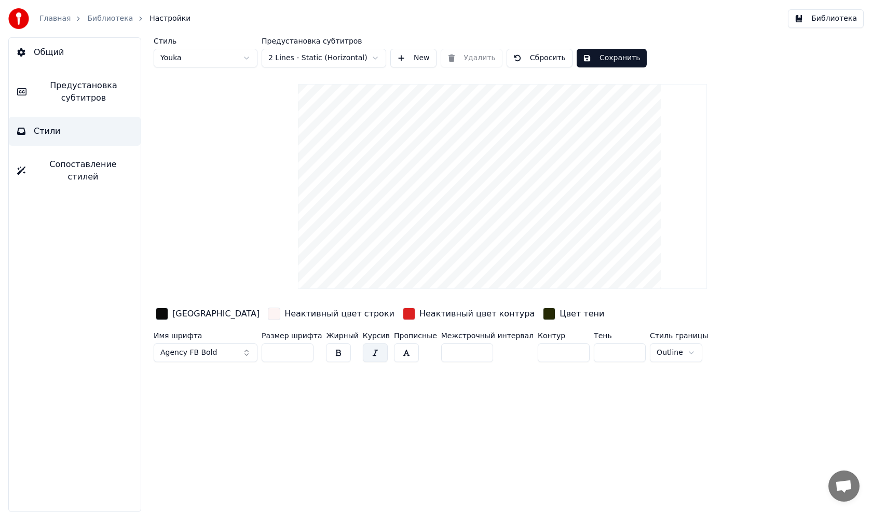
click at [66, 90] on span "Предустановка субтитров" at bounding box center [84, 91] width 98 height 25
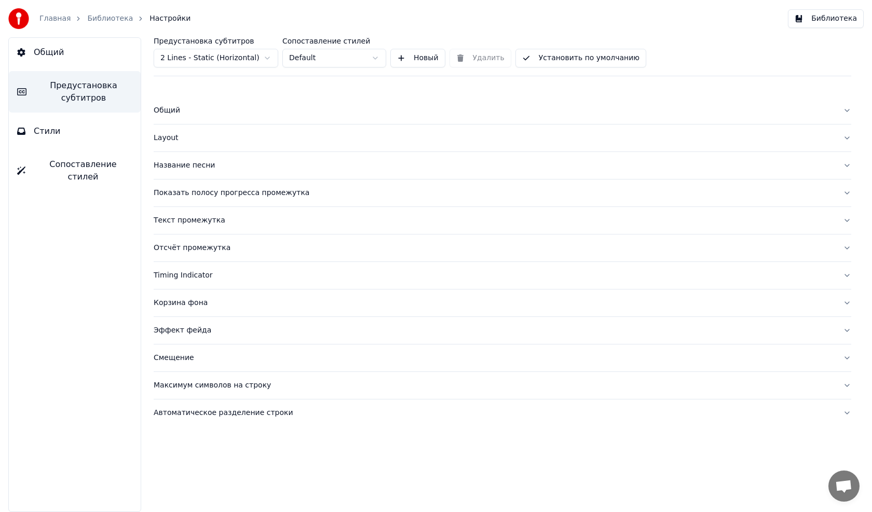
click at [167, 114] on div "Общий" at bounding box center [494, 110] width 681 height 10
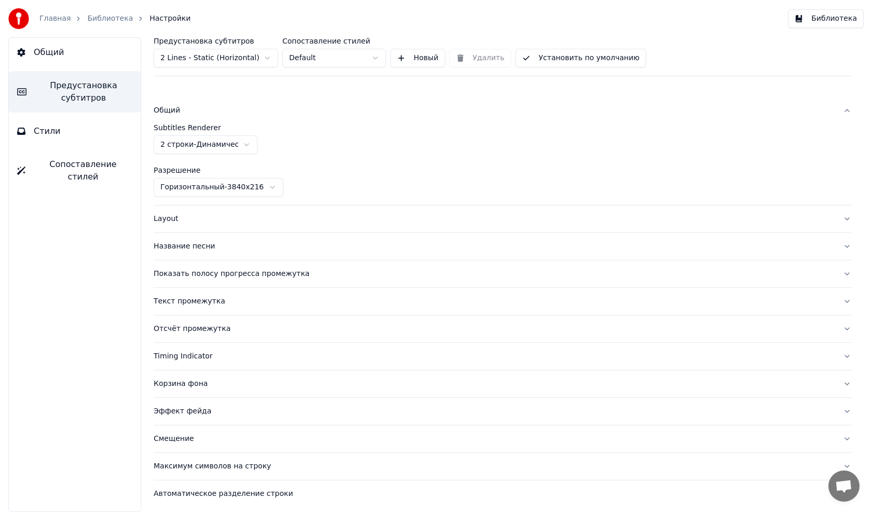
click at [166, 114] on div "Общий" at bounding box center [494, 110] width 681 height 10
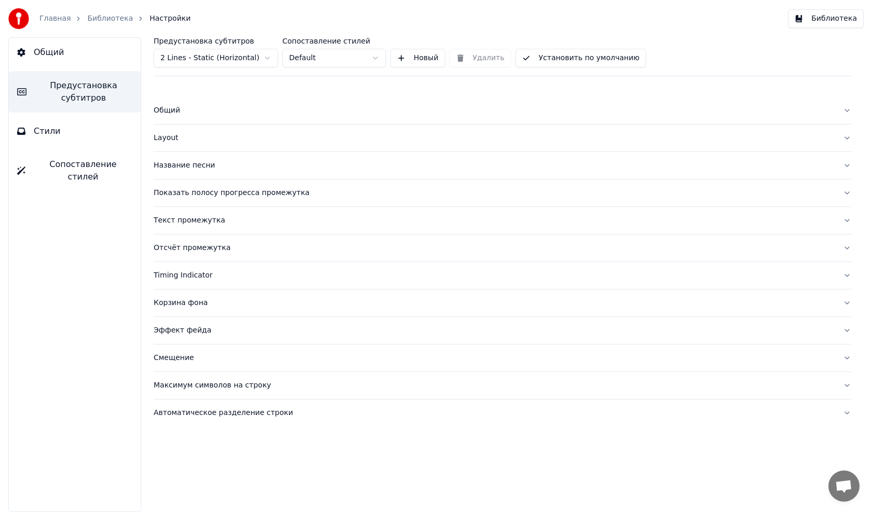
click at [177, 165] on div "Название песни" at bounding box center [494, 165] width 681 height 10
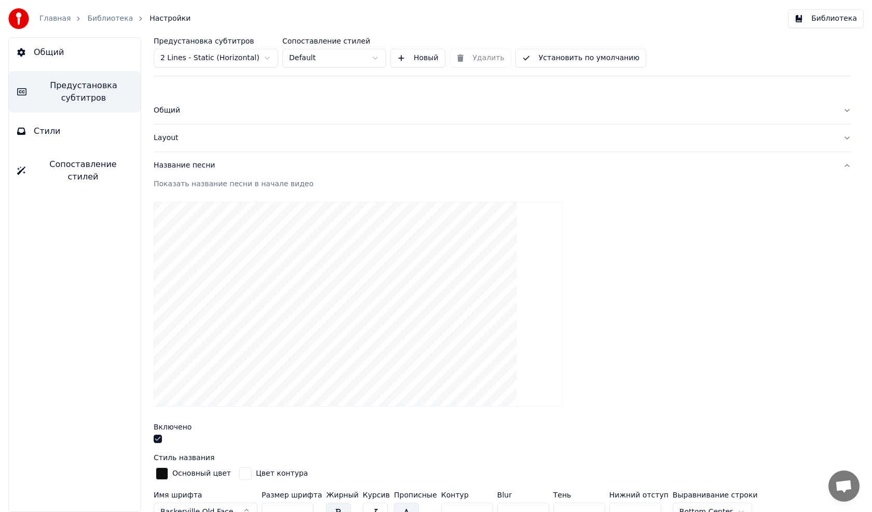
click at [52, 139] on button "Стили" at bounding box center [75, 131] width 132 height 29
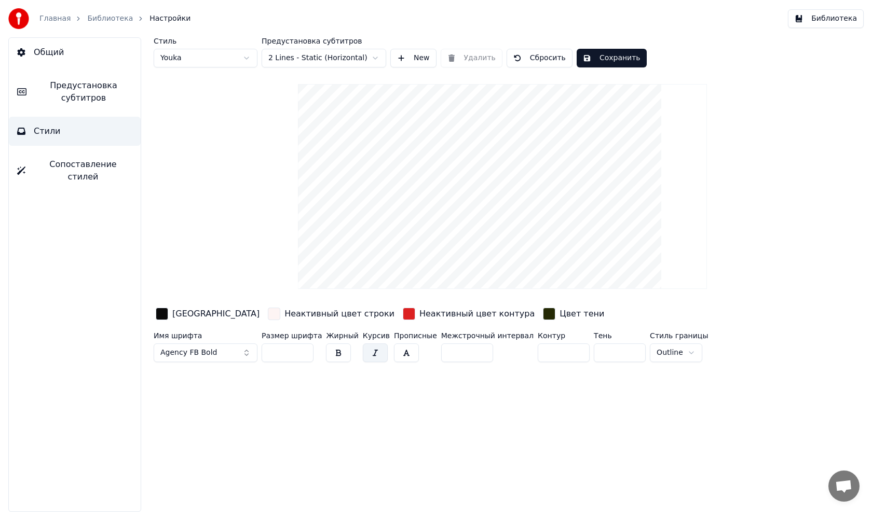
click at [103, 21] on link "Библиотека" at bounding box center [110, 18] width 46 height 10
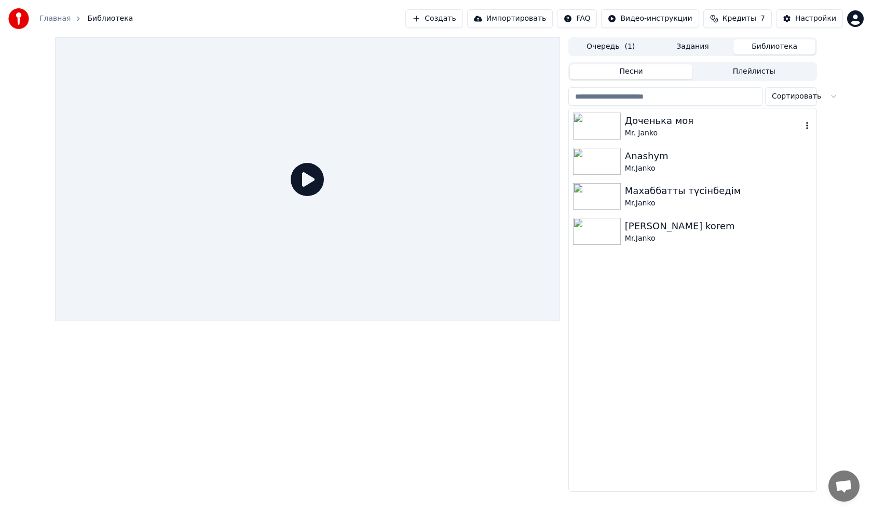
click at [599, 129] on img at bounding box center [597, 126] width 48 height 27
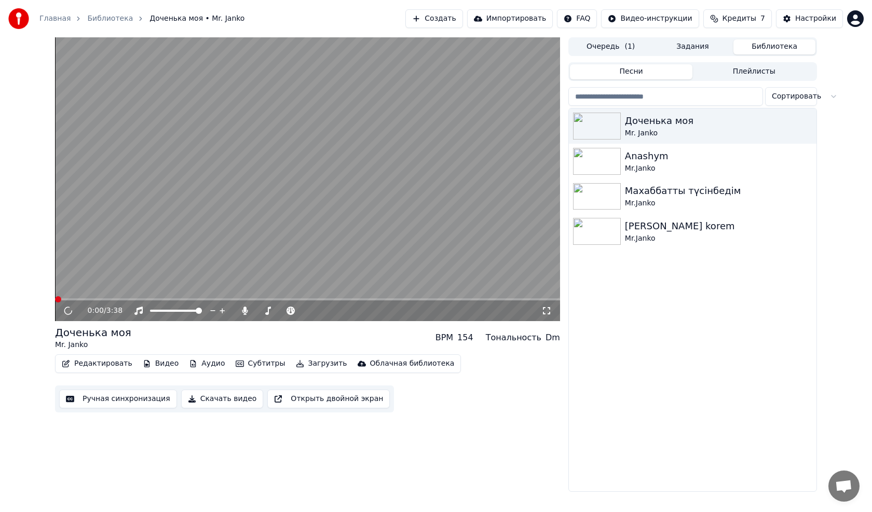
click at [100, 362] on button "Редактировать" at bounding box center [97, 364] width 79 height 15
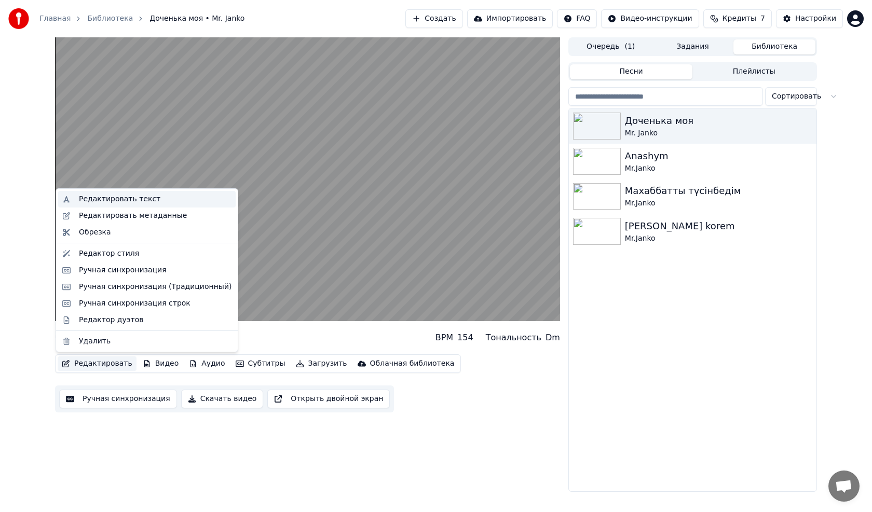
click at [118, 200] on div "Редактировать текст" at bounding box center [119, 199] width 81 height 10
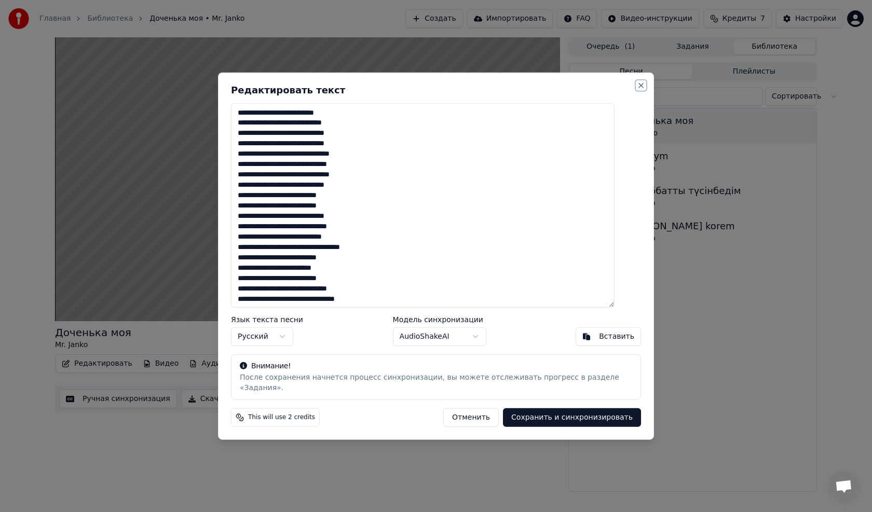
click at [637, 89] on button "Close" at bounding box center [641, 85] width 8 height 8
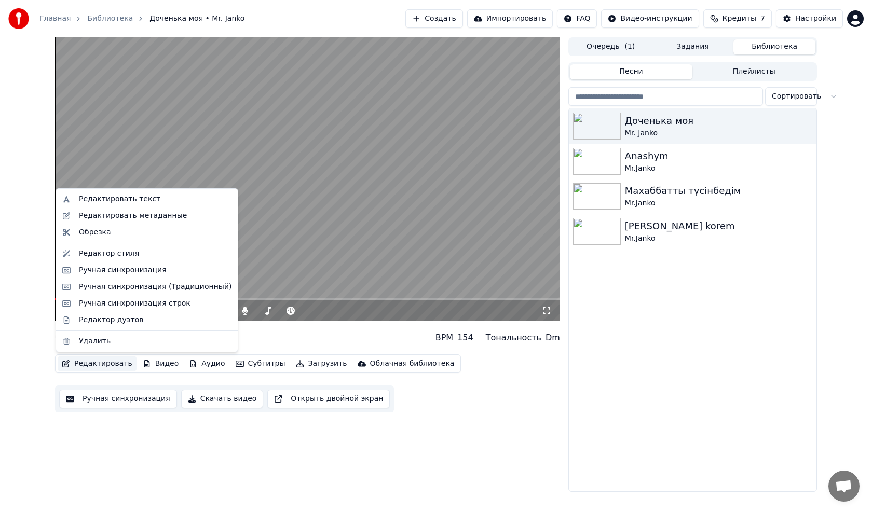
click at [103, 363] on button "Редактировать" at bounding box center [97, 364] width 79 height 15
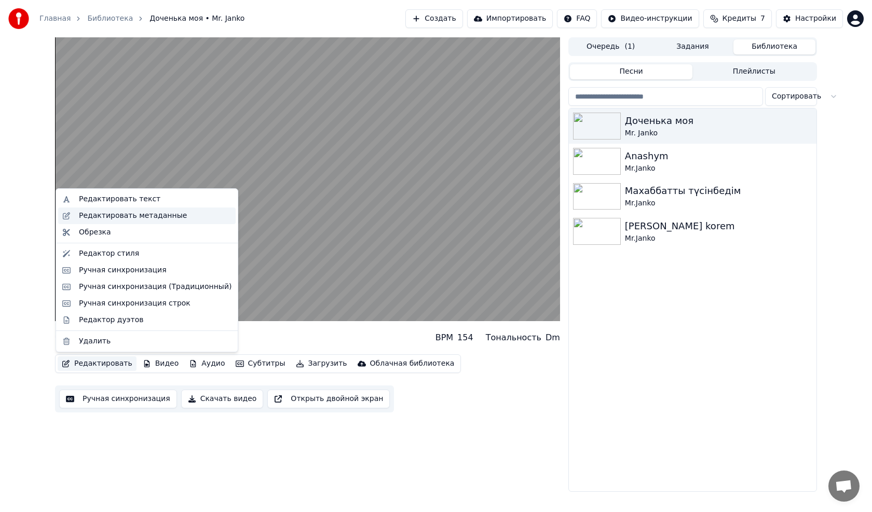
click at [128, 217] on div "Редактировать метаданные" at bounding box center [133, 216] width 108 height 10
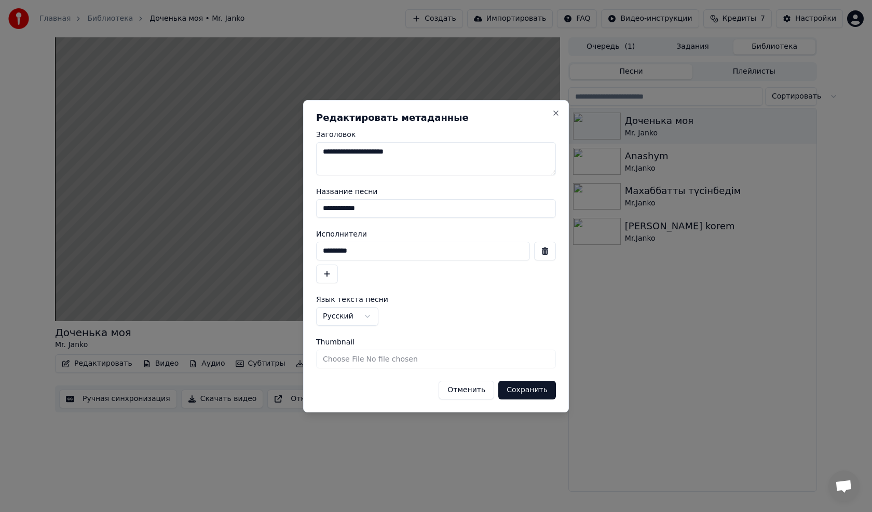
drag, startPoint x: 375, startPoint y: 208, endPoint x: 321, endPoint y: 209, distance: 54.0
click at [321, 209] on input "**********" at bounding box center [436, 208] width 240 height 19
click at [364, 251] on input "*********" at bounding box center [423, 251] width 214 height 19
click at [359, 252] on input "**********" at bounding box center [423, 251] width 214 height 19
type input "**********"
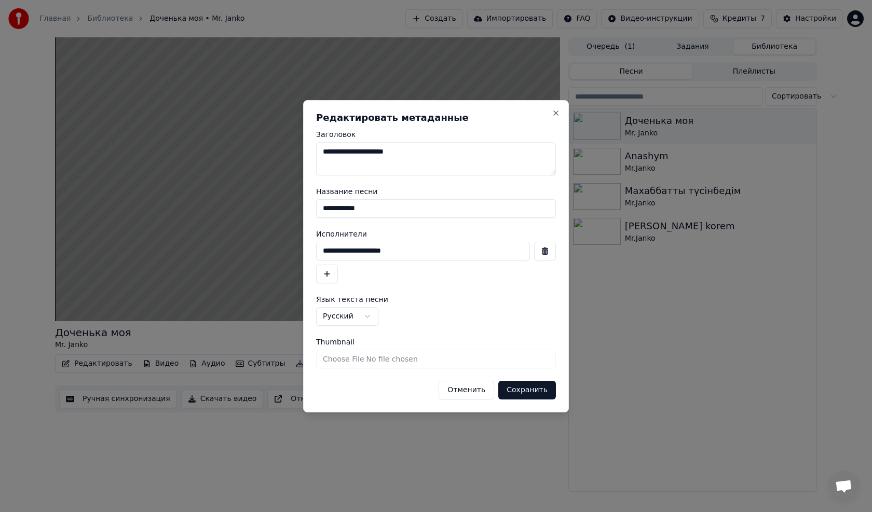
click at [375, 208] on input "**********" at bounding box center [436, 208] width 240 height 19
type input "*"
click at [525, 389] on button "Сохранить" at bounding box center [527, 390] width 58 height 19
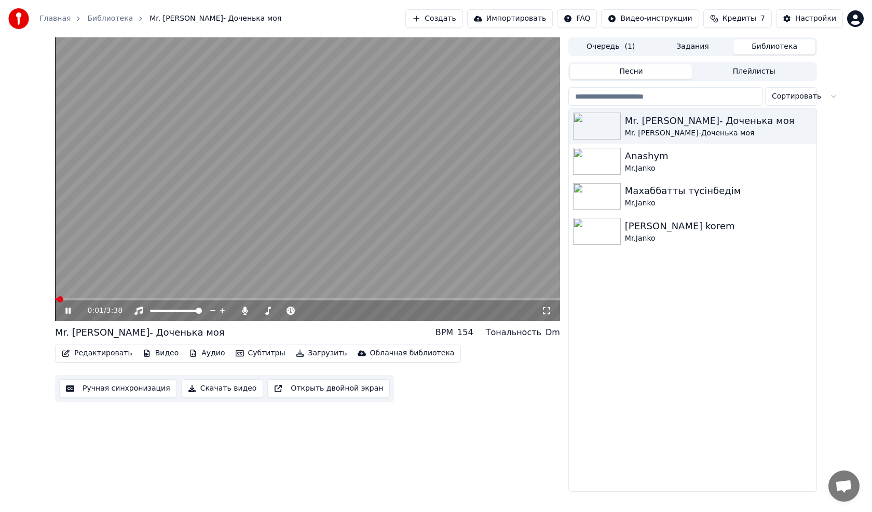
click at [57, 300] on span at bounding box center [56, 299] width 2 height 2
click at [67, 308] on icon at bounding box center [67, 311] width 5 height 6
click at [85, 352] on button "Редактировать" at bounding box center [97, 353] width 79 height 15
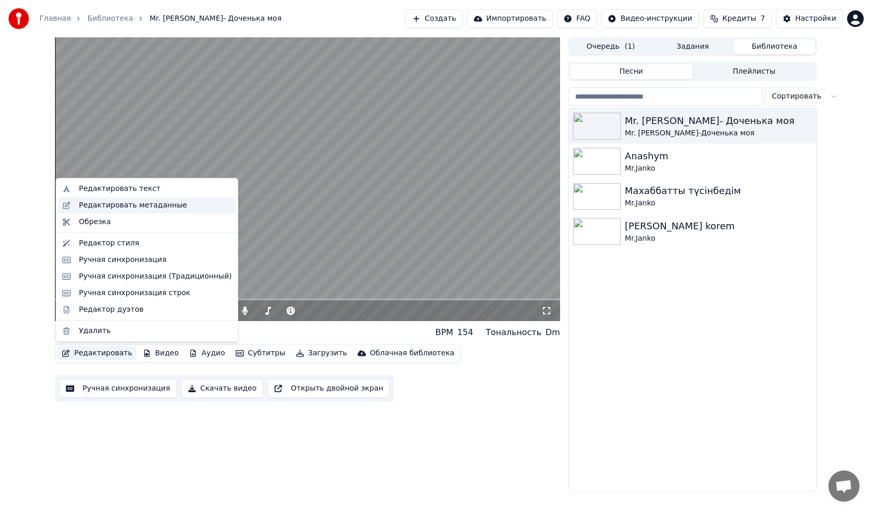
click at [132, 205] on div "Редактировать метаданные" at bounding box center [133, 205] width 108 height 10
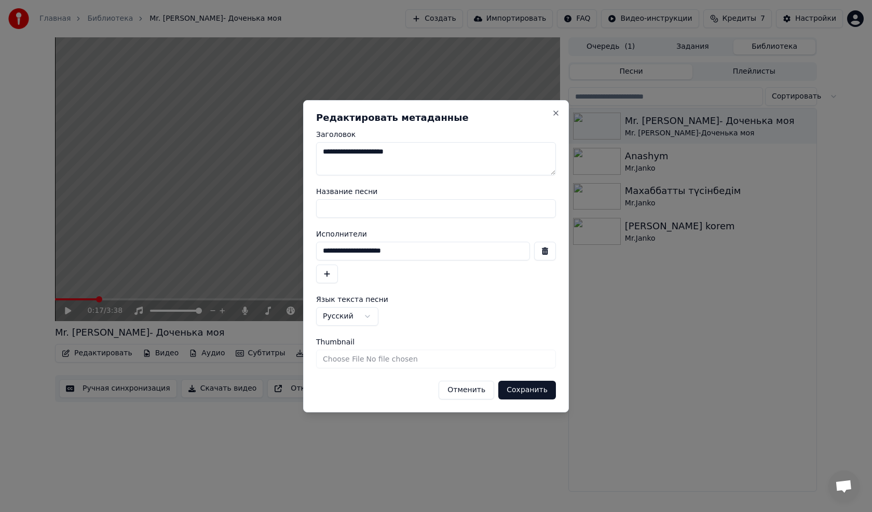
drag, startPoint x: 430, startPoint y: 153, endPoint x: 298, endPoint y: 154, distance: 131.9
click at [298, 154] on body "**********" at bounding box center [436, 256] width 872 height 512
click at [408, 251] on input "**********" at bounding box center [423, 251] width 214 height 19
drag, startPoint x: 403, startPoint y: 250, endPoint x: 297, endPoint y: 252, distance: 105.9
click at [297, 252] on body "**********" at bounding box center [436, 256] width 872 height 512
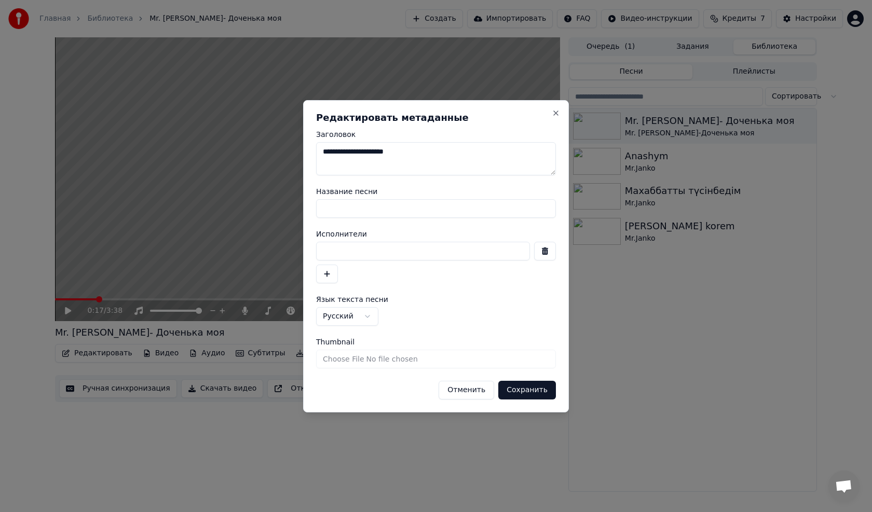
click at [524, 390] on button "Сохранить" at bounding box center [527, 390] width 58 height 19
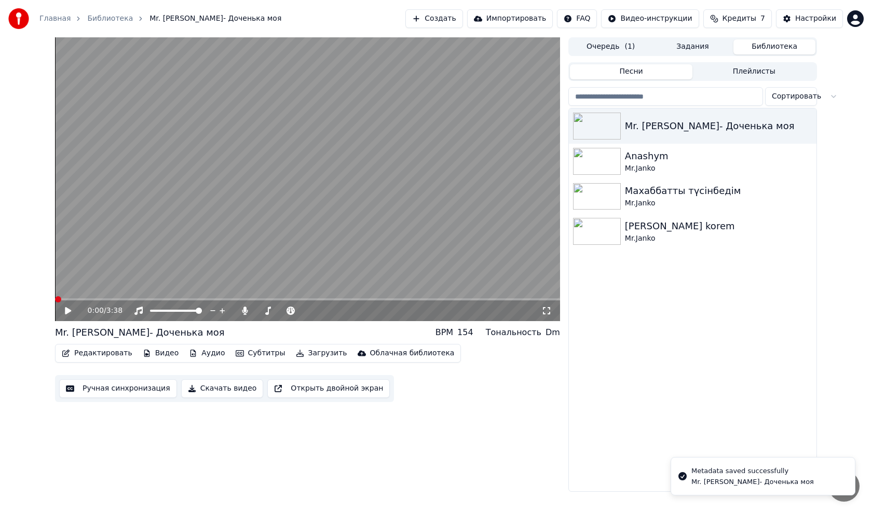
click at [66, 314] on icon at bounding box center [75, 311] width 24 height 8
click at [66, 312] on icon at bounding box center [68, 310] width 6 height 7
click at [59, 298] on span at bounding box center [77, 299] width 45 height 2
click at [55, 301] on span at bounding box center [55, 299] width 0 height 2
click at [93, 352] on button "Редактировать" at bounding box center [97, 353] width 79 height 15
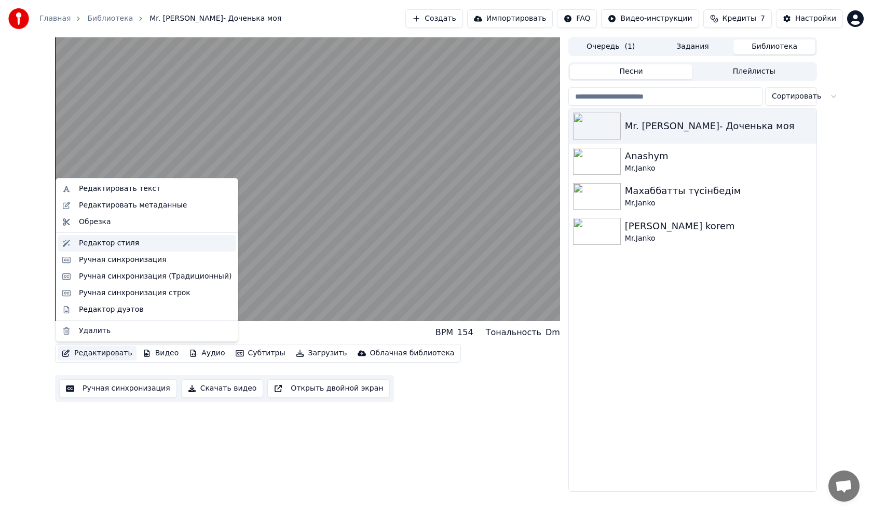
click at [108, 241] on div "Редактор стиля" at bounding box center [109, 243] width 60 height 10
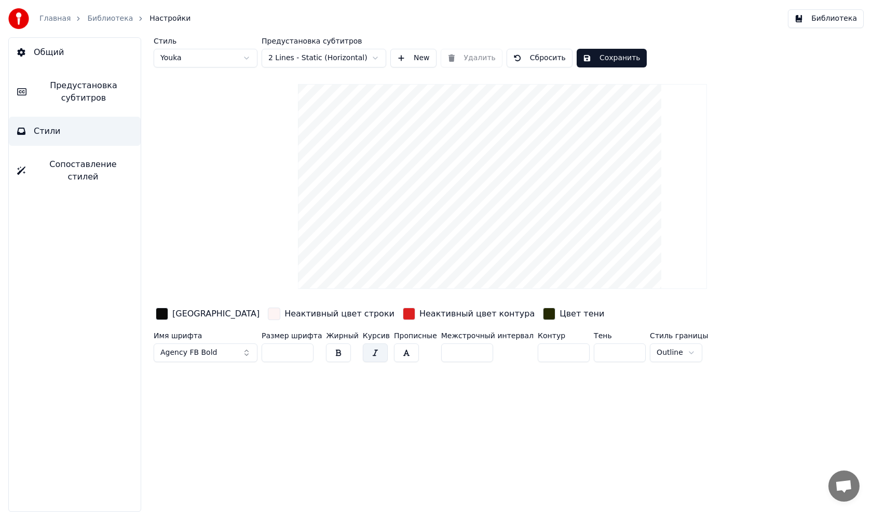
click at [77, 83] on span "Предустановка субтитров" at bounding box center [84, 91] width 98 height 25
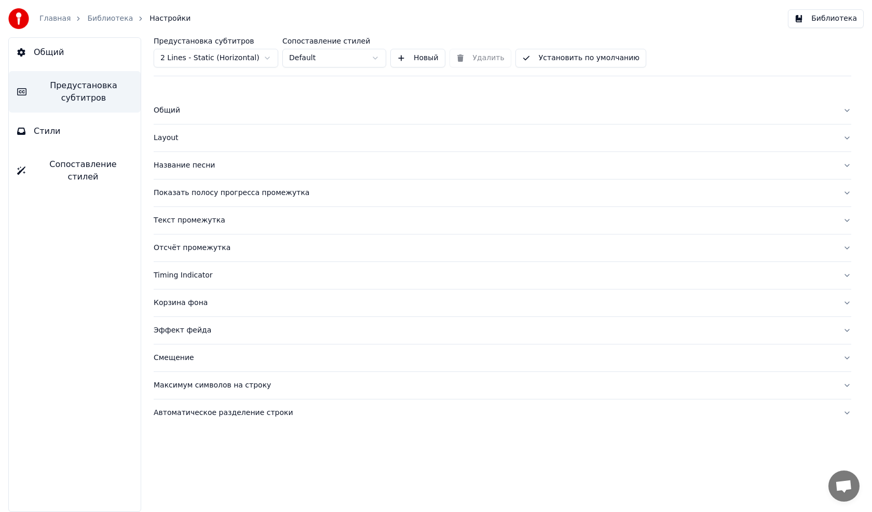
click at [171, 164] on div "Название песни" at bounding box center [494, 165] width 681 height 10
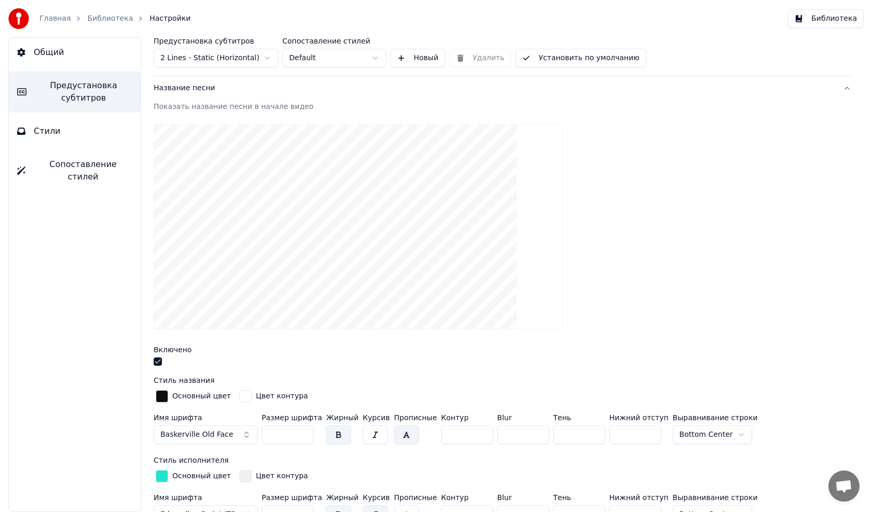
scroll to position [156, 0]
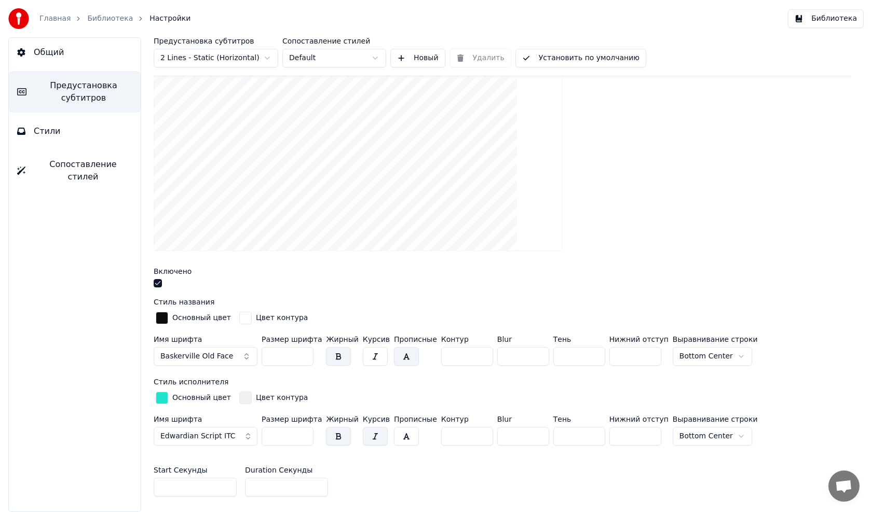
click at [162, 394] on div "button" at bounding box center [162, 398] width 12 height 12
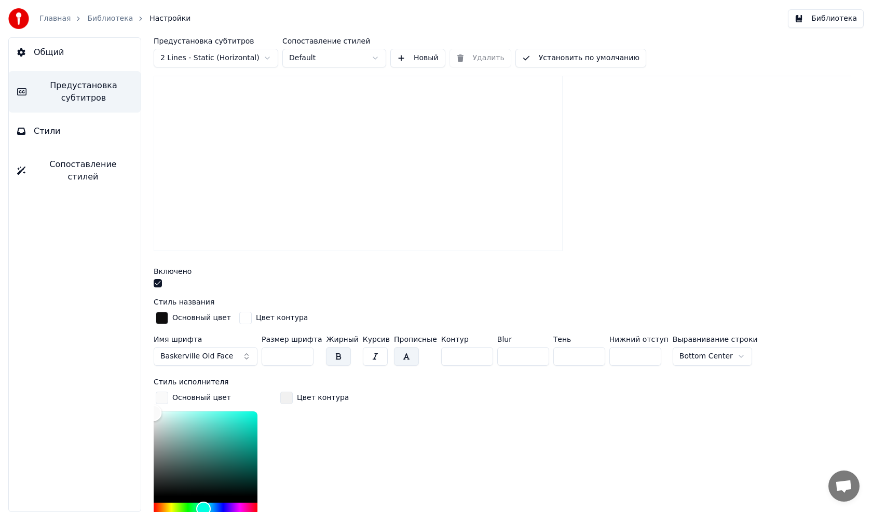
type input "*******"
drag, startPoint x: 242, startPoint y: 423, endPoint x: 122, endPoint y: 410, distance: 120.7
click at [122, 410] on div "Общий Предустановка субтитров Стили Сопоставление стилей Предустановка субтитро…" at bounding box center [436, 274] width 872 height 475
click at [280, 356] on input "***" at bounding box center [288, 356] width 52 height 19
type input "*"
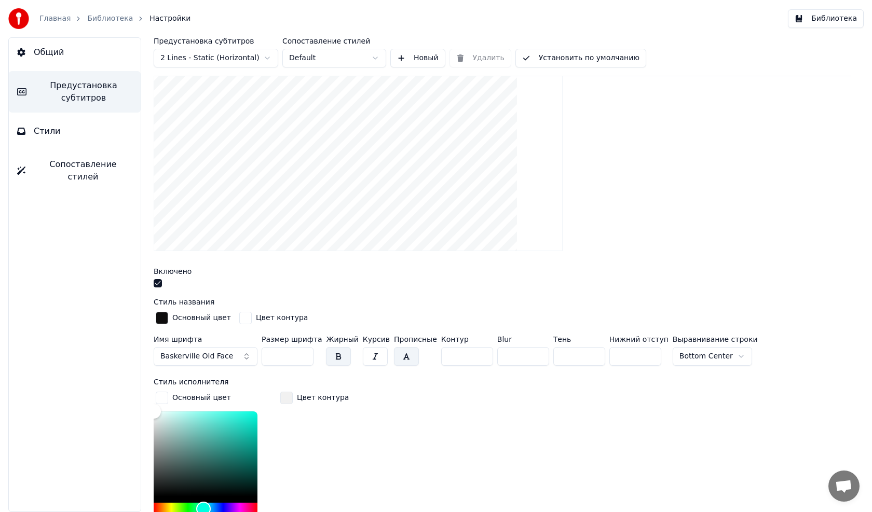
type input "***"
click at [162, 318] on div "button" at bounding box center [162, 318] width 12 height 12
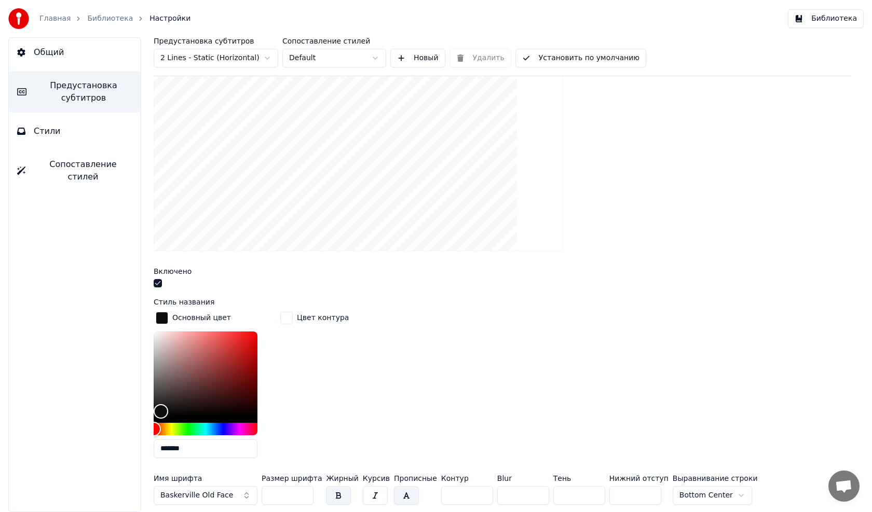
click at [162, 318] on div "button" at bounding box center [162, 318] width 12 height 12
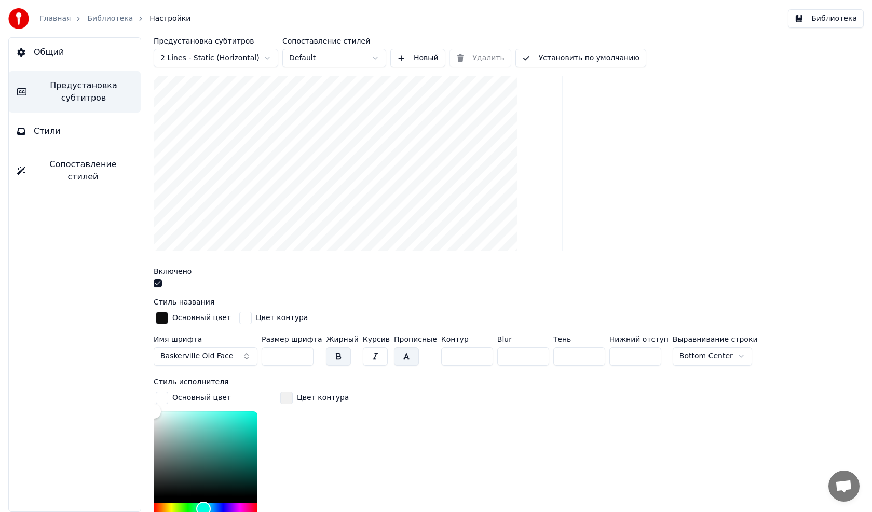
click at [187, 354] on span "Baskerville Old Face" at bounding box center [196, 356] width 73 height 10
click at [193, 351] on span "Baskerville Old Face" at bounding box center [196, 356] width 73 height 10
click at [220, 358] on span "Baskerville Old Face" at bounding box center [196, 356] width 73 height 10
click at [220, 357] on span "Baskerville Old Face" at bounding box center [196, 356] width 73 height 10
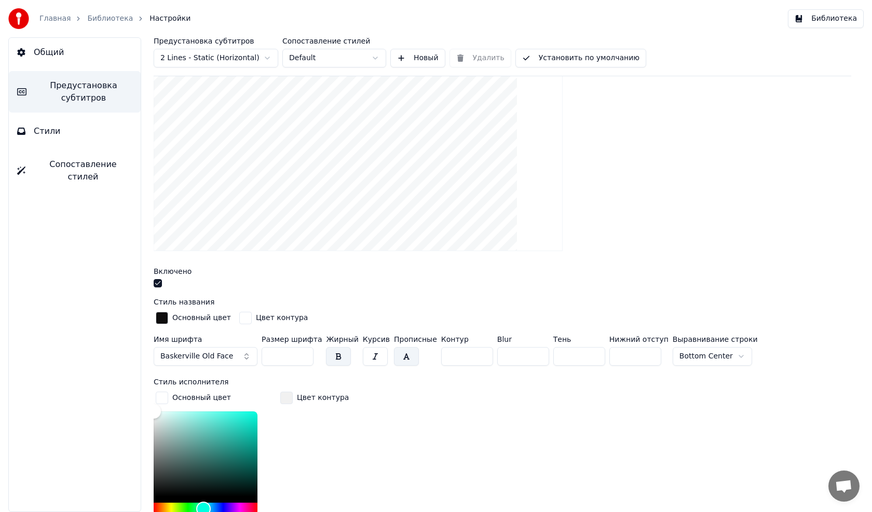
click at [220, 357] on span "Baskerville Old Face" at bounding box center [196, 356] width 73 height 10
click at [247, 356] on button "Baskerville Old Face" at bounding box center [206, 356] width 104 height 19
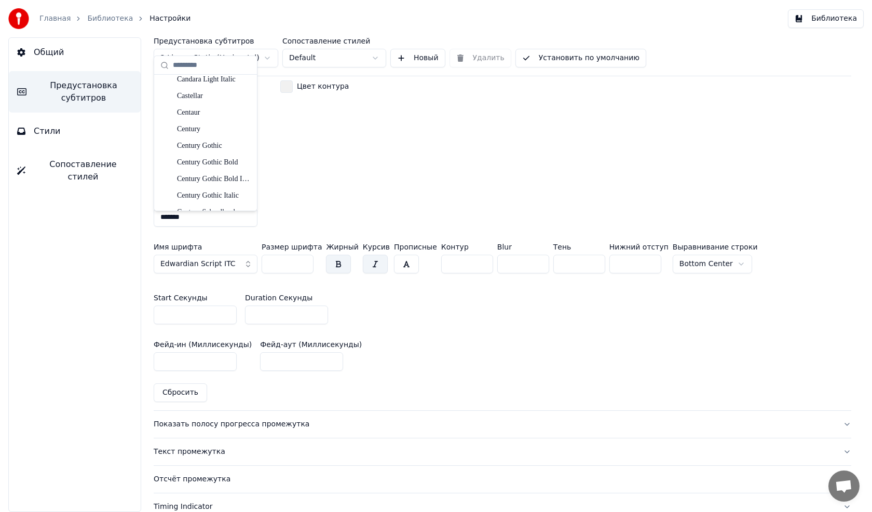
scroll to position [1194, 0]
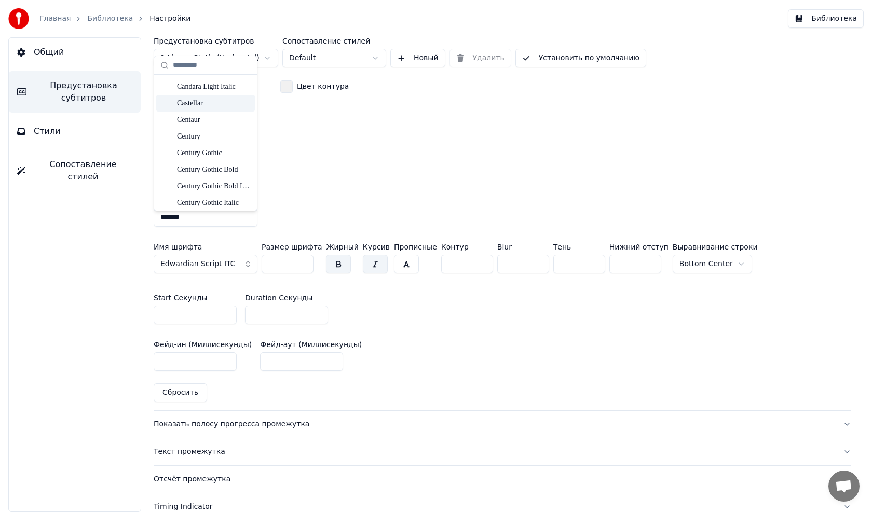
click at [202, 105] on div "Castellar" at bounding box center [214, 103] width 74 height 10
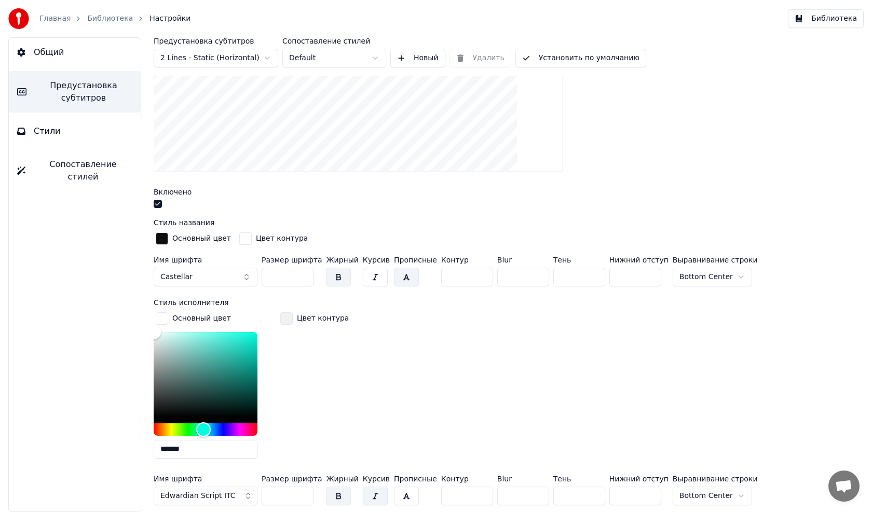
scroll to position [260, 0]
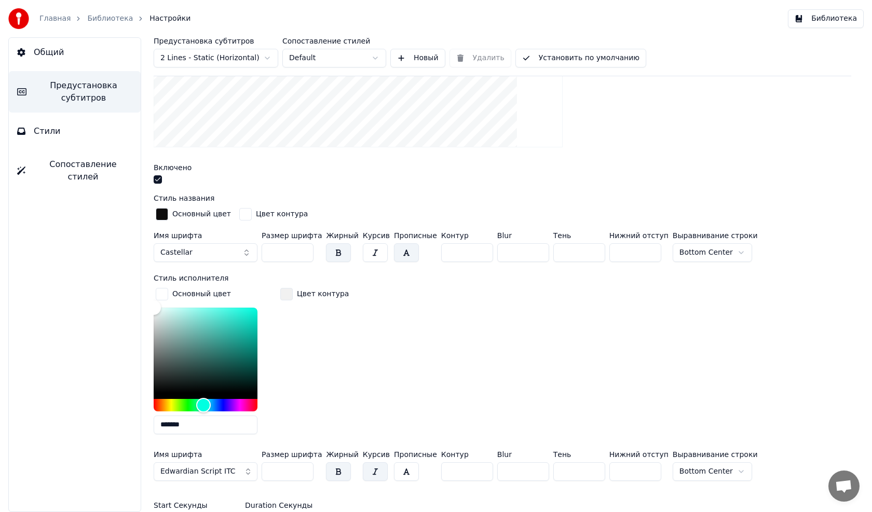
click at [205, 249] on button "Castellar" at bounding box center [206, 252] width 104 height 19
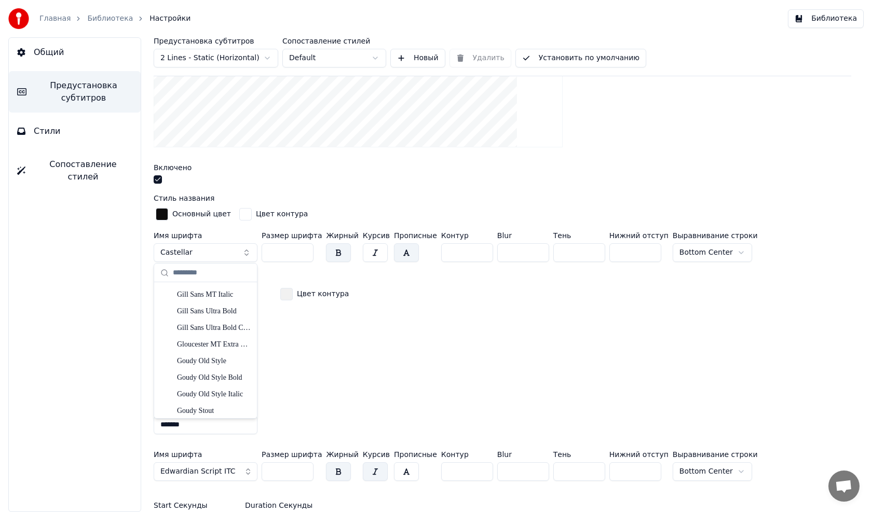
scroll to position [2647, 0]
click at [208, 314] on div "Haettenschweiler" at bounding box center [214, 318] width 74 height 10
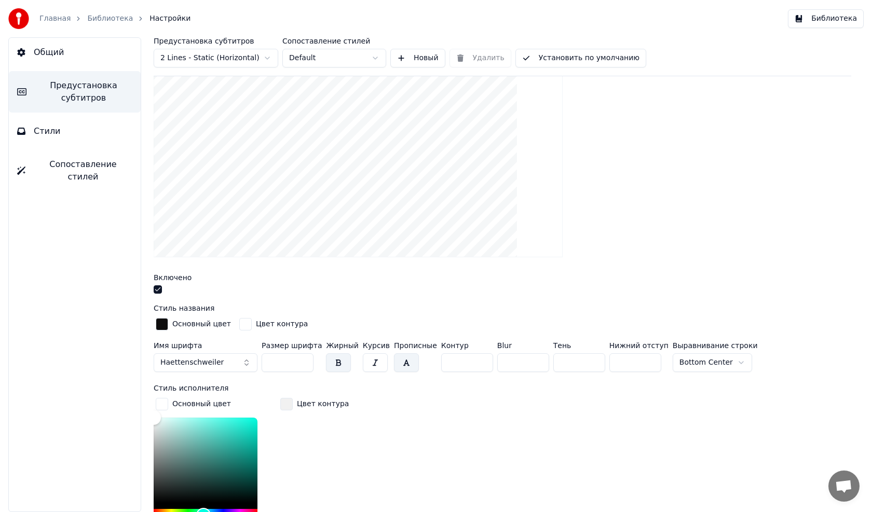
scroll to position [260, 0]
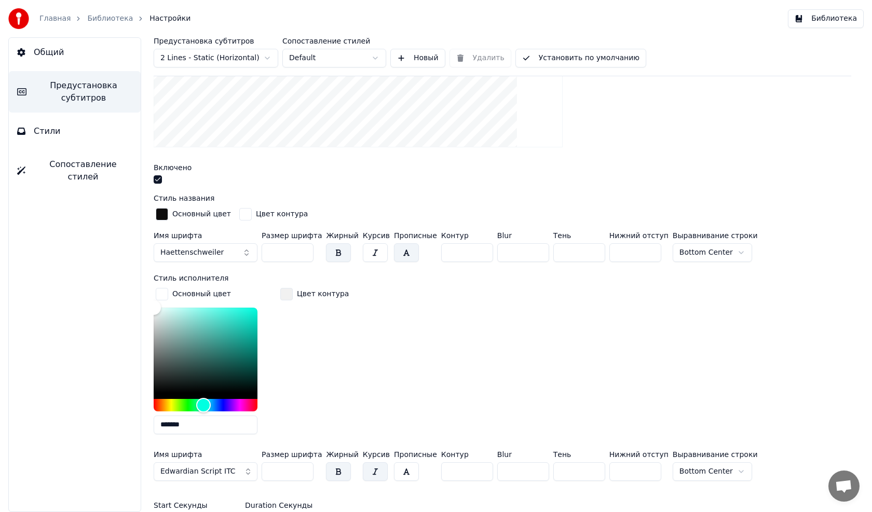
click at [201, 215] on div "Основный цвет" at bounding box center [201, 214] width 59 height 10
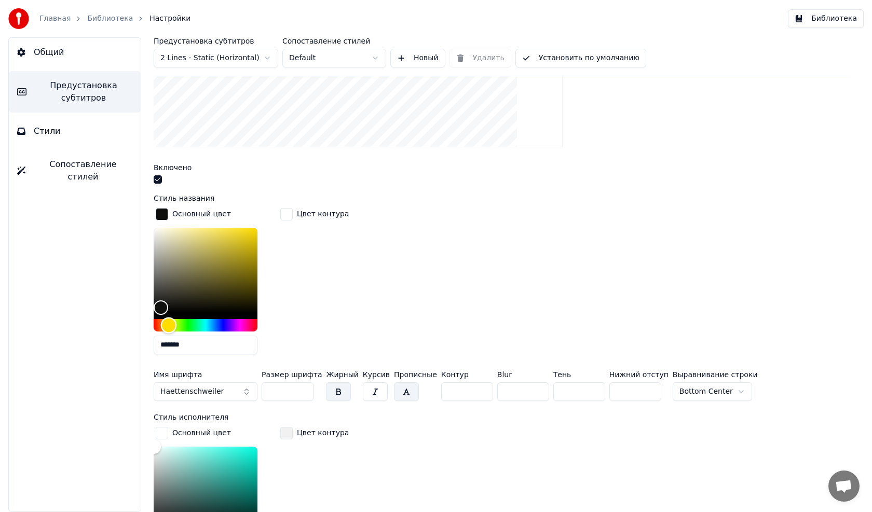
drag, startPoint x: 156, startPoint y: 321, endPoint x: 161, endPoint y: 323, distance: 6.1
click at [166, 325] on div "Hue" at bounding box center [169, 325] width 16 height 16
type input "*******"
drag, startPoint x: 172, startPoint y: 299, endPoint x: 235, endPoint y: 246, distance: 82.1
click at [235, 246] on div "Color" at bounding box center [235, 247] width 16 height 16
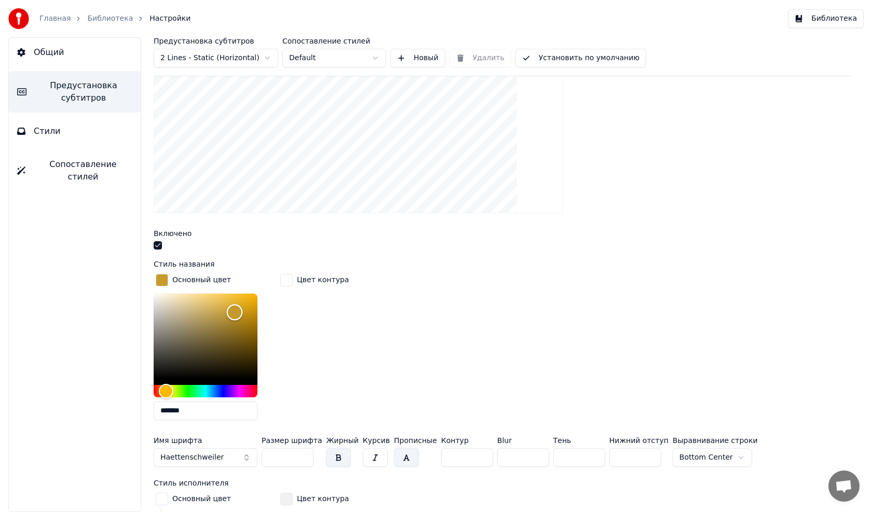
scroll to position [208, 0]
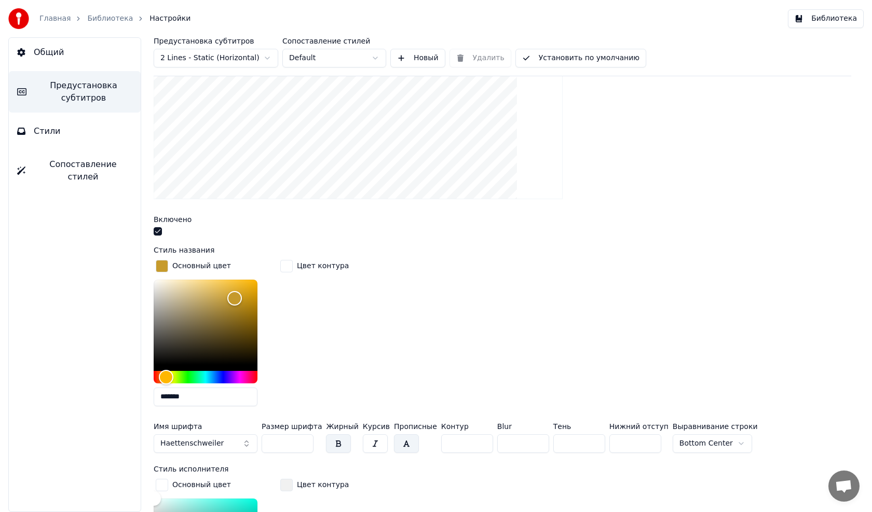
click at [325, 268] on div "Цвет контура" at bounding box center [323, 266] width 52 height 10
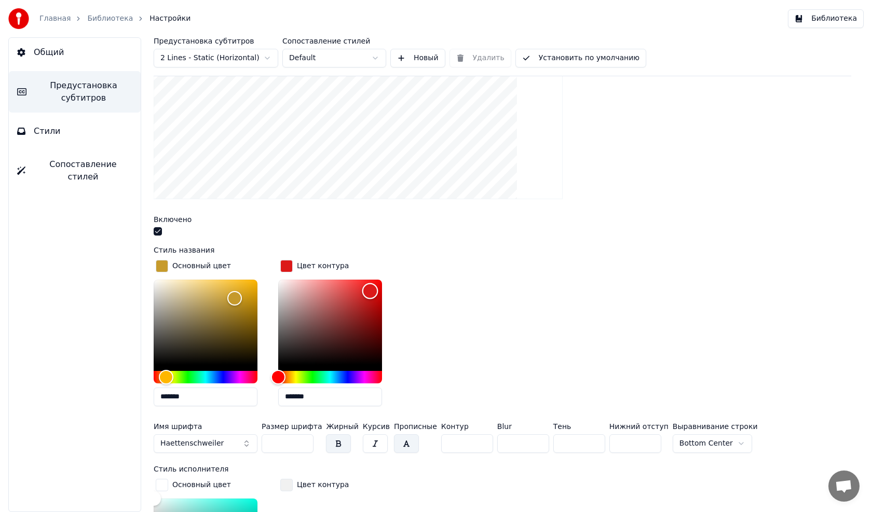
drag, startPoint x: 281, startPoint y: 281, endPoint x: 370, endPoint y: 290, distance: 89.7
click at [370, 290] on div "Color" at bounding box center [370, 291] width 16 height 16
drag, startPoint x: 371, startPoint y: 290, endPoint x: 366, endPoint y: 298, distance: 9.5
click at [366, 298] on div "Color" at bounding box center [366, 299] width 16 height 16
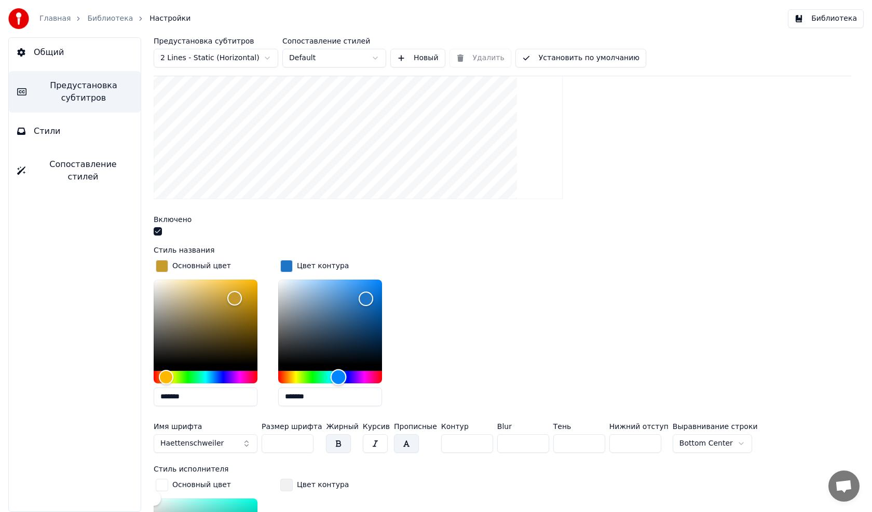
drag, startPoint x: 274, startPoint y: 376, endPoint x: 338, endPoint y: 374, distance: 64.9
click at [338, 374] on div "Hue" at bounding box center [339, 377] width 16 height 16
type input "*******"
drag, startPoint x: 362, startPoint y: 293, endPoint x: 375, endPoint y: 288, distance: 14.0
click at [375, 288] on div "Color" at bounding box center [375, 289] width 16 height 16
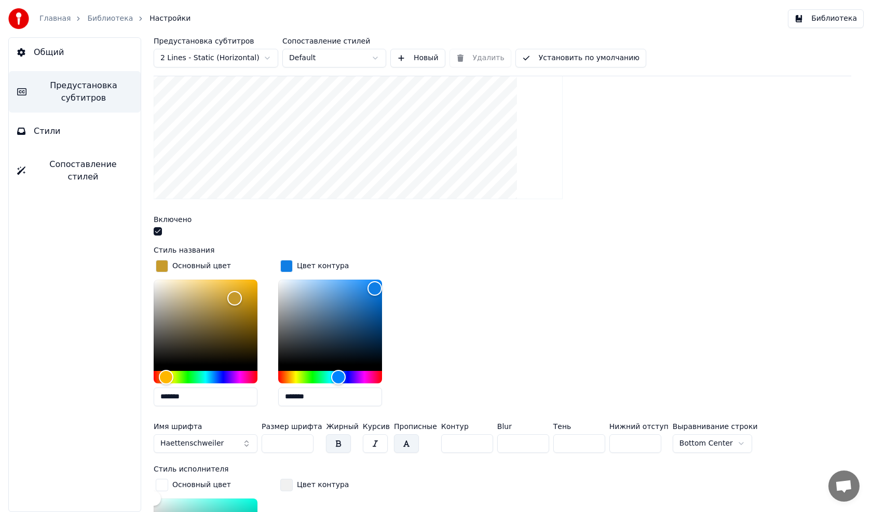
click at [556, 444] on input "**" at bounding box center [579, 443] width 52 height 19
click at [582, 443] on input "**" at bounding box center [579, 443] width 52 height 19
type input "*"
click at [582, 443] on input "*" at bounding box center [579, 443] width 52 height 19
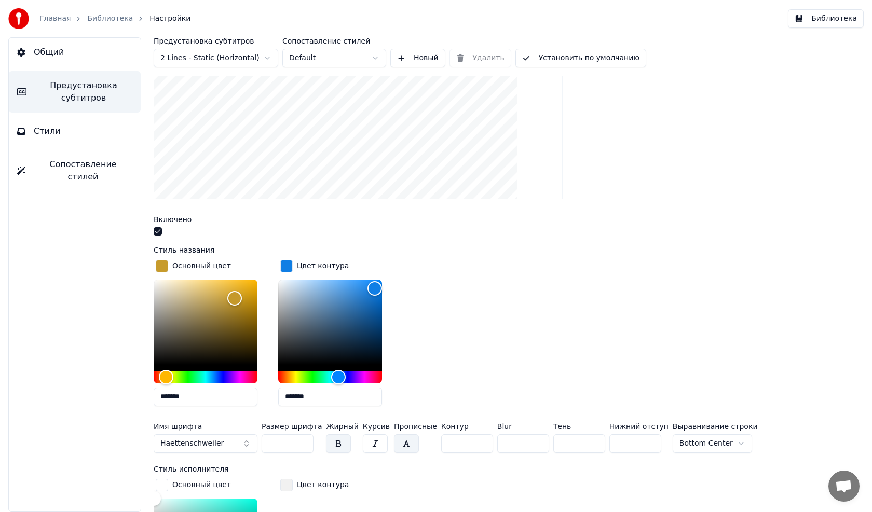
click at [281, 442] on input "***" at bounding box center [288, 443] width 52 height 19
type input "*"
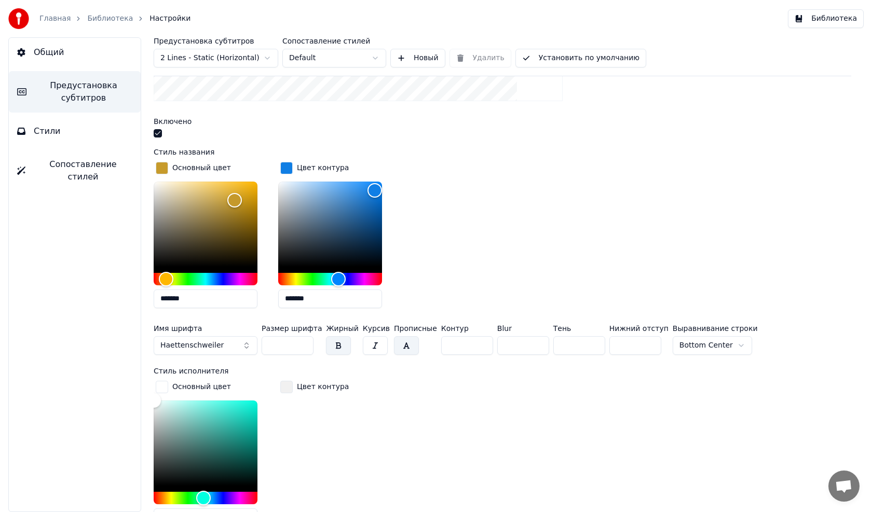
scroll to position [311, 0]
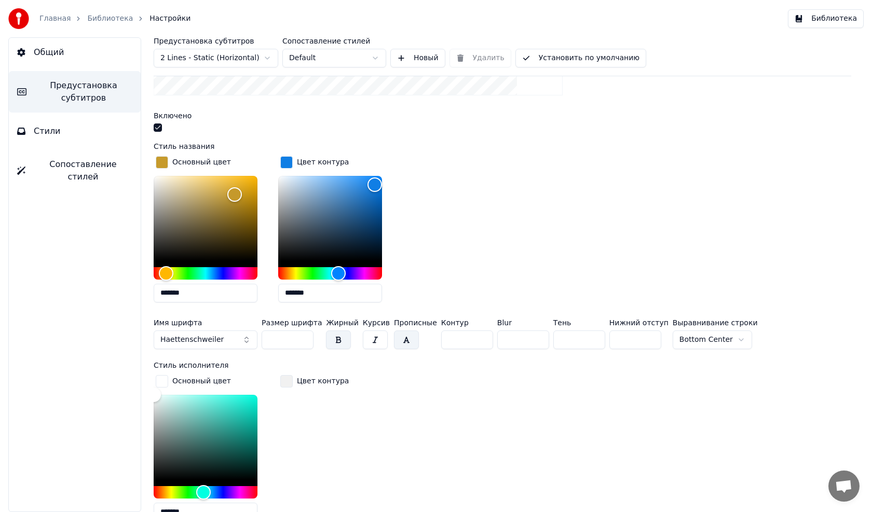
type input "***"
click at [54, 131] on span "Стили" at bounding box center [47, 131] width 27 height 12
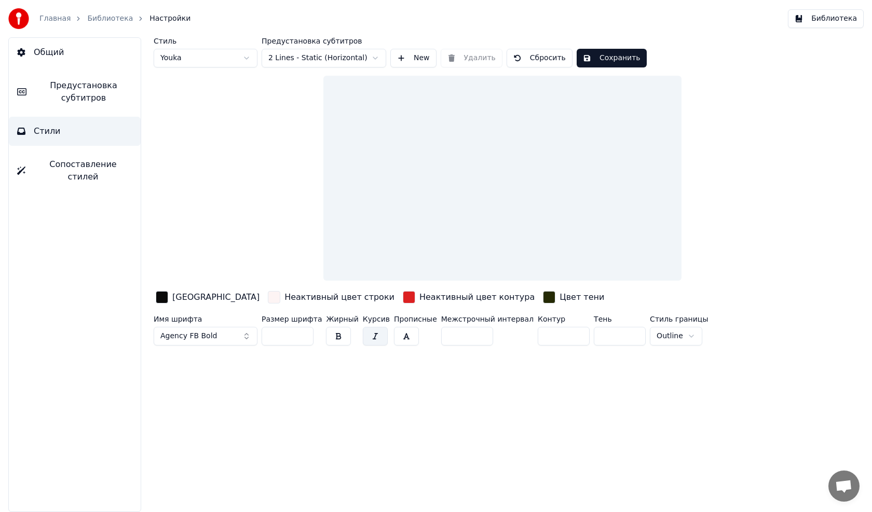
scroll to position [0, 0]
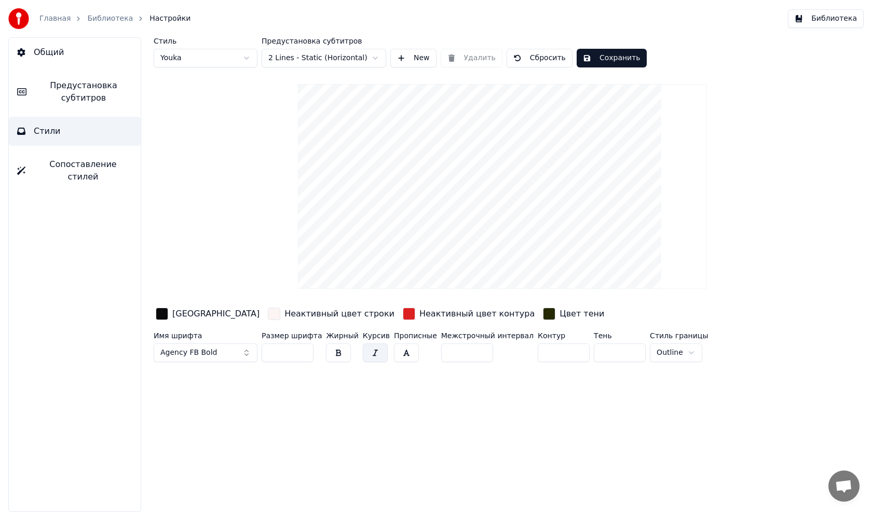
click at [615, 57] on button "Сохранить" at bounding box center [612, 58] width 70 height 19
click at [101, 16] on link "Библиотека" at bounding box center [110, 18] width 46 height 10
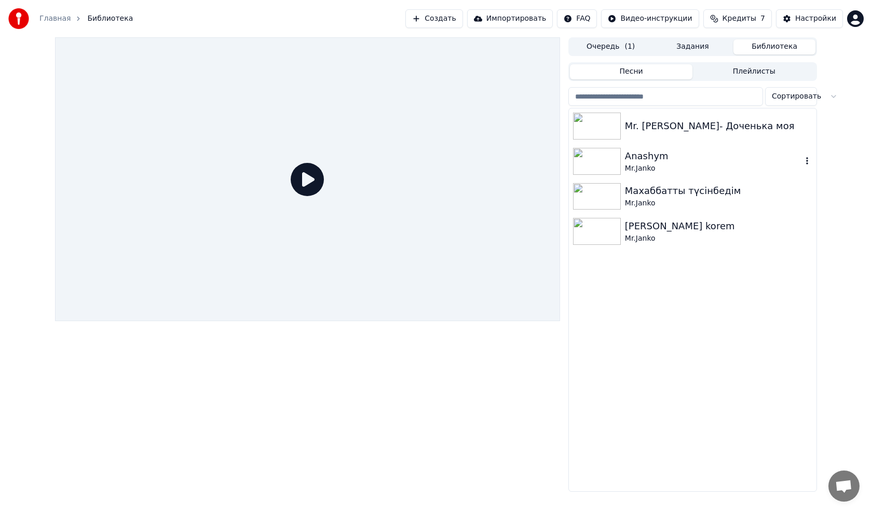
click at [584, 151] on img at bounding box center [597, 161] width 48 height 27
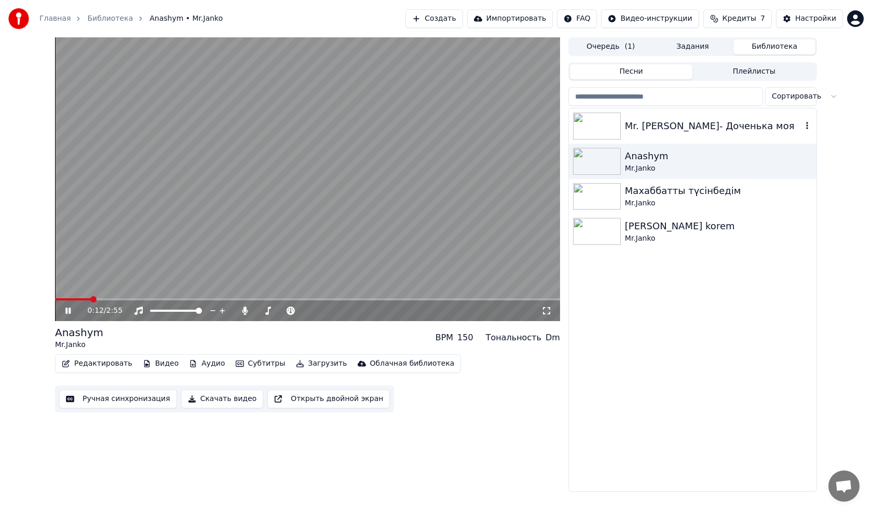
click at [581, 128] on img at bounding box center [597, 126] width 48 height 27
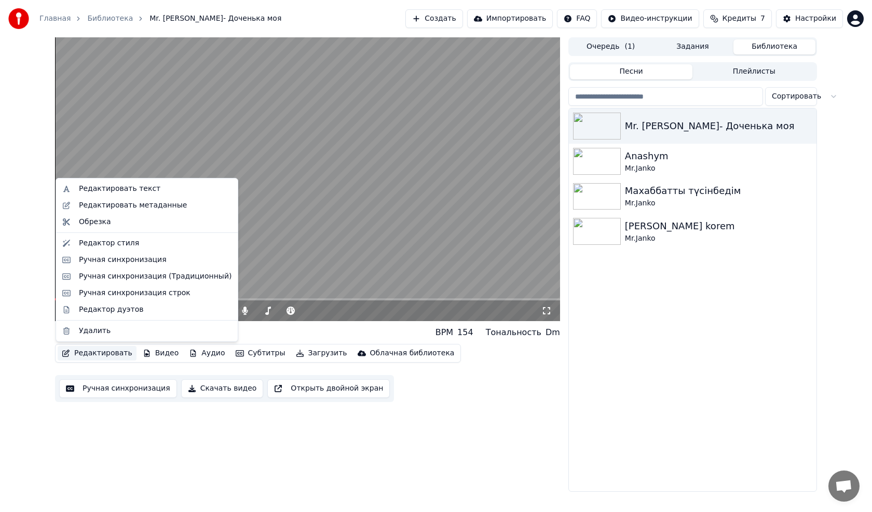
click at [75, 355] on button "Редактировать" at bounding box center [97, 353] width 79 height 15
click at [118, 185] on div "Редактировать текст" at bounding box center [119, 189] width 81 height 10
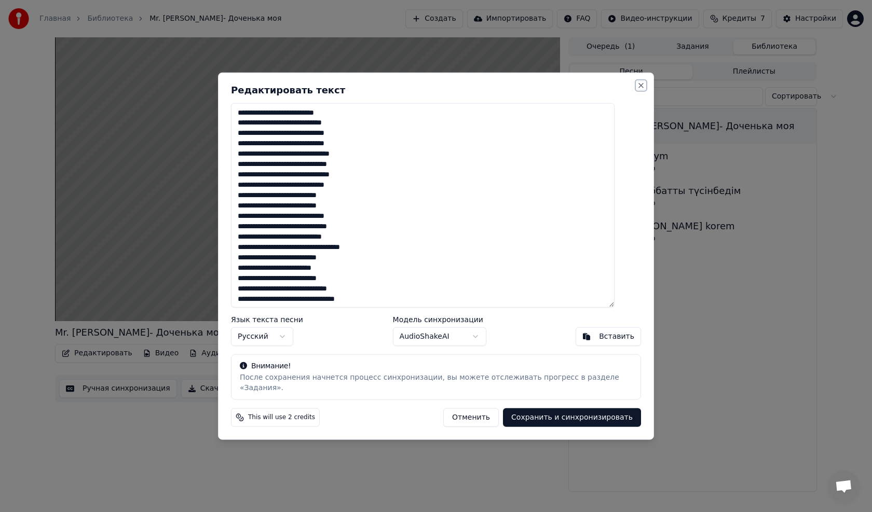
click at [637, 89] on button "Close" at bounding box center [641, 85] width 8 height 8
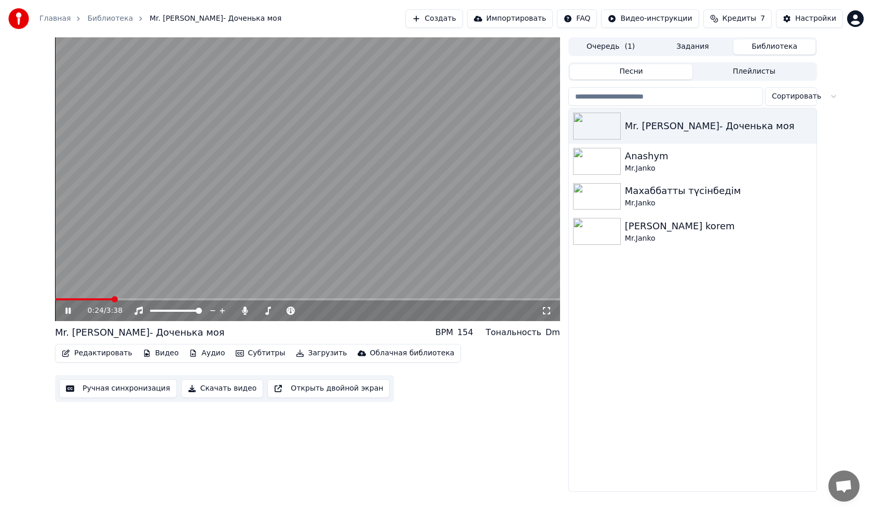
click at [78, 355] on button "Редактировать" at bounding box center [97, 353] width 79 height 15
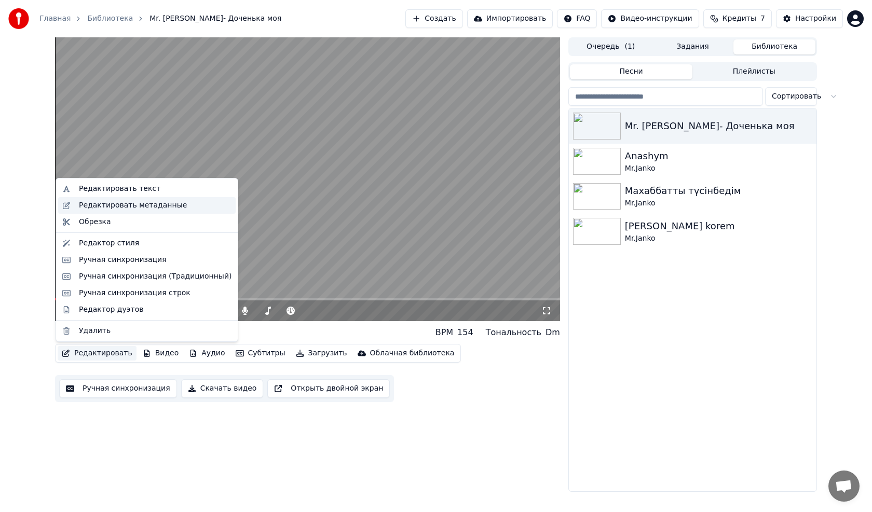
click at [108, 204] on div "Редактировать метаданные" at bounding box center [133, 205] width 108 height 10
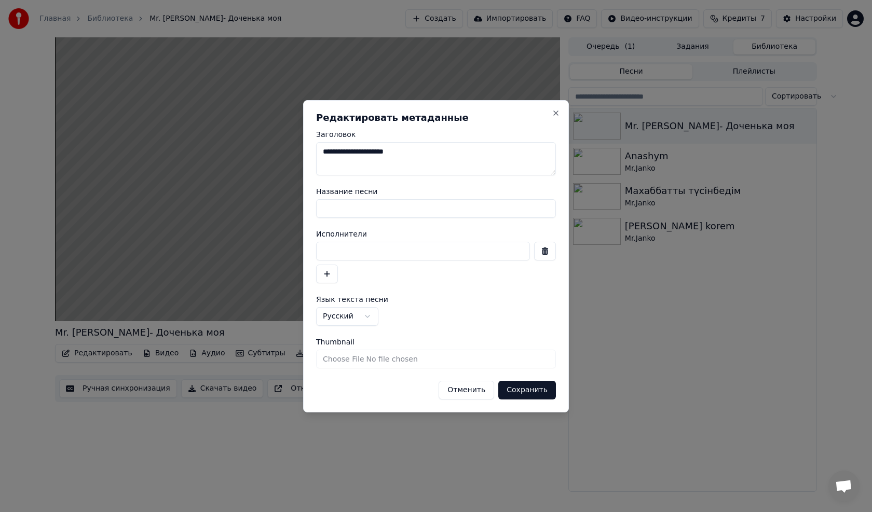
drag, startPoint x: 355, startPoint y: 153, endPoint x: 323, endPoint y: 153, distance: 31.7
click at [323, 153] on textarea "**********" at bounding box center [436, 158] width 240 height 33
drag, startPoint x: 409, startPoint y: 156, endPoint x: 311, endPoint y: 156, distance: 97.1
click at [311, 156] on div "**********" at bounding box center [436, 256] width 266 height 312
click at [400, 150] on textarea "**********" at bounding box center [436, 158] width 240 height 33
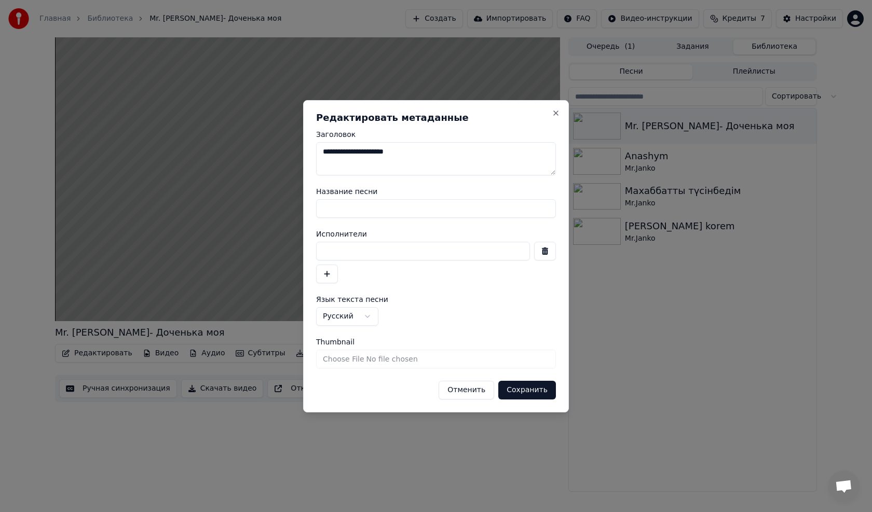
drag, startPoint x: 415, startPoint y: 153, endPoint x: 321, endPoint y: 152, distance: 93.4
click at [321, 152] on textarea "**********" at bounding box center [436, 158] width 240 height 33
click at [331, 212] on input "Название песни" at bounding box center [436, 208] width 240 height 19
type input "**********"
click at [346, 254] on input at bounding box center [423, 251] width 214 height 19
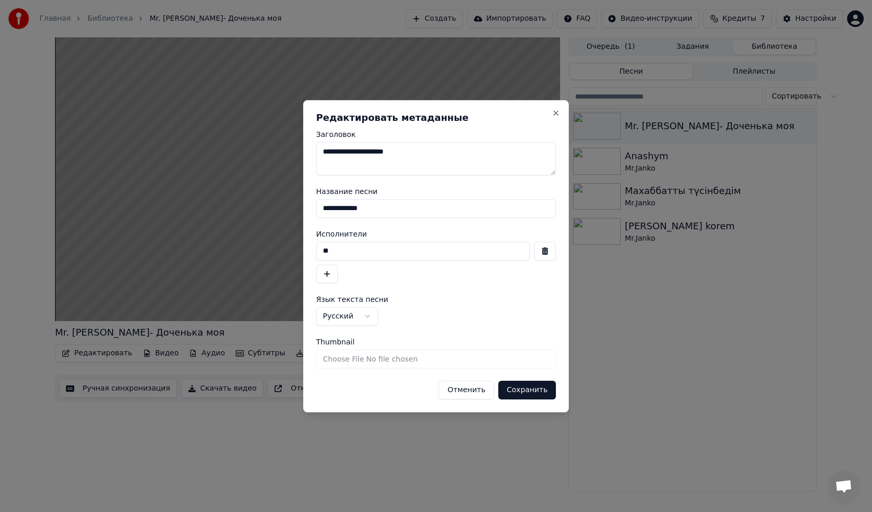
type input "*"
type input "********"
click at [328, 277] on button "button" at bounding box center [327, 274] width 22 height 19
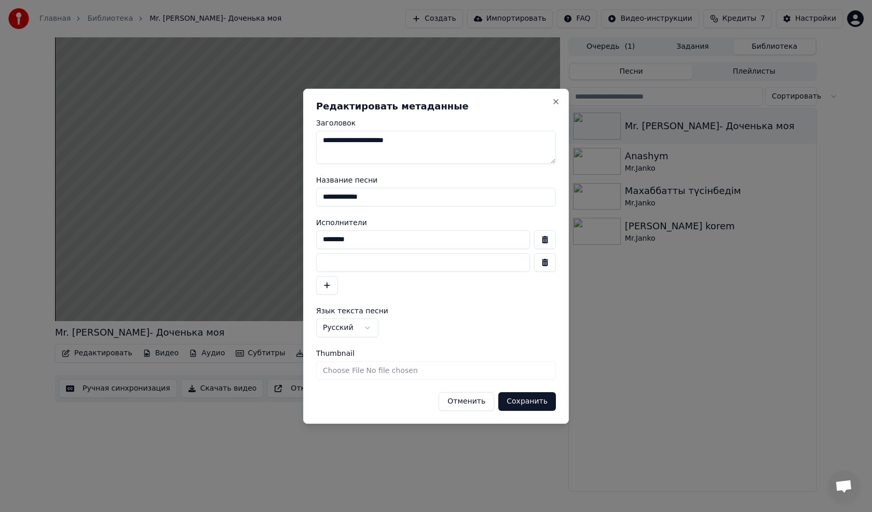
click at [548, 262] on button "button" at bounding box center [545, 262] width 22 height 19
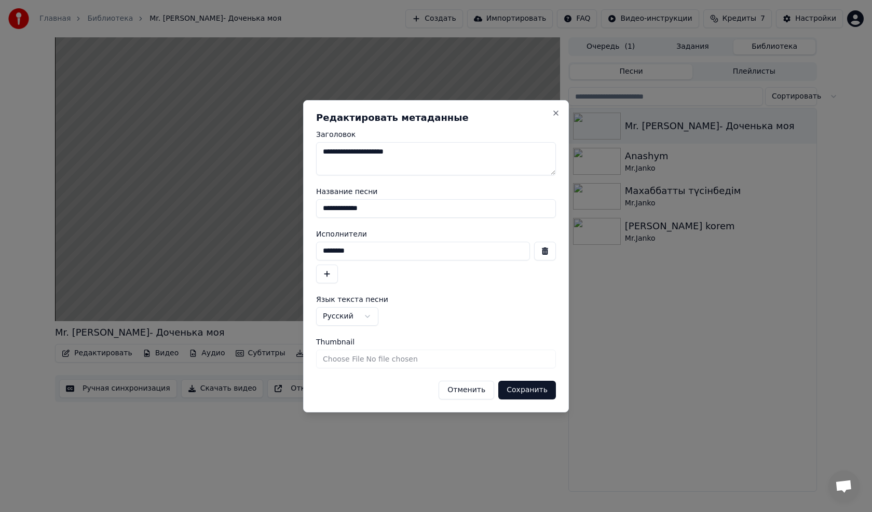
click at [547, 207] on input "**********" at bounding box center [436, 208] width 240 height 19
click at [547, 252] on button "button" at bounding box center [545, 251] width 22 height 19
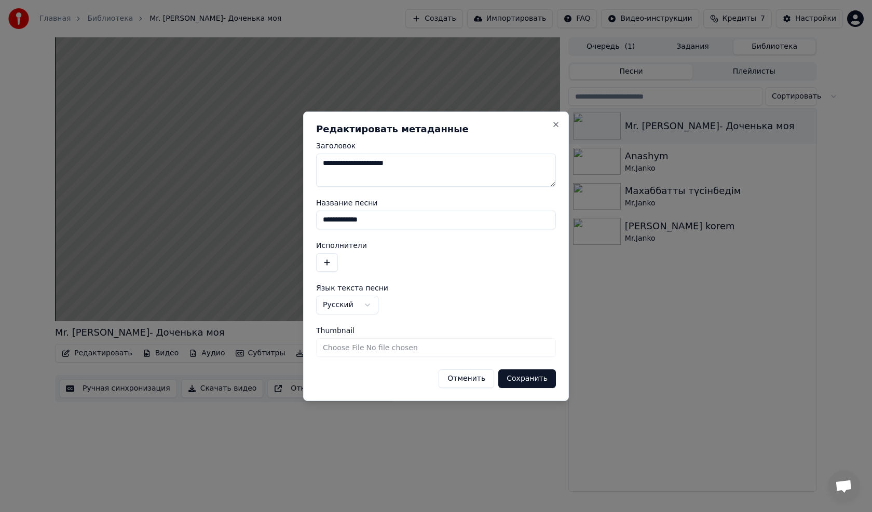
click at [545, 216] on input "**********" at bounding box center [436, 220] width 240 height 19
click at [326, 262] on button "button" at bounding box center [327, 262] width 22 height 19
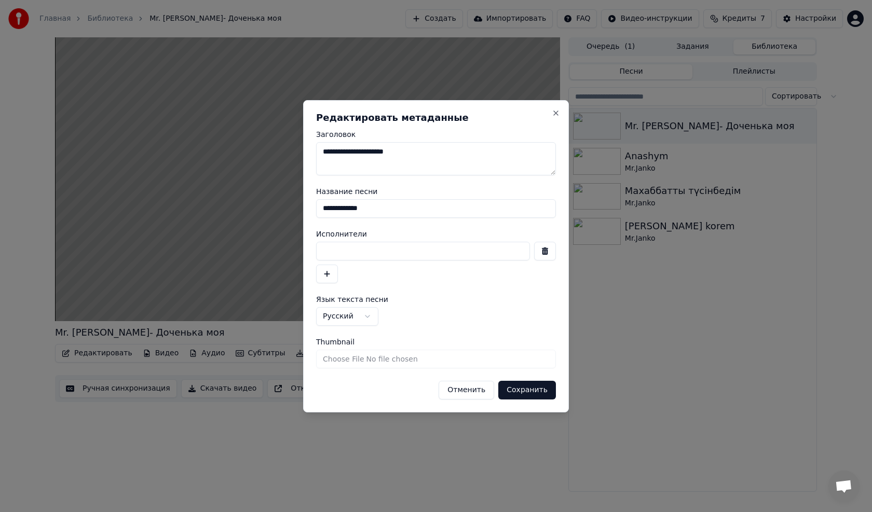
click at [344, 254] on input at bounding box center [423, 251] width 214 height 19
type input "********"
click at [520, 389] on button "Сохранить" at bounding box center [527, 390] width 58 height 19
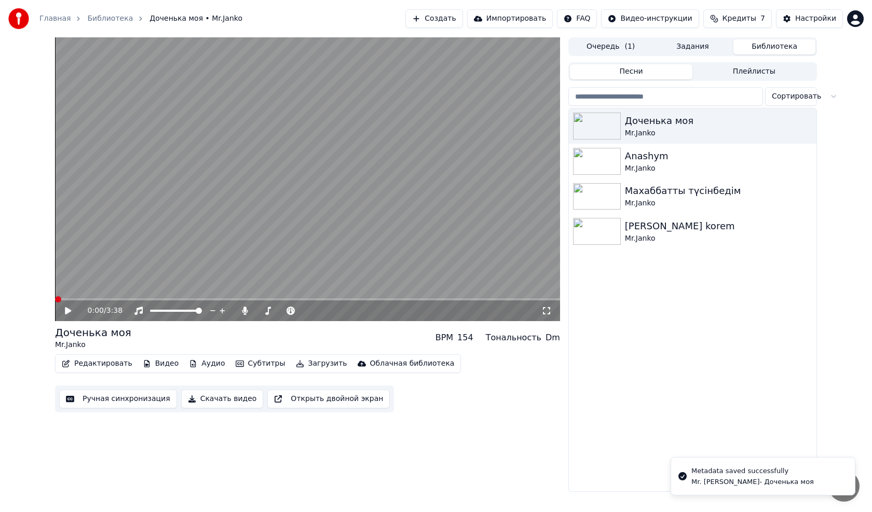
click at [65, 309] on icon at bounding box center [75, 311] width 24 height 8
click at [57, 298] on span at bounding box center [56, 299] width 2 height 2
click at [55, 300] on span at bounding box center [58, 299] width 6 height 6
click at [84, 362] on button "Редактировать" at bounding box center [97, 364] width 79 height 15
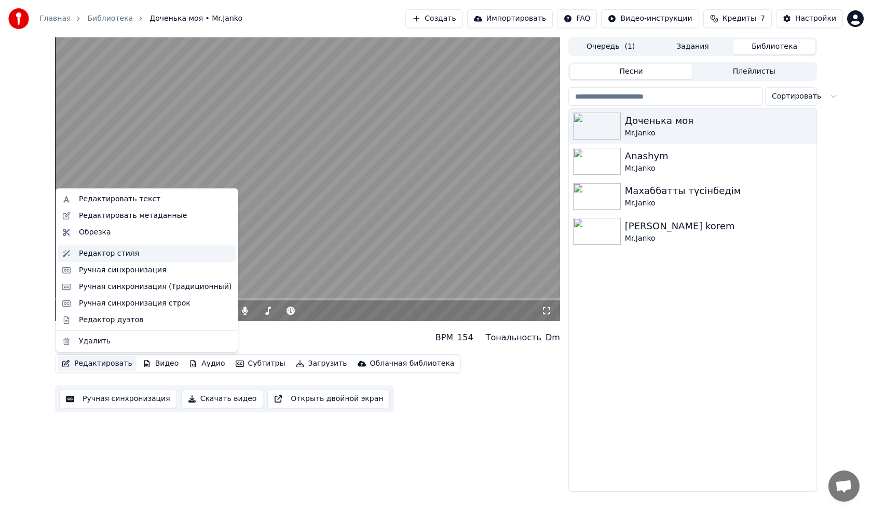
click at [100, 252] on div "Редактор стиля" at bounding box center [109, 254] width 60 height 10
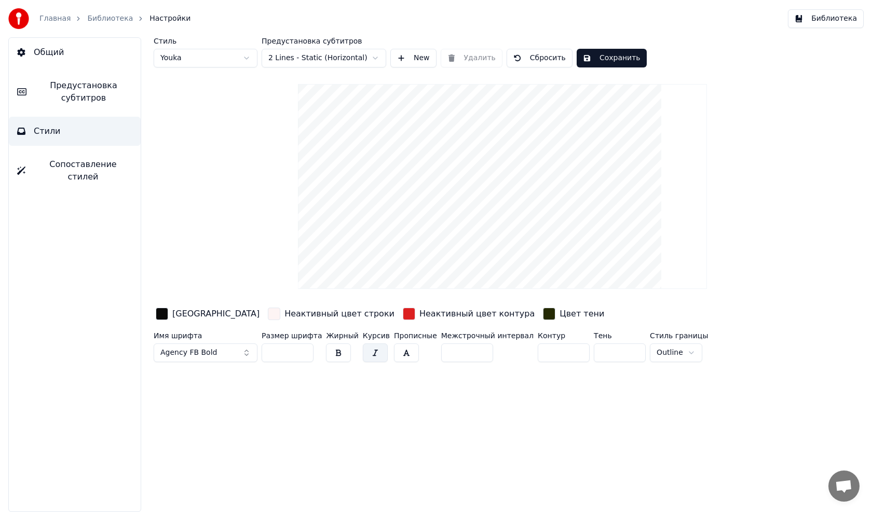
click at [43, 130] on span "Стили" at bounding box center [47, 131] width 27 height 12
click at [92, 93] on span "Предустановка субтитров" at bounding box center [84, 91] width 98 height 25
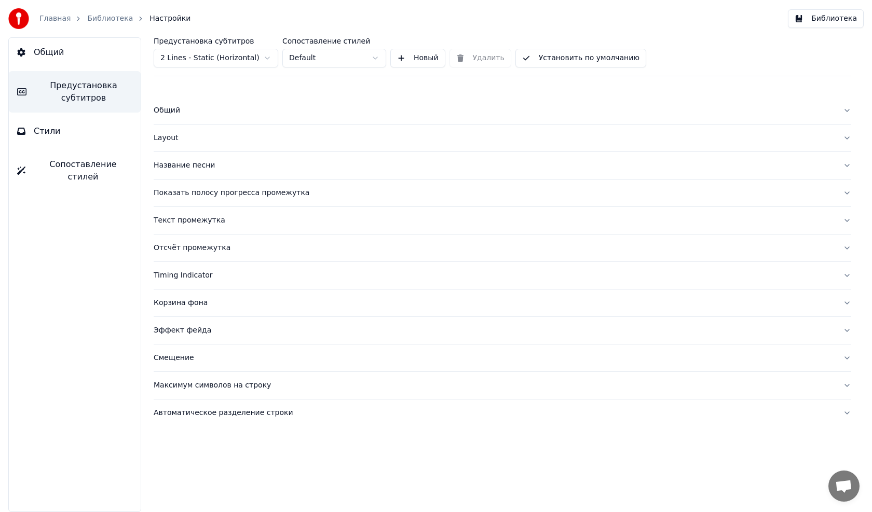
click at [182, 168] on div "Название песни" at bounding box center [494, 165] width 681 height 10
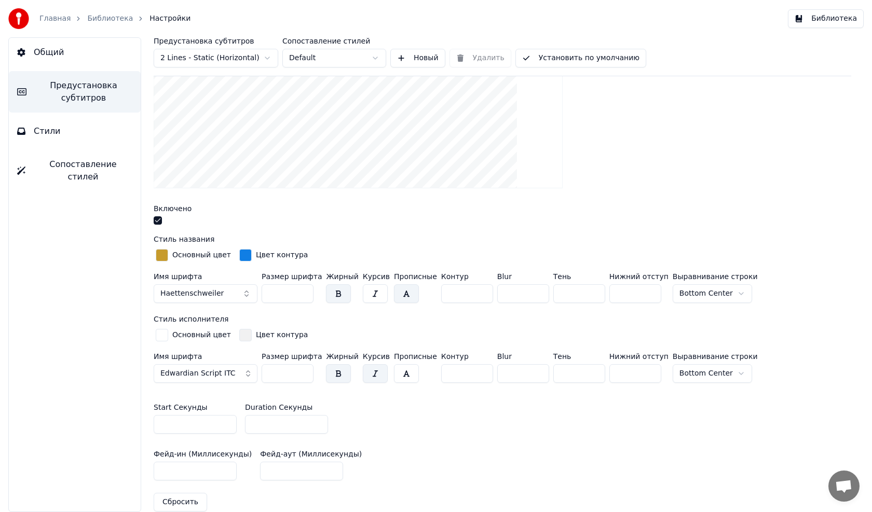
scroll to position [260, 0]
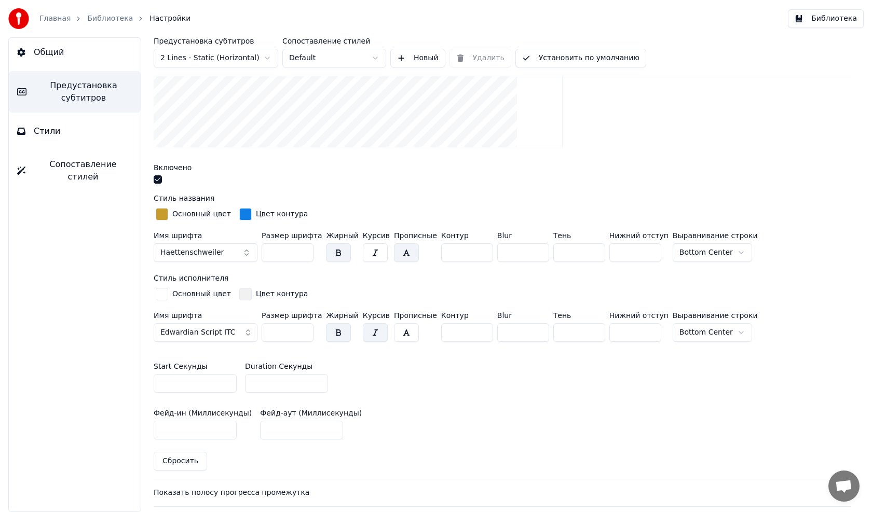
click at [162, 214] on div "button" at bounding box center [162, 214] width 12 height 12
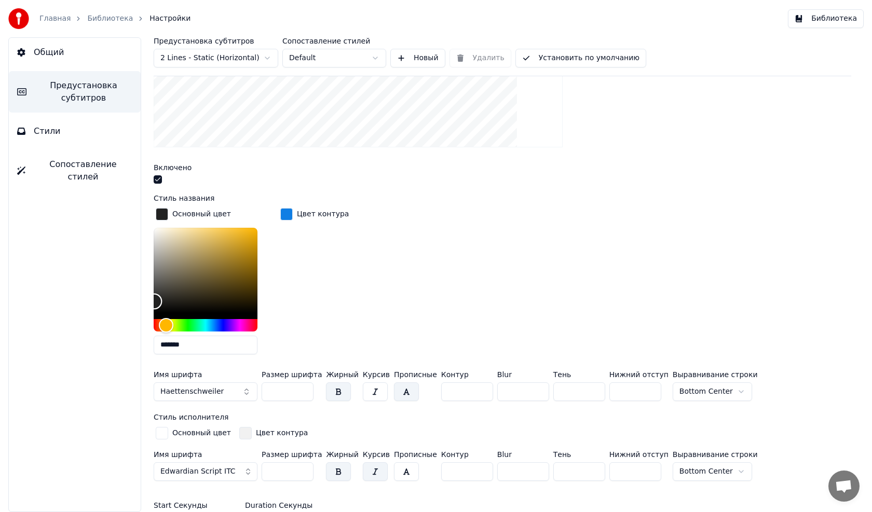
type input "*******"
drag, startPoint x: 232, startPoint y: 242, endPoint x: 152, endPoint y: 317, distance: 109.1
click at [152, 317] on div "Предустановка субтитров 2 Lines - Static (Horizontal) Сопоставление стилей Defa…" at bounding box center [502, 274] width 739 height 475
click at [290, 211] on div "button" at bounding box center [286, 214] width 12 height 12
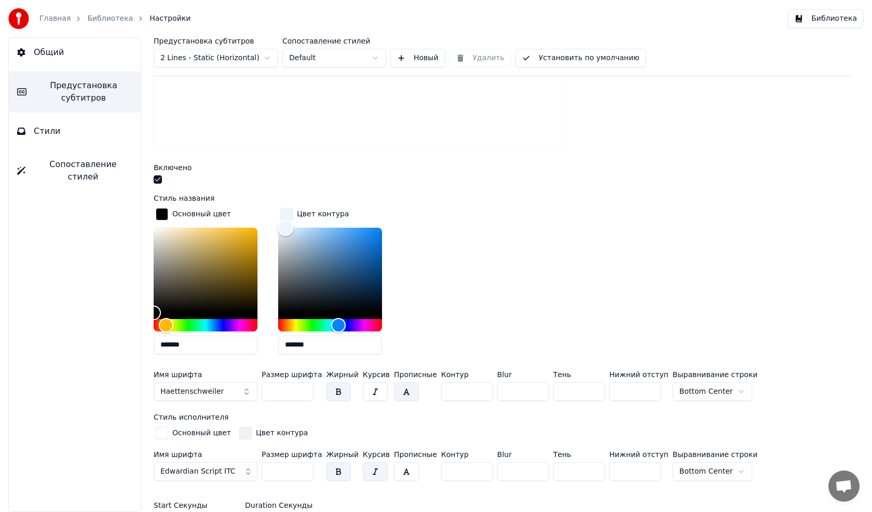
type input "*******"
drag, startPoint x: 376, startPoint y: 234, endPoint x: 282, endPoint y: 229, distance: 94.1
click at [282, 229] on div "Color" at bounding box center [283, 230] width 16 height 16
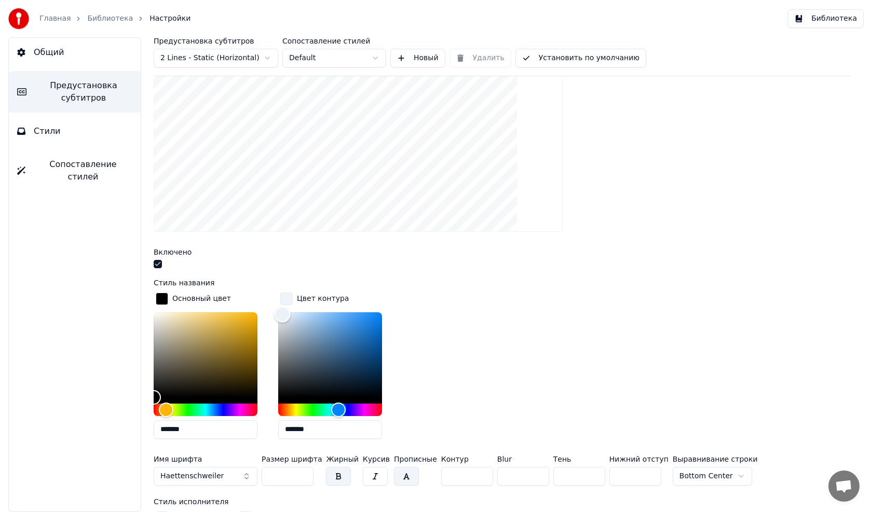
scroll to position [156, 0]
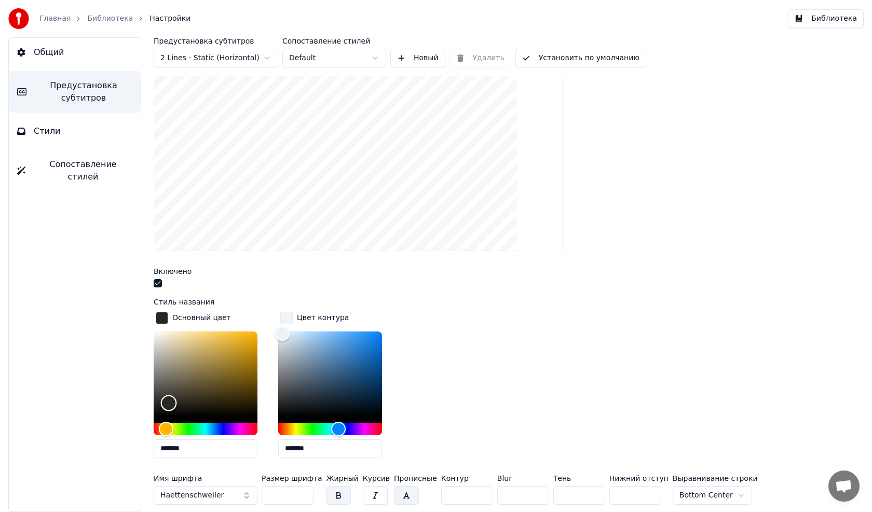
drag, startPoint x: 157, startPoint y: 412, endPoint x: 169, endPoint y: 402, distance: 15.8
click at [169, 402] on div "Color" at bounding box center [169, 404] width 16 height 16
drag, startPoint x: 169, startPoint y: 402, endPoint x: 169, endPoint y: 338, distance: 63.3
click at [169, 338] on div "Color" at bounding box center [169, 340] width 16 height 16
drag, startPoint x: 169, startPoint y: 338, endPoint x: 163, endPoint y: 414, distance: 76.0
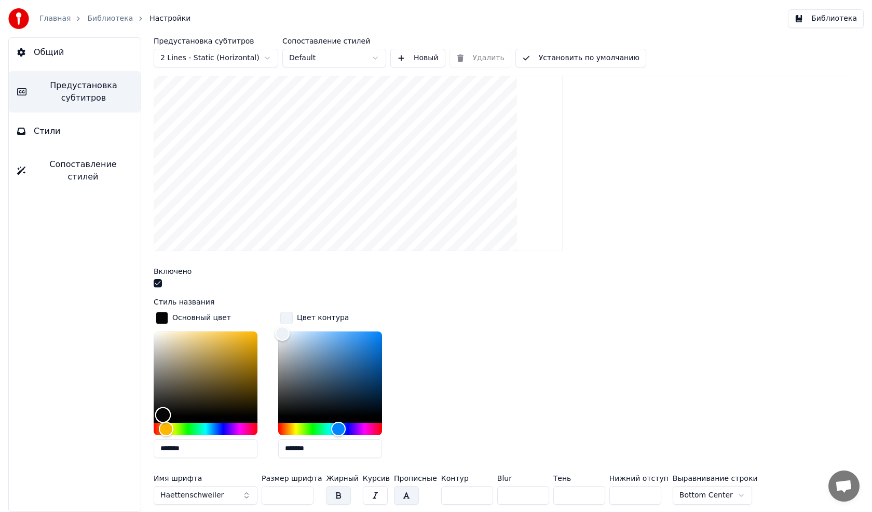
click at [163, 414] on div "Color" at bounding box center [163, 415] width 16 height 16
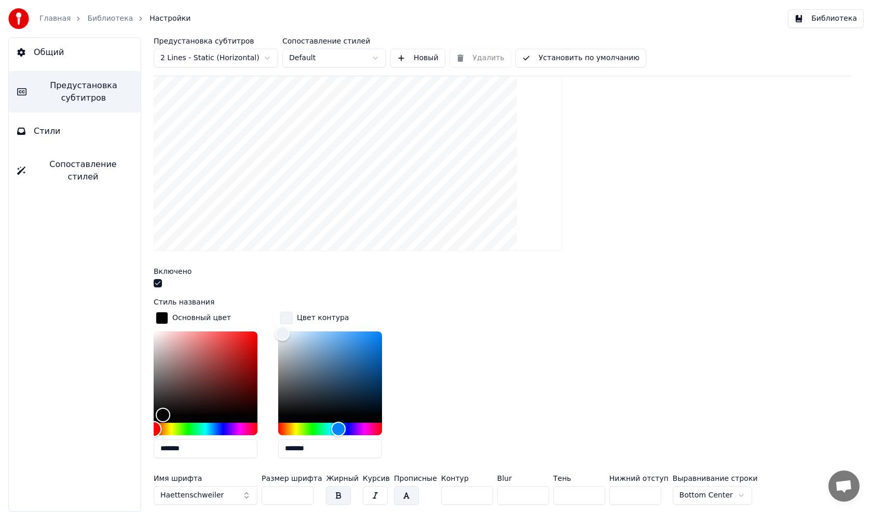
drag, startPoint x: 165, startPoint y: 430, endPoint x: 143, endPoint y: 430, distance: 21.8
click at [143, 430] on div "Предустановка субтитров 2 Lines - Static (Horizontal) Сопоставление стилей Defa…" at bounding box center [502, 274] width 739 height 475
type input "*******"
drag, startPoint x: 162, startPoint y: 407, endPoint x: 157, endPoint y: 414, distance: 8.5
click at [157, 414] on div "Color" at bounding box center [157, 415] width 16 height 16
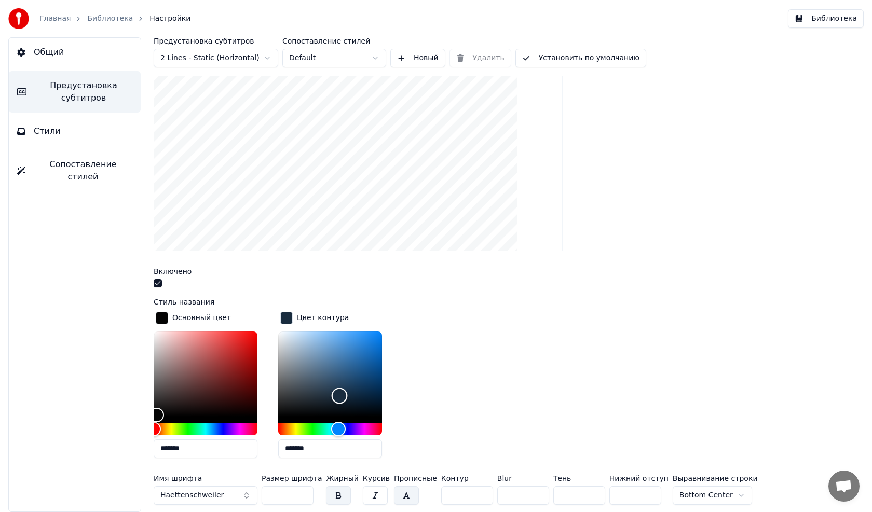
drag, startPoint x: 325, startPoint y: 376, endPoint x: 339, endPoint y: 395, distance: 23.4
click at [339, 395] on div "Color" at bounding box center [340, 396] width 16 height 16
type input "*******"
drag, startPoint x: 333, startPoint y: 389, endPoint x: 379, endPoint y: 338, distance: 68.7
click at [379, 338] on div "Color" at bounding box center [379, 340] width 16 height 16
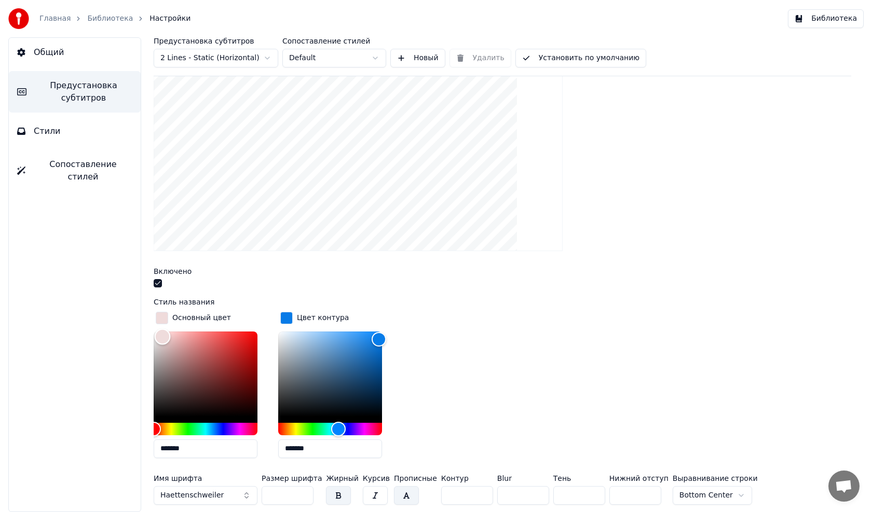
type input "*******"
drag, startPoint x: 157, startPoint y: 410, endPoint x: 162, endPoint y: 333, distance: 76.5
click at [162, 333] on div "Color" at bounding box center [162, 335] width 16 height 16
type input "*******"
drag, startPoint x: 377, startPoint y: 338, endPoint x: 375, endPoint y: 413, distance: 75.3
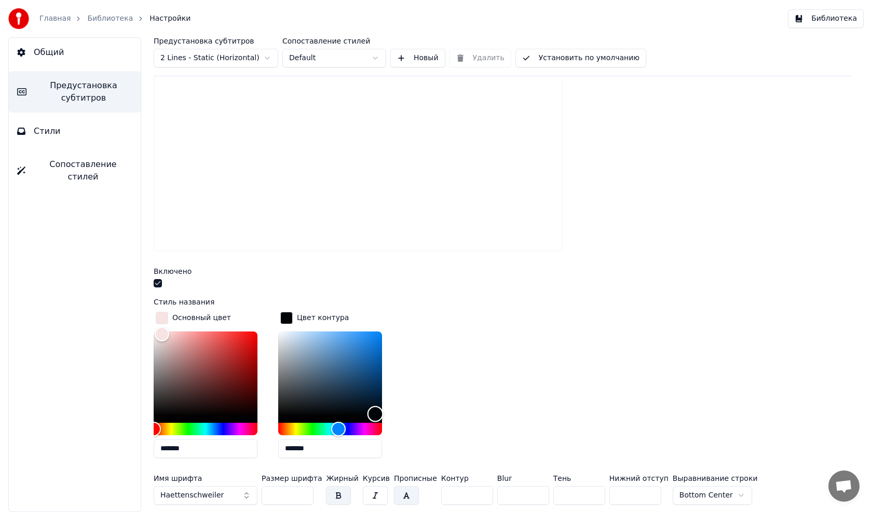
click at [375, 413] on div "Color" at bounding box center [376, 414] width 16 height 16
type input "*******"
drag, startPoint x: 186, startPoint y: 372, endPoint x: 249, endPoint y: 417, distance: 76.6
click at [249, 417] on div "Color" at bounding box center [249, 417] width 16 height 16
type input "*******"
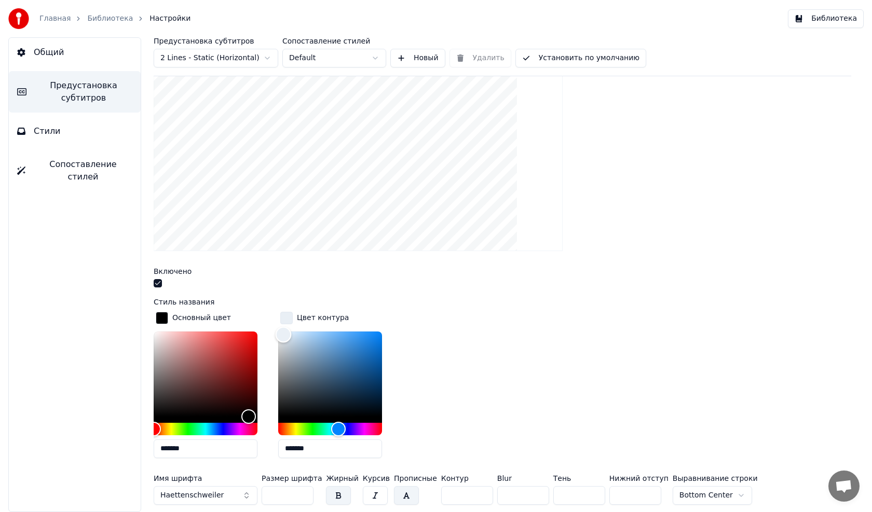
drag, startPoint x: 374, startPoint y: 411, endPoint x: 283, endPoint y: 334, distance: 118.6
click at [283, 334] on div "Color" at bounding box center [284, 335] width 16 height 16
click at [292, 314] on div "button" at bounding box center [286, 318] width 12 height 12
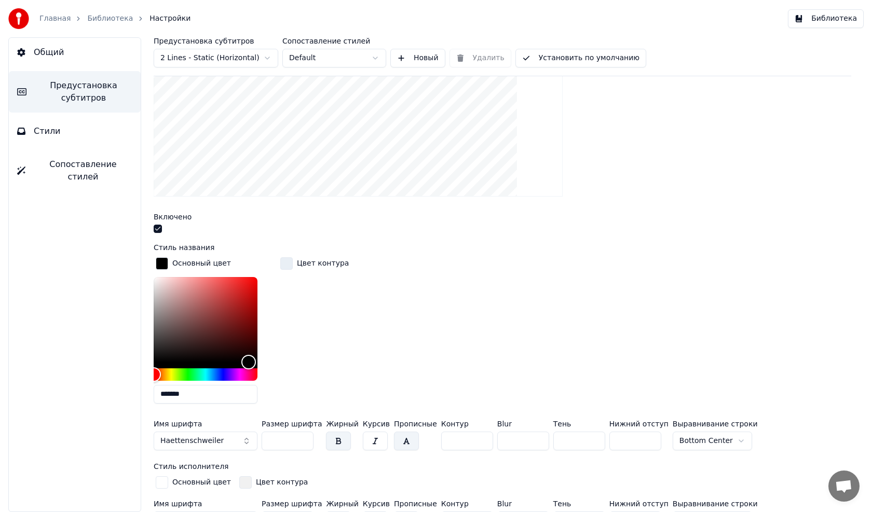
scroll to position [208, 0]
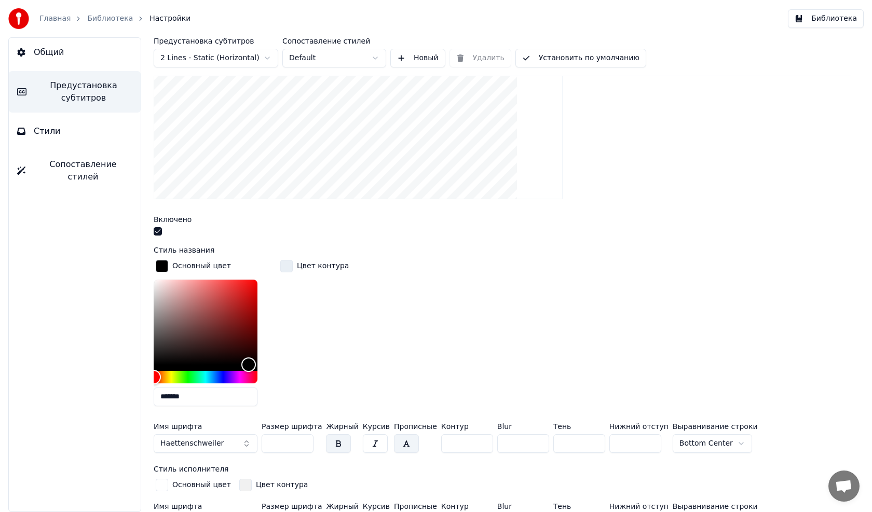
click at [244, 442] on button "Haettenschweiler" at bounding box center [206, 443] width 104 height 19
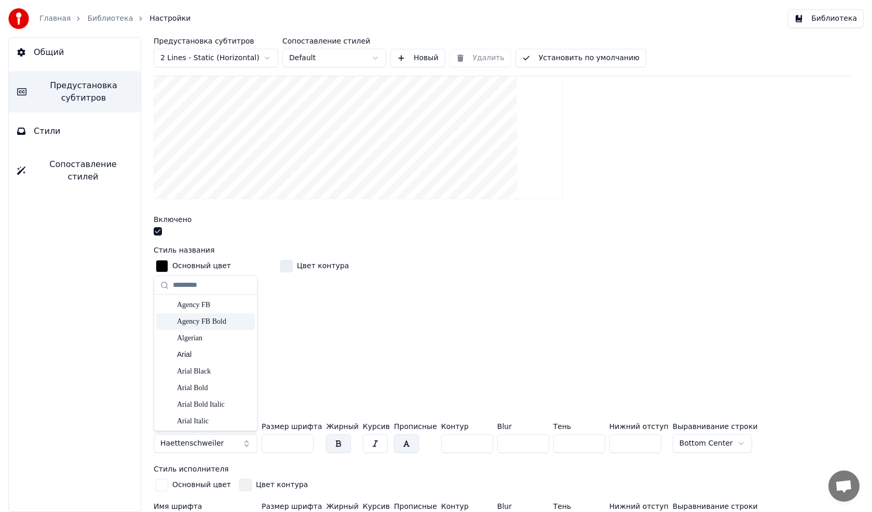
click at [209, 321] on div "Agency FB Bold" at bounding box center [214, 322] width 74 height 10
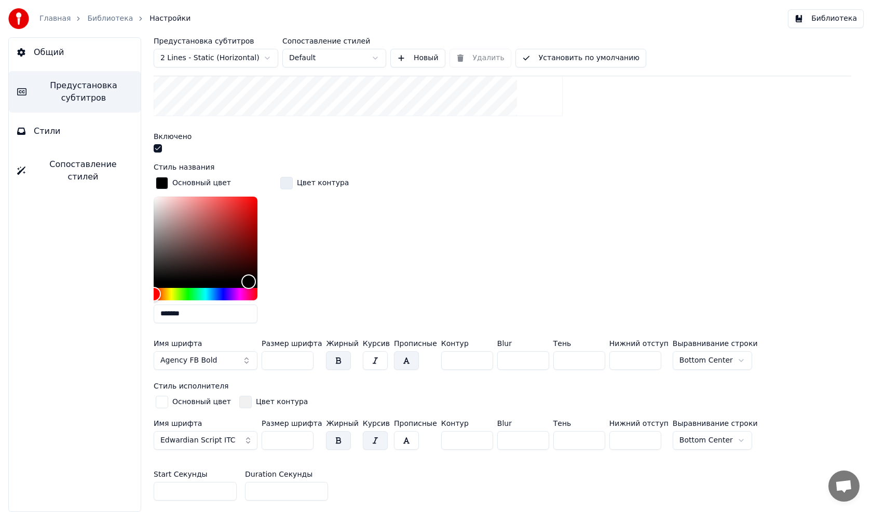
scroll to position [311, 0]
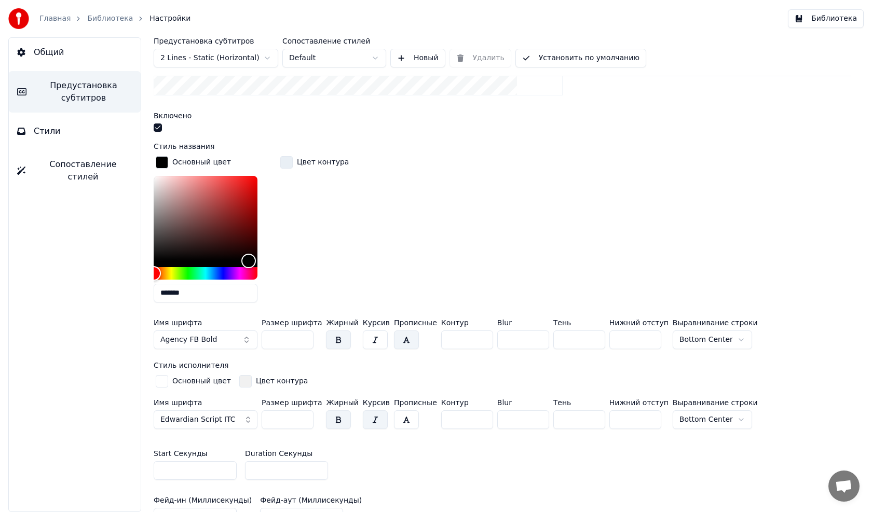
click at [207, 336] on span "Agency FB Bold" at bounding box center [188, 340] width 57 height 10
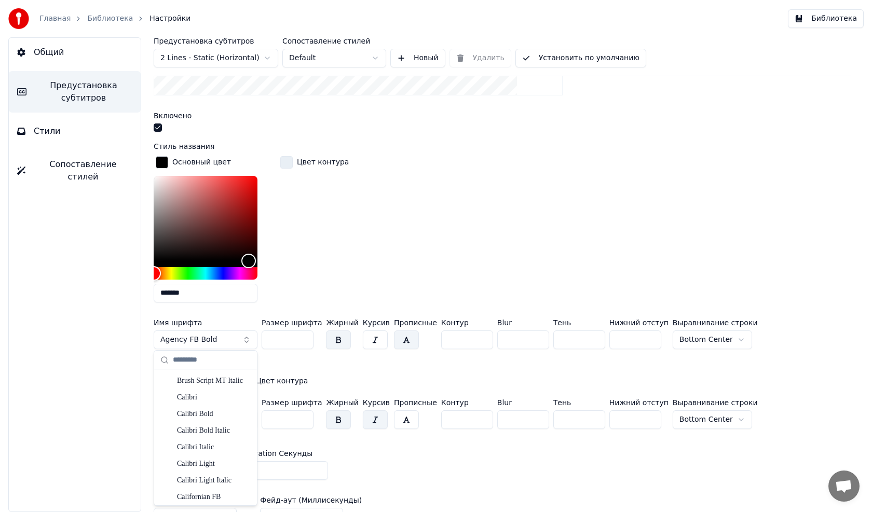
scroll to position [779, 0]
click at [198, 377] on div "Broadway" at bounding box center [214, 381] width 74 height 10
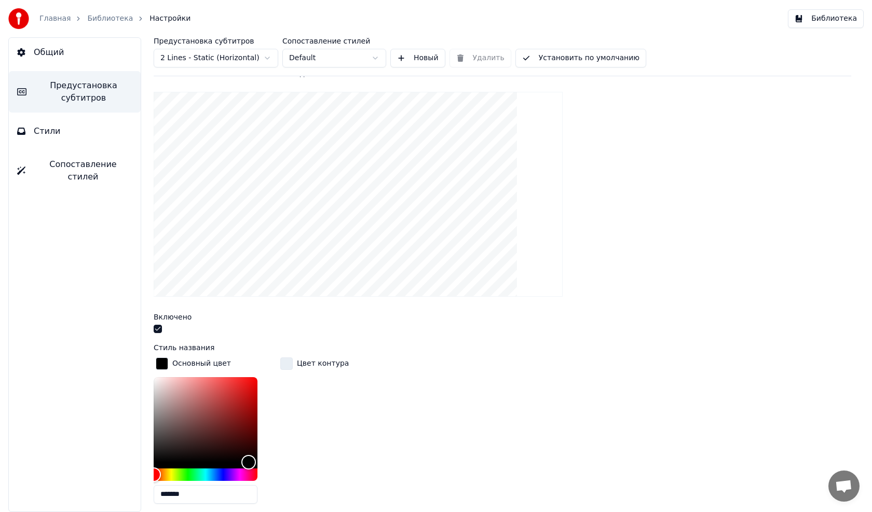
scroll to position [104, 0]
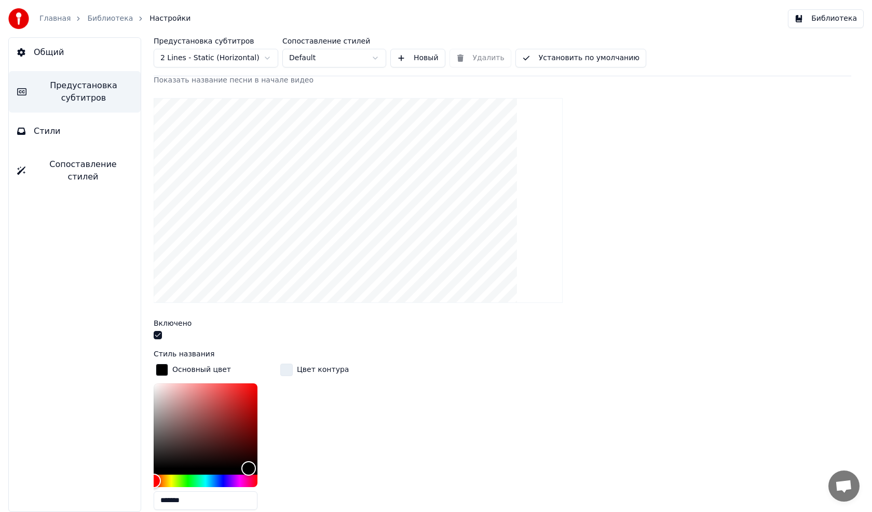
click at [160, 372] on div "button" at bounding box center [162, 370] width 12 height 12
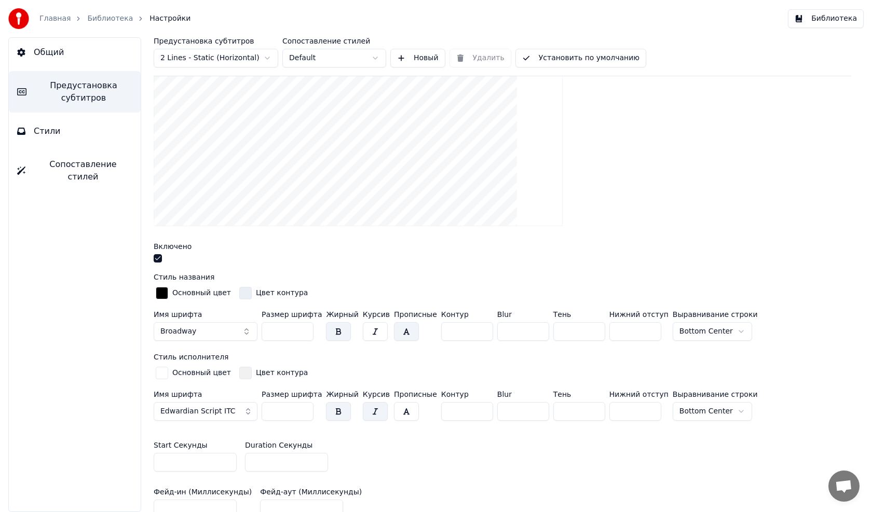
scroll to position [208, 0]
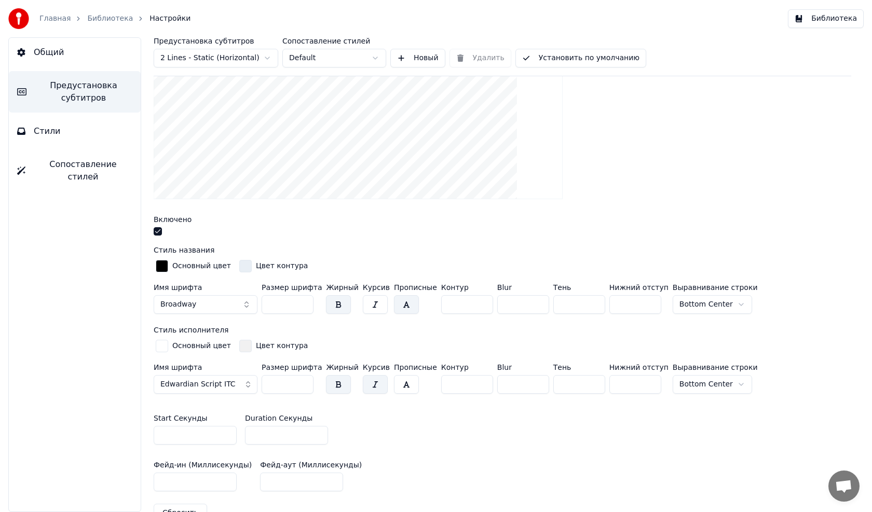
click at [165, 346] on div "button" at bounding box center [162, 346] width 12 height 12
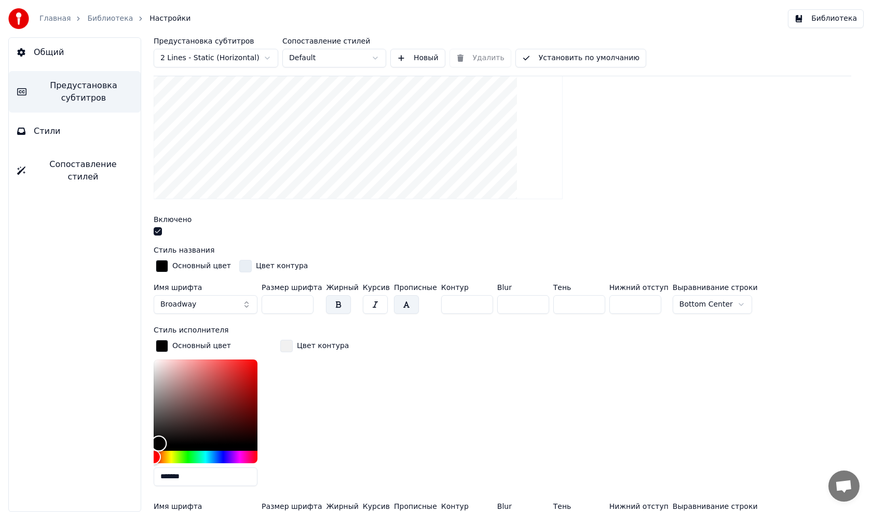
drag, startPoint x: 156, startPoint y: 359, endPoint x: 159, endPoint y: 442, distance: 83.1
click at [159, 442] on div "Color" at bounding box center [159, 444] width 16 height 16
click at [285, 345] on div "button" at bounding box center [286, 346] width 12 height 12
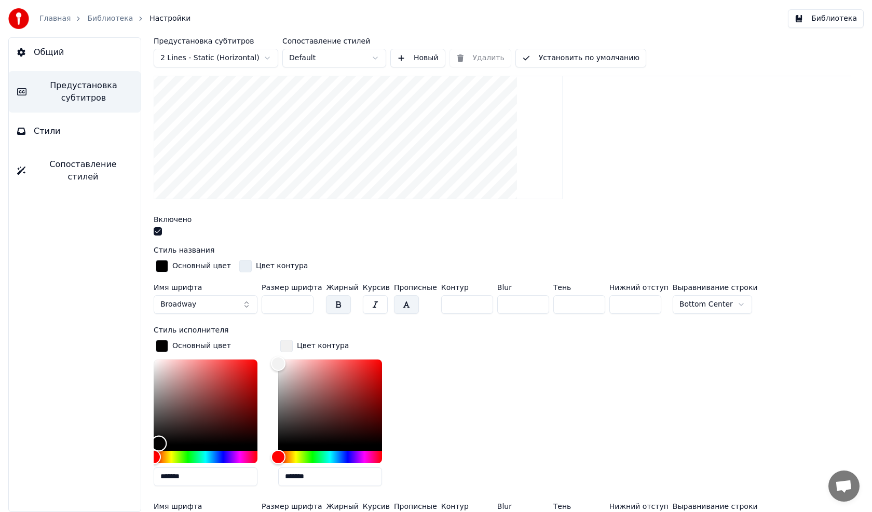
type input "*******"
drag, startPoint x: 159, startPoint y: 442, endPoint x: 151, endPoint y: 440, distance: 8.6
click at [151, 440] on div "Предустановка субтитров 2 Lines - Static (Horizontal) Сопоставление стилей Defa…" at bounding box center [502, 274] width 739 height 475
drag, startPoint x: 283, startPoint y: 363, endPoint x: 374, endPoint y: 364, distance: 91.4
click at [374, 364] on div "Color" at bounding box center [374, 366] width 16 height 16
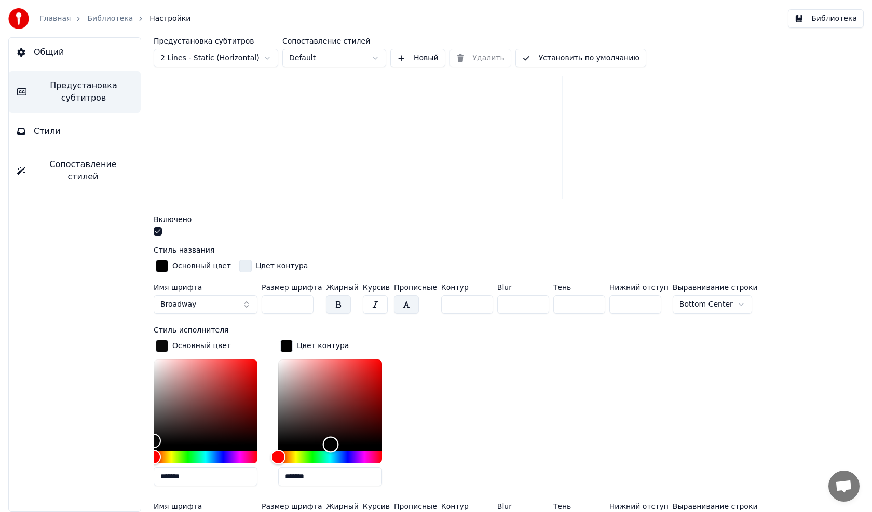
drag, startPoint x: 366, startPoint y: 360, endPoint x: 331, endPoint y: 447, distance: 93.8
click at [331, 447] on div "Color" at bounding box center [331, 445] width 16 height 16
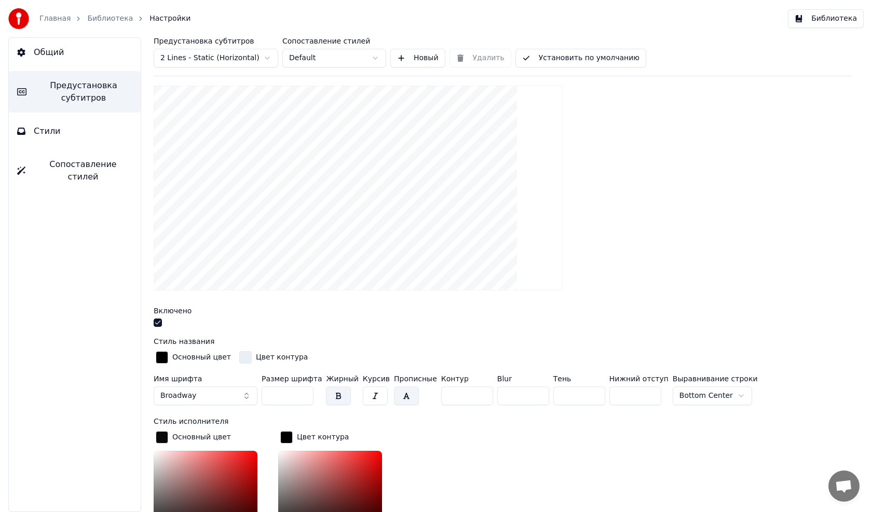
scroll to position [156, 0]
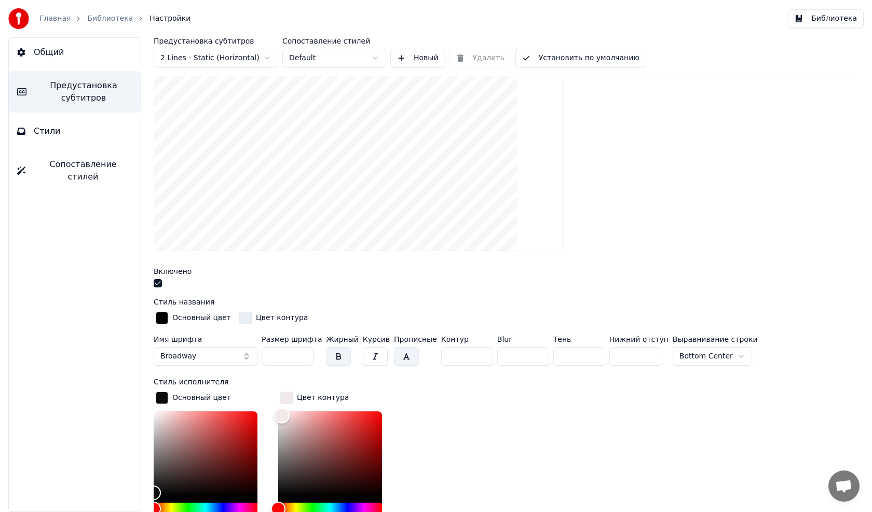
type input "*******"
drag, startPoint x: 328, startPoint y: 493, endPoint x: 283, endPoint y: 414, distance: 89.9
click at [283, 414] on div "Color" at bounding box center [284, 416] width 16 height 16
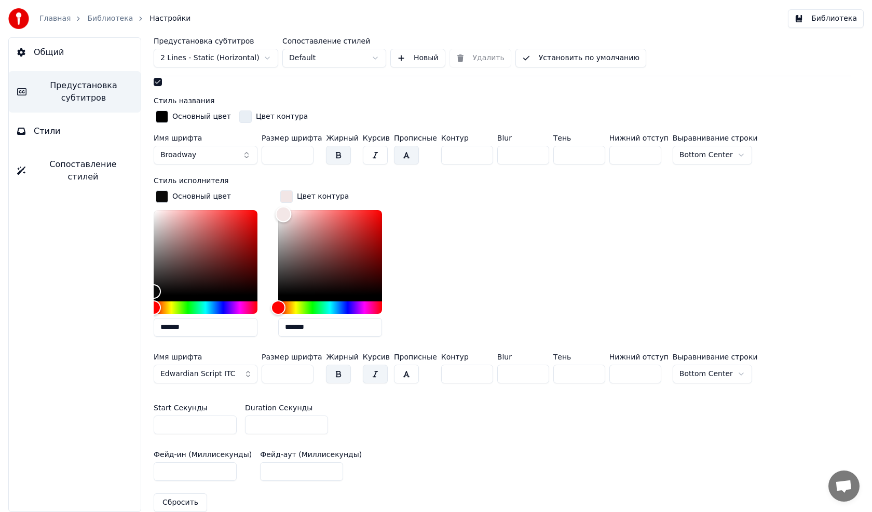
scroll to position [363, 0]
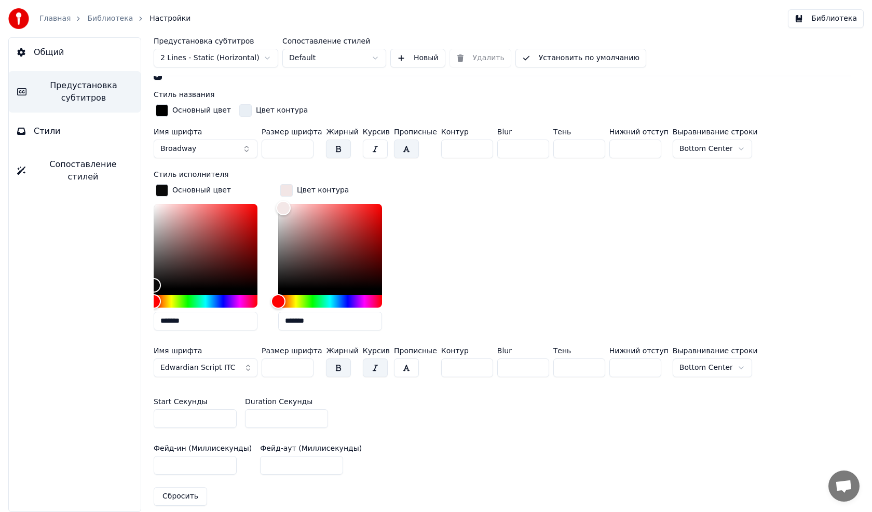
click at [211, 364] on span "Edwardian Script ITC" at bounding box center [197, 368] width 75 height 10
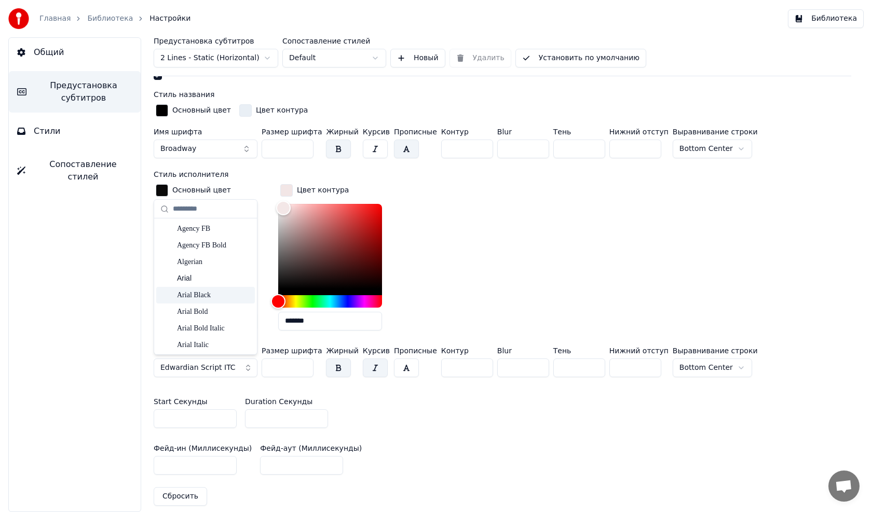
click at [198, 296] on div "Arial Black" at bounding box center [214, 295] width 74 height 10
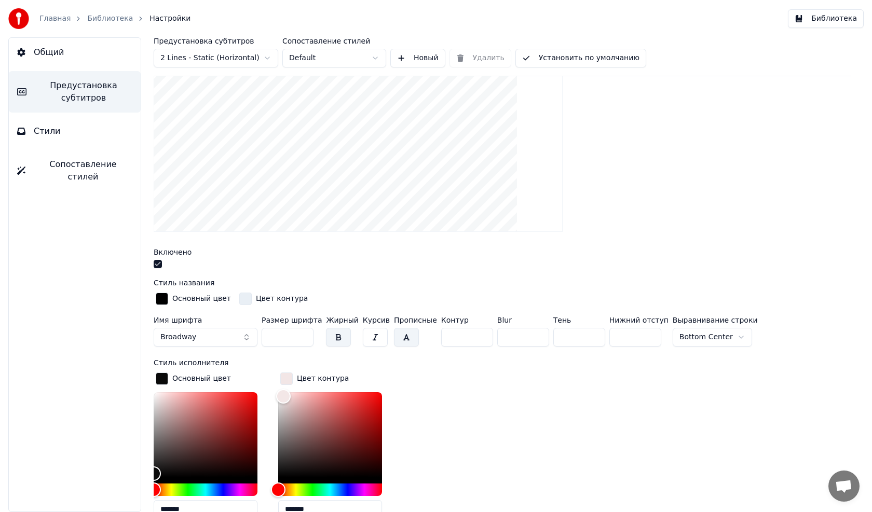
scroll to position [311, 0]
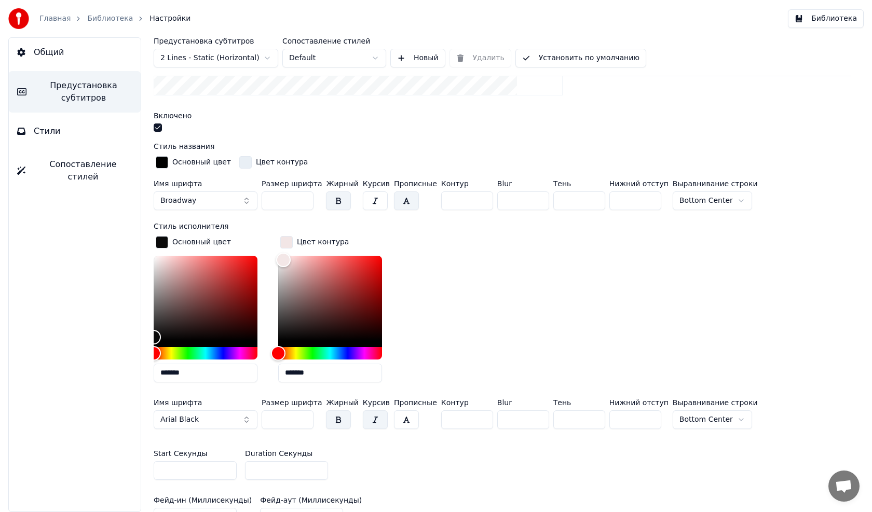
click at [201, 197] on button "Broadway" at bounding box center [206, 201] width 104 height 19
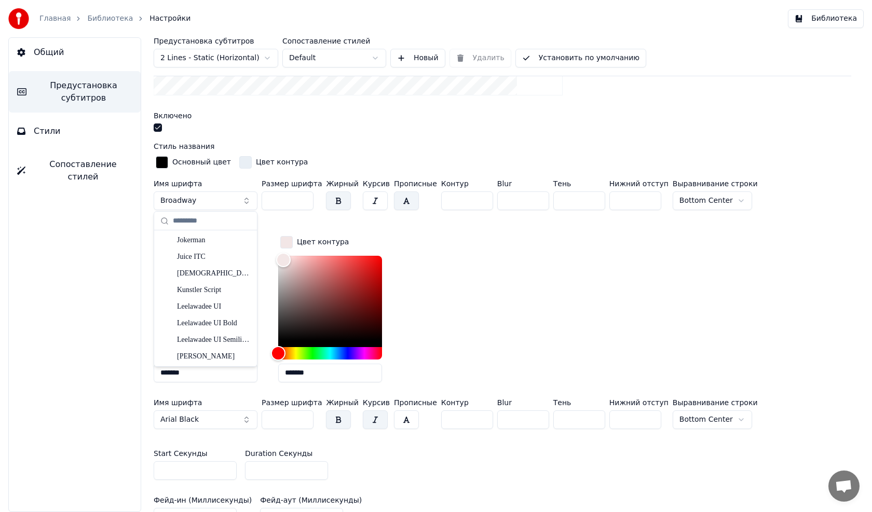
scroll to position [2855, 0]
click at [198, 292] on div "Kunstler Script" at bounding box center [214, 291] width 74 height 10
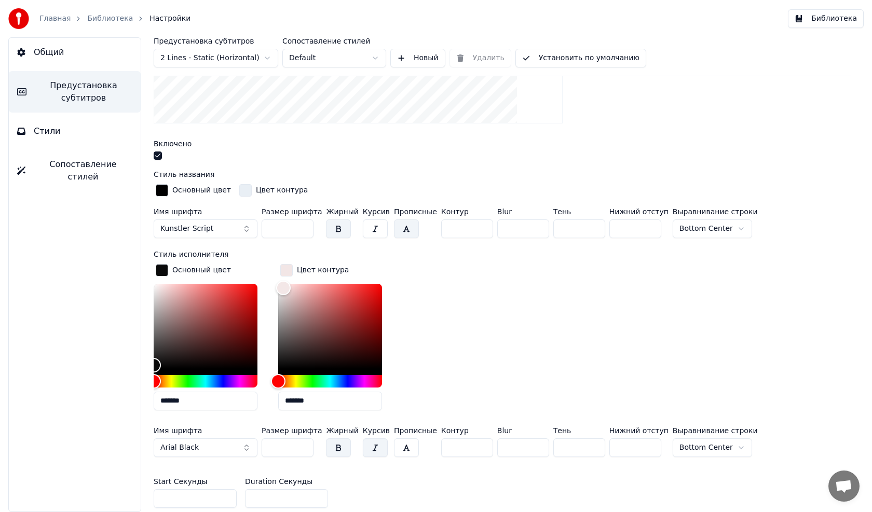
scroll to position [363, 0]
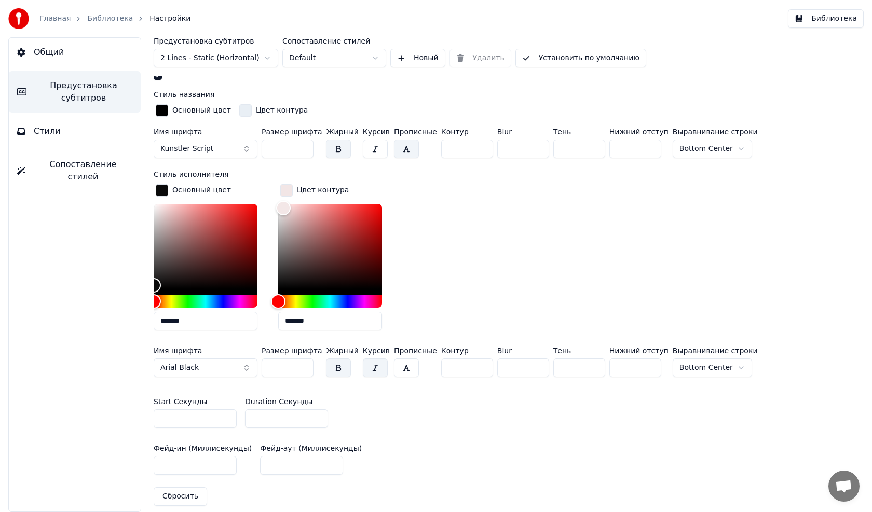
click at [213, 366] on button "Arial Black" at bounding box center [206, 368] width 104 height 19
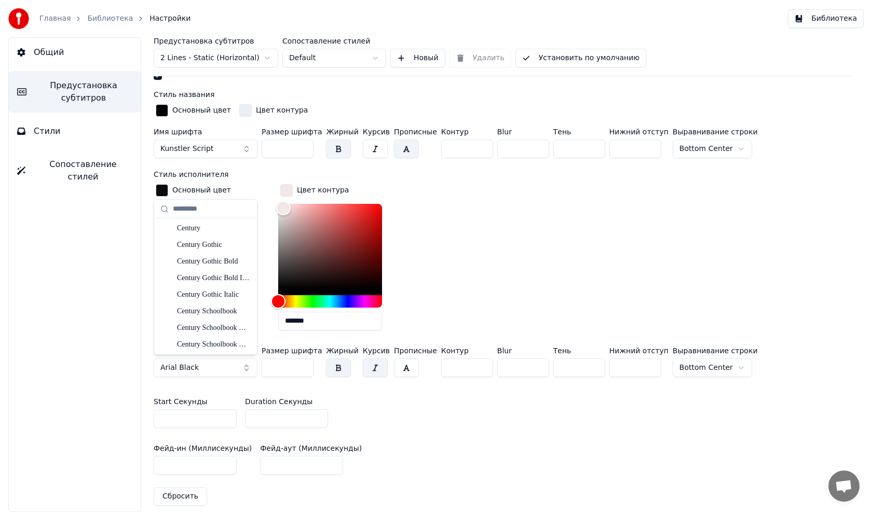
scroll to position [1298, 0]
click at [184, 321] on div "Chiller" at bounding box center [214, 326] width 74 height 10
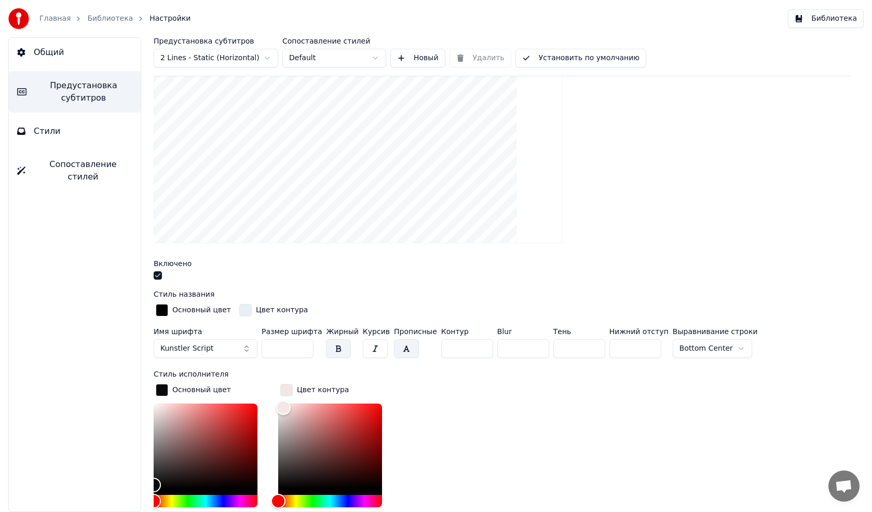
scroll to position [260, 0]
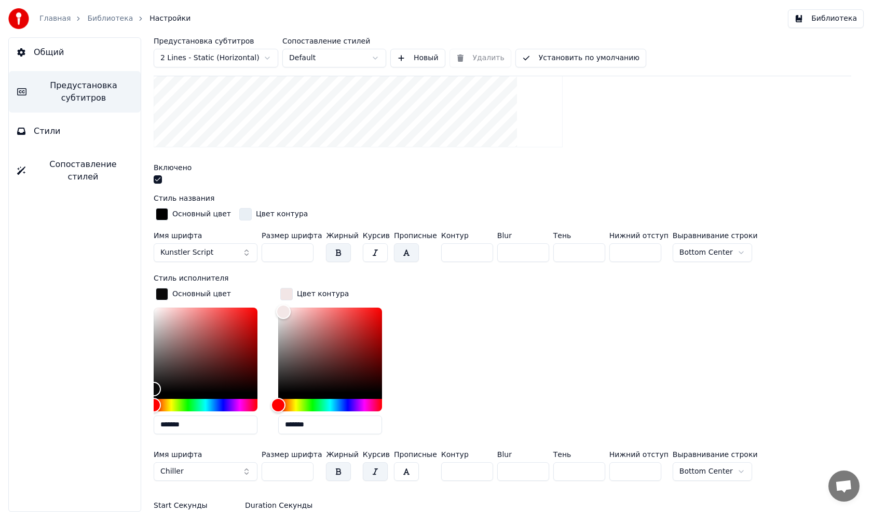
click at [189, 467] on button "Chiller" at bounding box center [206, 472] width 104 height 19
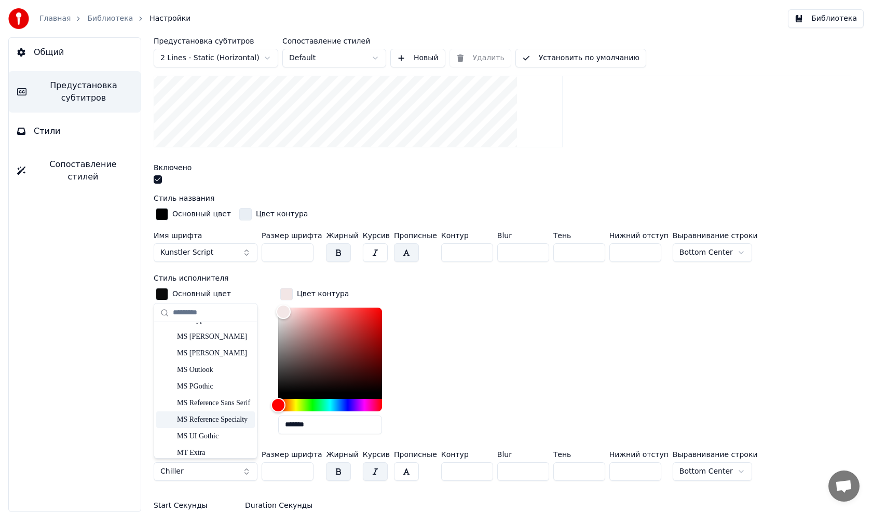
scroll to position [4360, 0]
click at [195, 388] on div "Papyrus" at bounding box center [214, 389] width 74 height 10
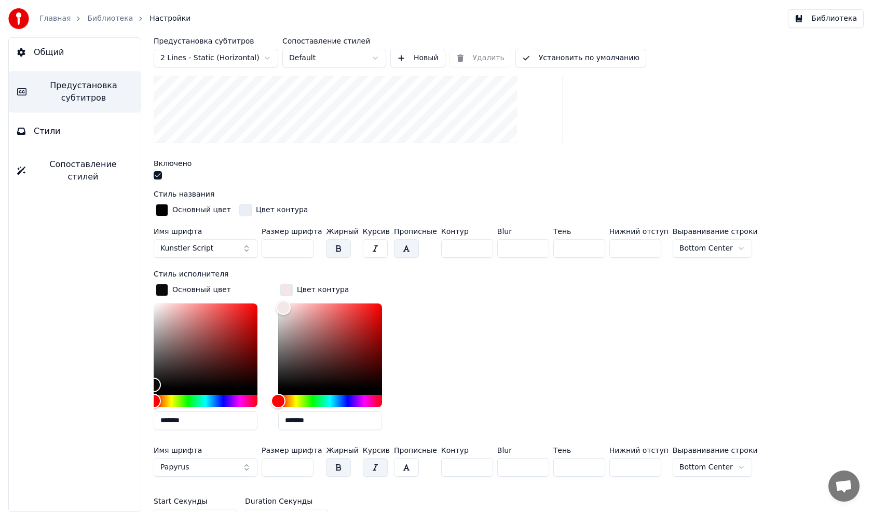
scroll to position [311, 0]
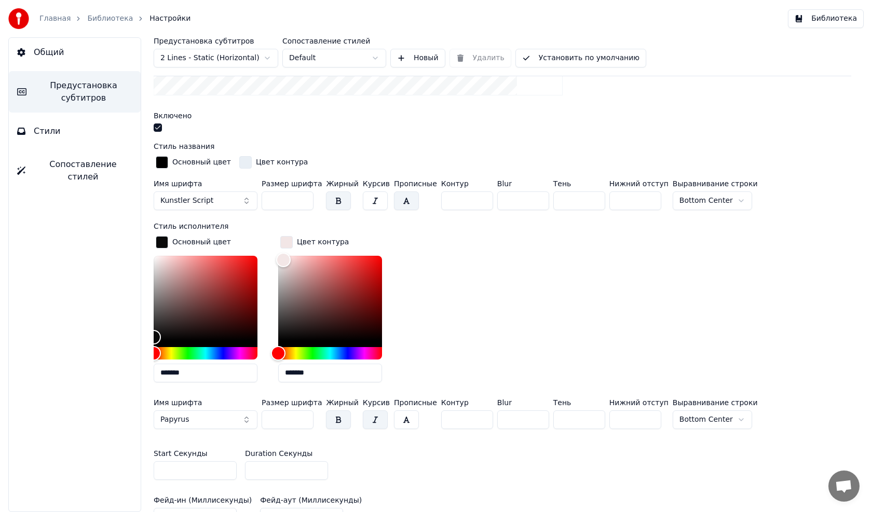
click at [226, 198] on button "Kunstler Script" at bounding box center [206, 201] width 104 height 19
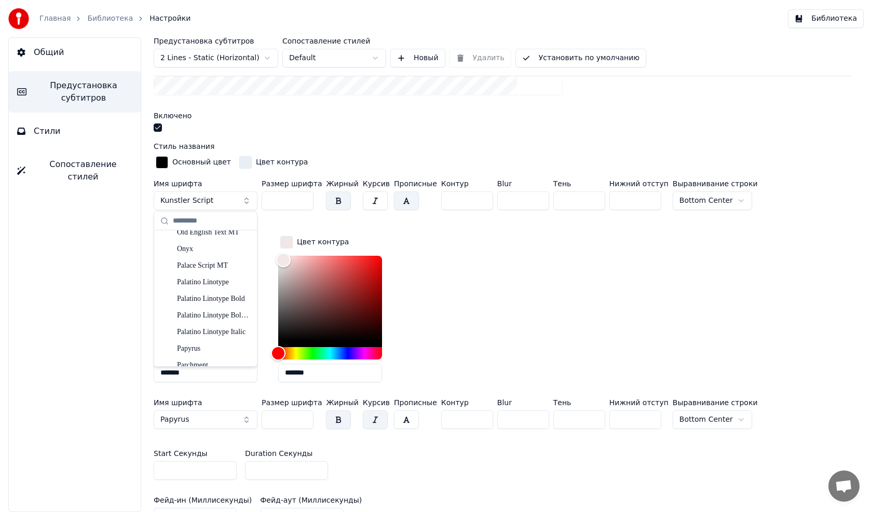
scroll to position [4360, 0]
click at [200, 297] on div "Papyrus" at bounding box center [214, 297] width 74 height 10
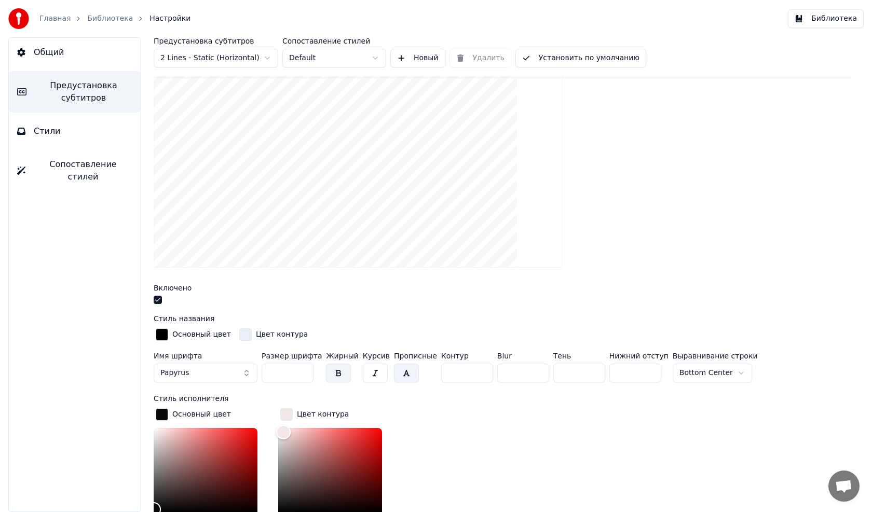
scroll to position [104, 0]
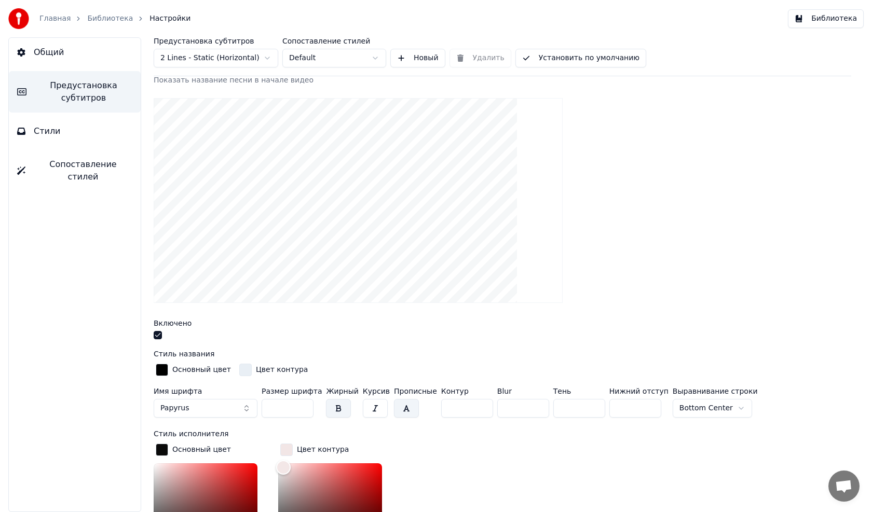
click at [61, 129] on button "Стили" at bounding box center [75, 131] width 132 height 29
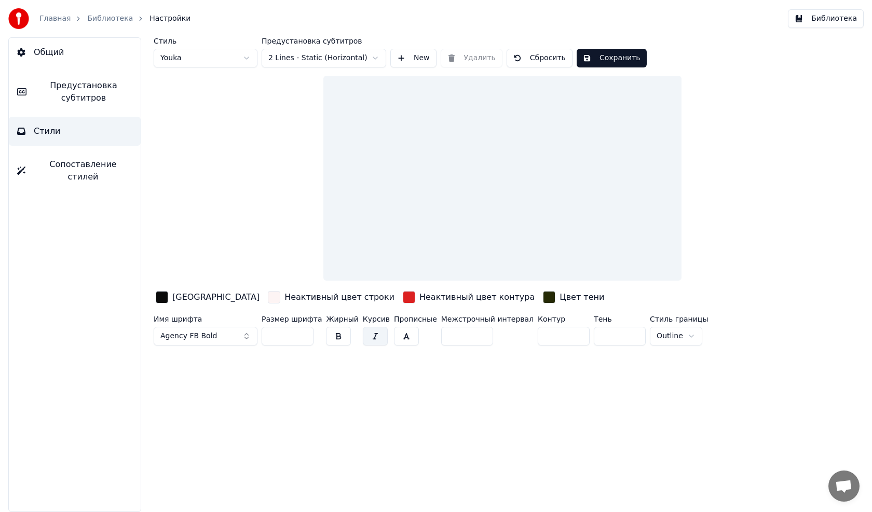
scroll to position [0, 0]
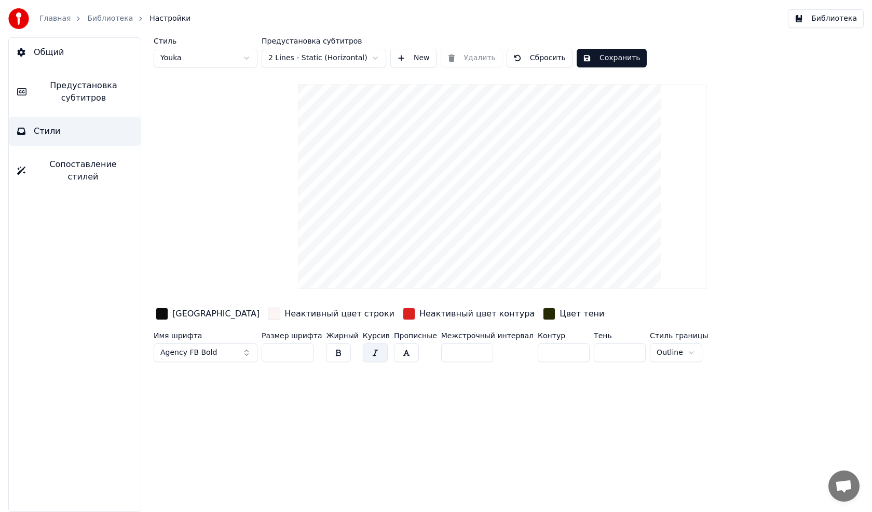
click at [598, 60] on button "Сохранить" at bounding box center [612, 58] width 70 height 19
click at [596, 61] on button "Готово" at bounding box center [605, 58] width 56 height 19
click at [107, 13] on link "Библиотека" at bounding box center [110, 18] width 46 height 10
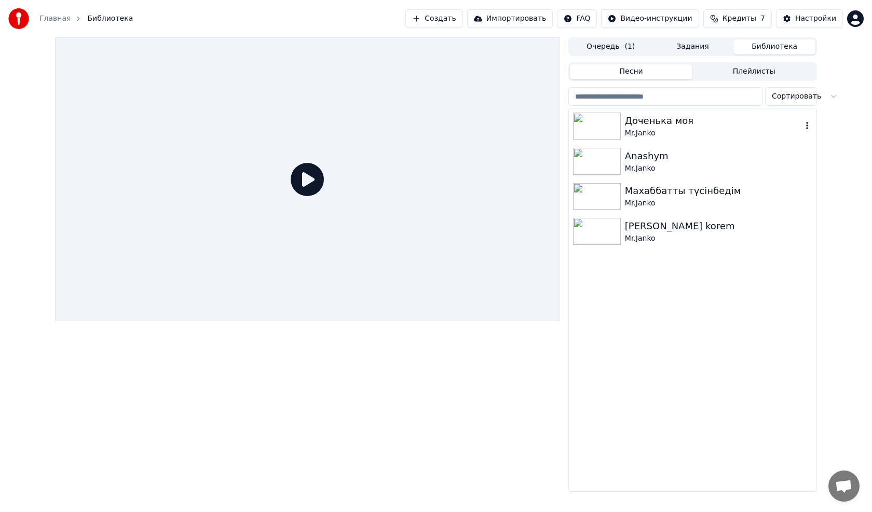
click at [598, 123] on img at bounding box center [597, 126] width 48 height 27
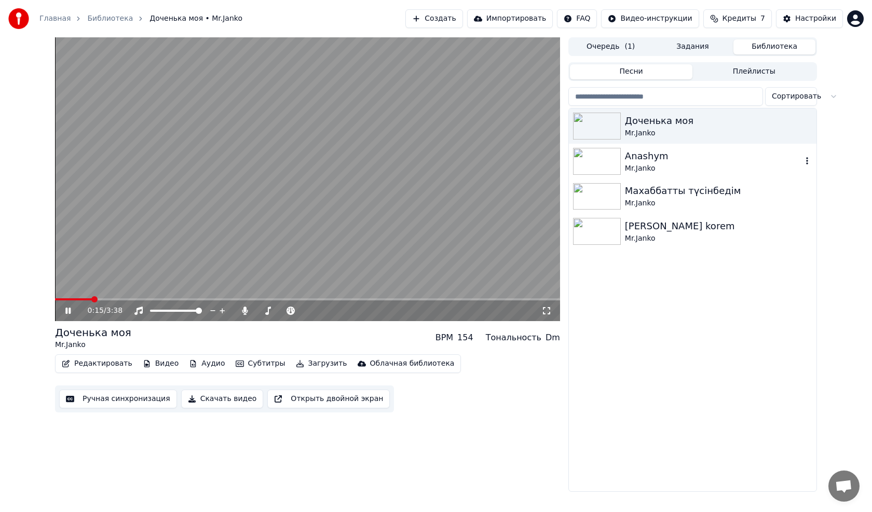
click at [598, 156] on img at bounding box center [597, 161] width 48 height 27
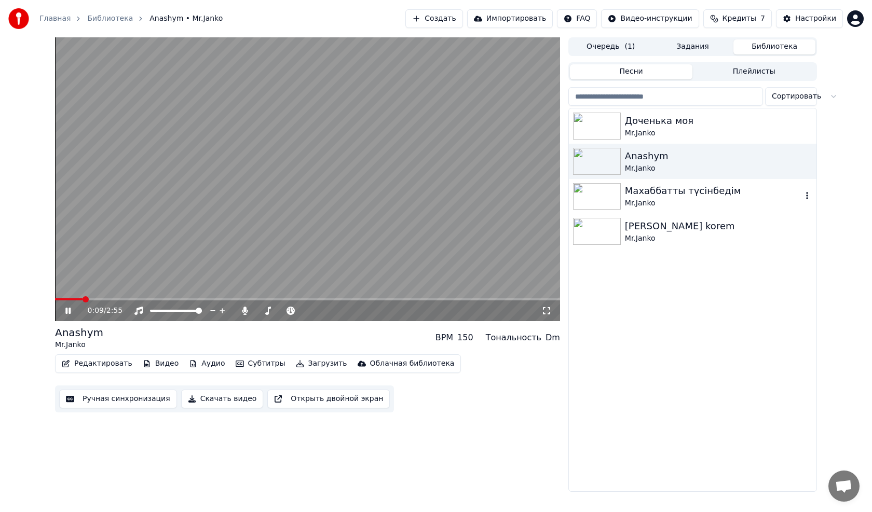
click at [583, 194] on img at bounding box center [597, 196] width 48 height 27
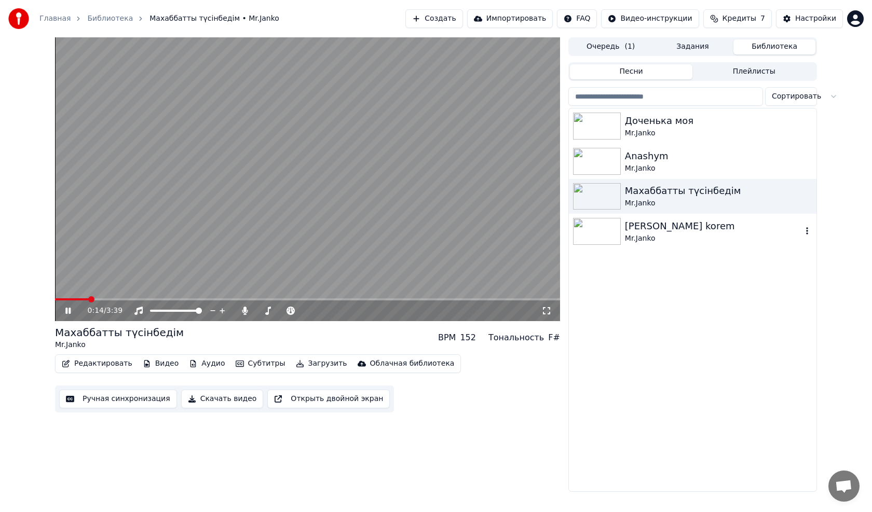
click at [589, 224] on img at bounding box center [597, 231] width 48 height 27
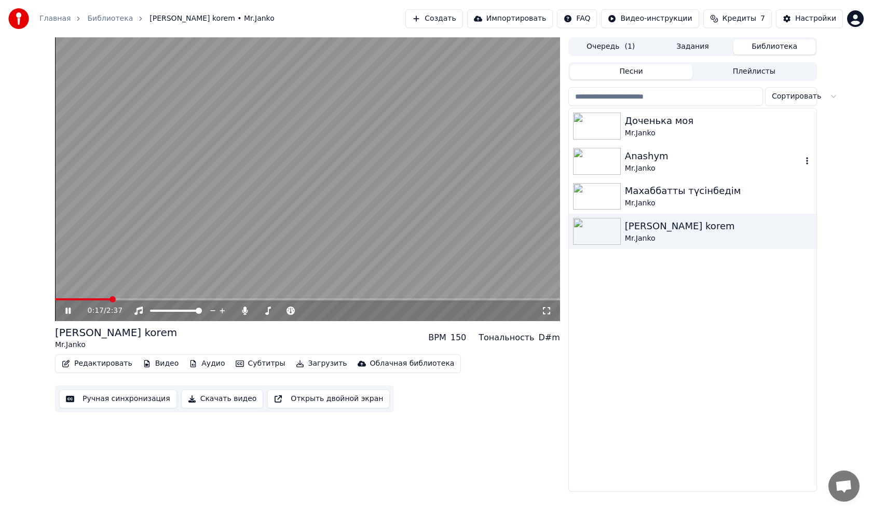
click at [584, 158] on img at bounding box center [597, 161] width 48 height 27
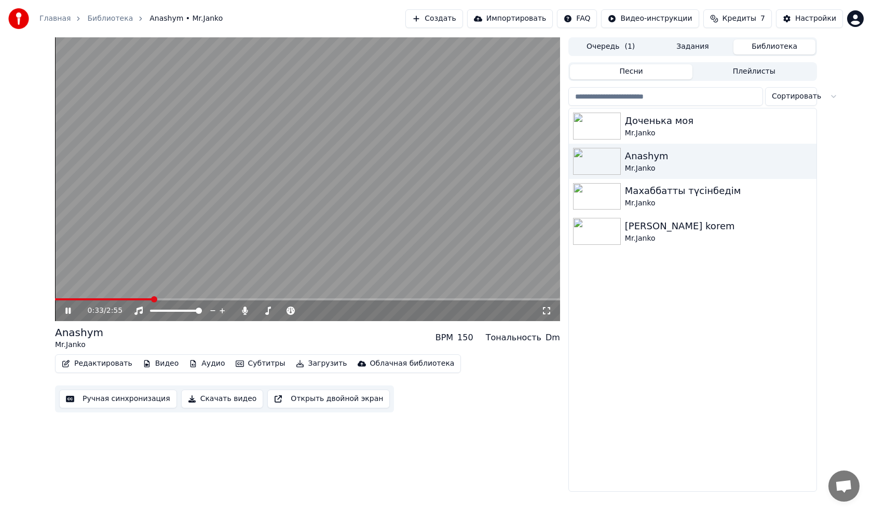
click at [248, 160] on video at bounding box center [307, 179] width 505 height 284
click at [206, 399] on button "Скачать видео" at bounding box center [222, 399] width 83 height 19
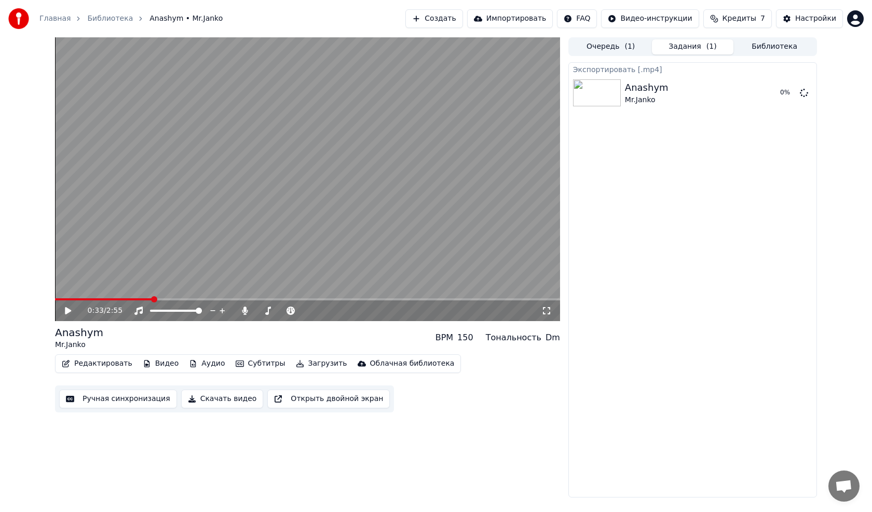
click at [112, 17] on link "Библиотека" at bounding box center [110, 18] width 46 height 10
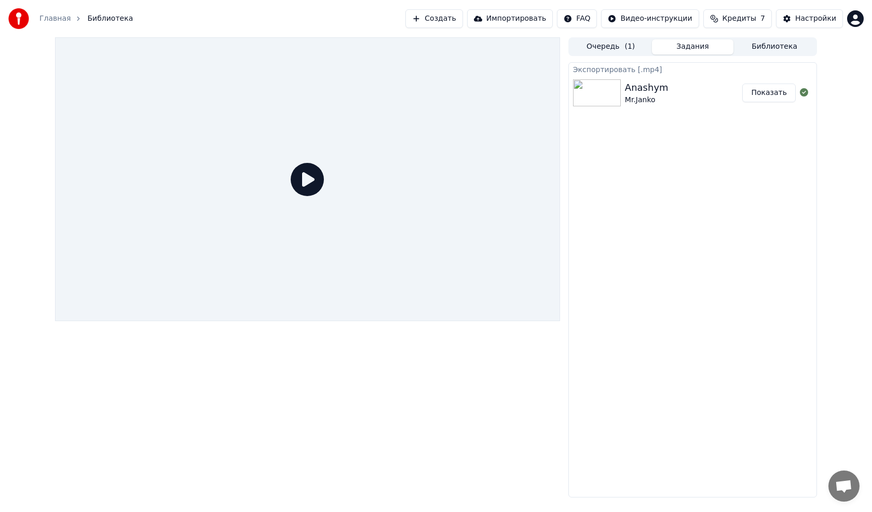
click at [102, 12] on div "Главная Библиотека" at bounding box center [70, 18] width 125 height 21
click at [104, 18] on span "Библиотека" at bounding box center [110, 18] width 46 height 10
click at [769, 51] on button "Библиотека" at bounding box center [774, 46] width 82 height 15
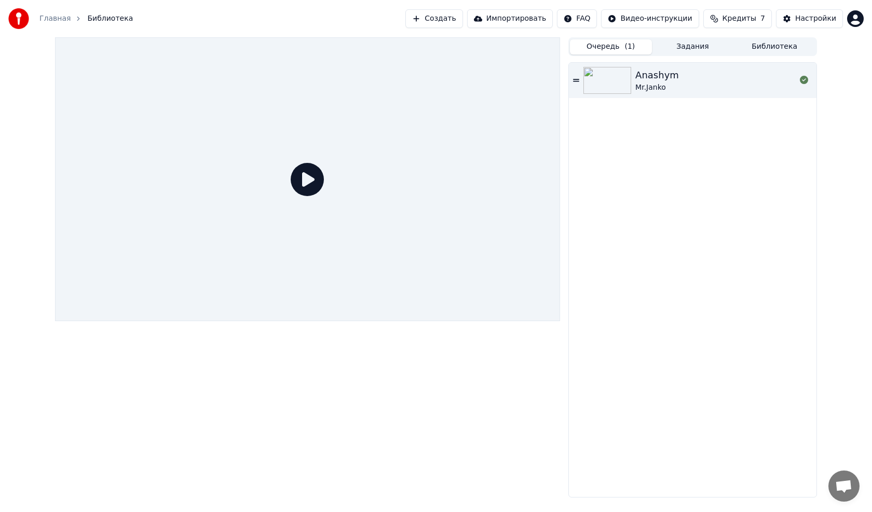
click at [619, 44] on button "Очередь ( 1 )" at bounding box center [611, 46] width 82 height 15
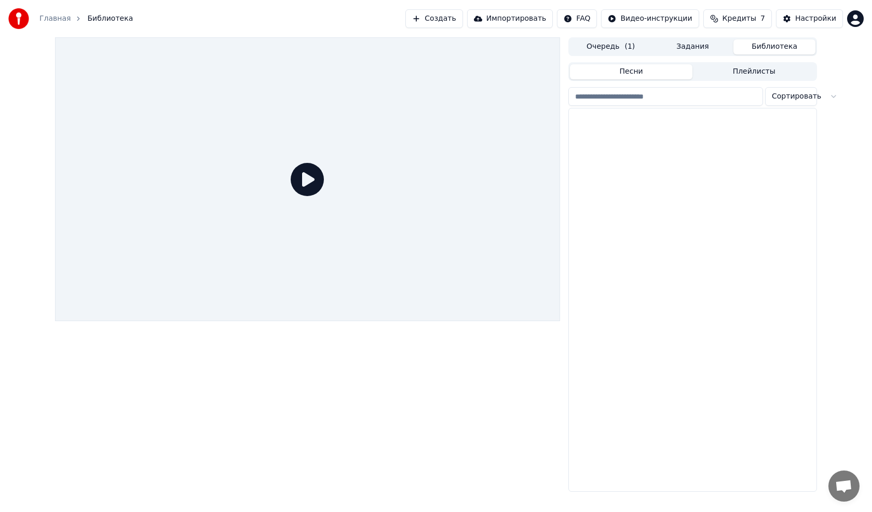
click at [756, 42] on button "Библиотека" at bounding box center [774, 46] width 82 height 15
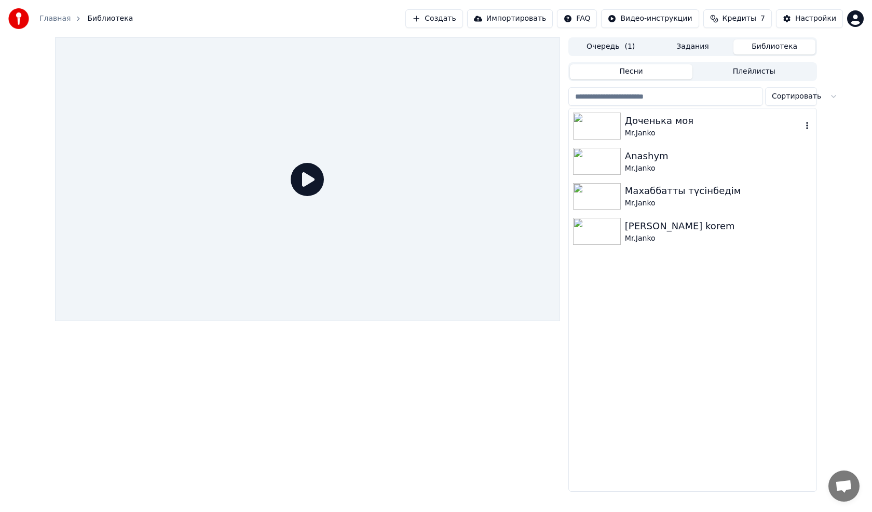
click at [655, 127] on div "Доченька моя" at bounding box center [713, 121] width 177 height 15
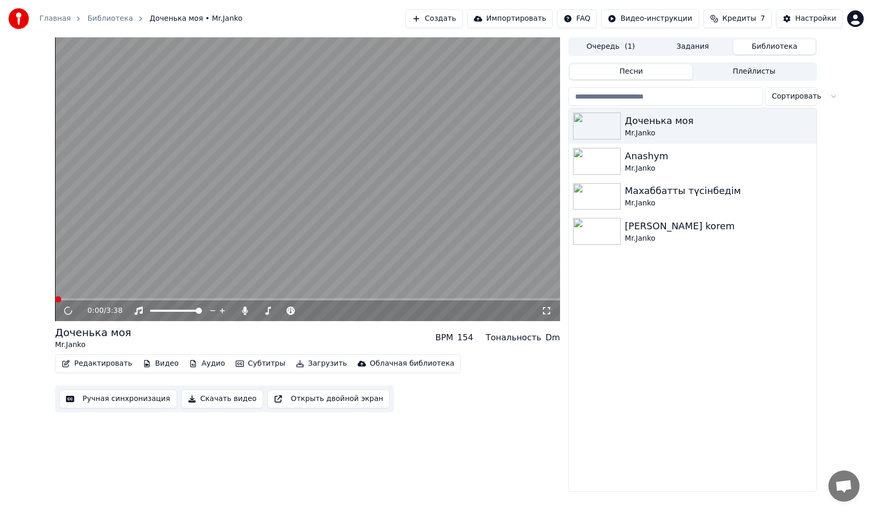
click at [210, 397] on button "Скачать видео" at bounding box center [222, 399] width 83 height 19
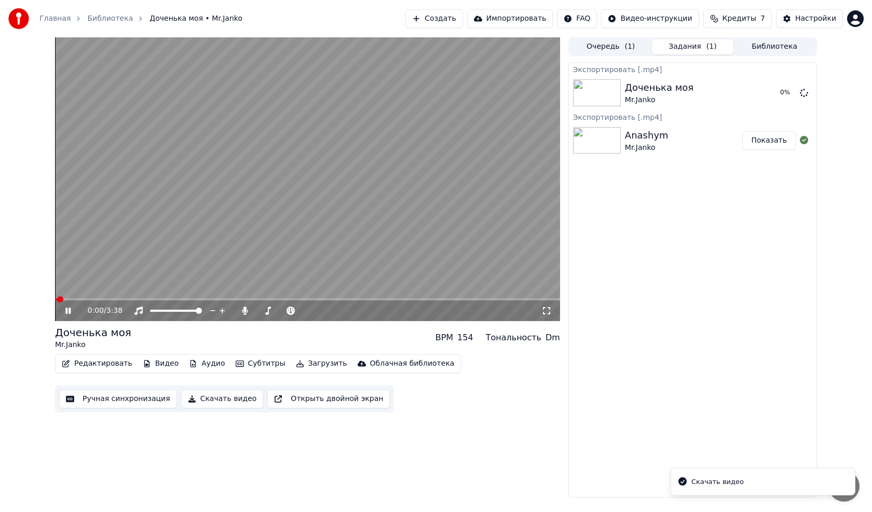
click at [768, 139] on button "Показать" at bounding box center [768, 140] width 53 height 19
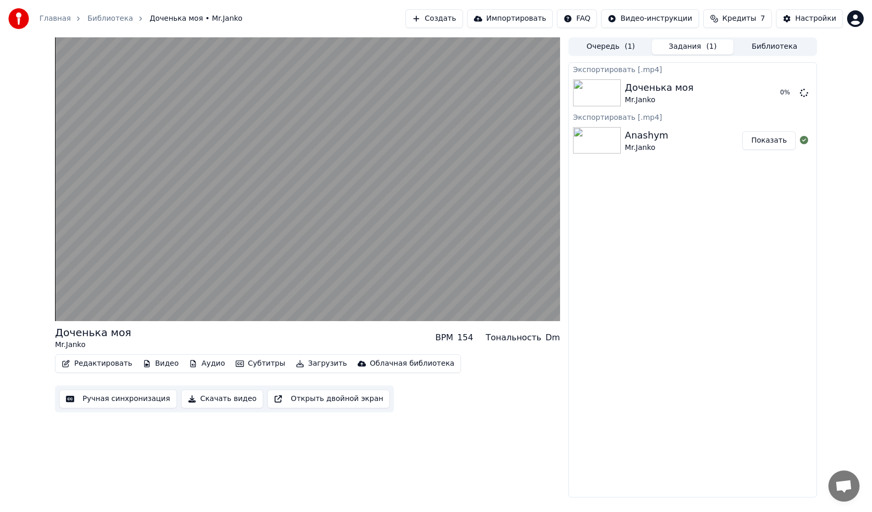
click at [607, 137] on img at bounding box center [597, 140] width 48 height 27
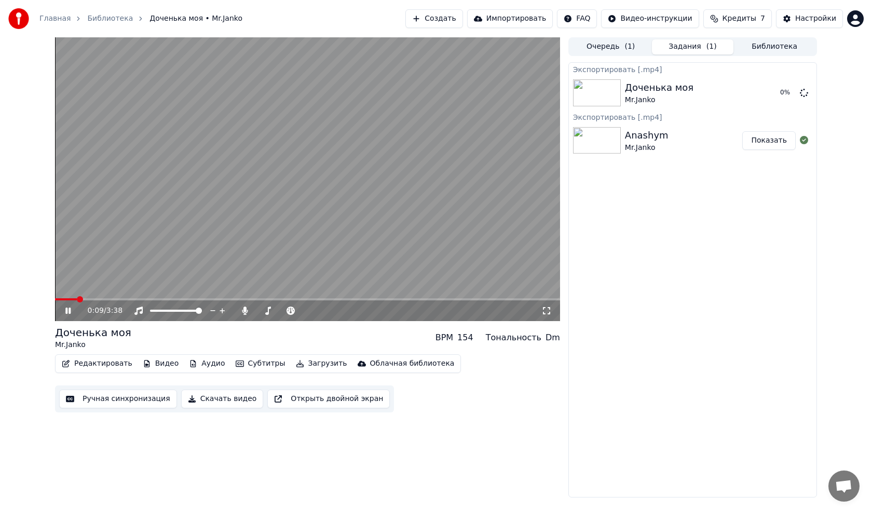
click at [758, 44] on button "Библиотека" at bounding box center [774, 46] width 82 height 15
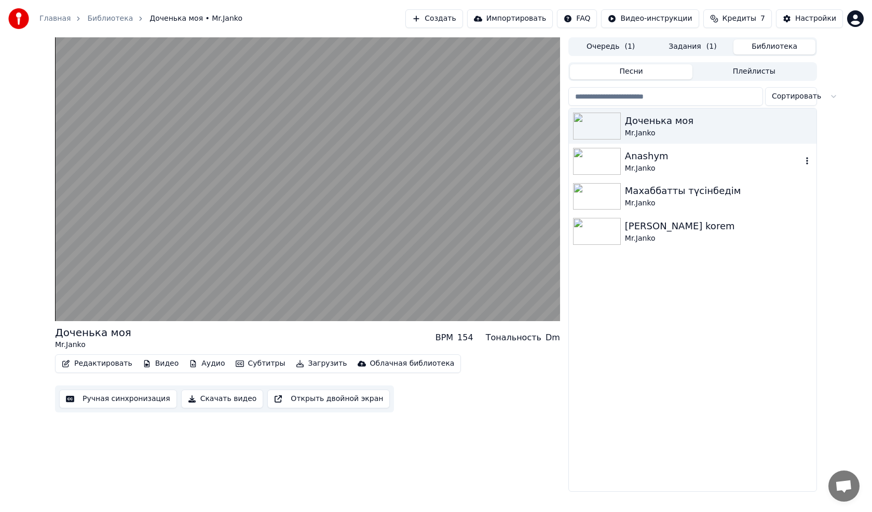
click at [610, 156] on img at bounding box center [597, 161] width 48 height 27
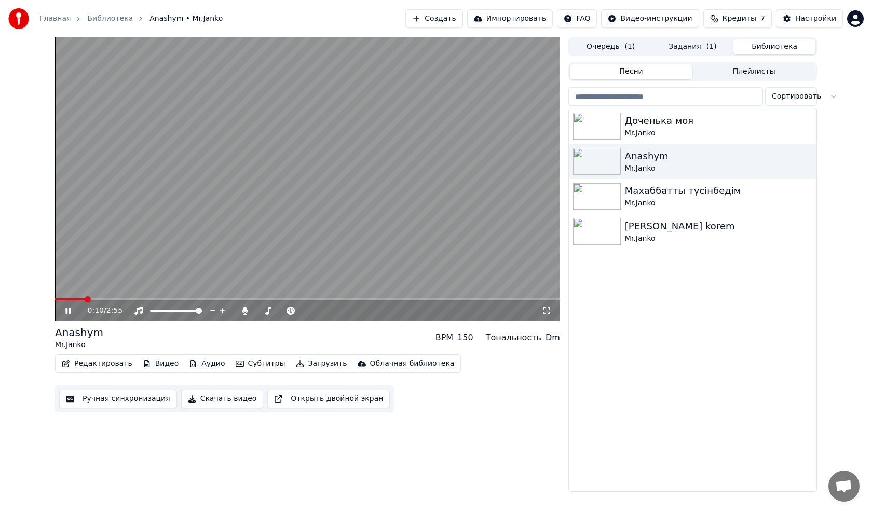
click at [250, 180] on video at bounding box center [307, 179] width 505 height 284
click at [608, 41] on button "Очередь ( 1 )" at bounding box center [611, 46] width 82 height 15
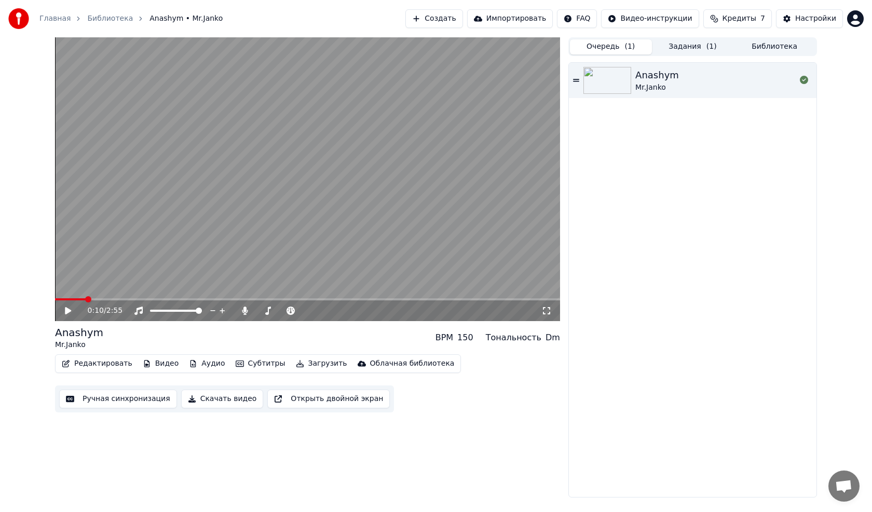
click at [685, 46] on button "Задания ( 1 )" at bounding box center [693, 46] width 82 height 15
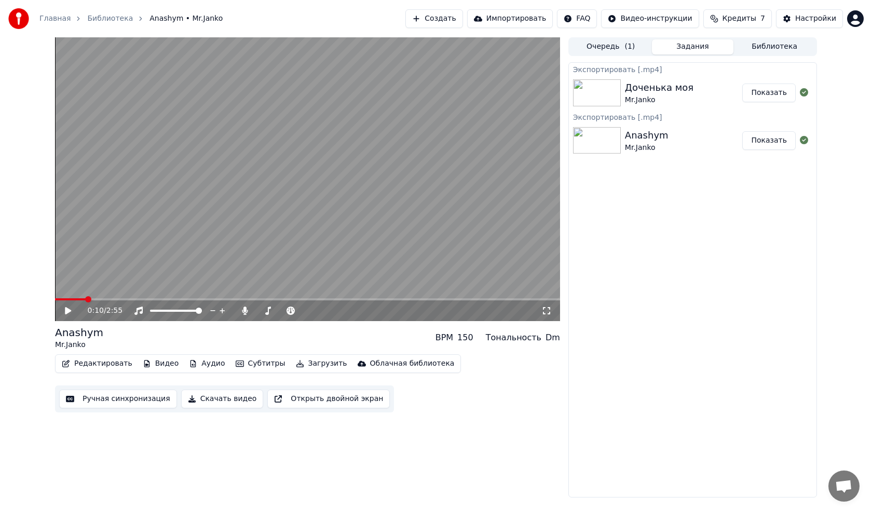
click at [761, 92] on button "Показать" at bounding box center [768, 93] width 53 height 19
click at [688, 46] on button "Задания" at bounding box center [693, 46] width 82 height 15
click at [777, 51] on button "Библиотека" at bounding box center [774, 46] width 82 height 15
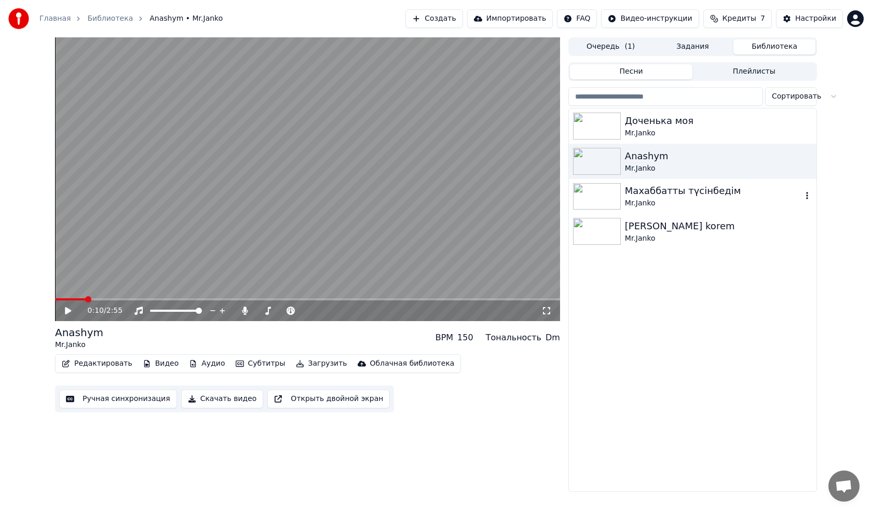
click at [600, 193] on img at bounding box center [597, 196] width 48 height 27
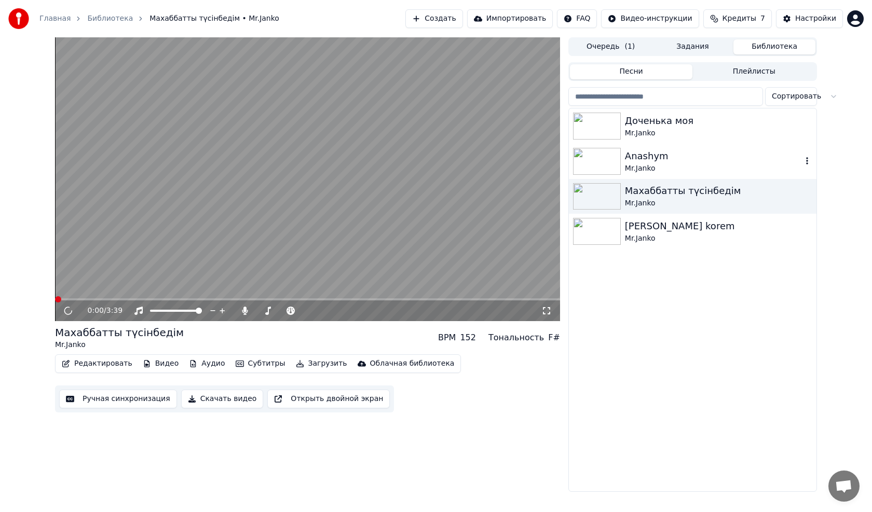
click at [586, 155] on img at bounding box center [597, 161] width 48 height 27
